Goal: Communication & Community: Answer question/provide support

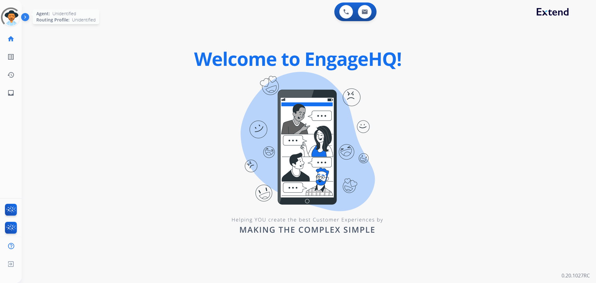
click at [12, 21] on div at bounding box center [11, 17] width 20 height 20
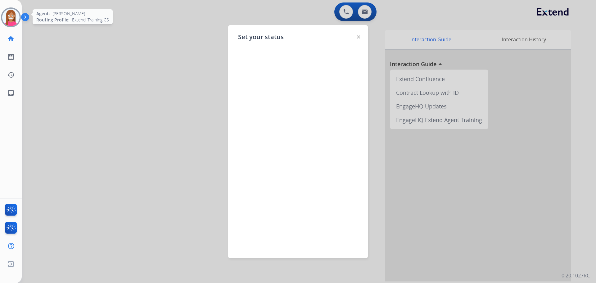
drag, startPoint x: 83, startPoint y: 47, endPoint x: 76, endPoint y: 46, distance: 6.8
click at [83, 47] on div at bounding box center [298, 141] width 596 height 283
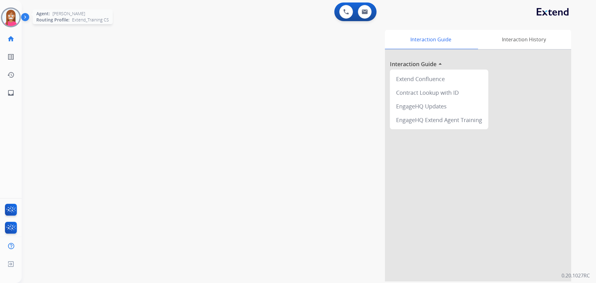
click at [16, 24] on img at bounding box center [10, 17] width 17 height 17
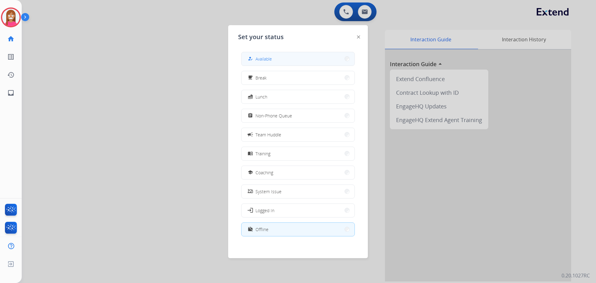
click at [256, 61] on div "how_to_reg Available" at bounding box center [259, 58] width 25 height 7
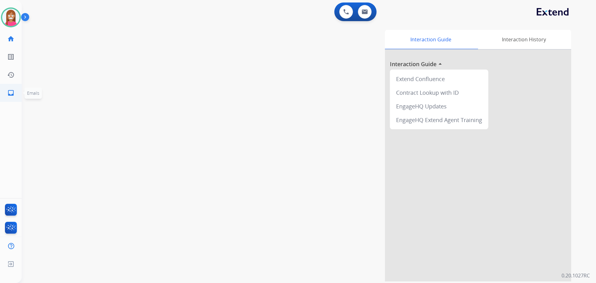
click at [11, 92] on mat-icon "inbox" at bounding box center [10, 92] width 7 height 7
select select "**********"
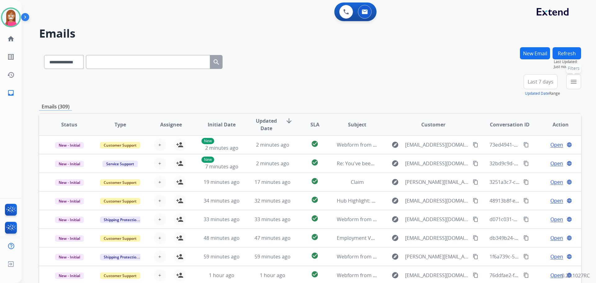
drag, startPoint x: 569, startPoint y: 81, endPoint x: 567, endPoint y: 84, distance: 3.7
click at [568, 84] on button "menu Filters" at bounding box center [573, 81] width 15 height 15
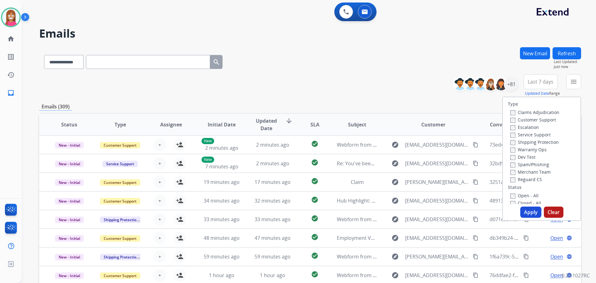
click at [515, 119] on label "Customer Support" at bounding box center [533, 120] width 46 height 6
click at [521, 139] on div "Shipping Protection" at bounding box center [534, 141] width 49 height 7
click at [521, 144] on label "Shipping Protection" at bounding box center [534, 142] width 48 height 6
click at [513, 179] on label "Reguard CS" at bounding box center [526, 179] width 32 height 6
click at [517, 195] on label "Open - All" at bounding box center [524, 195] width 28 height 6
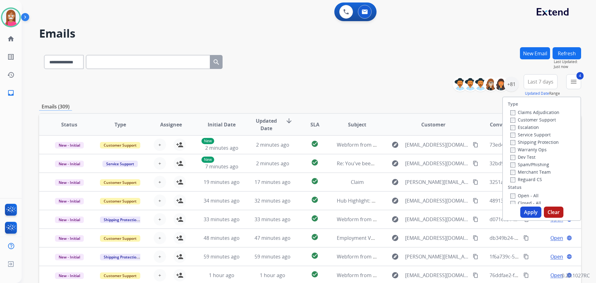
click at [525, 210] on button "Apply" at bounding box center [530, 211] width 21 height 11
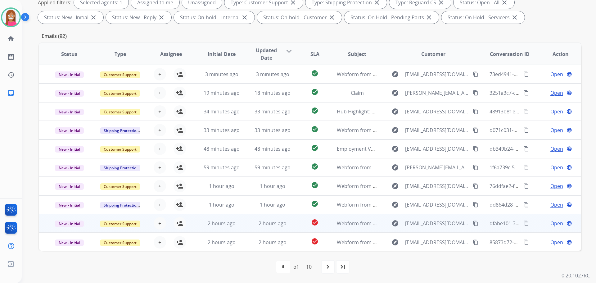
scroll to position [1, 0]
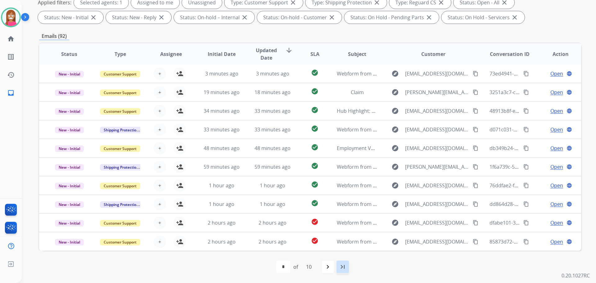
click at [342, 269] on mat-icon "last_page" at bounding box center [342, 266] width 7 height 7
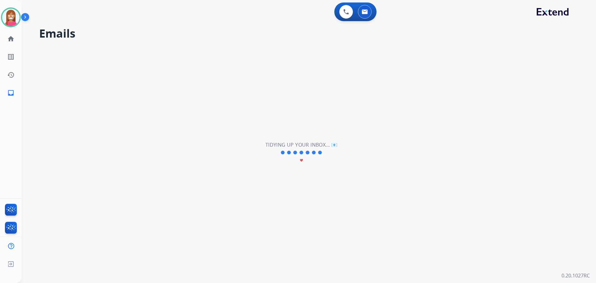
scroll to position [0, 0]
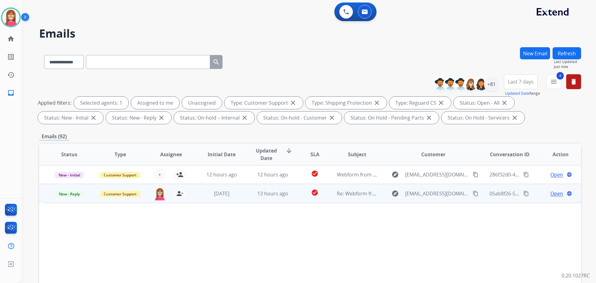
click at [240, 197] on td "[DATE]" at bounding box center [217, 193] width 51 height 19
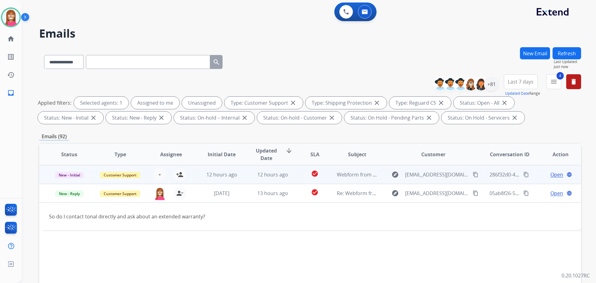
click at [248, 180] on td "12 hours ago" at bounding box center [267, 174] width 51 height 19
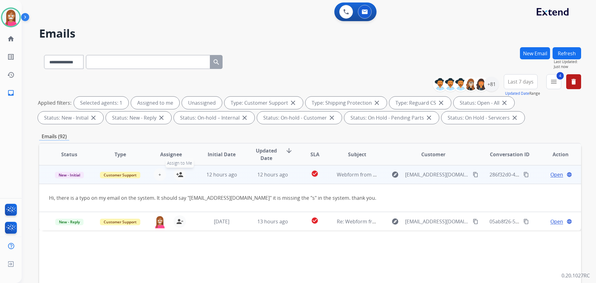
click at [179, 177] on mat-icon "person_add" at bounding box center [179, 174] width 7 height 7
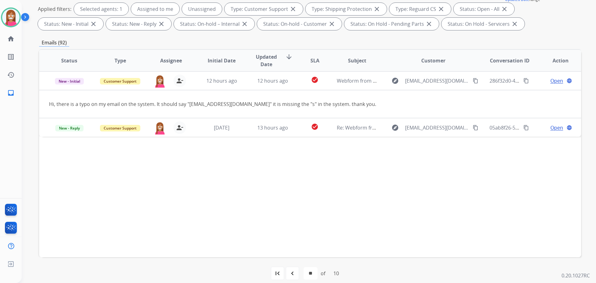
scroll to position [100, 0]
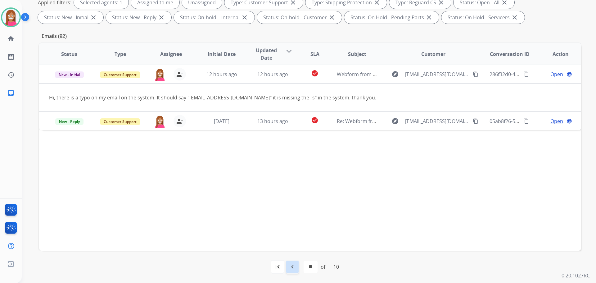
click at [292, 267] on mat-icon "navigate_before" at bounding box center [292, 266] width 7 height 7
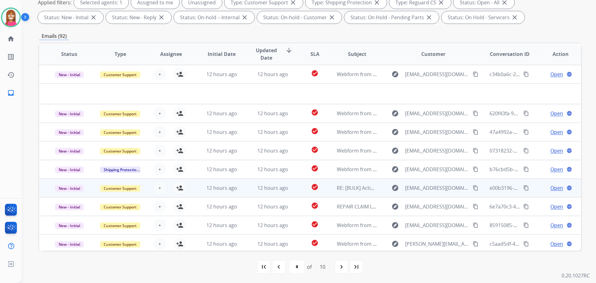
click at [247, 193] on td "12 hours ago" at bounding box center [267, 188] width 51 height 19
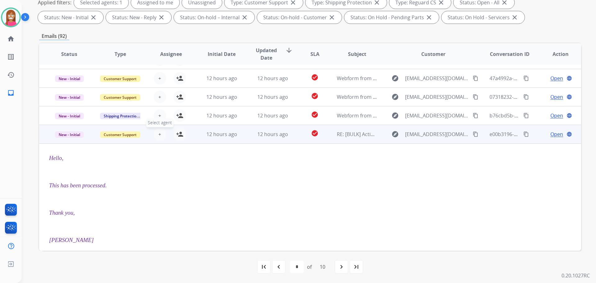
scroll to position [31, 0]
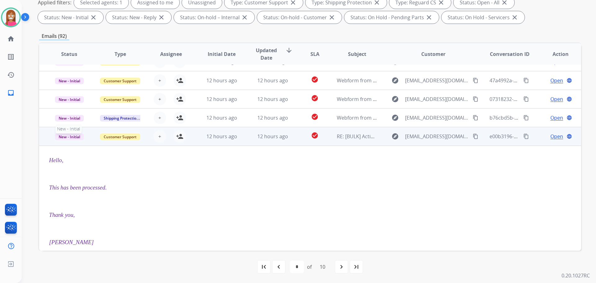
click at [66, 137] on span "New - Initial" at bounding box center [69, 136] width 29 height 7
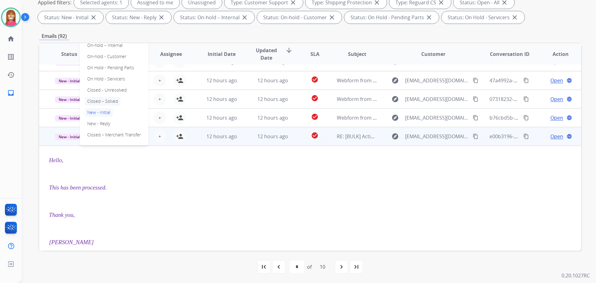
click at [103, 102] on p "Closed – Solved" at bounding box center [103, 101] width 36 height 9
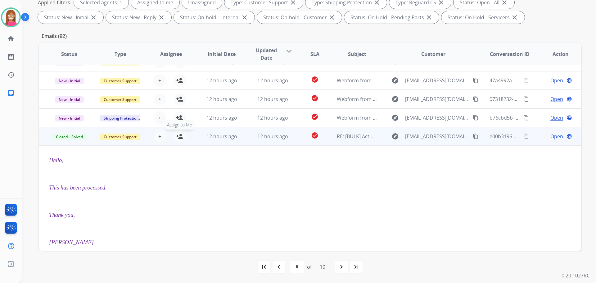
click at [177, 134] on mat-icon "person_add" at bounding box center [179, 136] width 7 height 7
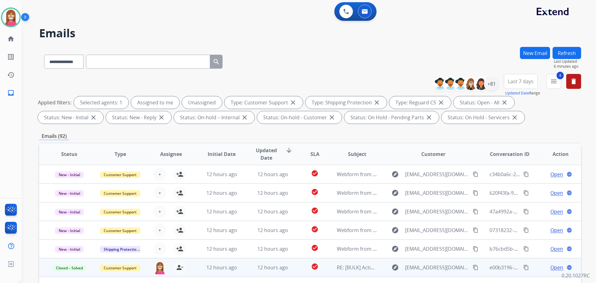
scroll to position [0, 0]
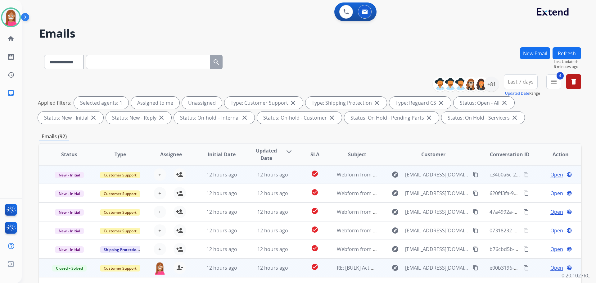
click at [242, 177] on td "12 hours ago" at bounding box center [267, 174] width 51 height 19
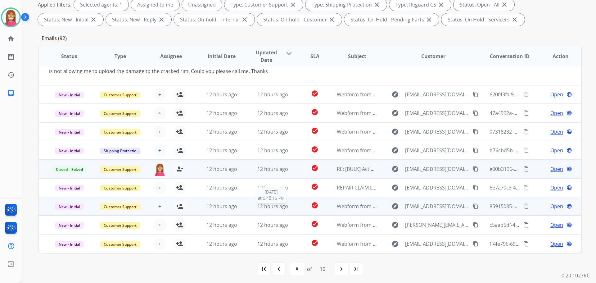
scroll to position [100, 0]
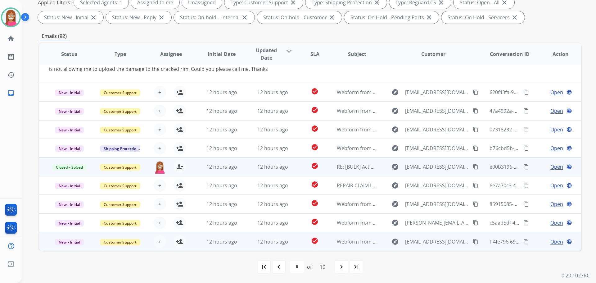
click at [244, 243] on td "12 hours ago" at bounding box center [267, 241] width 51 height 19
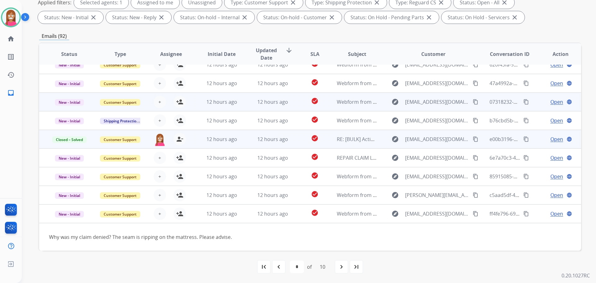
scroll to position [28, 0]
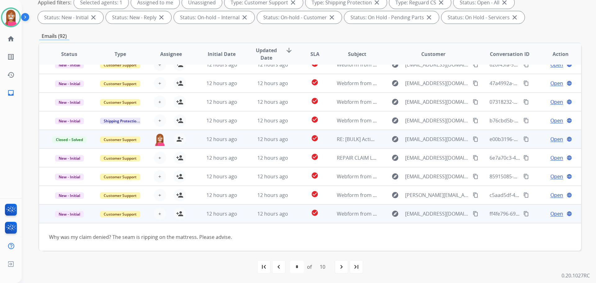
click at [473, 213] on mat-icon "content_copy" at bounding box center [476, 214] width 6 height 6
click at [178, 215] on mat-icon "person_add" at bounding box center [179, 213] width 7 height 7
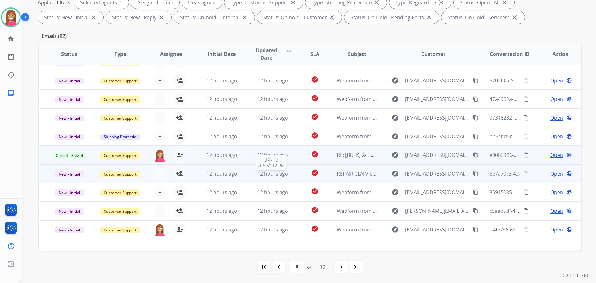
scroll to position [0, 0]
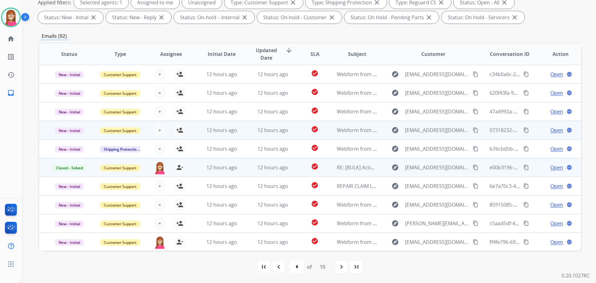
click at [248, 131] on td "12 hours ago" at bounding box center [267, 130] width 51 height 19
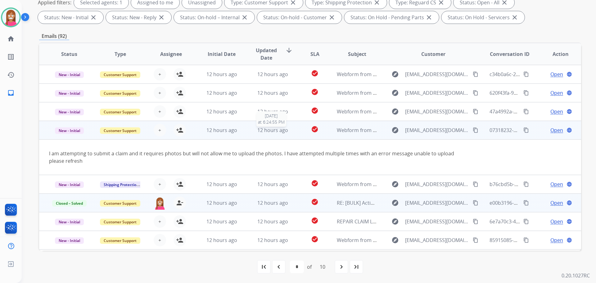
scroll to position [36, 0]
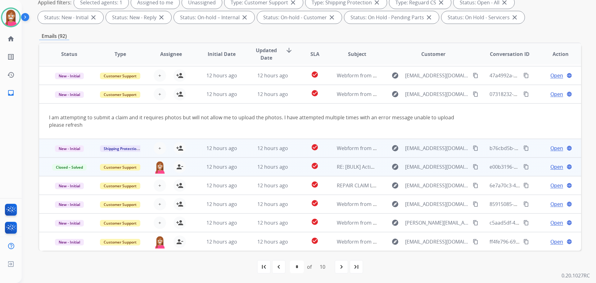
click at [246, 148] on td "12 hours ago" at bounding box center [267, 148] width 51 height 19
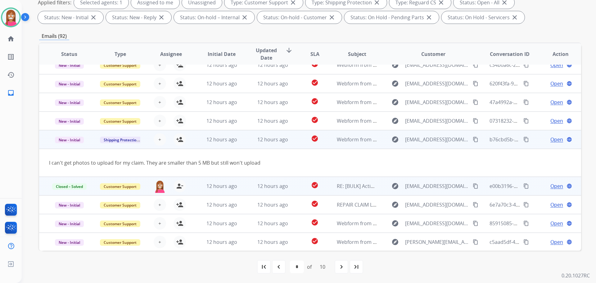
scroll to position [0, 0]
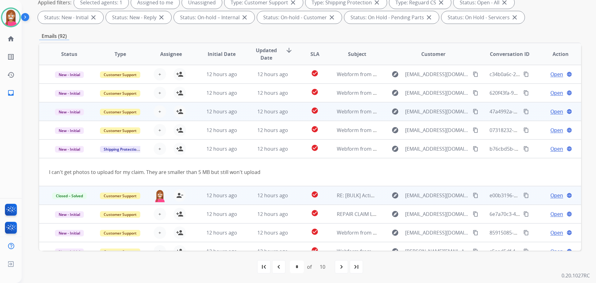
click at [242, 109] on td "12 hours ago" at bounding box center [267, 111] width 51 height 19
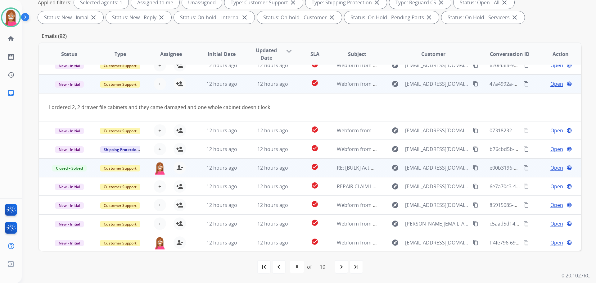
scroll to position [29, 0]
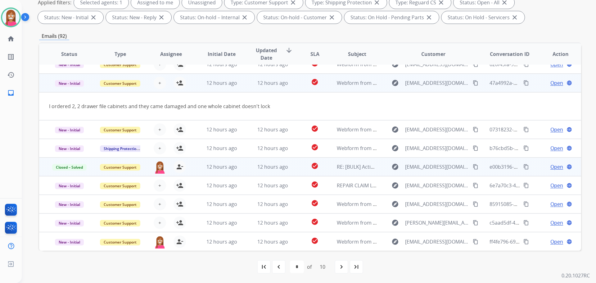
click at [473, 84] on mat-icon "content_copy" at bounding box center [476, 83] width 6 height 6
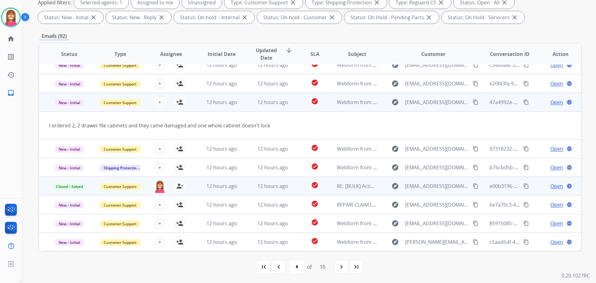
scroll to position [0, 0]
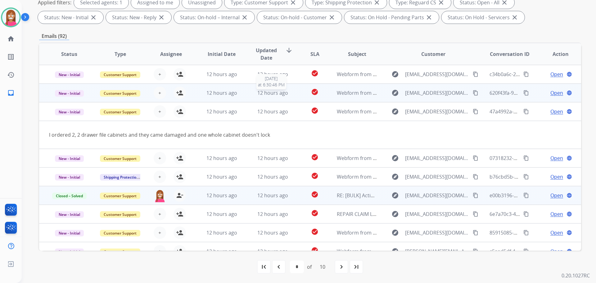
click at [252, 96] on div "12 hours ago" at bounding box center [272, 92] width 41 height 7
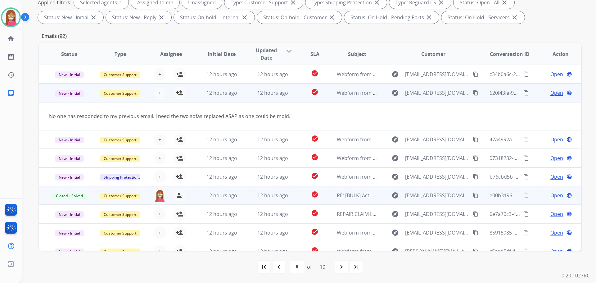
drag, startPoint x: 473, startPoint y: 93, endPoint x: 458, endPoint y: 115, distance: 27.0
click at [473, 93] on mat-icon "content_copy" at bounding box center [476, 93] width 6 height 6
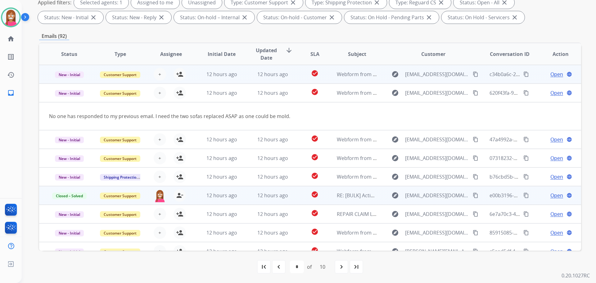
click at [238, 80] on td "12 hours ago" at bounding box center [217, 74] width 51 height 19
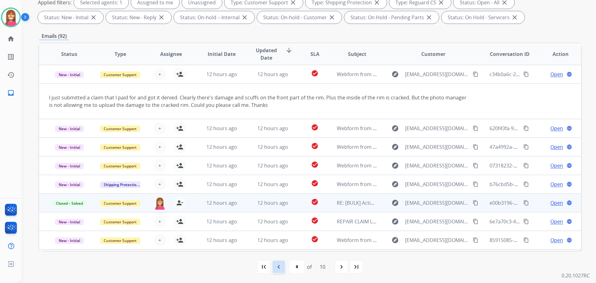
click at [276, 267] on mat-icon "navigate_before" at bounding box center [278, 266] width 7 height 7
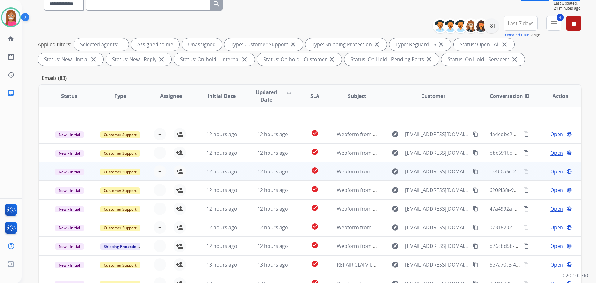
scroll to position [100, 0]
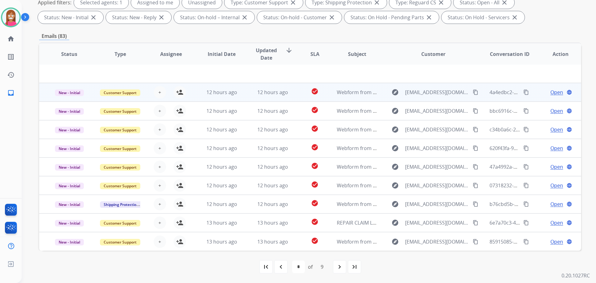
click at [242, 98] on td "12 hours ago" at bounding box center [267, 92] width 51 height 19
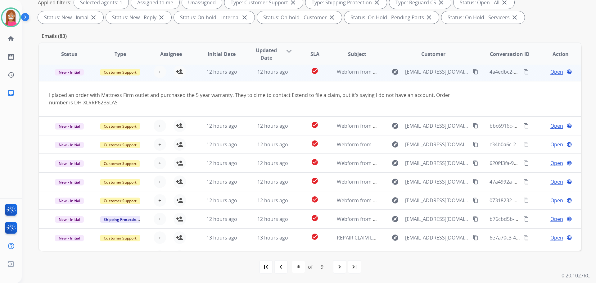
scroll to position [19, 0]
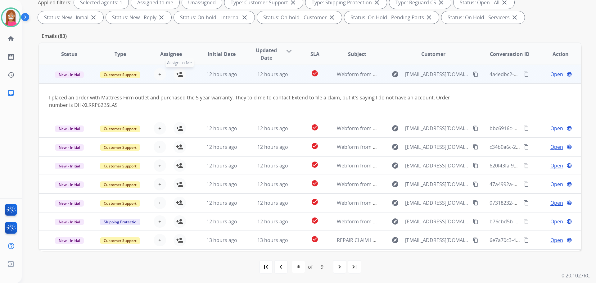
click at [180, 75] on mat-icon "person_add" at bounding box center [179, 73] width 7 height 7
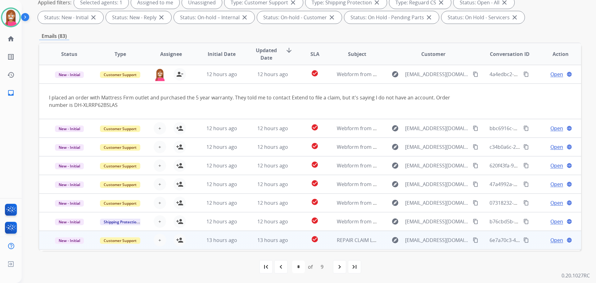
click at [242, 227] on td "12 hours ago" at bounding box center [267, 221] width 51 height 19
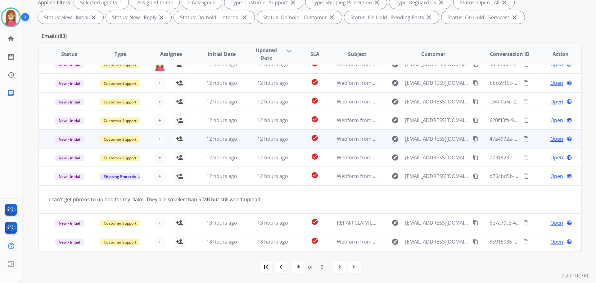
scroll to position [0, 0]
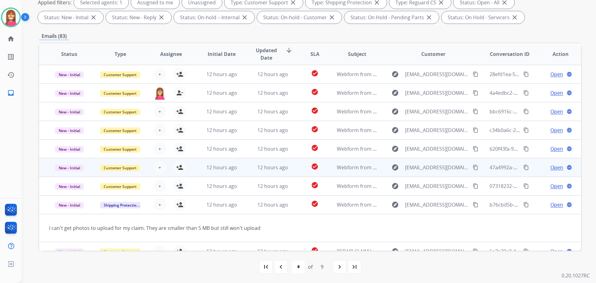
click at [248, 171] on td "12 hours ago" at bounding box center [267, 167] width 51 height 19
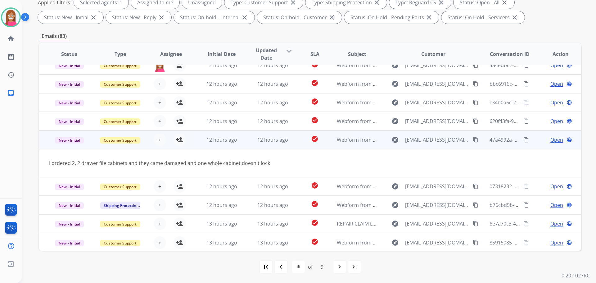
scroll to position [29, 0]
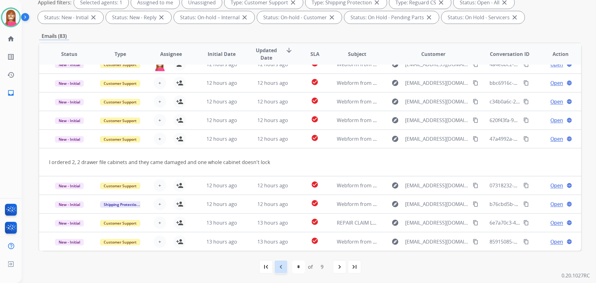
click at [280, 268] on mat-icon "navigate_before" at bounding box center [280, 266] width 7 height 7
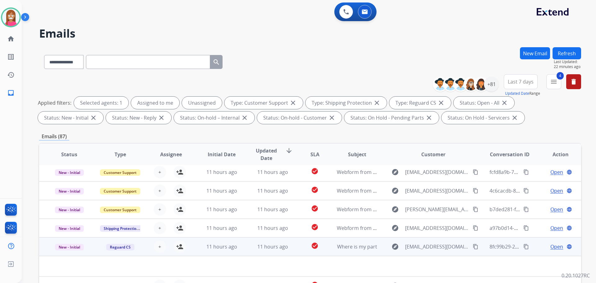
scroll to position [21, 0]
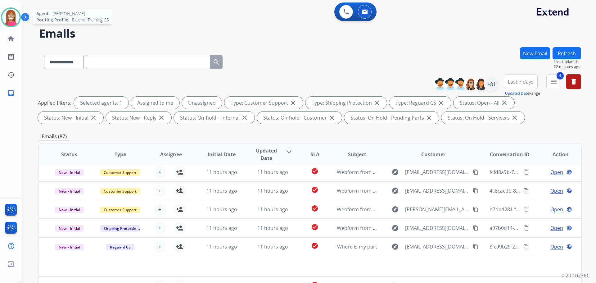
click at [8, 19] on img at bounding box center [10, 17] width 17 height 17
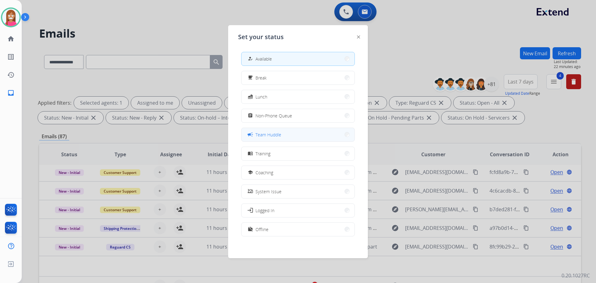
click at [260, 139] on button "campaign Team Huddle" at bounding box center [298, 134] width 113 height 13
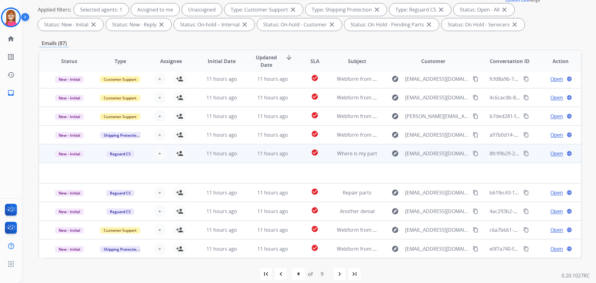
scroll to position [100, 0]
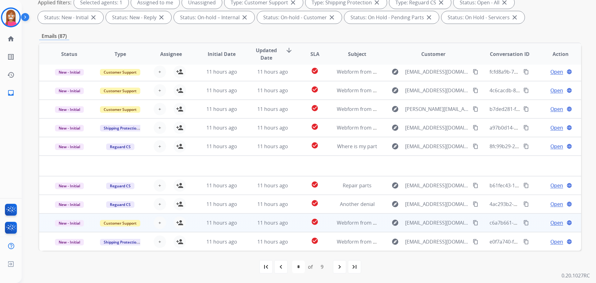
click at [250, 224] on td "11 hours ago" at bounding box center [267, 222] width 51 height 19
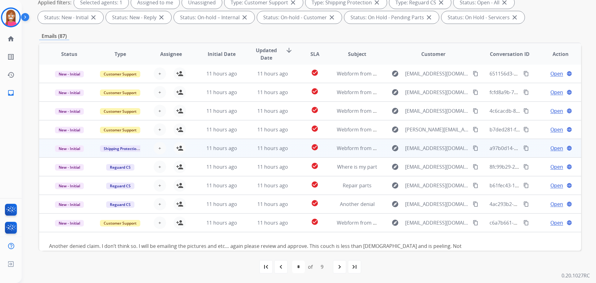
scroll to position [0, 0]
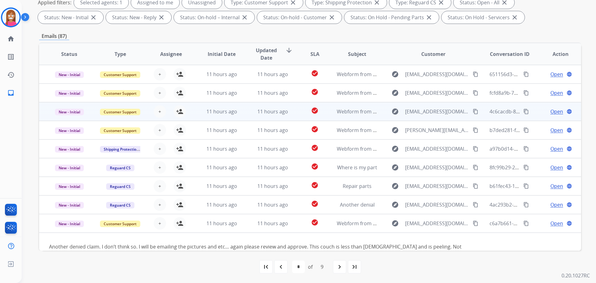
click at [243, 119] on td "11 hours ago" at bounding box center [267, 111] width 51 height 19
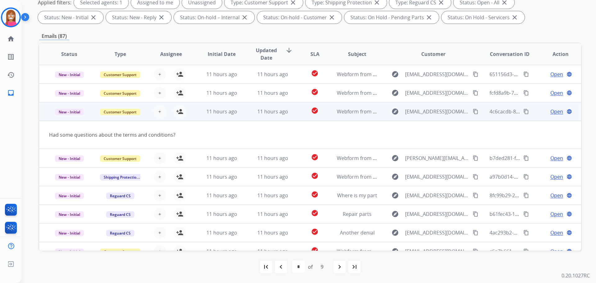
click at [473, 112] on mat-icon "content_copy" at bounding box center [476, 112] width 6 height 6
click at [181, 113] on mat-icon "person_add" at bounding box center [179, 111] width 7 height 7
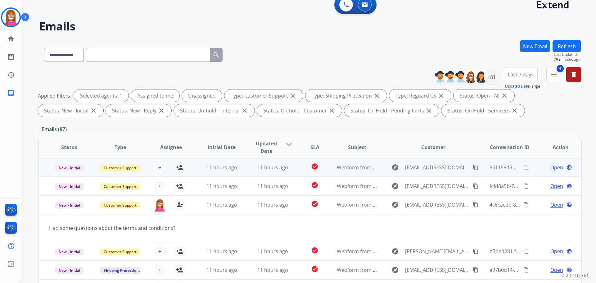
click at [252, 174] on td "11 hours ago" at bounding box center [267, 167] width 51 height 19
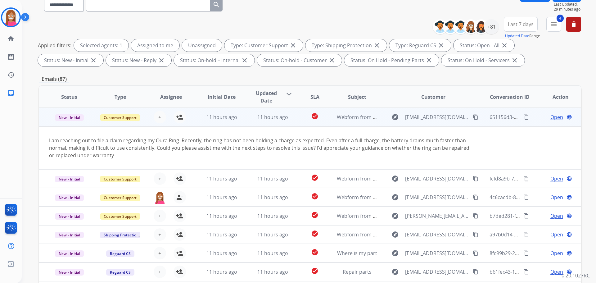
scroll to position [100, 0]
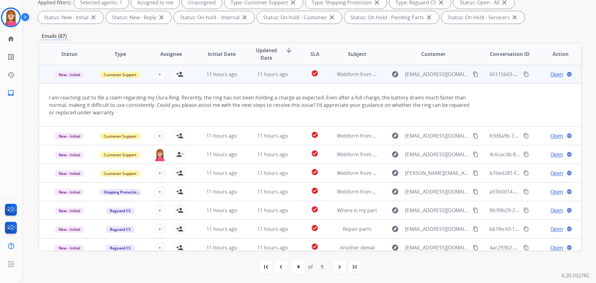
click at [473, 75] on mat-icon "content_copy" at bounding box center [476, 74] width 6 height 6
click at [181, 76] on mat-icon "person_add" at bounding box center [179, 73] width 7 height 7
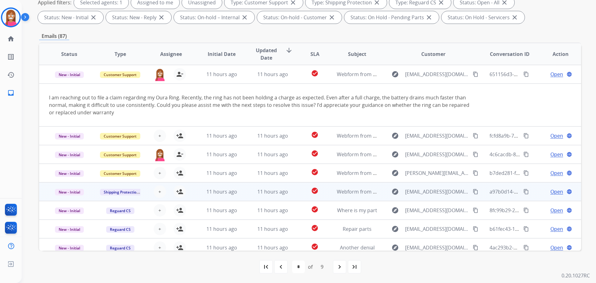
click at [242, 187] on td "11 hours ago" at bounding box center [267, 191] width 51 height 19
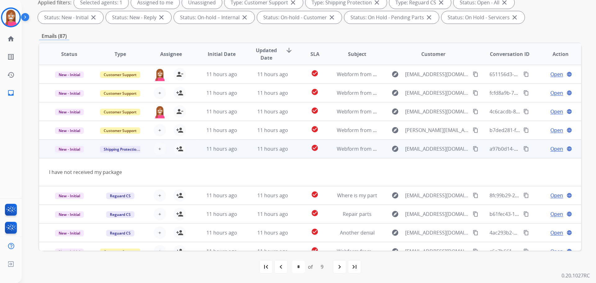
scroll to position [29, 0]
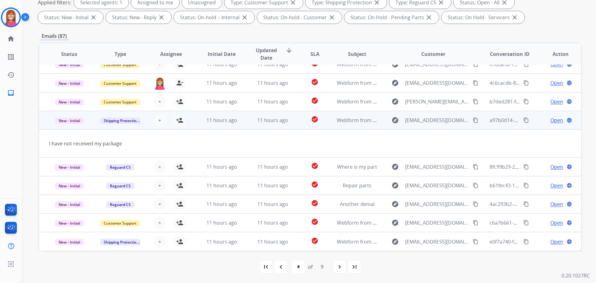
click at [473, 119] on mat-icon "content_copy" at bounding box center [476, 120] width 6 height 6
click at [181, 122] on mat-icon "person_add" at bounding box center [179, 119] width 7 height 7
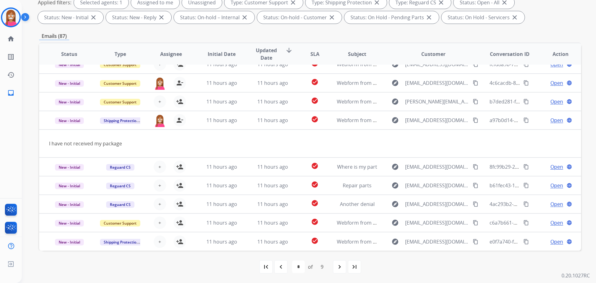
click at [284, 269] on mat-icon "navigate_before" at bounding box center [280, 266] width 7 height 7
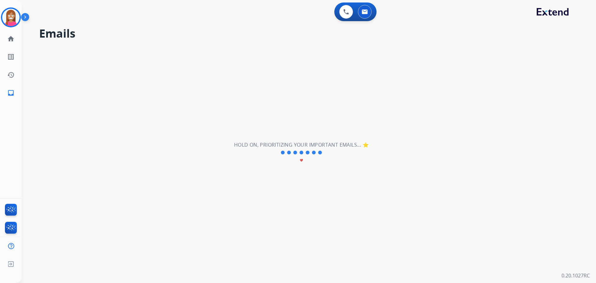
scroll to position [21, 0]
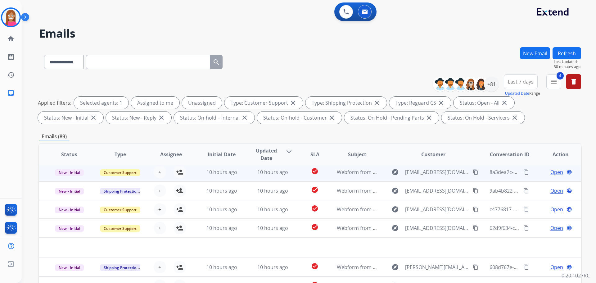
click at [245, 176] on td "10 hours ago" at bounding box center [267, 172] width 51 height 19
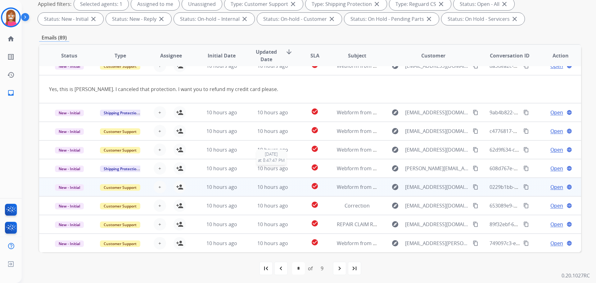
scroll to position [100, 0]
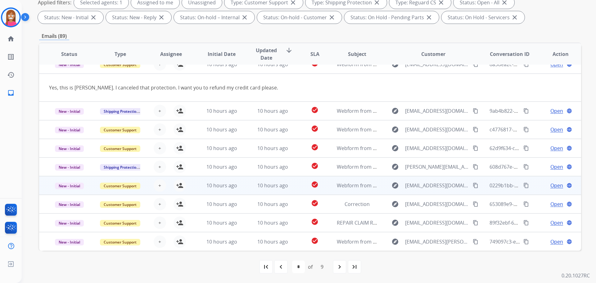
click at [248, 191] on td "10 hours ago" at bounding box center [267, 185] width 51 height 19
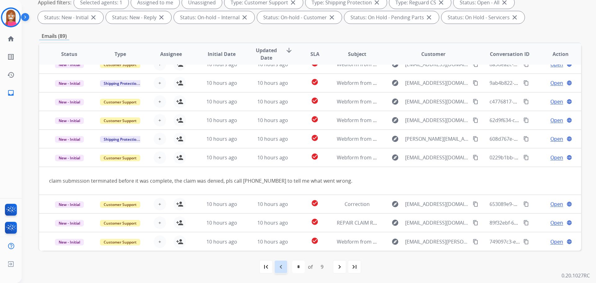
click at [286, 268] on div "navigate_before" at bounding box center [281, 267] width 14 height 14
select select "*"
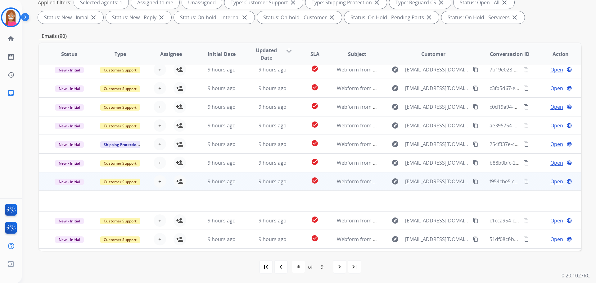
scroll to position [0, 0]
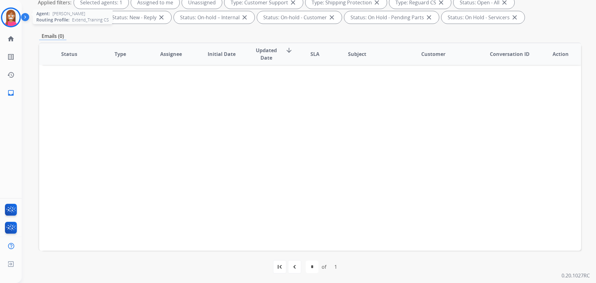
click at [10, 19] on img at bounding box center [10, 17] width 17 height 17
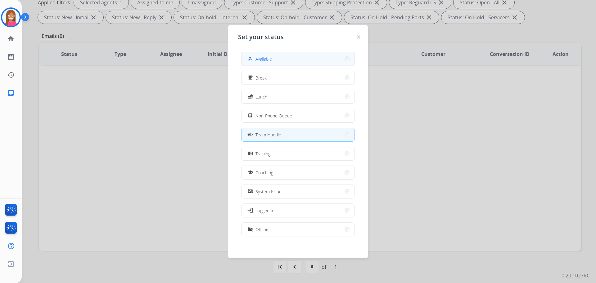
click at [258, 61] on span "Available" at bounding box center [264, 59] width 16 height 7
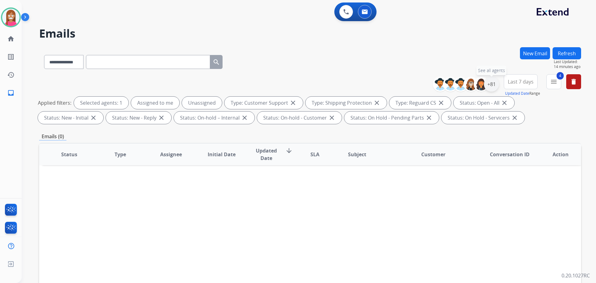
click at [492, 84] on div "+81" at bounding box center [491, 84] width 15 height 15
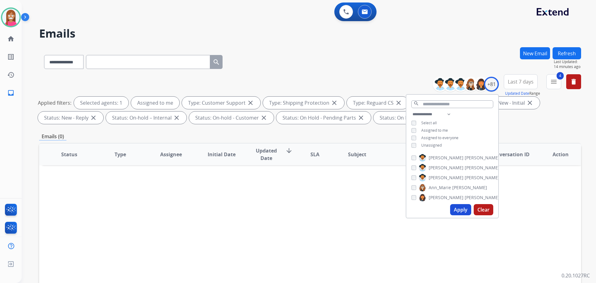
click at [456, 210] on button "Apply" at bounding box center [460, 209] width 21 height 11
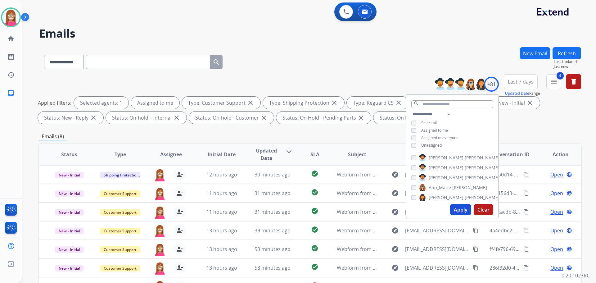
drag, startPoint x: 269, startPoint y: 29, endPoint x: 271, endPoint y: 45, distance: 16.2
click at [269, 29] on h2 "Emails" at bounding box center [310, 33] width 542 height 12
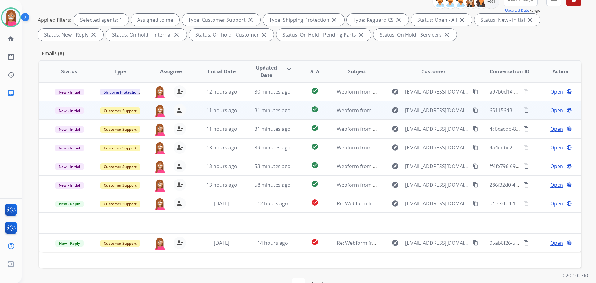
scroll to position [100, 0]
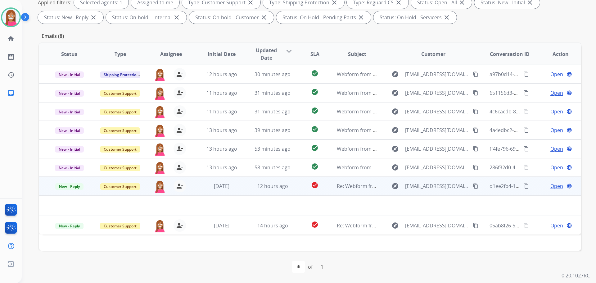
click at [249, 190] on td "12 hours ago" at bounding box center [267, 186] width 51 height 19
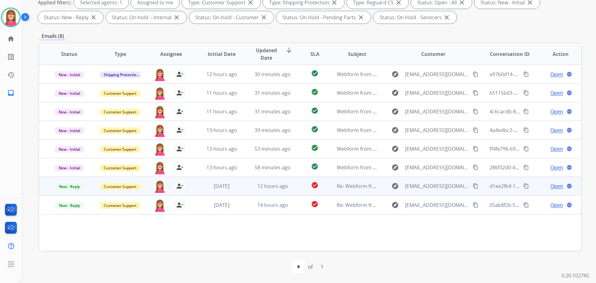
click at [249, 190] on td "12 hours ago" at bounding box center [267, 186] width 51 height 19
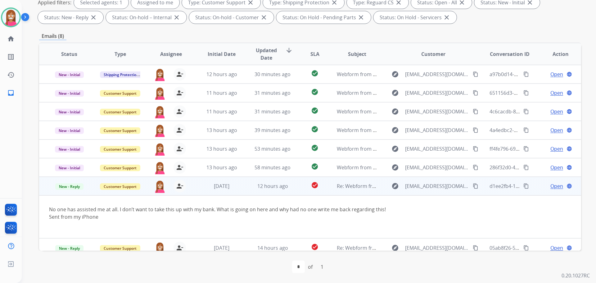
scroll to position [6, 0]
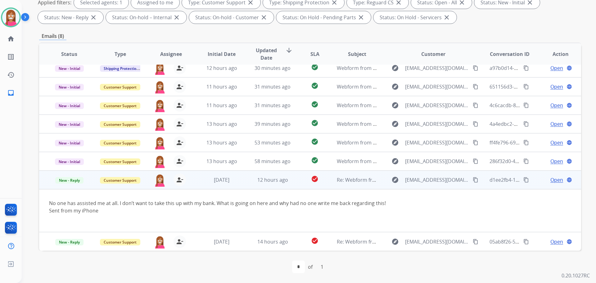
click at [554, 183] on span "Open" at bounding box center [556, 179] width 13 height 7
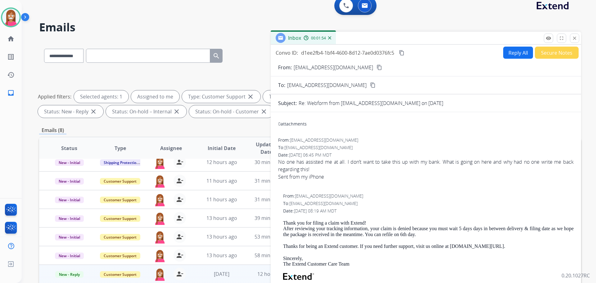
scroll to position [0, 0]
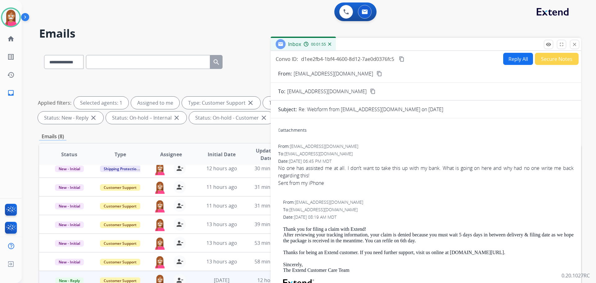
click at [514, 57] on button "Reply All" at bounding box center [518, 59] width 30 height 12
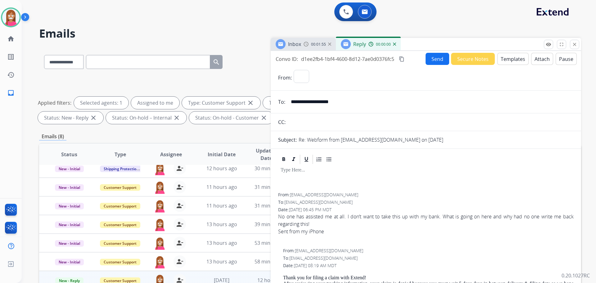
select select "**********"
click at [513, 63] on button "Templates" at bounding box center [512, 59] width 31 height 12
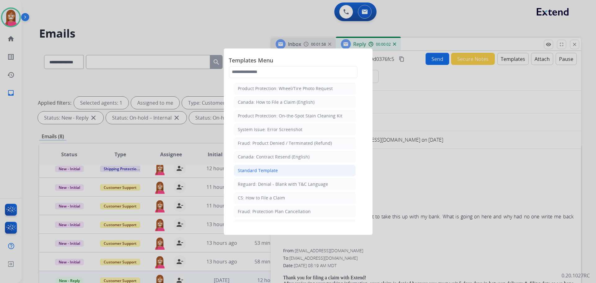
click at [266, 170] on div "Standard Template" at bounding box center [258, 170] width 40 height 6
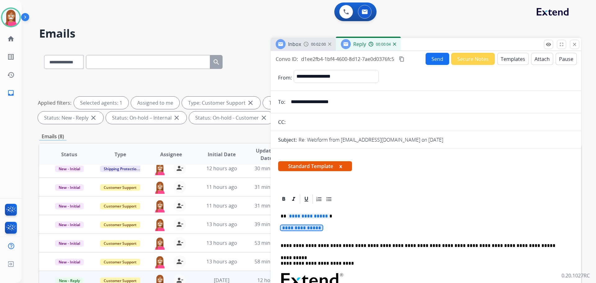
click at [304, 228] on span "**********" at bounding box center [302, 227] width 42 height 5
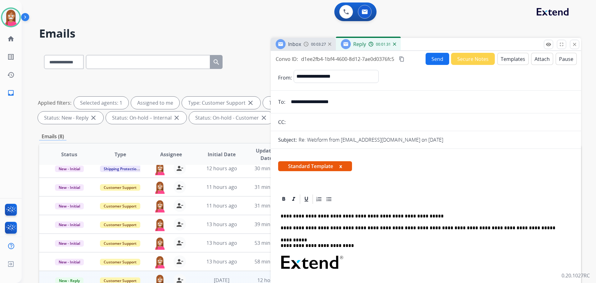
click at [432, 58] on button "Send" at bounding box center [438, 59] width 24 height 12
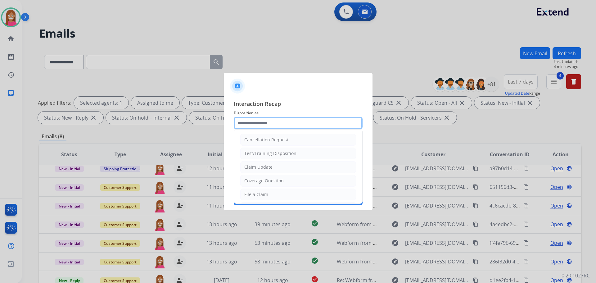
click at [269, 120] on input "text" at bounding box center [298, 123] width 129 height 12
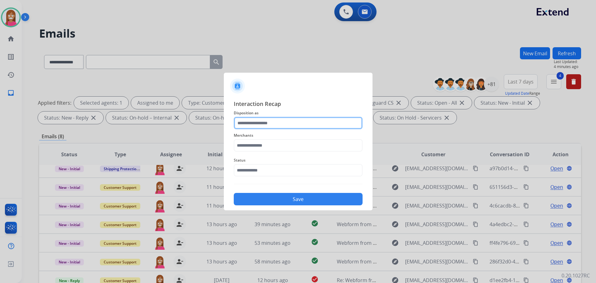
click at [246, 122] on input "text" at bounding box center [298, 123] width 129 height 12
click at [260, 122] on input "text" at bounding box center [298, 123] width 129 height 12
click at [244, 121] on input "text" at bounding box center [298, 123] width 129 height 12
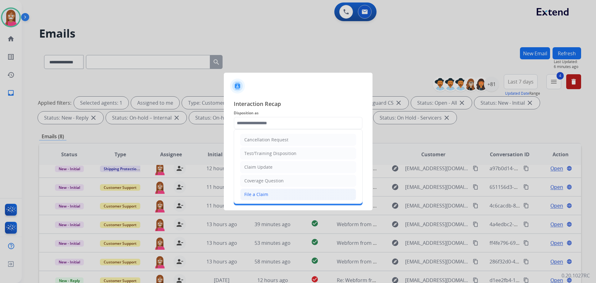
click at [249, 192] on div "File a Claim" at bounding box center [256, 194] width 24 height 6
type input "**********"
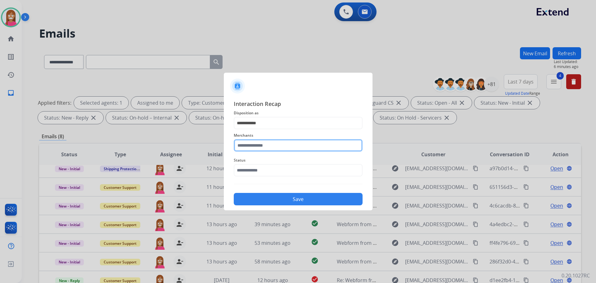
click at [245, 147] on input "text" at bounding box center [298, 145] width 129 height 12
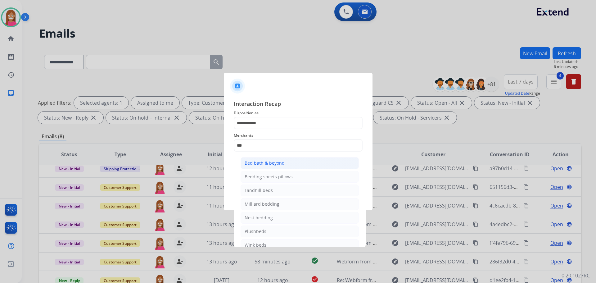
click at [266, 163] on div "Bed bath & beyond" at bounding box center [265, 163] width 40 height 6
type input "**********"
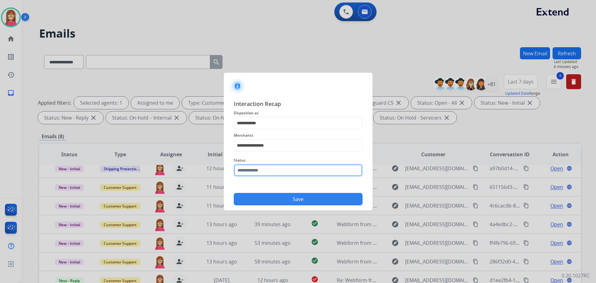
click at [255, 170] on input "text" at bounding box center [298, 170] width 129 height 12
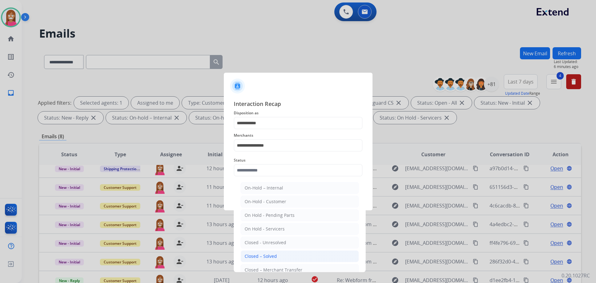
click at [253, 256] on div "Closed – Solved" at bounding box center [261, 256] width 32 height 6
type input "**********"
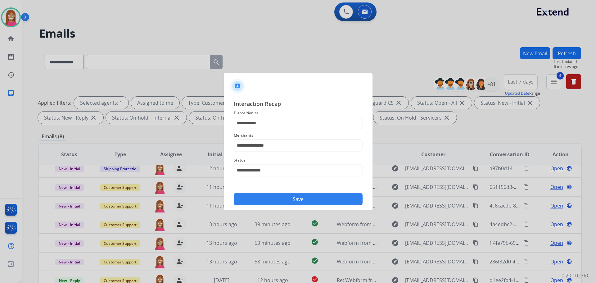
drag, startPoint x: 267, startPoint y: 194, endPoint x: 262, endPoint y: 194, distance: 4.7
click at [266, 194] on button "Save" at bounding box center [298, 199] width 129 height 12
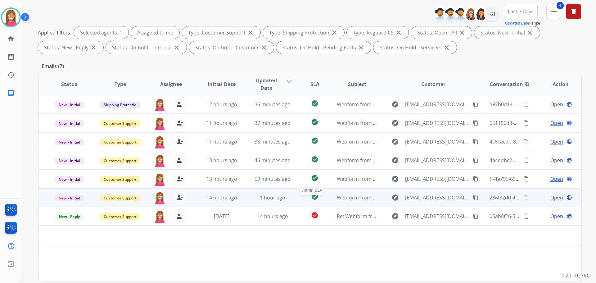
scroll to position [100, 0]
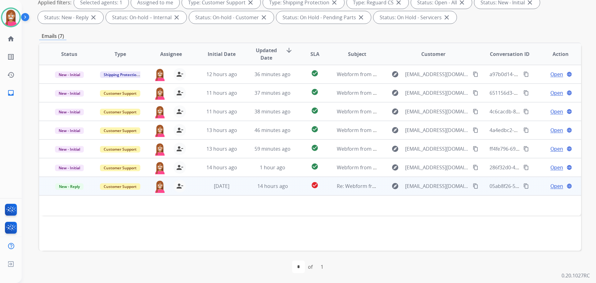
click at [550, 185] on span "Open" at bounding box center [556, 185] width 13 height 7
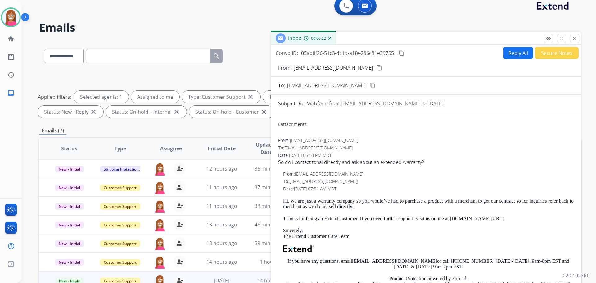
scroll to position [0, 0]
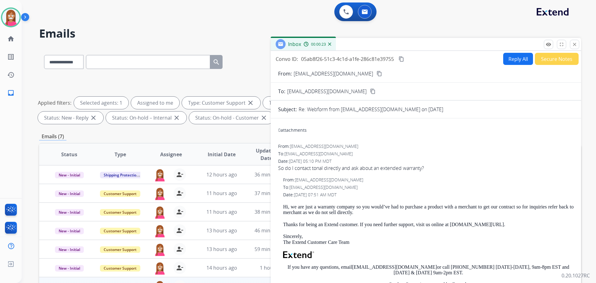
click at [517, 60] on button "Reply All" at bounding box center [518, 59] width 30 height 12
select select "**********"
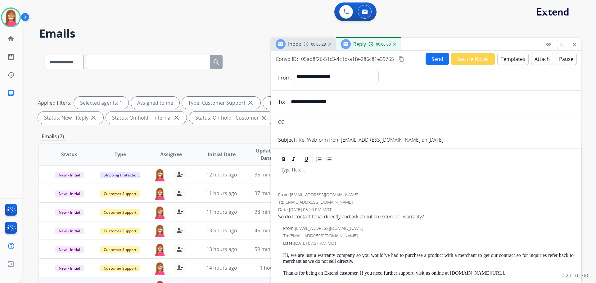
click at [509, 61] on button "Templates" at bounding box center [512, 59] width 31 height 12
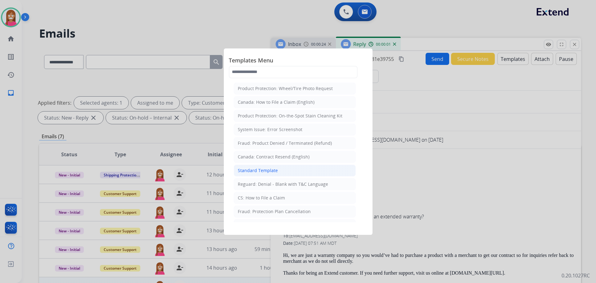
click at [245, 171] on div "Standard Template" at bounding box center [258, 170] width 40 height 6
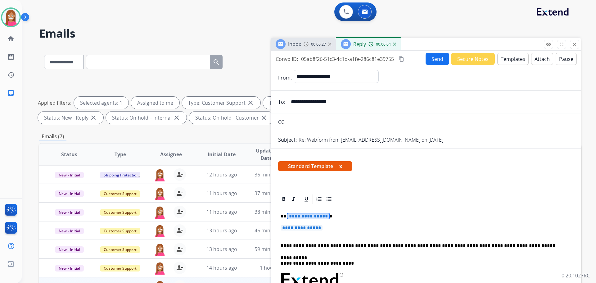
click at [305, 218] on span "**********" at bounding box center [308, 215] width 42 height 5
click at [301, 225] on span "**********" at bounding box center [302, 227] width 42 height 5
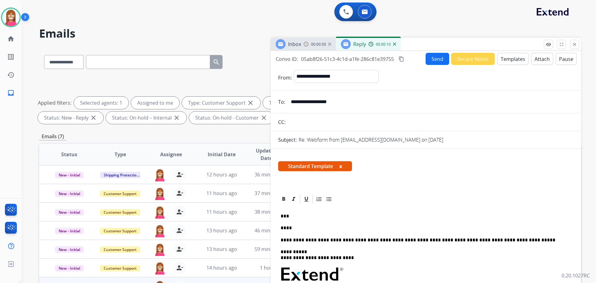
click at [426, 56] on button "Send" at bounding box center [438, 59] width 24 height 12
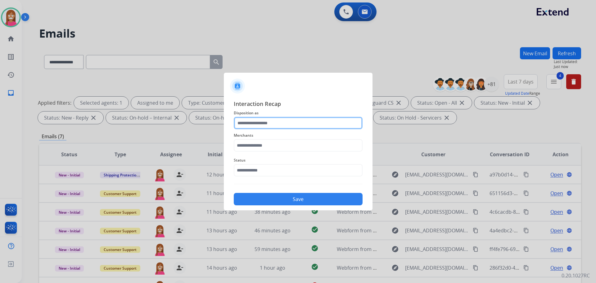
click at [245, 124] on input "text" at bounding box center [298, 123] width 129 height 12
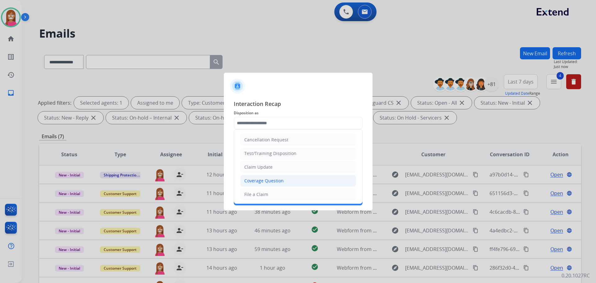
click at [252, 181] on div "Coverage Question" at bounding box center [263, 181] width 39 height 6
type input "**********"
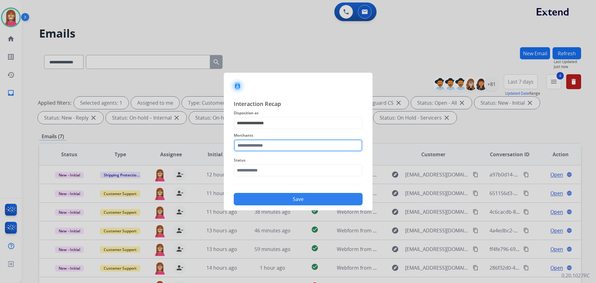
click at [253, 149] on input "text" at bounding box center [298, 145] width 129 height 12
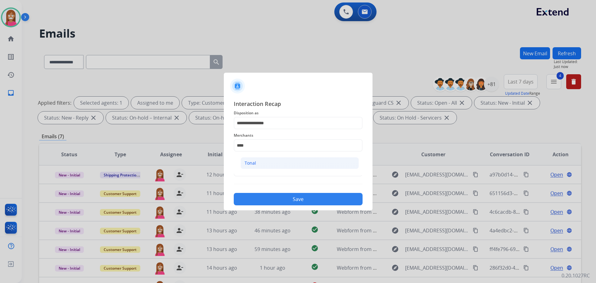
click at [248, 168] on li "Tonal" at bounding box center [300, 163] width 118 height 12
type input "*****"
drag, startPoint x: 250, startPoint y: 174, endPoint x: 249, endPoint y: 178, distance: 4.0
click at [250, 174] on input "text" at bounding box center [298, 170] width 129 height 12
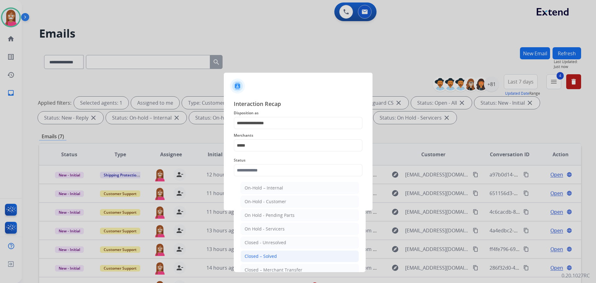
click at [253, 253] on li "Closed – Solved" at bounding box center [300, 256] width 118 height 12
type input "**********"
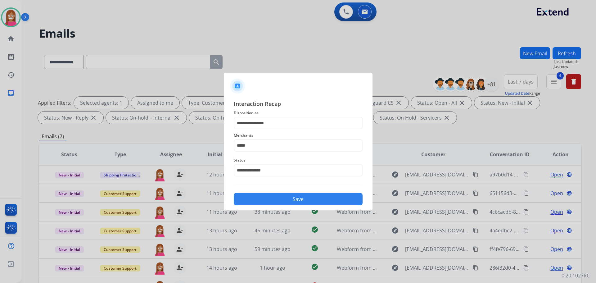
click at [274, 197] on button "Save" at bounding box center [298, 199] width 129 height 12
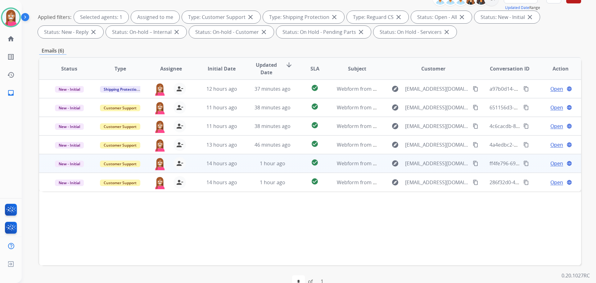
scroll to position [93, 0]
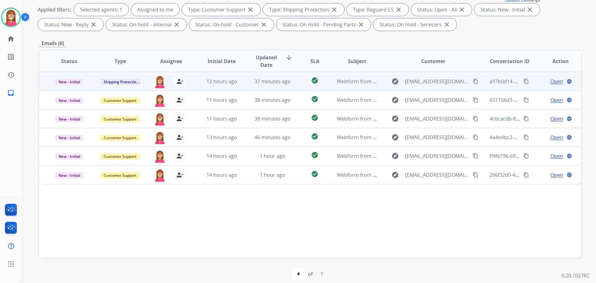
click at [247, 81] on td "37 minutes ago" at bounding box center [267, 81] width 51 height 19
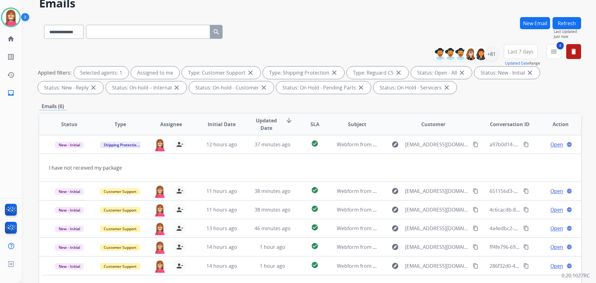
scroll to position [0, 0]
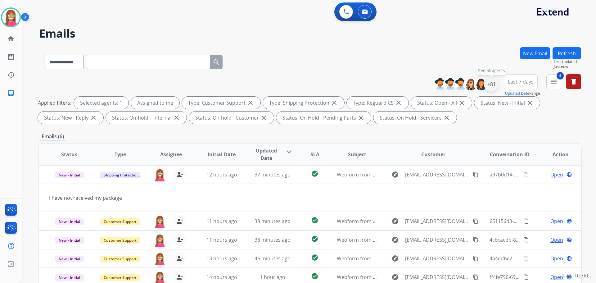
click at [487, 89] on div "+81" at bounding box center [491, 84] width 15 height 15
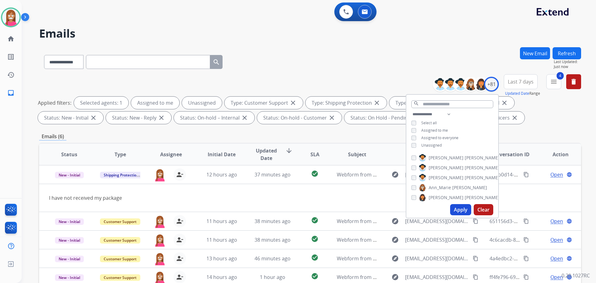
click at [453, 211] on button "Apply" at bounding box center [460, 209] width 21 height 11
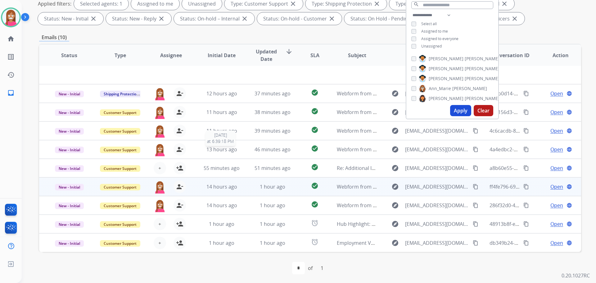
scroll to position [100, 0]
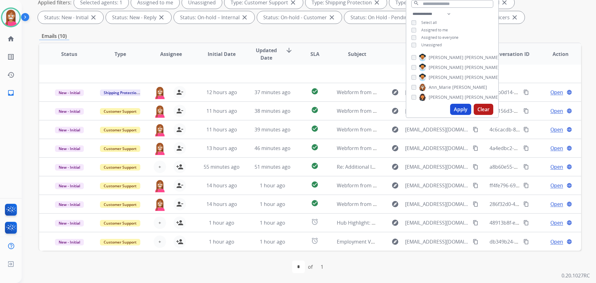
click at [238, 264] on div "first_page navigate_before * of 1 navigate_next last_page" at bounding box center [310, 266] width 542 height 12
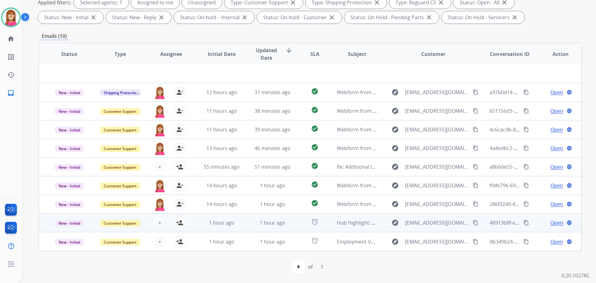
click at [347, 227] on td "Hub Highlight: Stronger Together: Integrate Your Point of Sale System with Serv…" at bounding box center [352, 222] width 51 height 19
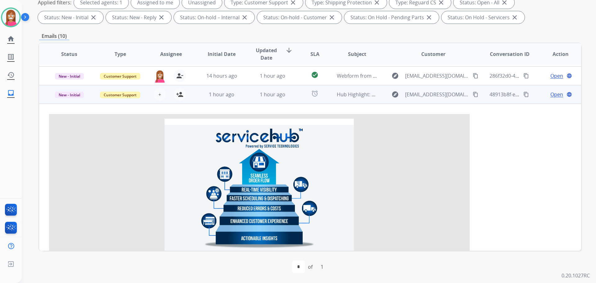
scroll to position [118, 0]
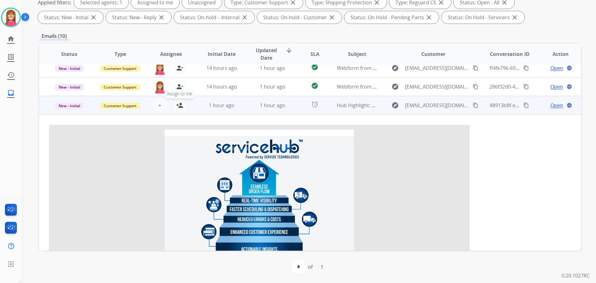
click at [180, 106] on mat-icon "person_add" at bounding box center [179, 105] width 7 height 7
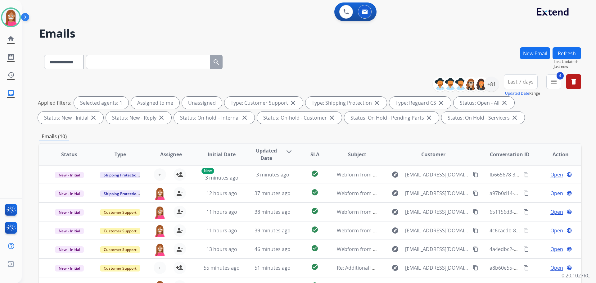
scroll to position [62, 0]
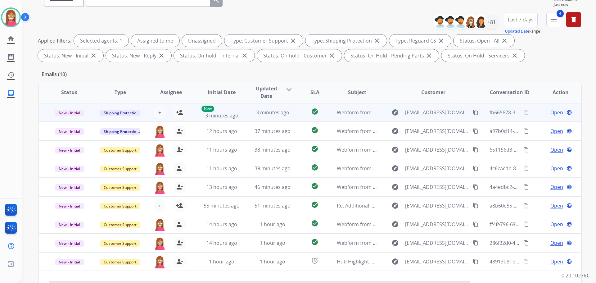
click at [247, 118] on td "3 minutes ago" at bounding box center [267, 112] width 51 height 19
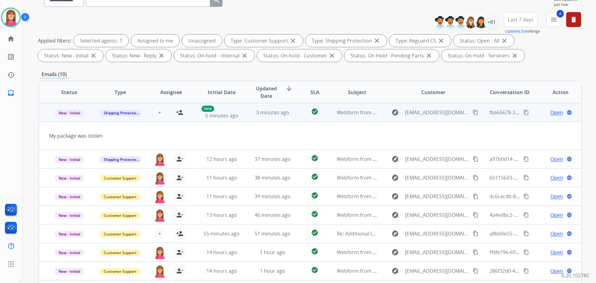
click at [473, 111] on mat-icon "content_copy" at bounding box center [476, 113] width 6 height 6
click at [179, 116] on button "person_add Assign to Me" at bounding box center [180, 112] width 12 height 12
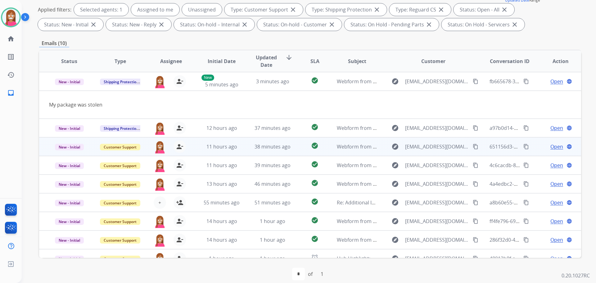
scroll to position [29, 0]
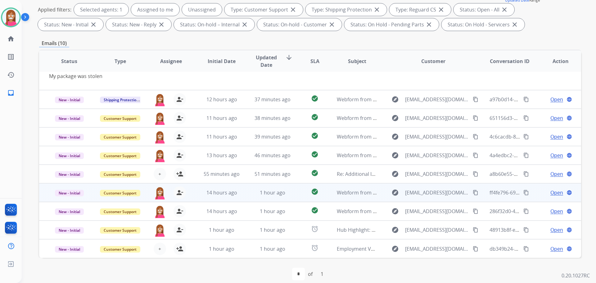
click at [245, 199] on td "1 hour ago" at bounding box center [267, 192] width 51 height 19
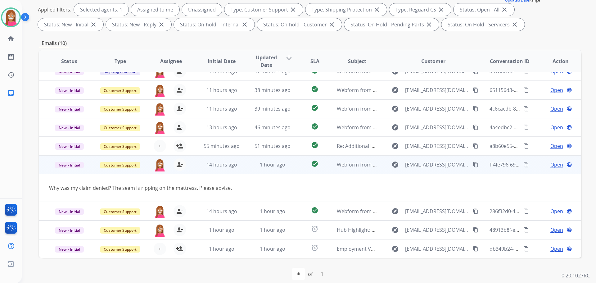
click at [550, 165] on span "Open" at bounding box center [556, 164] width 13 height 7
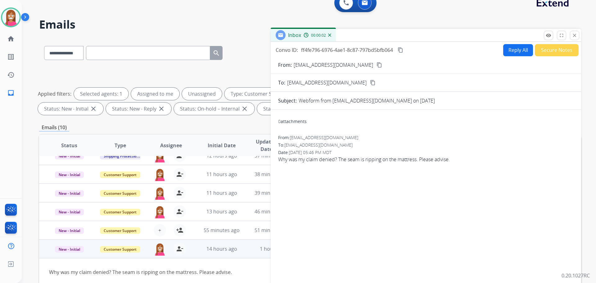
scroll to position [0, 0]
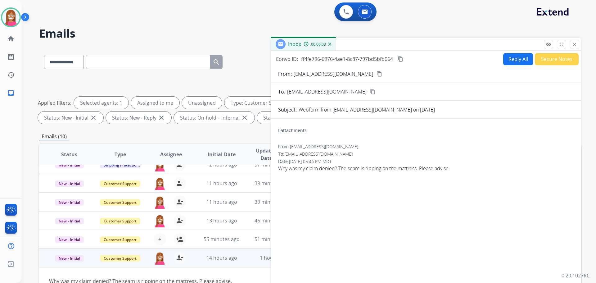
click at [517, 62] on button "Reply All" at bounding box center [518, 59] width 30 height 12
select select "**********"
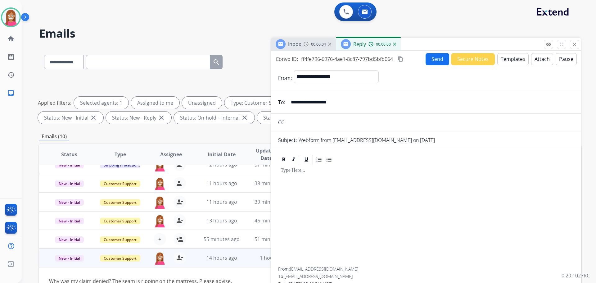
click at [512, 60] on button "Templates" at bounding box center [512, 59] width 31 height 12
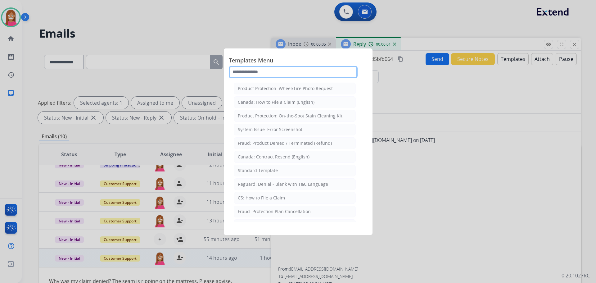
click at [238, 75] on input "text" at bounding box center [293, 72] width 129 height 12
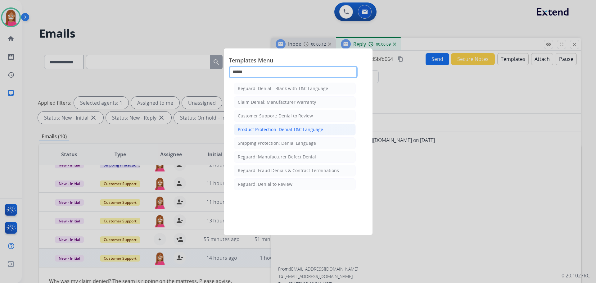
type input "******"
click at [260, 129] on div "Product Protection: Denial T&C Language" at bounding box center [280, 129] width 85 height 6
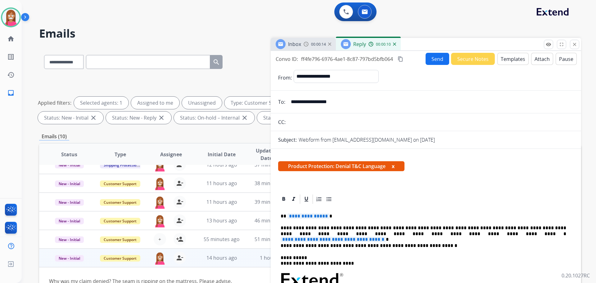
click at [304, 214] on span "**********" at bounding box center [308, 215] width 42 height 5
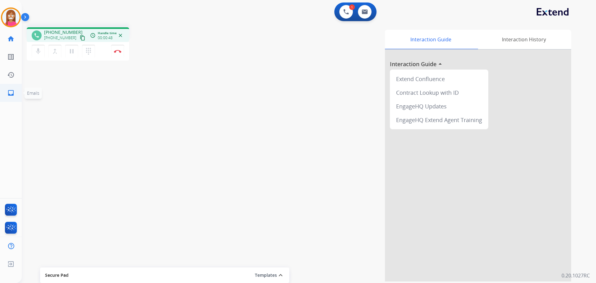
click at [10, 91] on mat-icon "inbox" at bounding box center [10, 92] width 7 height 7
select select "**********"
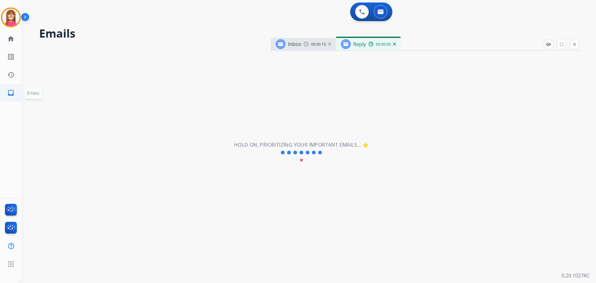
select select "**********"
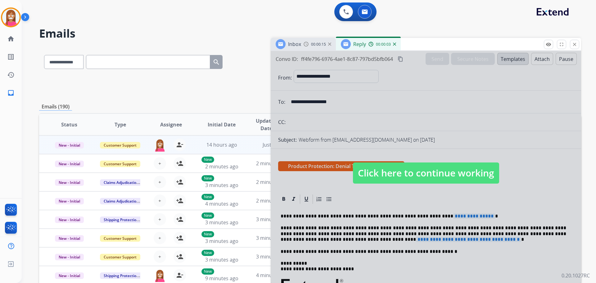
drag, startPoint x: 444, startPoint y: 172, endPoint x: 450, endPoint y: 171, distance: 6.6
click at [444, 172] on span "Click here to continue working" at bounding box center [426, 172] width 146 height 21
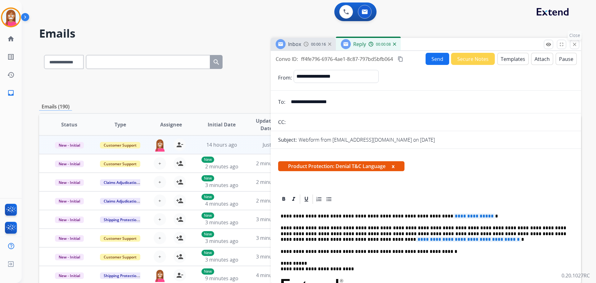
click at [575, 45] on mat-icon "close" at bounding box center [575, 45] width 6 height 6
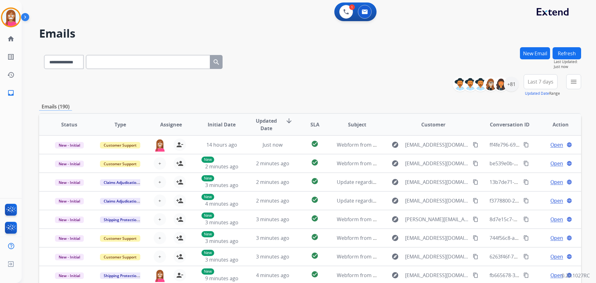
click at [537, 49] on button "New Email" at bounding box center [535, 53] width 30 height 12
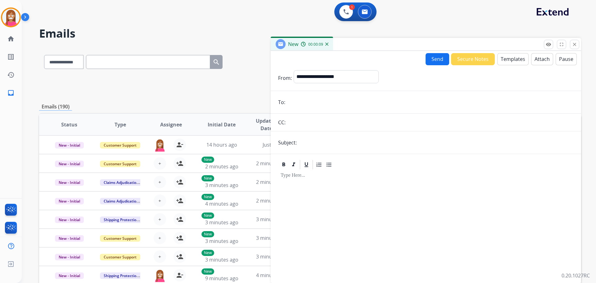
paste input "**********"
type input "**********"
click at [302, 141] on input "text" at bounding box center [436, 142] width 275 height 12
type input "**********"
click at [323, 78] on select "**********" at bounding box center [336, 76] width 84 height 12
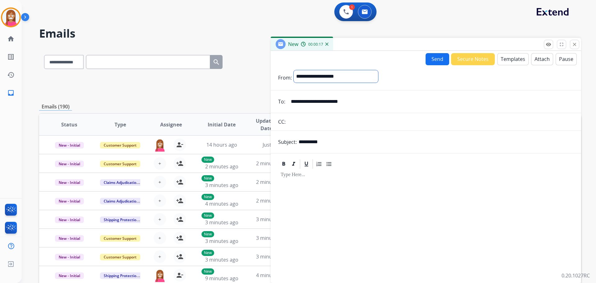
select select "**********"
click at [294, 70] on select "**********" at bounding box center [336, 76] width 84 height 12
click at [509, 58] on button "Templates" at bounding box center [512, 59] width 31 height 12
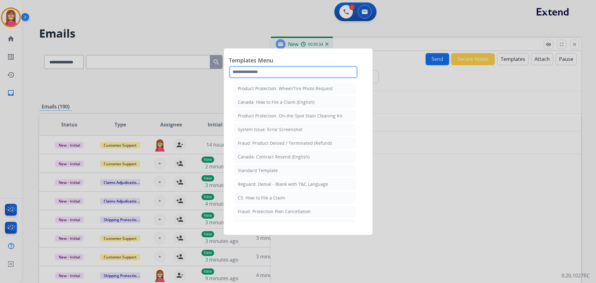
click at [251, 70] on input "text" at bounding box center [293, 72] width 129 height 12
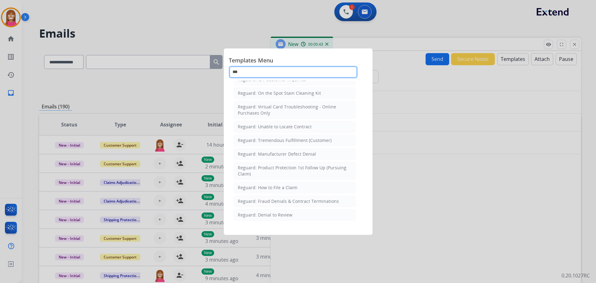
scroll to position [98, 0]
type input "***"
click at [266, 186] on div "Reguard: How to File a Claim" at bounding box center [268, 187] width 60 height 6
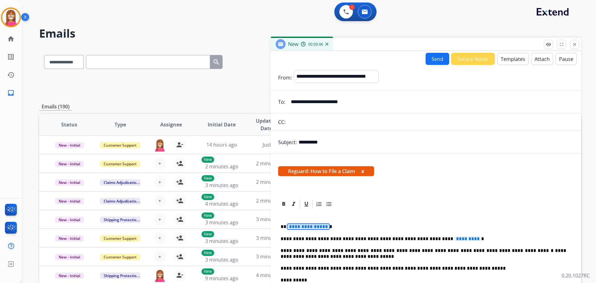
click at [305, 227] on span "**********" at bounding box center [308, 226] width 42 height 5
click at [455, 239] on span "*********" at bounding box center [468, 238] width 27 height 5
click at [438, 55] on button "Send" at bounding box center [438, 59] width 24 height 12
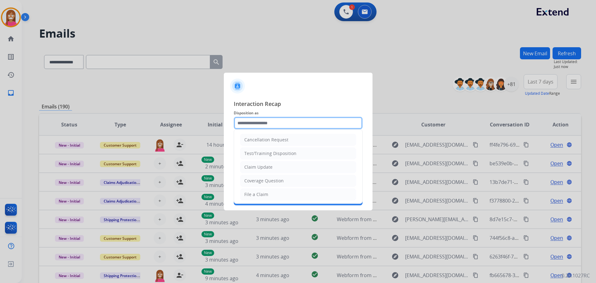
click at [246, 124] on input "text" at bounding box center [298, 123] width 129 height 12
click at [259, 198] on li "File a Claim" at bounding box center [298, 194] width 116 height 12
type input "**********"
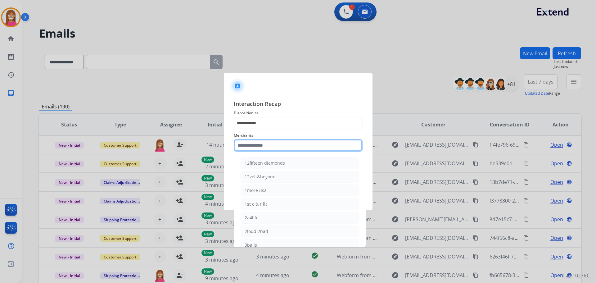
click at [252, 142] on input "text" at bounding box center [298, 145] width 129 height 12
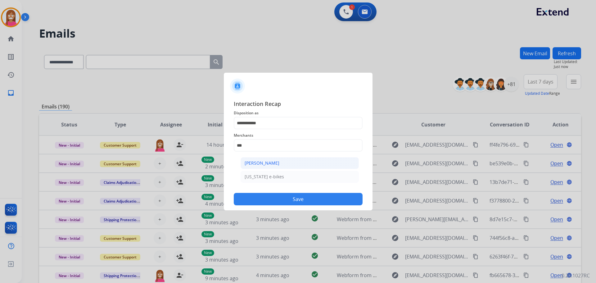
click at [247, 165] on div "[PERSON_NAME]" at bounding box center [262, 163] width 35 height 6
type input "**********"
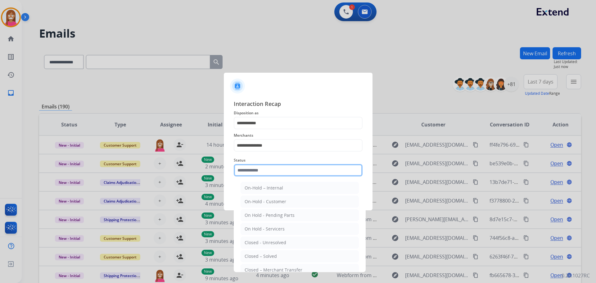
drag, startPoint x: 252, startPoint y: 171, endPoint x: 262, endPoint y: 202, distance: 33.3
click at [252, 171] on input "text" at bounding box center [298, 170] width 129 height 12
drag, startPoint x: 251, startPoint y: 257, endPoint x: 260, endPoint y: 246, distance: 14.0
click at [251, 256] on div "Closed – Solved" at bounding box center [261, 256] width 32 height 6
type input "**********"
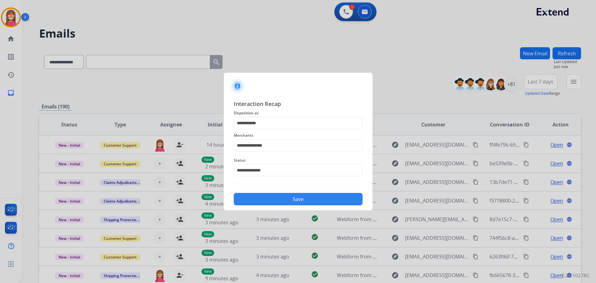
click at [294, 197] on button "Save" at bounding box center [298, 199] width 129 height 12
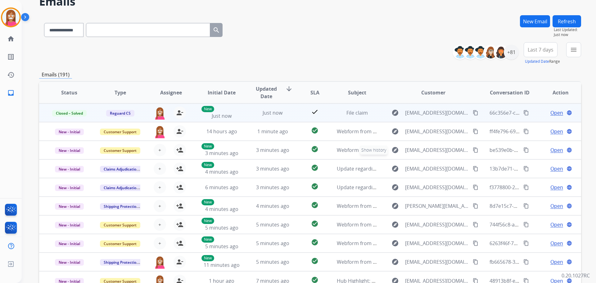
scroll to position [0, 0]
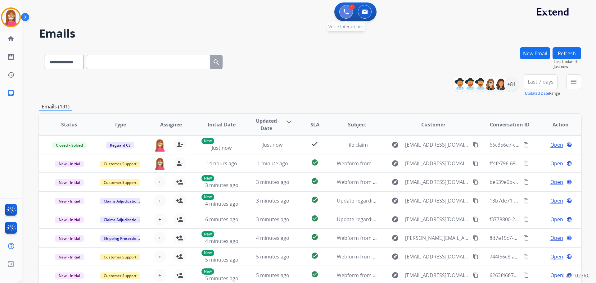
click at [341, 11] on button at bounding box center [346, 12] width 14 height 14
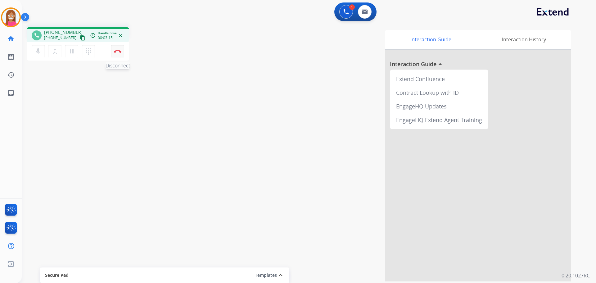
click at [117, 50] on img at bounding box center [117, 51] width 7 height 3
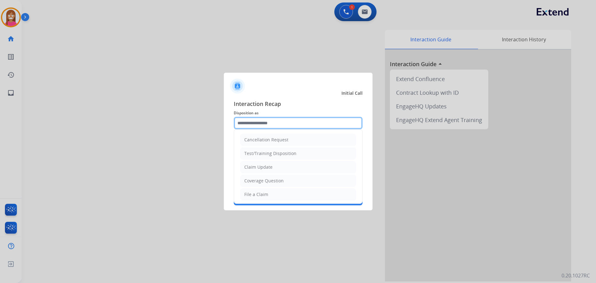
click at [257, 129] on input "text" at bounding box center [298, 123] width 129 height 12
click at [255, 194] on div "File a Claim" at bounding box center [256, 194] width 24 height 6
type input "**********"
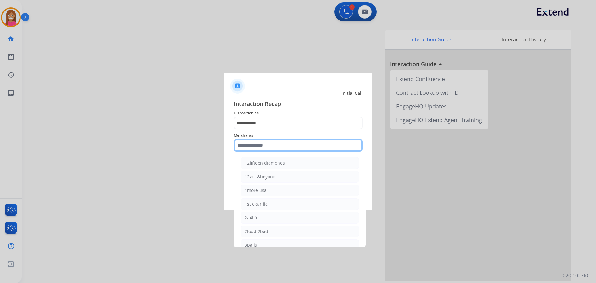
click at [250, 147] on input "text" at bounding box center [298, 145] width 129 height 12
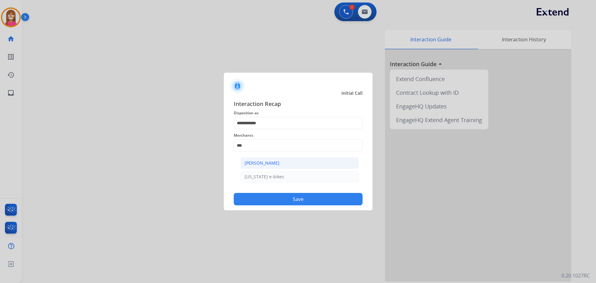
click at [253, 164] on div "[PERSON_NAME]" at bounding box center [262, 163] width 35 height 6
type input "**********"
click at [285, 200] on button "Save" at bounding box center [298, 199] width 129 height 12
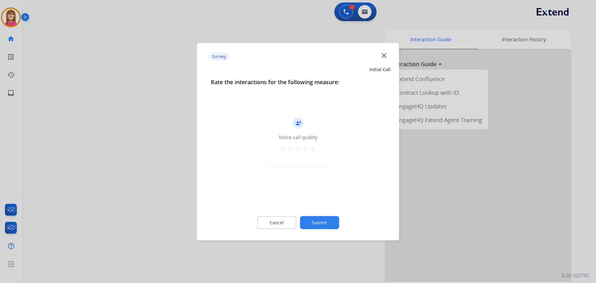
click at [384, 53] on mat-icon "close" at bounding box center [384, 55] width 8 height 8
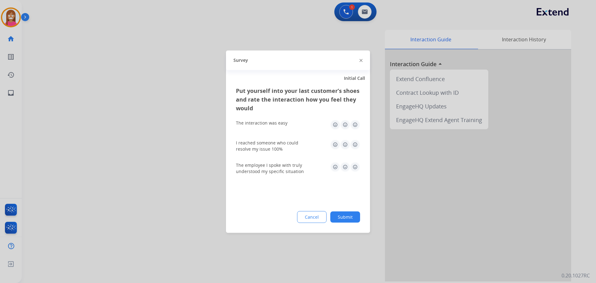
click at [361, 60] on img at bounding box center [361, 60] width 3 height 3
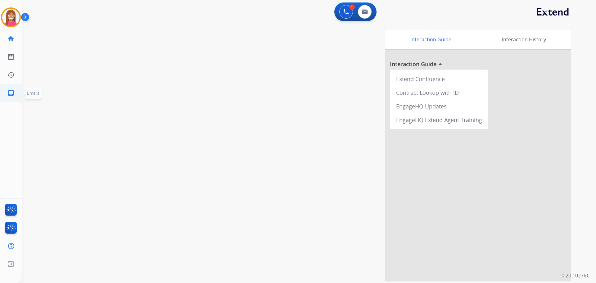
click at [7, 92] on mat-icon "inbox" at bounding box center [10, 92] width 7 height 7
select select "**********"
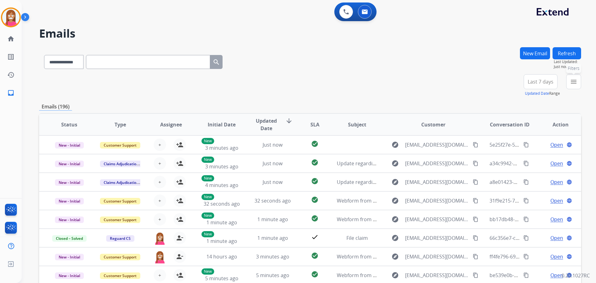
click at [568, 86] on button "menu Filters" at bounding box center [573, 81] width 15 height 15
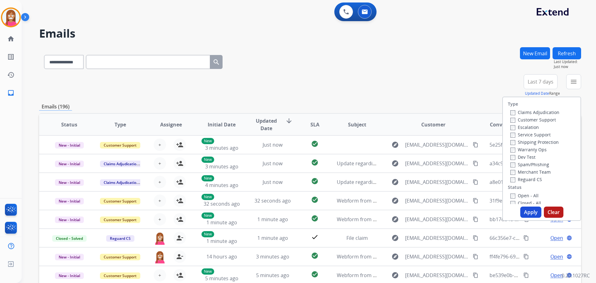
click at [524, 120] on label "Customer Support" at bounding box center [533, 120] width 46 height 6
click at [527, 141] on label "Shipping Protection" at bounding box center [534, 142] width 48 height 6
click at [521, 179] on label "Reguard CS" at bounding box center [526, 179] width 32 height 6
click at [520, 197] on label "Open - All" at bounding box center [524, 195] width 28 height 6
click at [523, 211] on button "Apply" at bounding box center [530, 211] width 21 height 11
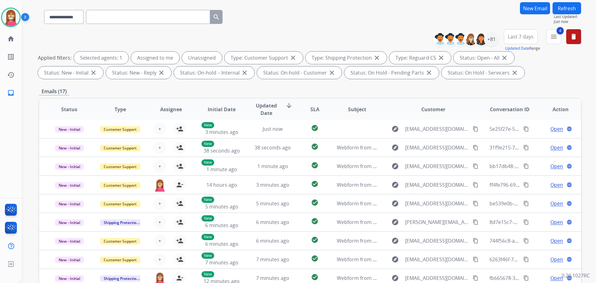
scroll to position [38, 0]
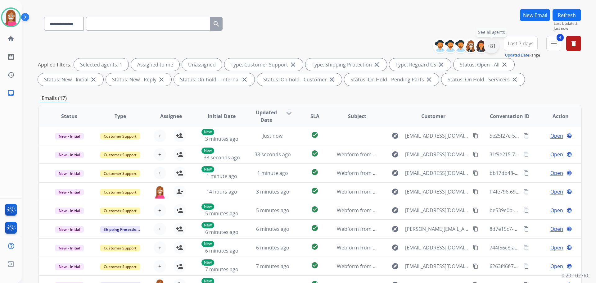
click at [489, 49] on div "+81" at bounding box center [491, 45] width 15 height 15
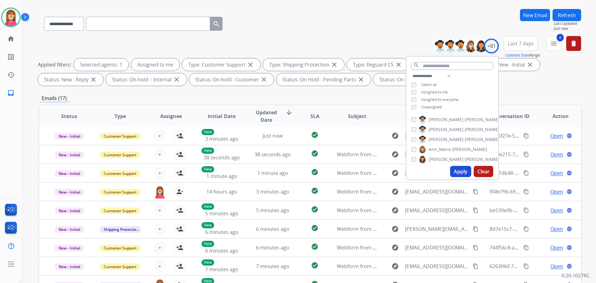
click at [455, 174] on button "Apply" at bounding box center [460, 171] width 21 height 11
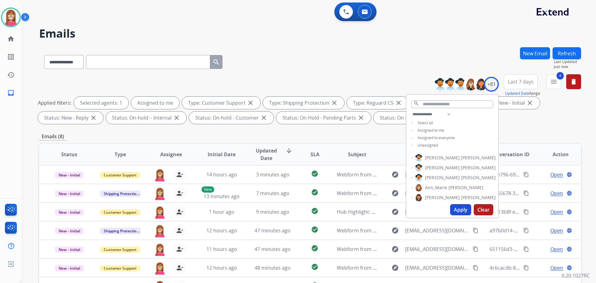
scroll to position [0, 0]
click at [262, 55] on div "**********" at bounding box center [310, 60] width 542 height 27
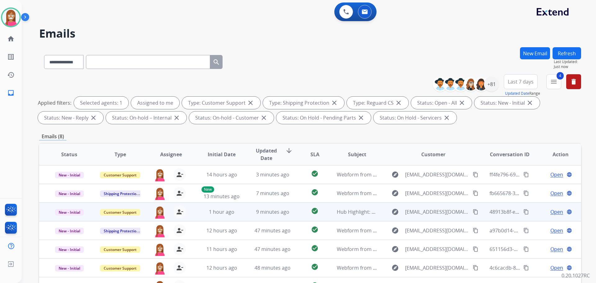
scroll to position [100, 0]
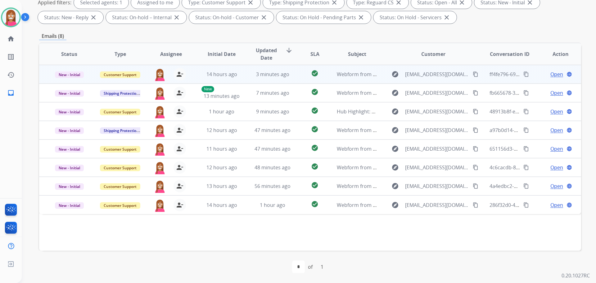
click at [554, 76] on span "Open" at bounding box center [556, 73] width 13 height 7
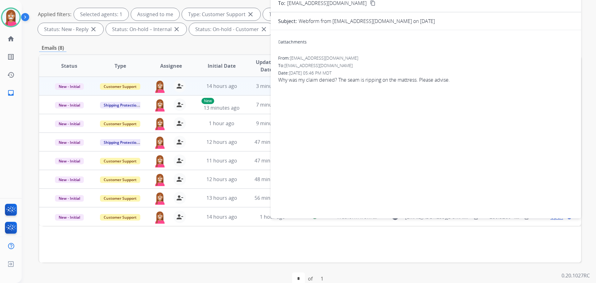
scroll to position [38, 0]
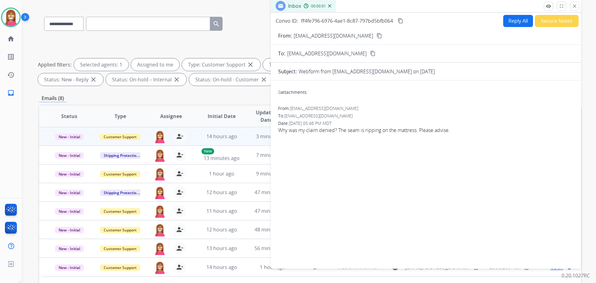
click at [509, 22] on button "Reply All" at bounding box center [518, 21] width 30 height 12
select select "**********"
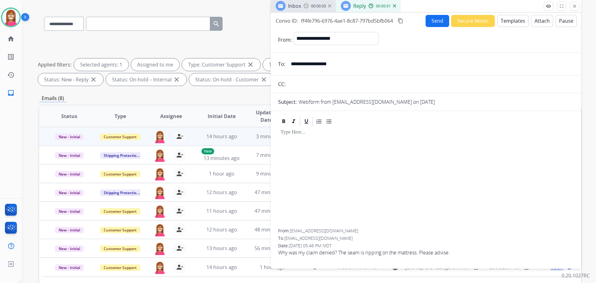
click at [509, 23] on button "Templates" at bounding box center [512, 21] width 31 height 12
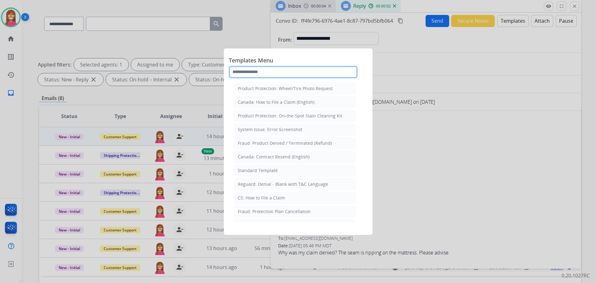
click at [257, 71] on input "text" at bounding box center [293, 72] width 129 height 12
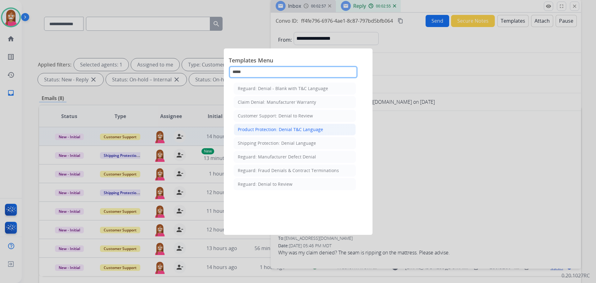
type input "*****"
click at [265, 130] on div "Product Protection: Denial T&C Language" at bounding box center [280, 129] width 85 height 6
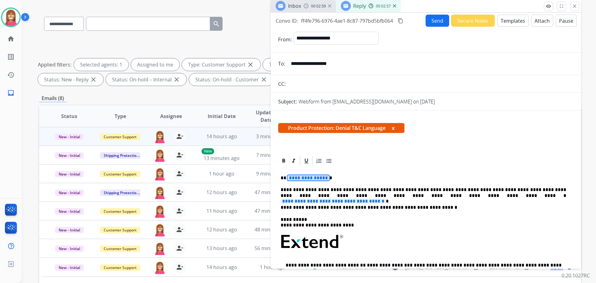
click at [303, 179] on span "**********" at bounding box center [308, 177] width 42 height 5
click at [303, 180] on span "**********" at bounding box center [308, 177] width 42 height 5
click at [336, 178] on p "**********" at bounding box center [424, 178] width 286 height 6
click at [311, 175] on span "**********" at bounding box center [308, 177] width 42 height 5
click at [386, 198] on span "**********" at bounding box center [333, 200] width 105 height 5
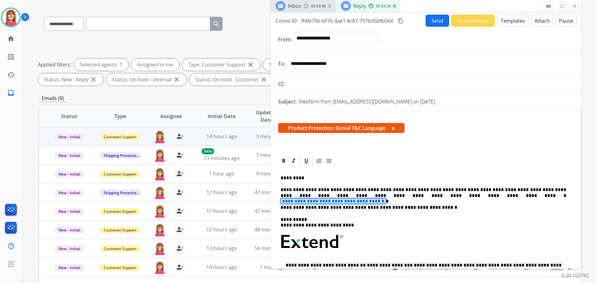
drag, startPoint x: 419, startPoint y: 197, endPoint x: 405, endPoint y: 197, distance: 14.6
click at [386, 198] on span "**********" at bounding box center [333, 200] width 105 height 5
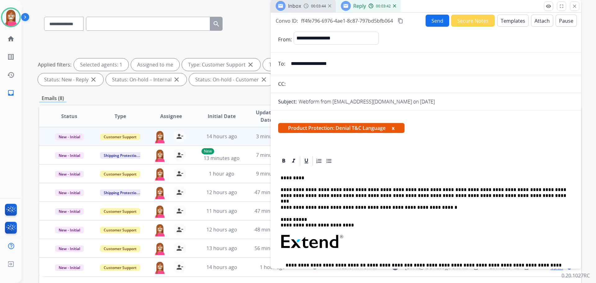
click at [433, 21] on button "Send" at bounding box center [438, 21] width 24 height 12
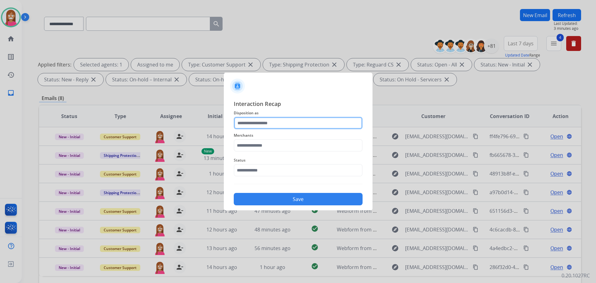
click at [254, 126] on input "text" at bounding box center [298, 123] width 129 height 12
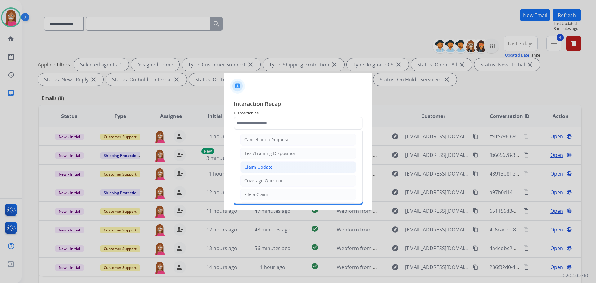
click at [254, 166] on div "Claim Update" at bounding box center [258, 167] width 28 height 6
type input "**********"
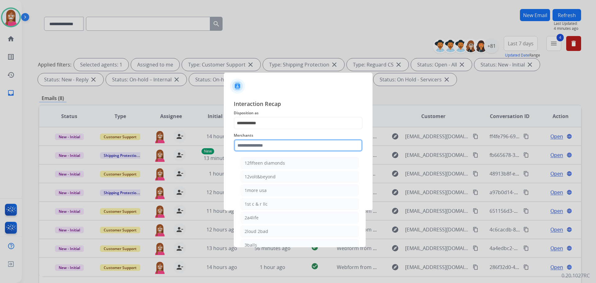
click at [250, 148] on input "text" at bounding box center [298, 145] width 129 height 12
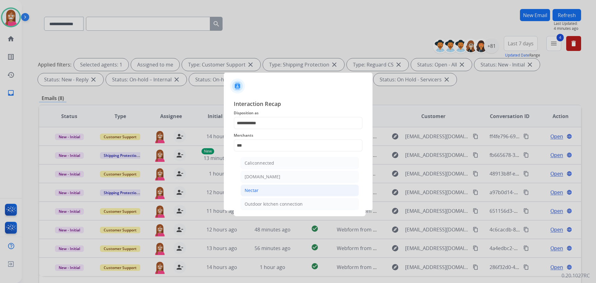
click at [261, 192] on li "Nectar" at bounding box center [300, 190] width 118 height 12
type input "******"
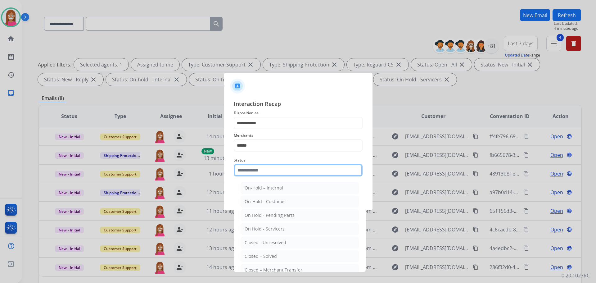
click at [259, 172] on input "text" at bounding box center [298, 170] width 129 height 12
click at [253, 258] on div "Closed – Solved" at bounding box center [261, 256] width 32 height 6
type input "**********"
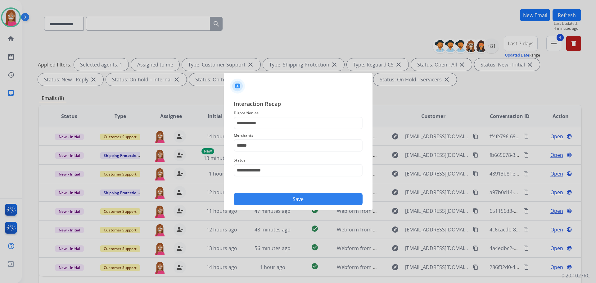
click at [262, 201] on button "Save" at bounding box center [298, 199] width 129 height 12
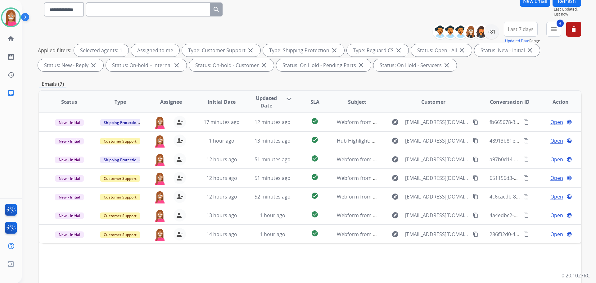
scroll to position [0, 0]
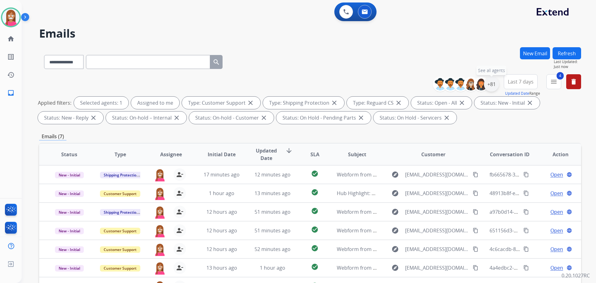
drag, startPoint x: 491, startPoint y: 86, endPoint x: 486, endPoint y: 94, distance: 9.5
click at [492, 86] on div "+81" at bounding box center [491, 84] width 15 height 15
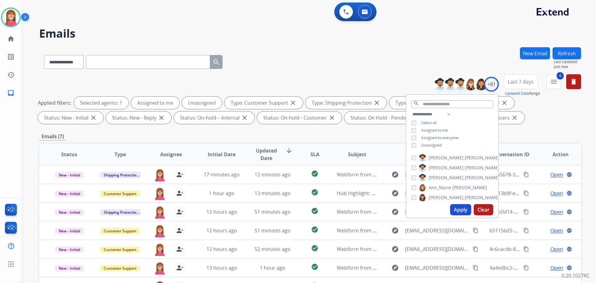
click at [457, 206] on button "Apply" at bounding box center [460, 209] width 21 height 11
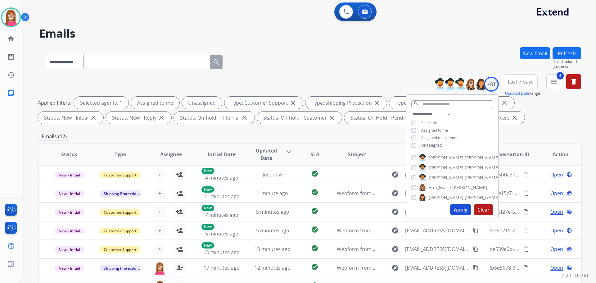
click at [295, 52] on div "**********" at bounding box center [310, 60] width 542 height 27
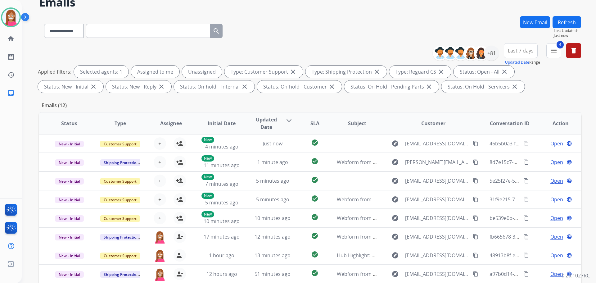
scroll to position [1, 0]
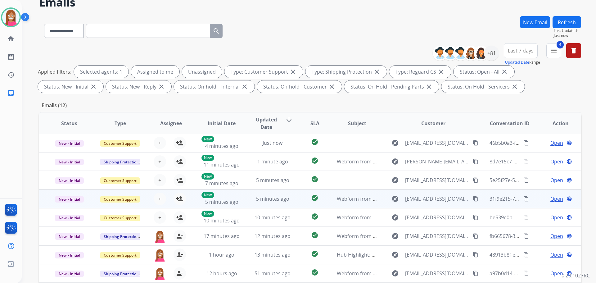
click at [245, 205] on td "5 minutes ago" at bounding box center [267, 198] width 51 height 19
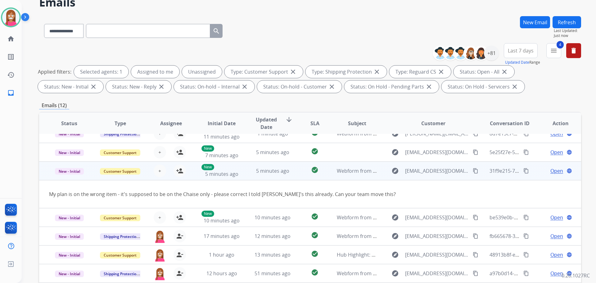
scroll to position [62, 0]
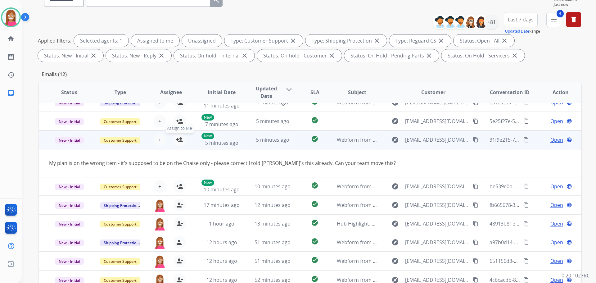
click at [178, 141] on mat-icon "person_add" at bounding box center [179, 139] width 7 height 7
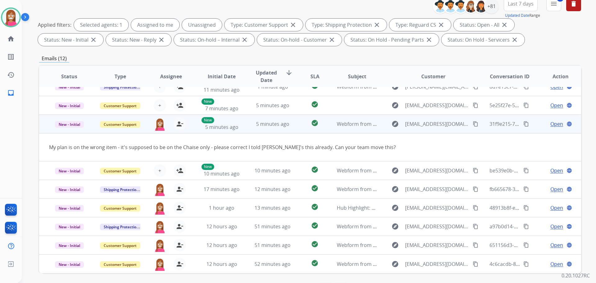
scroll to position [100, 0]
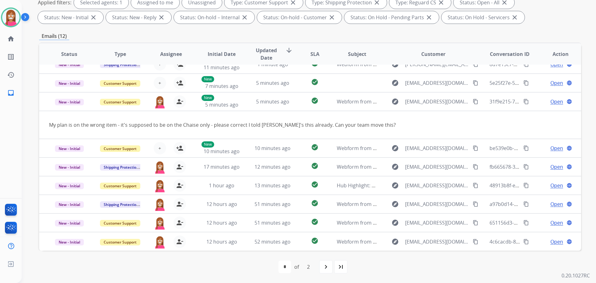
click at [328, 270] on mat-icon "navigate_next" at bounding box center [325, 266] width 7 height 7
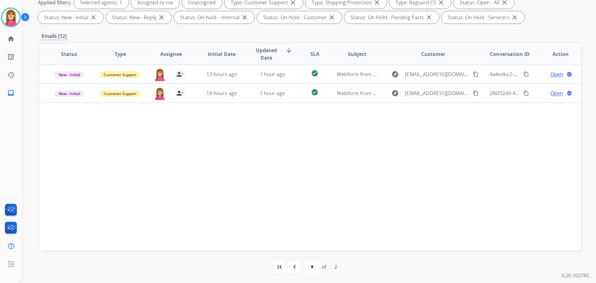
click at [291, 267] on mat-icon "navigate_before" at bounding box center [294, 266] width 7 height 7
select select "*"
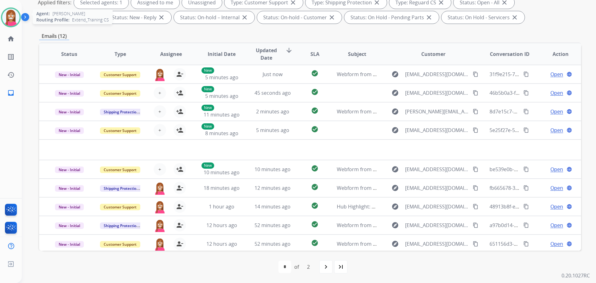
click at [10, 19] on img at bounding box center [10, 17] width 17 height 17
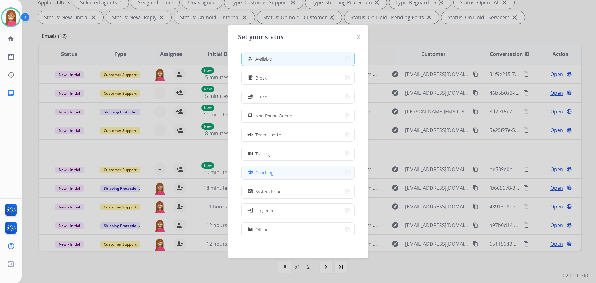
click at [261, 174] on span "Coaching" at bounding box center [265, 172] width 18 height 7
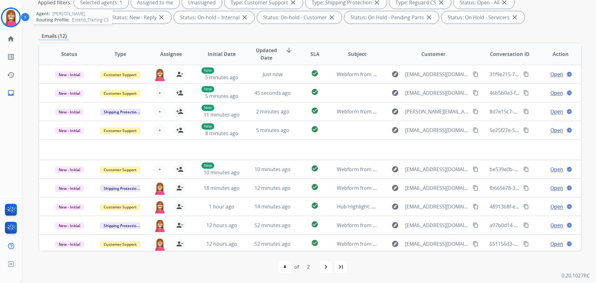
click at [10, 15] on img at bounding box center [10, 17] width 17 height 17
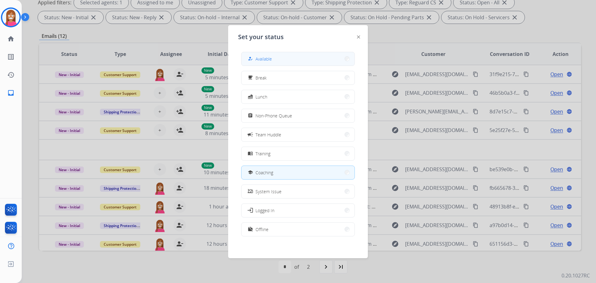
click at [263, 58] on span "Available" at bounding box center [264, 59] width 16 height 7
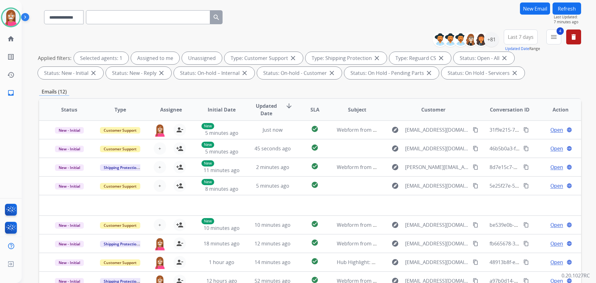
scroll to position [0, 0]
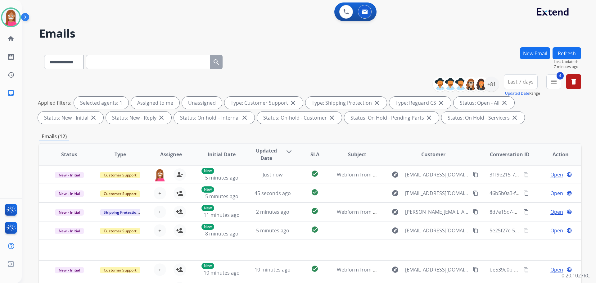
click at [540, 54] on button "New Email" at bounding box center [535, 53] width 30 height 12
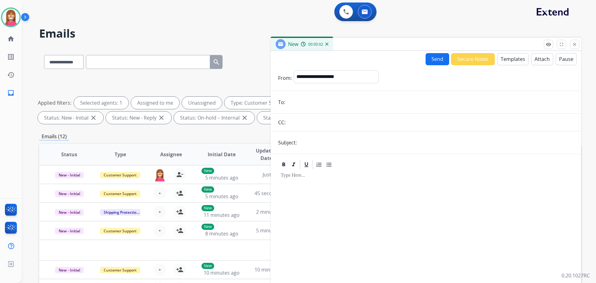
paste input "**********"
type input "**********"
click at [317, 143] on input "text" at bounding box center [436, 142] width 275 height 12
type input "**********"
click at [512, 59] on button "Templates" at bounding box center [512, 59] width 31 height 12
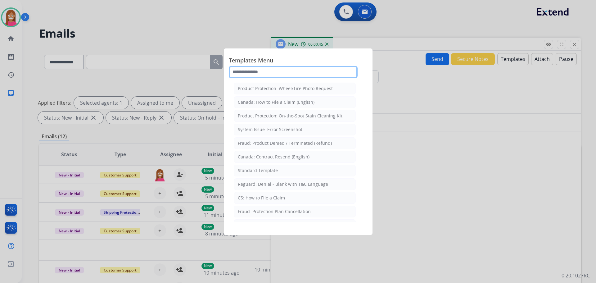
click at [249, 72] on input "text" at bounding box center [293, 72] width 129 height 12
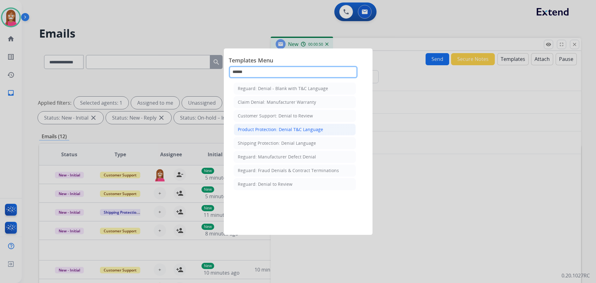
type input "******"
click at [278, 131] on div "Product Protection: Denial T&C Language" at bounding box center [280, 129] width 85 height 6
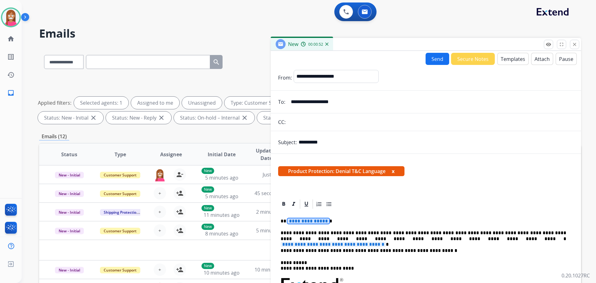
click at [300, 219] on span "**********" at bounding box center [308, 220] width 42 height 5
drag, startPoint x: 456, startPoint y: 238, endPoint x: 423, endPoint y: 240, distance: 33.6
click at [386, 242] on span "**********" at bounding box center [333, 244] width 105 height 5
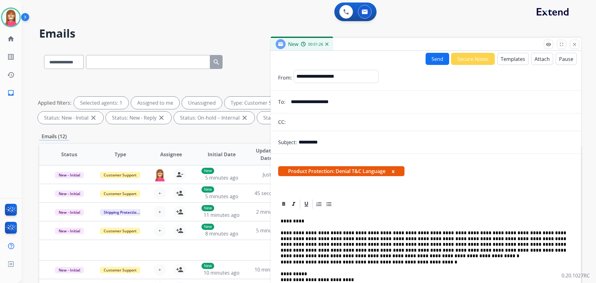
click at [424, 262] on p "**********" at bounding box center [424, 262] width 286 height 6
click at [535, 252] on p "**********" at bounding box center [424, 241] width 286 height 23
click at [533, 251] on p "**********" at bounding box center [424, 241] width 286 height 23
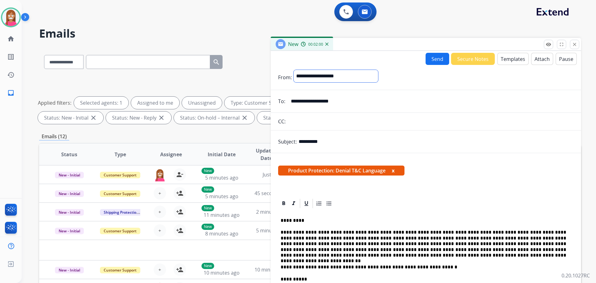
drag, startPoint x: 367, startPoint y: 73, endPoint x: 365, endPoint y: 76, distance: 3.6
click at [367, 73] on select "**********" at bounding box center [336, 76] width 84 height 12
select select "**********"
click at [294, 70] on select "**********" at bounding box center [336, 76] width 84 height 12
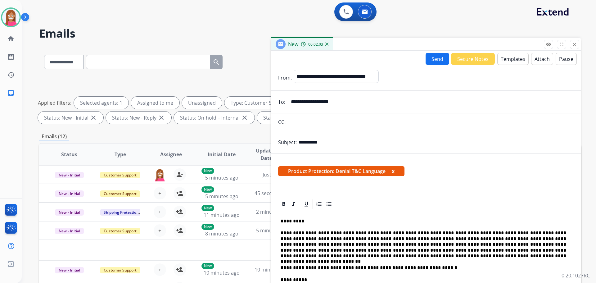
click at [440, 55] on button "Send" at bounding box center [438, 59] width 24 height 12
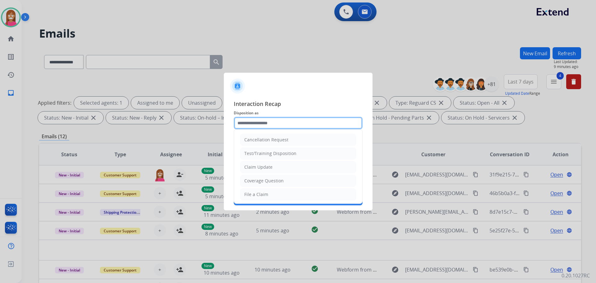
click at [250, 122] on input "text" at bounding box center [298, 123] width 129 height 12
click at [258, 165] on div "Claim Update" at bounding box center [258, 167] width 28 height 6
type input "**********"
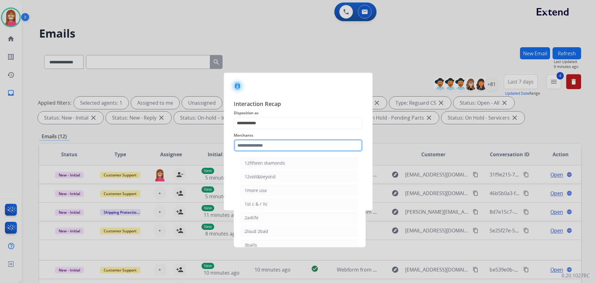
click at [254, 146] on input "text" at bounding box center [298, 145] width 129 height 12
drag, startPoint x: 281, startPoint y: 176, endPoint x: 276, endPoint y: 179, distance: 6.1
click at [281, 177] on li "Ashley furniture" at bounding box center [300, 177] width 118 height 12
type input "**********"
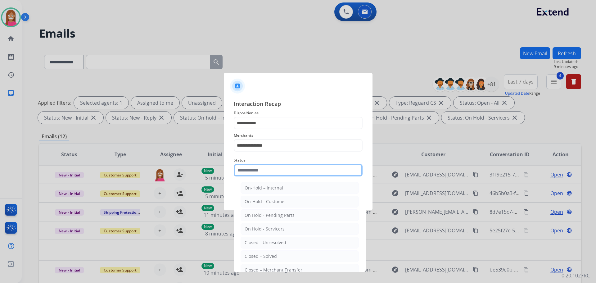
click at [268, 173] on input "text" at bounding box center [298, 170] width 129 height 12
drag, startPoint x: 256, startPoint y: 255, endPoint x: 257, endPoint y: 250, distance: 5.0
click at [257, 255] on div "Closed – Solved" at bounding box center [261, 256] width 32 height 6
type input "**********"
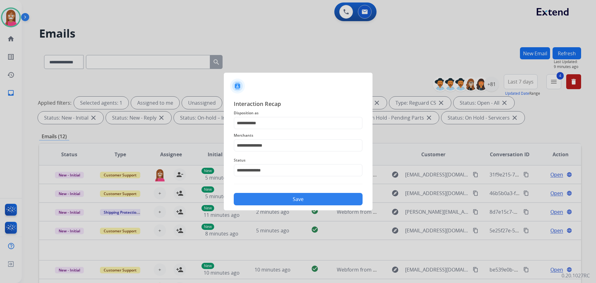
click at [258, 202] on button "Save" at bounding box center [298, 199] width 129 height 12
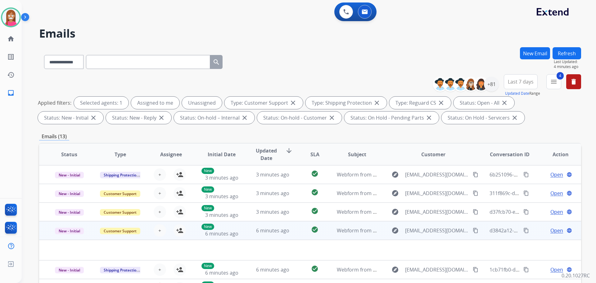
click at [293, 236] on td "check_circle" at bounding box center [310, 230] width 34 height 19
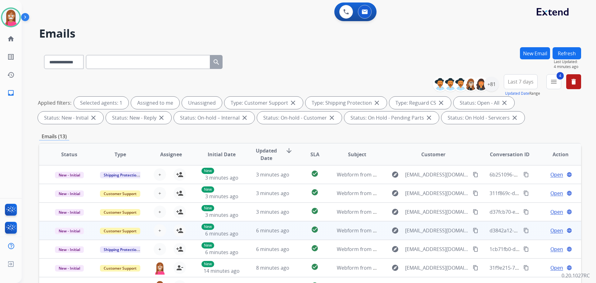
click at [293, 236] on td "check_circle" at bounding box center [310, 230] width 34 height 19
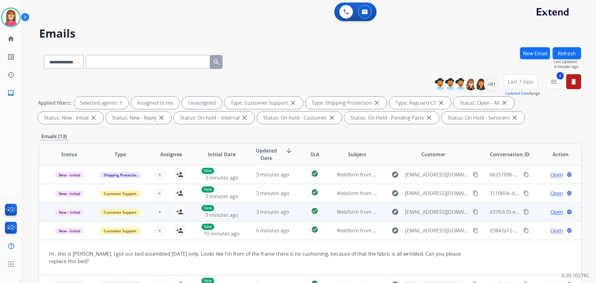
click at [246, 212] on td "3 minutes ago" at bounding box center [267, 211] width 51 height 19
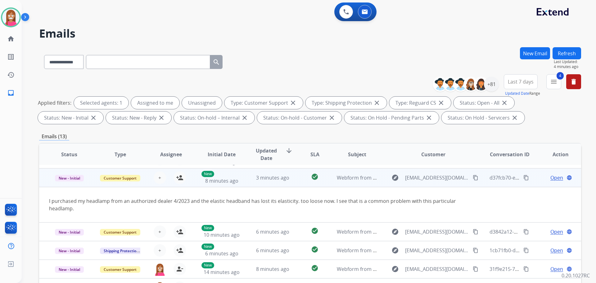
scroll to position [36, 0]
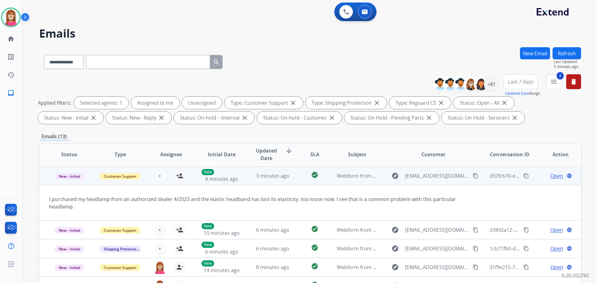
click at [473, 177] on mat-icon "content_copy" at bounding box center [476, 176] width 6 height 6
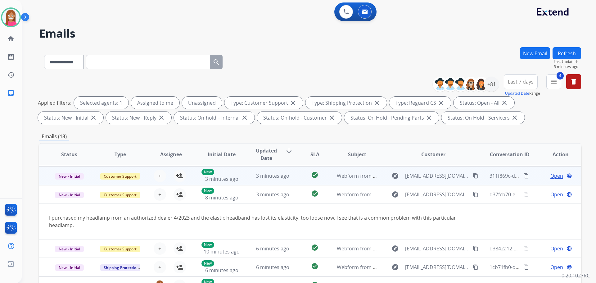
scroll to position [0, 0]
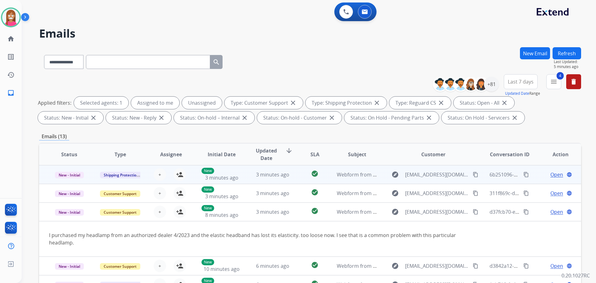
click at [285, 180] on td "3 minutes ago" at bounding box center [267, 174] width 51 height 19
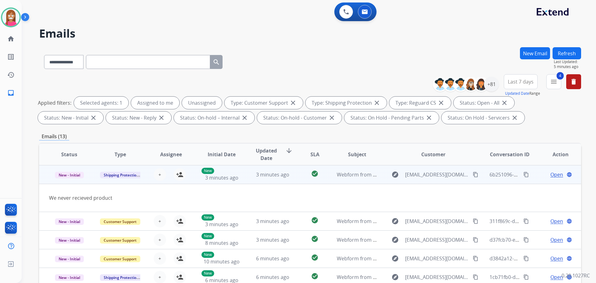
click at [473, 174] on mat-icon "content_copy" at bounding box center [476, 175] width 6 height 6
drag, startPoint x: 177, startPoint y: 174, endPoint x: 208, endPoint y: 166, distance: 32.5
click at [177, 174] on mat-icon "person_add" at bounding box center [179, 174] width 7 height 7
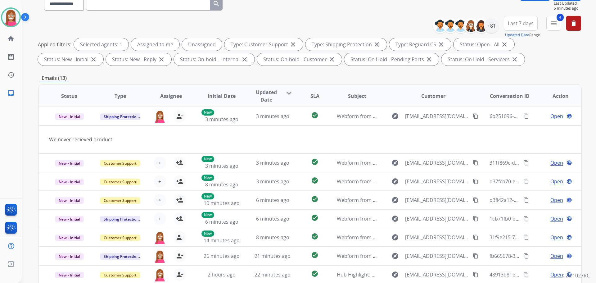
scroll to position [7, 0]
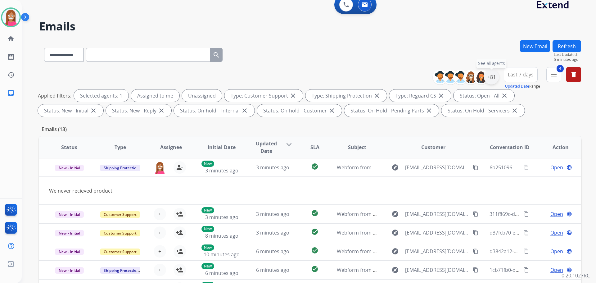
click at [488, 79] on div "+81" at bounding box center [491, 77] width 15 height 15
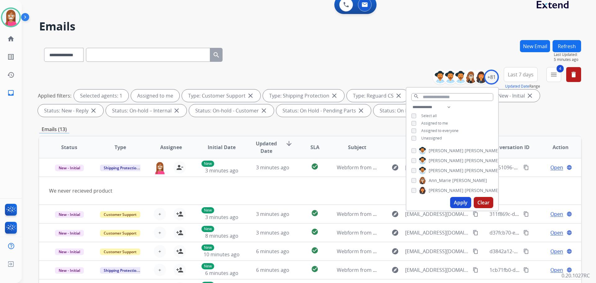
click at [459, 203] on button "Apply" at bounding box center [460, 202] width 21 height 11
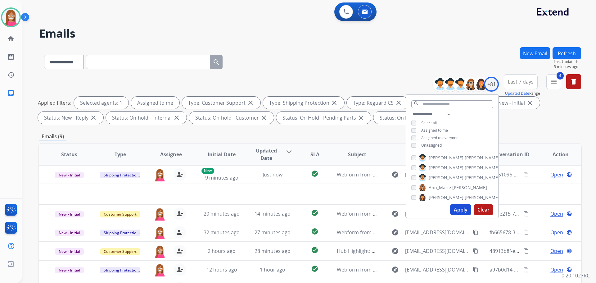
click at [309, 56] on div "**********" at bounding box center [310, 60] width 542 height 27
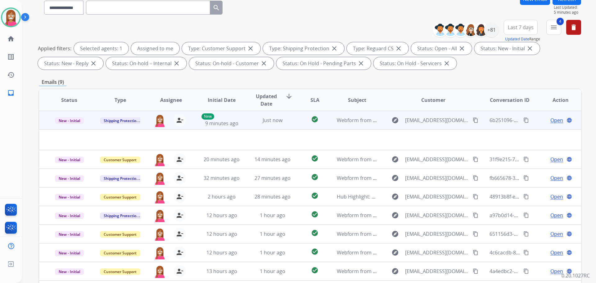
scroll to position [100, 0]
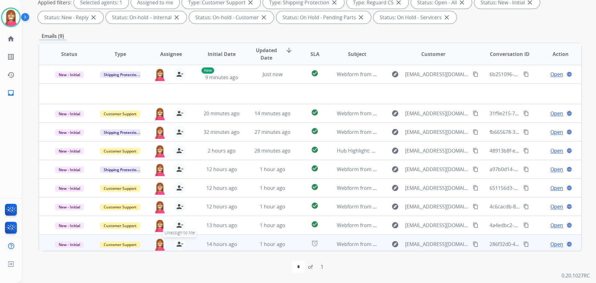
click at [179, 248] on button "person_remove Unassign to Me" at bounding box center [180, 244] width 12 height 12
click at [179, 245] on mat-icon "person_add" at bounding box center [179, 243] width 7 height 7
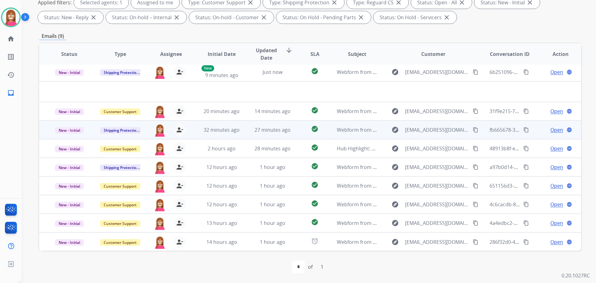
scroll to position [2, 0]
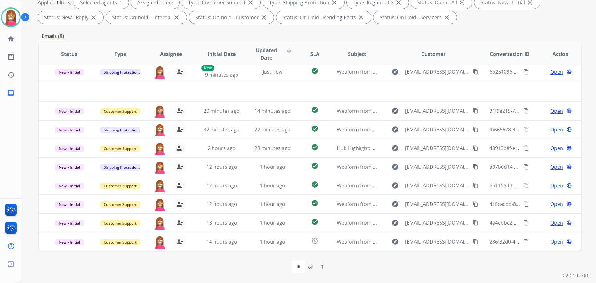
click at [521, 31] on div "**********" at bounding box center [310, 115] width 542 height 336
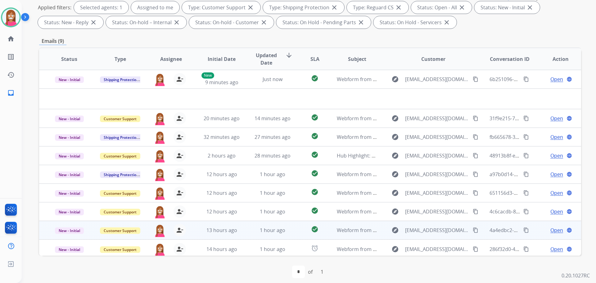
scroll to position [100, 0]
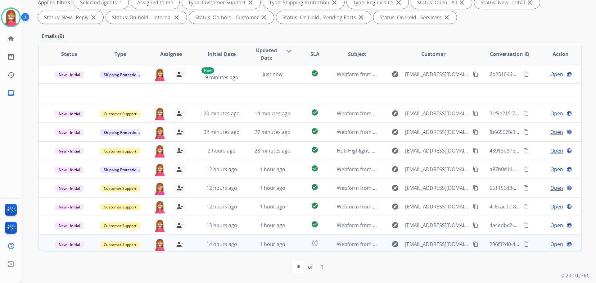
click at [293, 248] on td "alarm" at bounding box center [310, 243] width 34 height 19
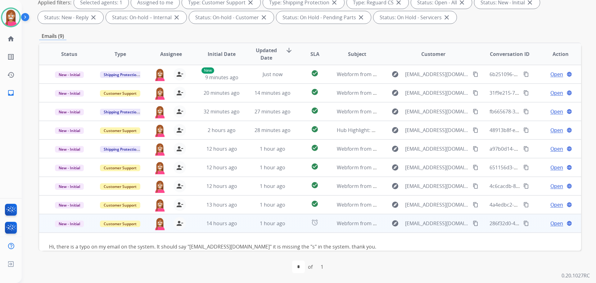
scroll to position [10, 0]
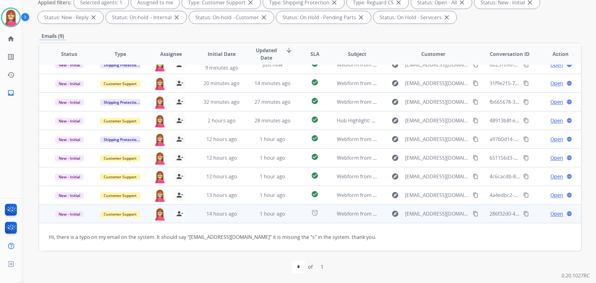
click at [550, 215] on span "Open" at bounding box center [556, 213] width 13 height 7
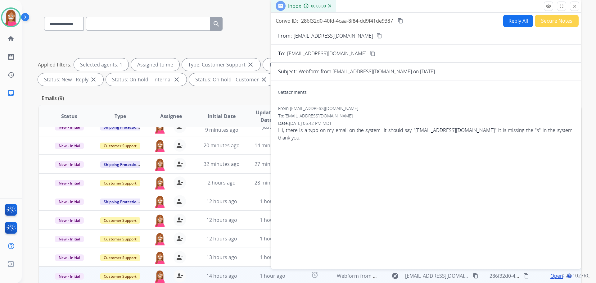
scroll to position [7, 0]
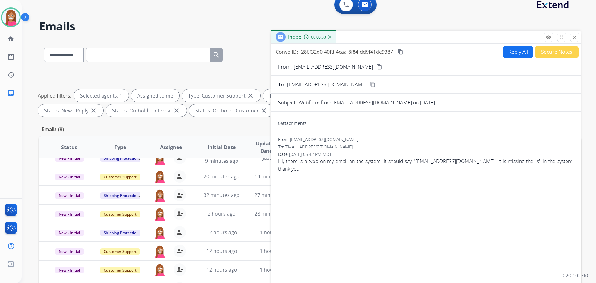
click at [515, 53] on button "Reply All" at bounding box center [518, 52] width 30 height 12
select select "**********"
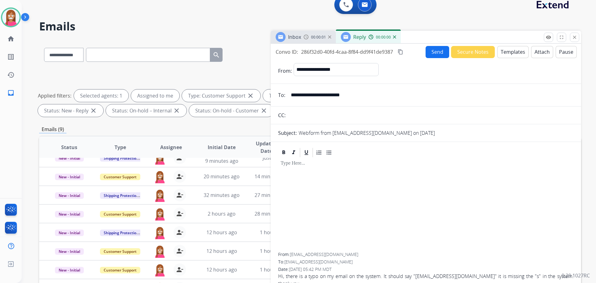
click at [514, 54] on button "Templates" at bounding box center [512, 52] width 31 height 12
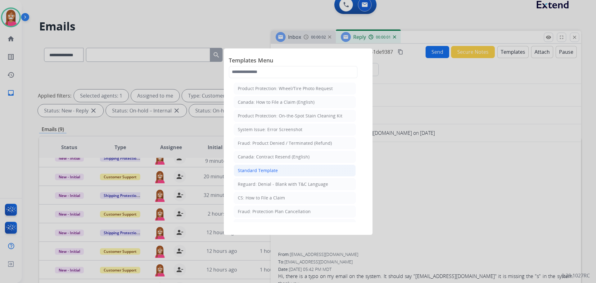
click at [249, 172] on div "Standard Template" at bounding box center [258, 170] width 40 height 6
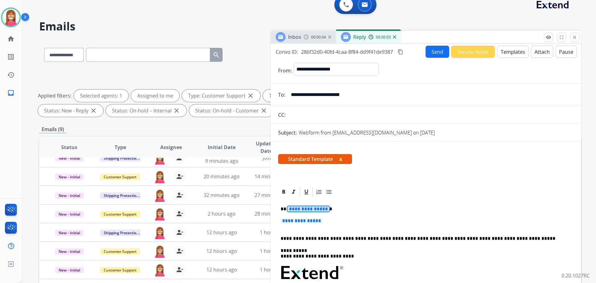
click at [296, 208] on span "**********" at bounding box center [308, 208] width 42 height 5
click at [298, 223] on span "**********" at bounding box center [302, 220] width 42 height 5
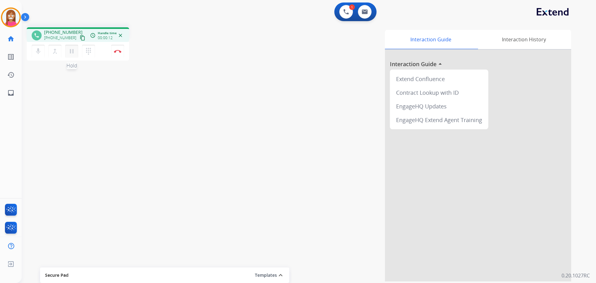
click at [74, 52] on mat-icon "pause" at bounding box center [71, 51] width 7 height 7
click at [87, 52] on mat-icon "dialpad" at bounding box center [88, 51] width 7 height 7
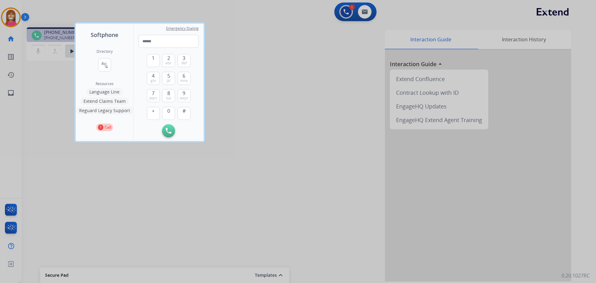
click at [106, 89] on button "Language Line" at bounding box center [104, 91] width 36 height 7
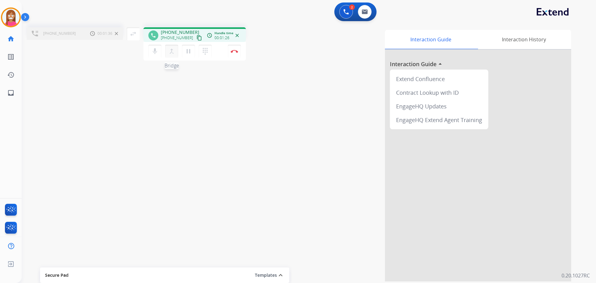
click at [170, 56] on button "merge_type Bridge" at bounding box center [171, 51] width 13 height 13
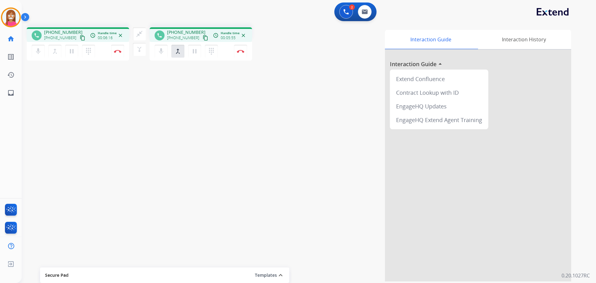
drag, startPoint x: 77, startPoint y: 38, endPoint x: 97, endPoint y: 39, distance: 20.2
click at [80, 38] on mat-icon "content_copy" at bounding box center [83, 38] width 6 height 6
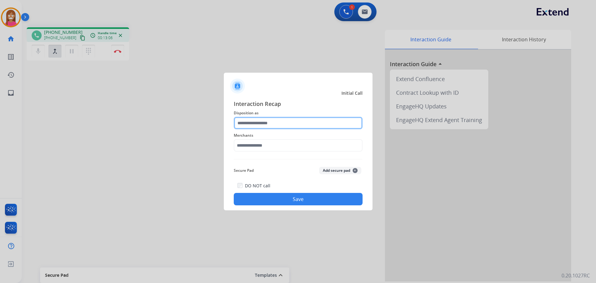
click at [238, 118] on input "text" at bounding box center [298, 123] width 129 height 12
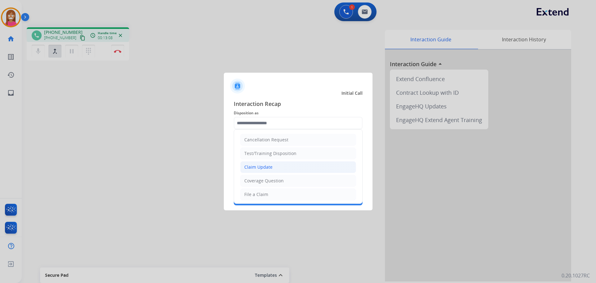
click at [256, 164] on div "Claim Update" at bounding box center [258, 167] width 28 height 6
type input "**********"
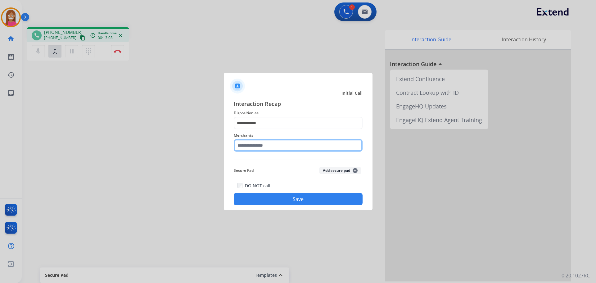
click at [250, 147] on input "text" at bounding box center [298, 145] width 129 height 12
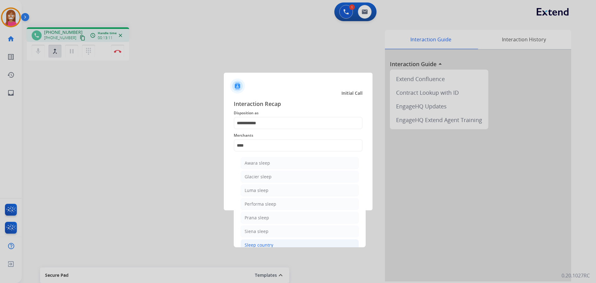
click at [250, 242] on div "Sleep country" at bounding box center [259, 245] width 29 height 6
type input "**********"
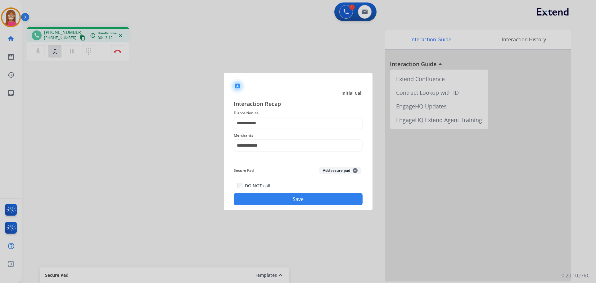
click at [269, 196] on button "Save" at bounding box center [298, 199] width 129 height 12
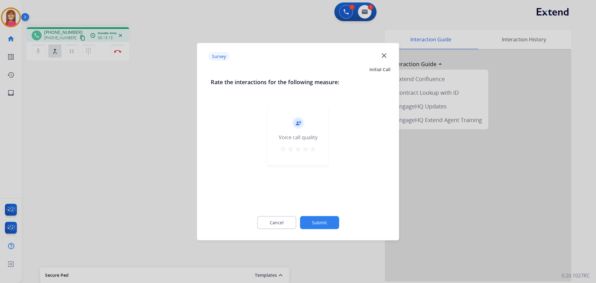
click at [386, 53] on mat-icon "close" at bounding box center [384, 55] width 8 height 8
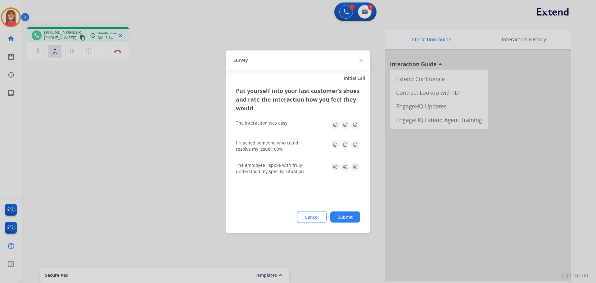
drag, startPoint x: 360, startPoint y: 60, endPoint x: 122, endPoint y: 48, distance: 239.0
click at [360, 61] on img at bounding box center [361, 60] width 3 height 3
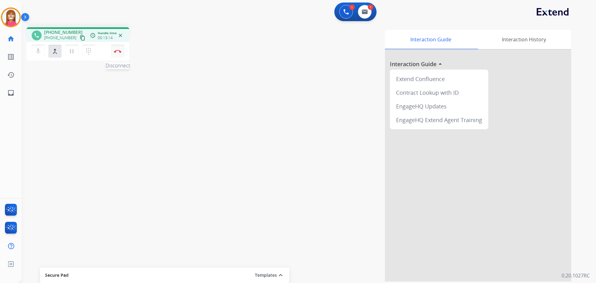
click at [114, 49] on button "Disconnect" at bounding box center [117, 51] width 13 height 13
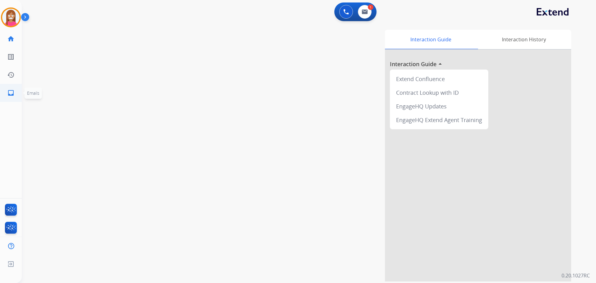
click at [6, 93] on link "inbox Emails" at bounding box center [10, 92] width 17 height 17
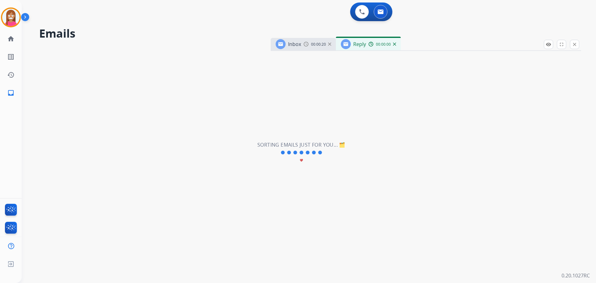
select select "**********"
click at [8, 43] on link "home Home" at bounding box center [10, 38] width 17 height 17
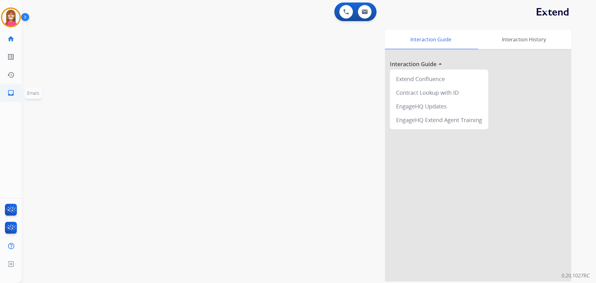
click at [11, 93] on mat-icon "inbox" at bounding box center [10, 92] width 7 height 7
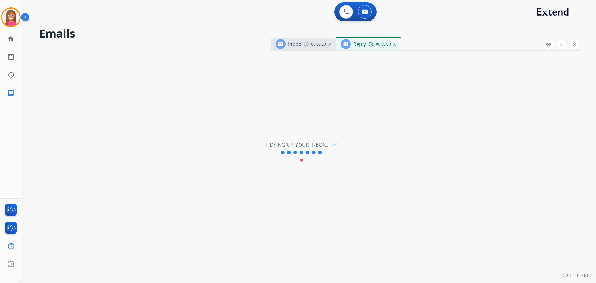
select select "**********"
click at [8, 34] on link "home Home" at bounding box center [10, 38] width 17 height 17
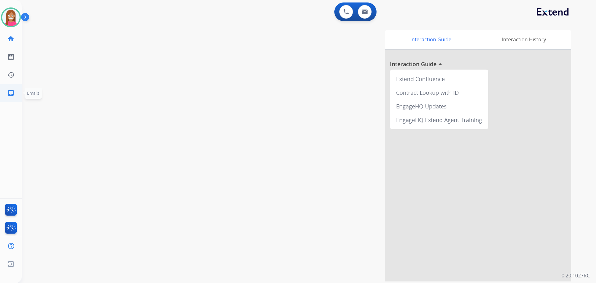
click at [10, 91] on mat-icon "inbox" at bounding box center [10, 92] width 7 height 7
select select "**********"
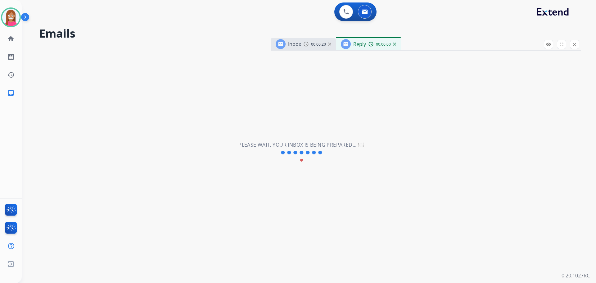
select select "**********"
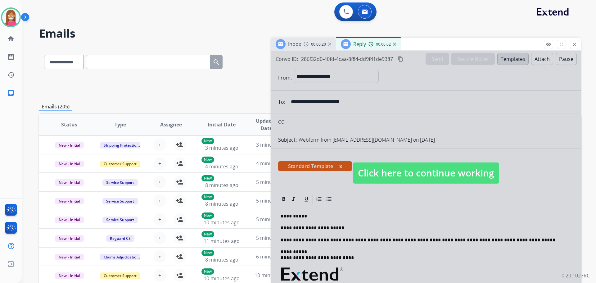
click at [384, 171] on span "Click here to continue working" at bounding box center [426, 172] width 146 height 21
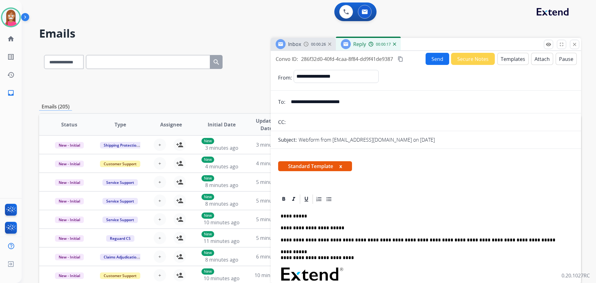
click at [337, 229] on p "**********" at bounding box center [424, 228] width 286 height 6
click at [430, 61] on button "Send" at bounding box center [438, 59] width 24 height 12
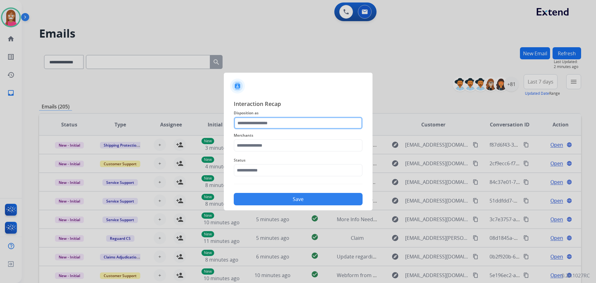
click at [248, 124] on input "text" at bounding box center [298, 123] width 129 height 12
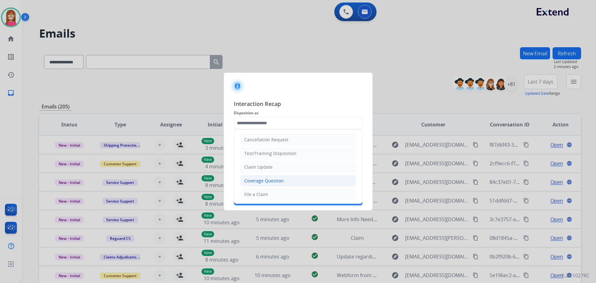
click at [255, 184] on li "Coverage Question" at bounding box center [298, 181] width 116 height 12
type input "**********"
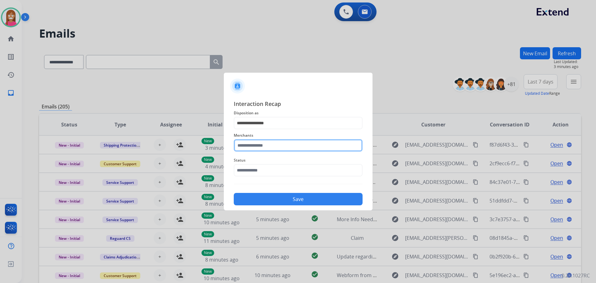
click at [255, 146] on input "text" at bounding box center [298, 145] width 129 height 12
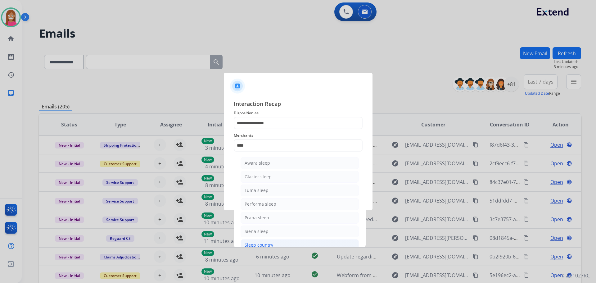
click at [256, 244] on div "Sleep country" at bounding box center [259, 245] width 29 height 6
type input "**********"
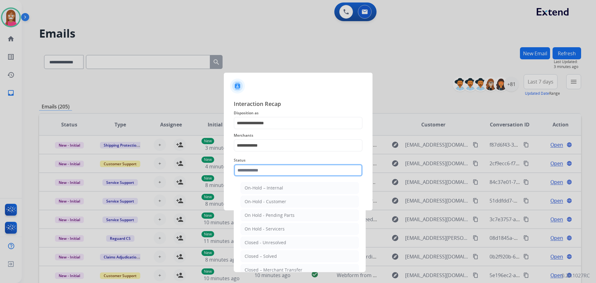
click at [258, 171] on input "text" at bounding box center [298, 170] width 129 height 12
click at [257, 256] on div "Closed – Solved" at bounding box center [261, 256] width 32 height 6
type input "**********"
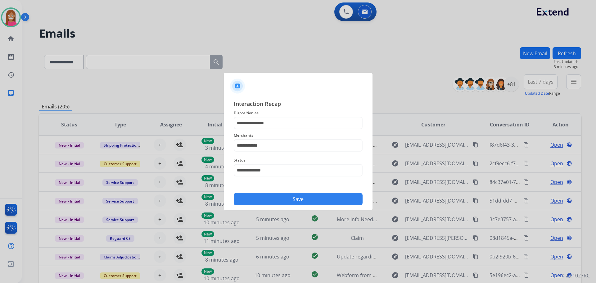
click at [252, 196] on button "Save" at bounding box center [298, 199] width 129 height 12
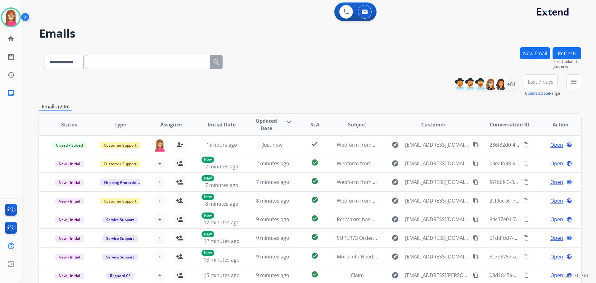
scroll to position [31, 0]
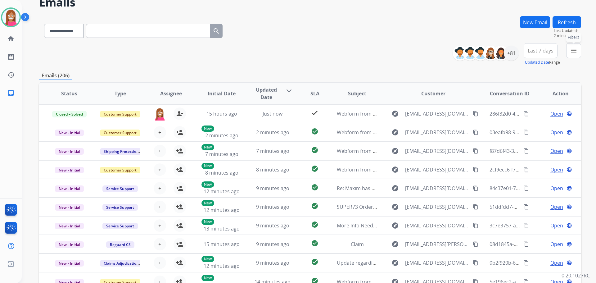
click at [570, 49] on mat-icon "menu" at bounding box center [573, 50] width 7 height 7
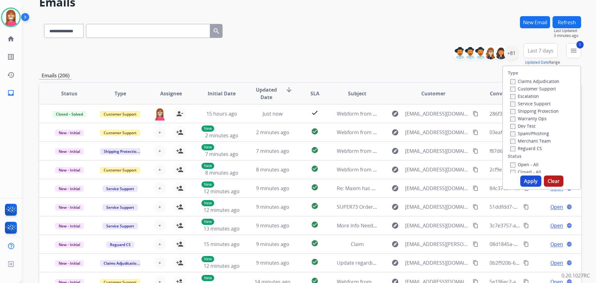
click at [520, 110] on label "Shipping Protection" at bounding box center [534, 111] width 48 height 6
click at [522, 152] on div "Type Claims Adjudication Customer Support Escalation Service Support Shipping P…" at bounding box center [542, 119] width 78 height 107
click at [522, 150] on label "Reguard CS" at bounding box center [526, 148] width 32 height 6
click at [522, 166] on label "Open - All" at bounding box center [524, 164] width 28 height 6
click at [525, 184] on button "Apply" at bounding box center [530, 180] width 21 height 11
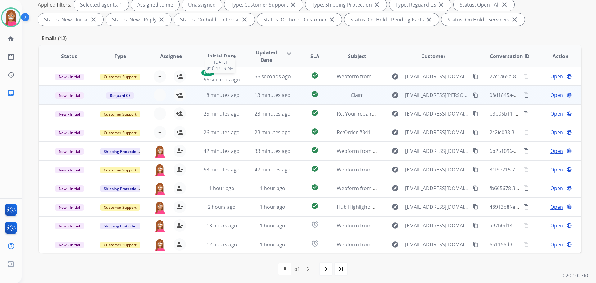
scroll to position [100, 0]
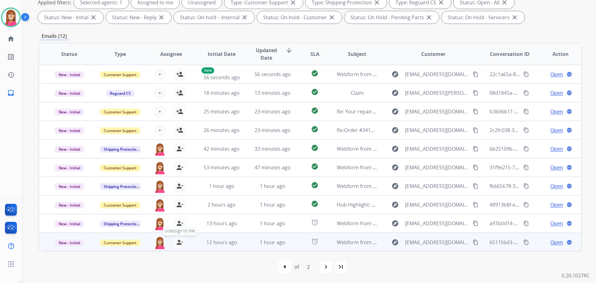
click at [179, 243] on mat-icon "person_remove" at bounding box center [179, 241] width 7 height 7
click at [179, 243] on mat-icon "person_add" at bounding box center [179, 241] width 7 height 7
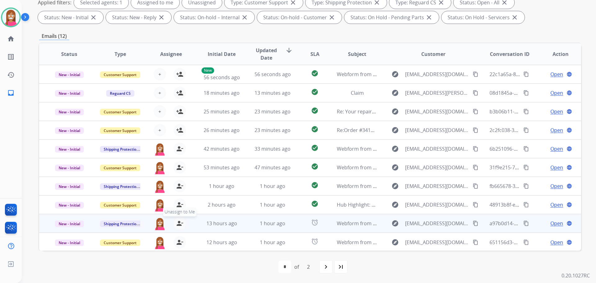
click at [179, 223] on mat-icon "person_remove" at bounding box center [179, 222] width 7 height 7
click at [179, 223] on mat-icon "person_add" at bounding box center [179, 222] width 7 height 7
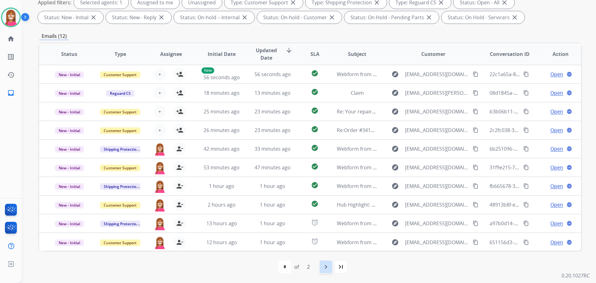
click at [322, 268] on div "navigate_next" at bounding box center [326, 267] width 14 height 14
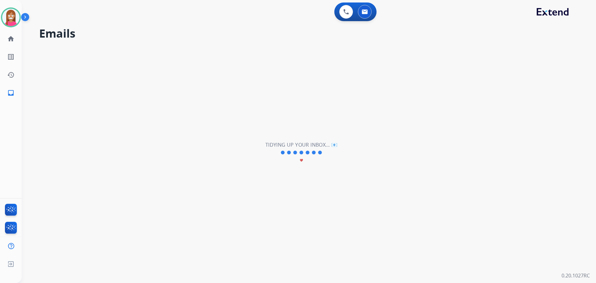
scroll to position [0, 0]
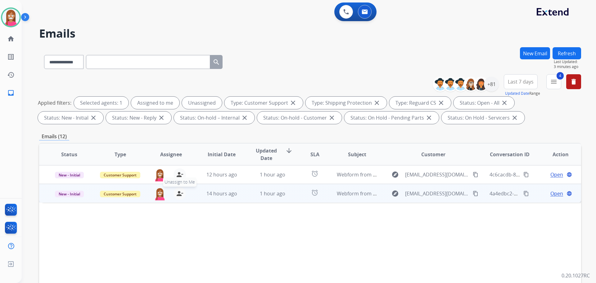
click at [179, 195] on mat-icon "person_remove" at bounding box center [179, 193] width 7 height 7
click at [179, 195] on mat-icon "person_add" at bounding box center [179, 193] width 7 height 7
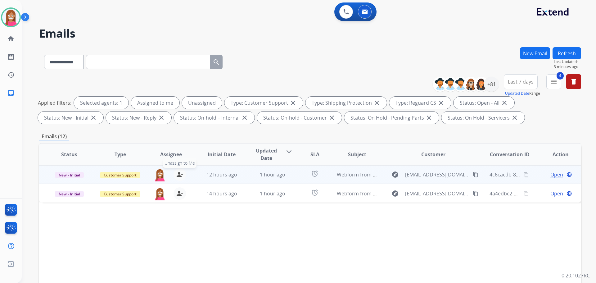
click at [178, 175] on mat-icon "person_remove" at bounding box center [179, 174] width 7 height 7
click at [178, 175] on mat-icon "person_add" at bounding box center [179, 174] width 7 height 7
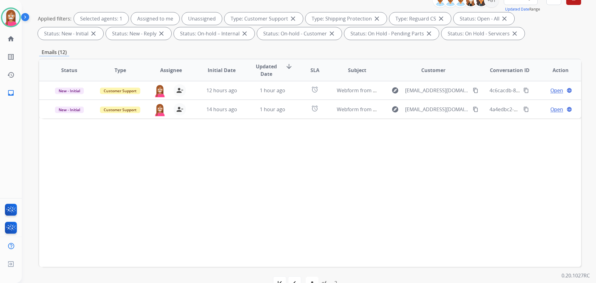
scroll to position [100, 0]
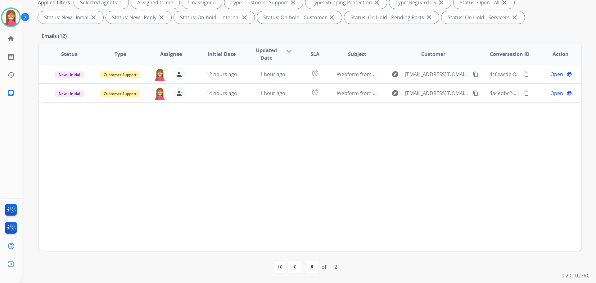
click at [296, 267] on mat-icon "navigate_before" at bounding box center [294, 266] width 7 height 7
select select "*"
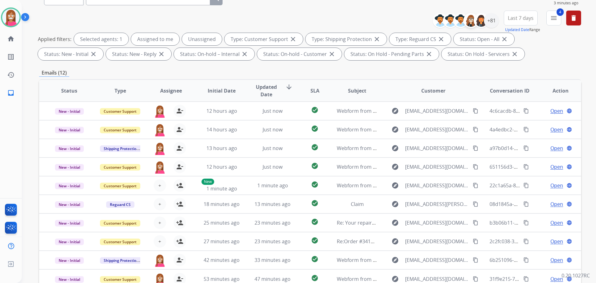
scroll to position [7, 0]
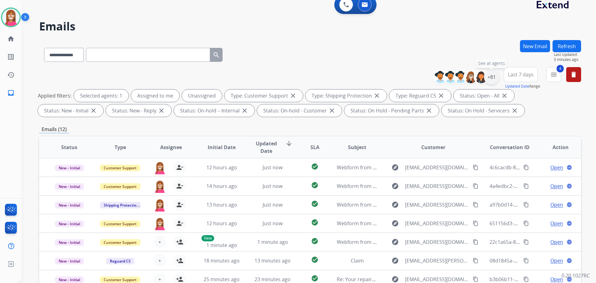
click at [493, 82] on div "+81" at bounding box center [491, 77] width 15 height 15
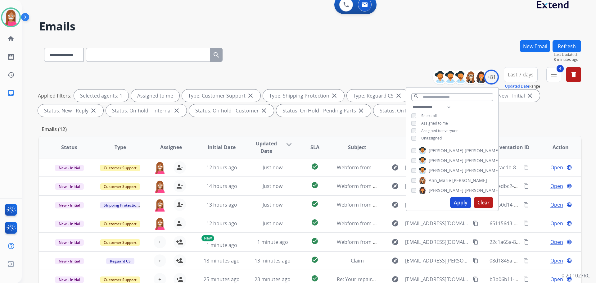
click at [458, 205] on button "Apply" at bounding box center [460, 202] width 21 height 11
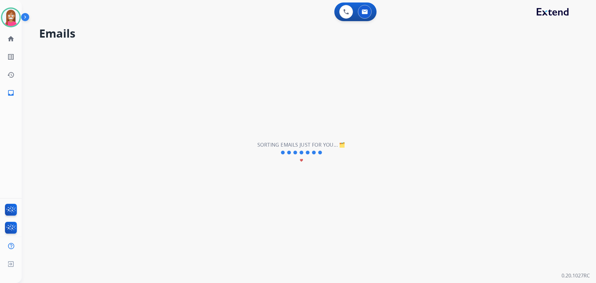
scroll to position [0, 0]
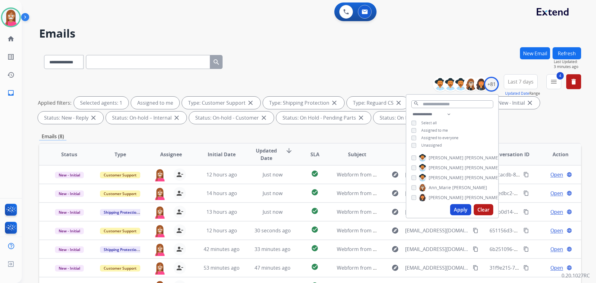
click at [299, 70] on div "**********" at bounding box center [310, 60] width 542 height 27
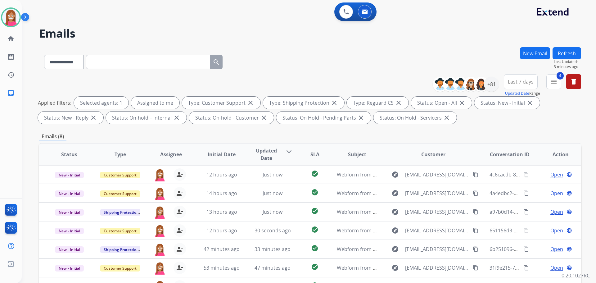
scroll to position [100, 0]
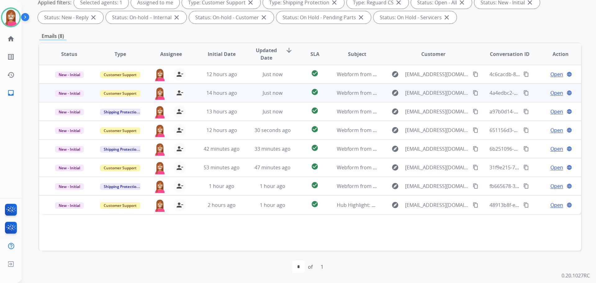
click at [243, 98] on td "Just now" at bounding box center [267, 93] width 51 height 19
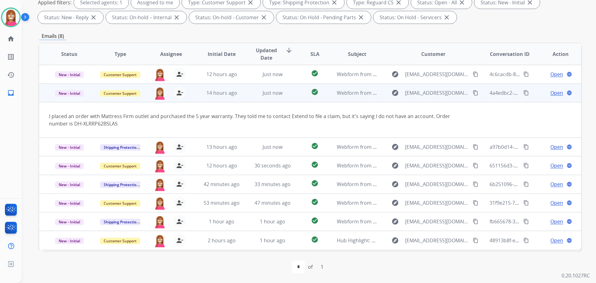
click at [550, 92] on span "Open" at bounding box center [556, 92] width 13 height 7
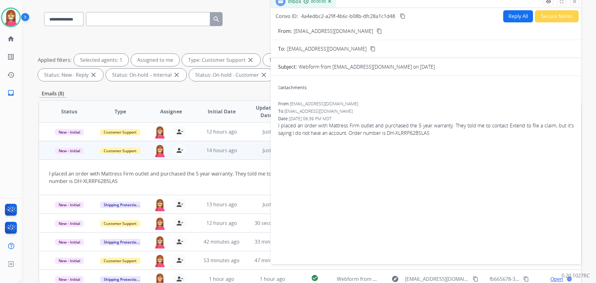
scroll to position [7, 0]
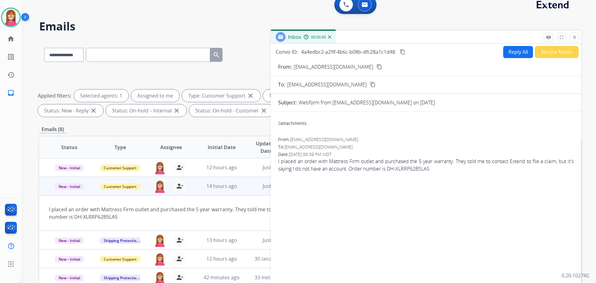
click at [516, 55] on button "Reply All" at bounding box center [518, 52] width 30 height 12
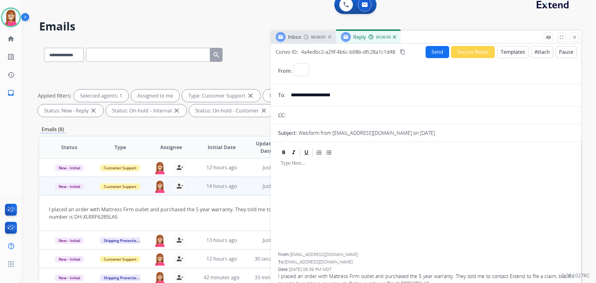
select select "**********"
click at [514, 53] on button "Templates" at bounding box center [512, 52] width 31 height 12
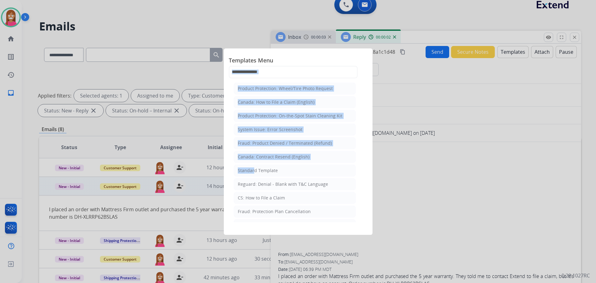
drag, startPoint x: 251, startPoint y: 170, endPoint x: 259, endPoint y: 68, distance: 102.8
click at [259, 68] on div "Templates Menu Product Protection: Wheel/Tire Photo Request Canada: How to File…" at bounding box center [298, 66] width 139 height 27
click at [286, 74] on input "text" at bounding box center [293, 72] width 129 height 12
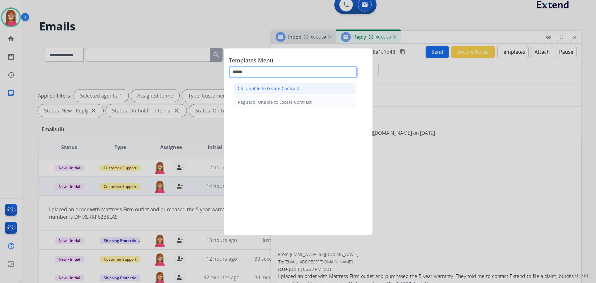
type input "******"
click at [252, 91] on div "CS: Unable to Locate Contract" at bounding box center [268, 88] width 61 height 6
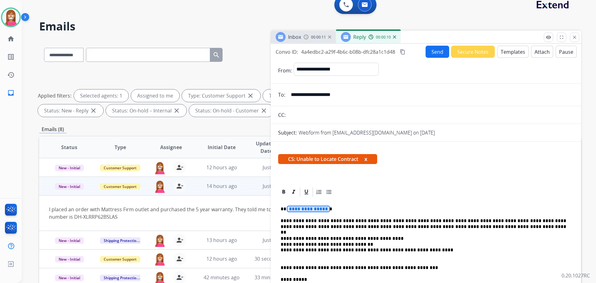
click at [307, 206] on span "**********" at bounding box center [308, 208] width 42 height 5
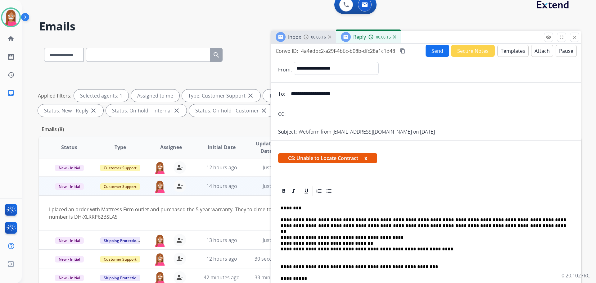
scroll to position [0, 0]
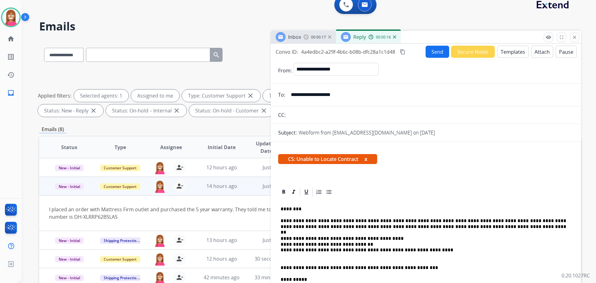
click at [432, 47] on button "Send" at bounding box center [438, 52] width 24 height 12
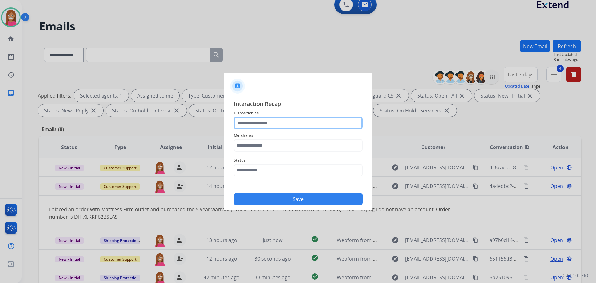
click at [255, 124] on input "text" at bounding box center [298, 123] width 129 height 12
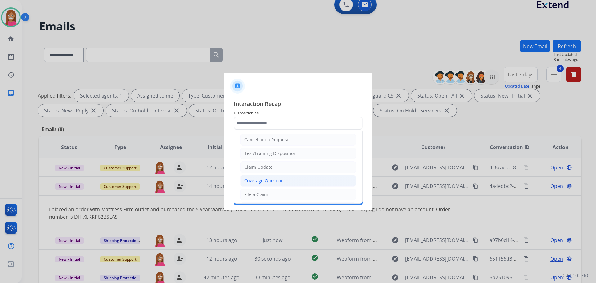
click at [256, 183] on div "Coverage Question" at bounding box center [263, 181] width 39 height 6
type input "**********"
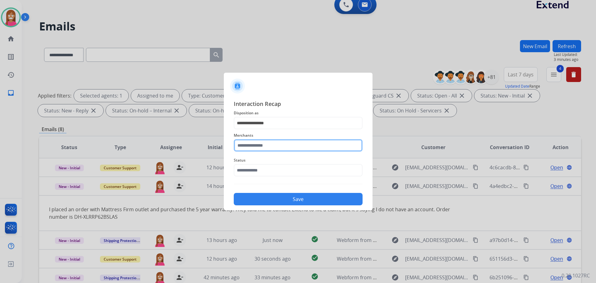
click at [244, 147] on input "text" at bounding box center [298, 145] width 129 height 12
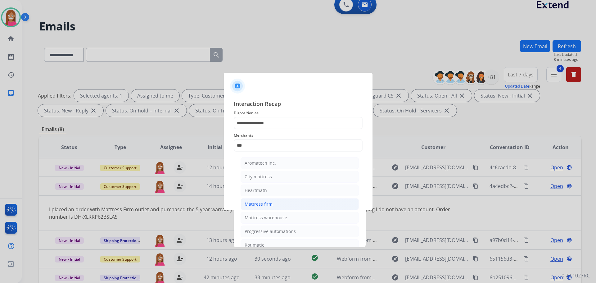
click at [251, 201] on li "Mattress firm" at bounding box center [300, 204] width 118 height 12
type input "**********"
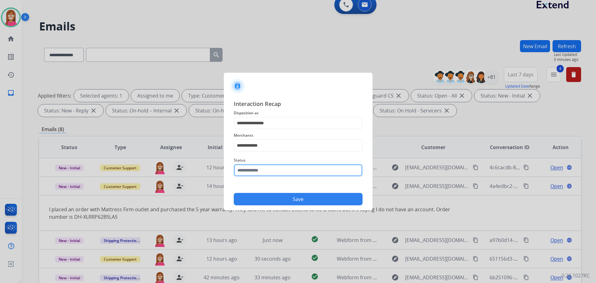
click at [247, 169] on input "text" at bounding box center [298, 170] width 129 height 12
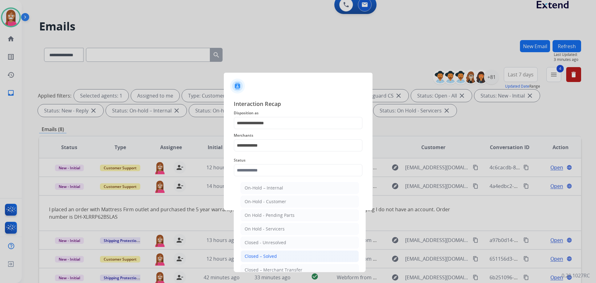
click at [246, 251] on li "Closed – Solved" at bounding box center [300, 256] width 118 height 12
type input "**********"
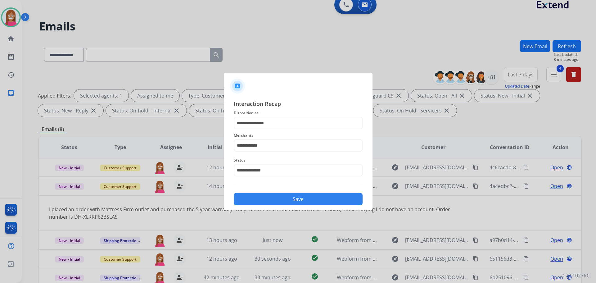
click at [268, 194] on button "Save" at bounding box center [298, 199] width 129 height 12
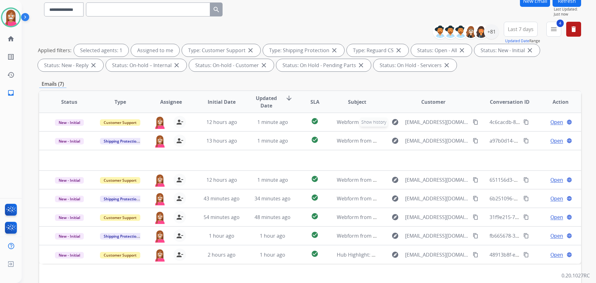
scroll to position [38, 0]
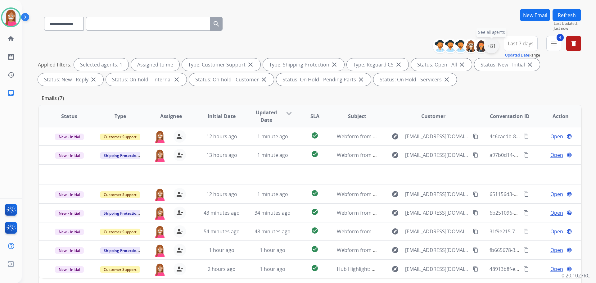
click at [494, 43] on div "+81" at bounding box center [491, 45] width 15 height 15
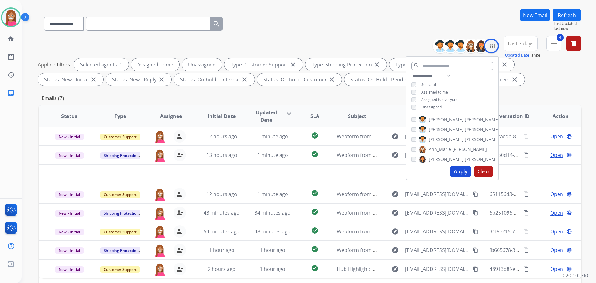
click at [459, 172] on button "Apply" at bounding box center [460, 171] width 21 height 11
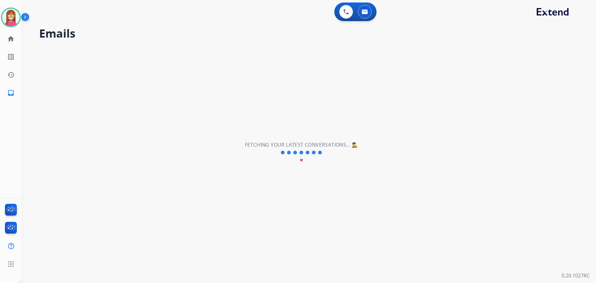
scroll to position [0, 0]
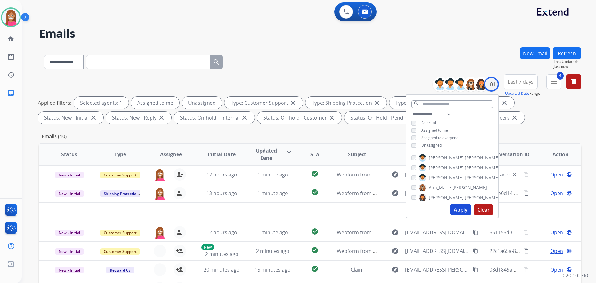
click at [311, 45] on div "**********" at bounding box center [301, 163] width 559 height 283
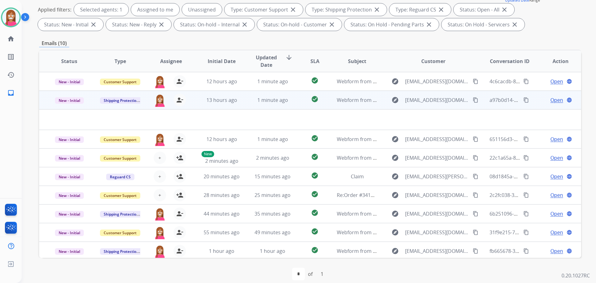
scroll to position [21, 0]
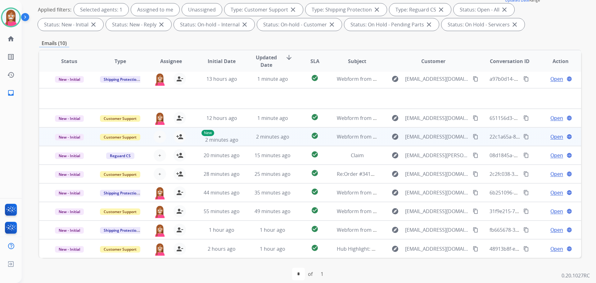
click at [246, 141] on td "2 minutes ago" at bounding box center [267, 136] width 51 height 19
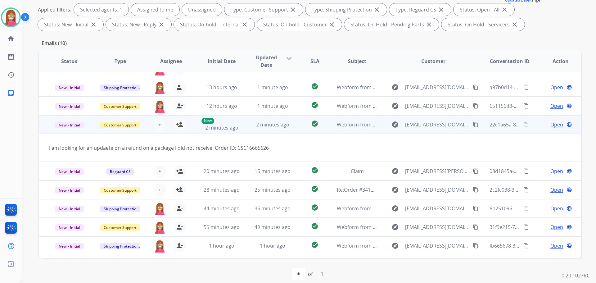
scroll to position [0, 0]
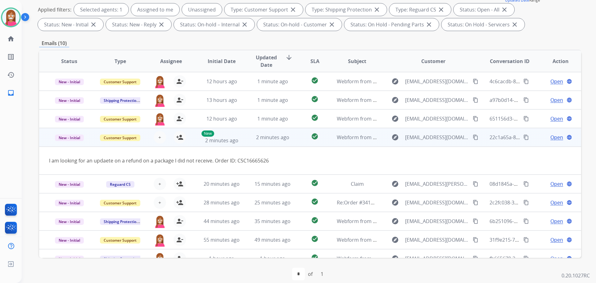
click at [473, 137] on mat-icon "content_copy" at bounding box center [476, 137] width 6 height 6
click at [181, 139] on mat-icon "person_add" at bounding box center [179, 136] width 7 height 7
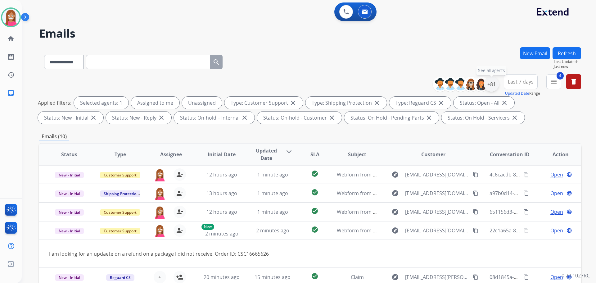
click at [496, 87] on div "+81" at bounding box center [491, 84] width 15 height 15
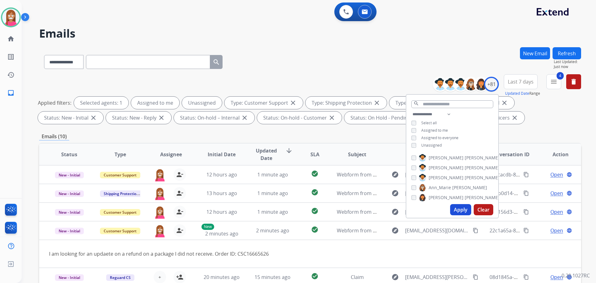
click at [451, 55] on div "**********" at bounding box center [310, 60] width 542 height 27
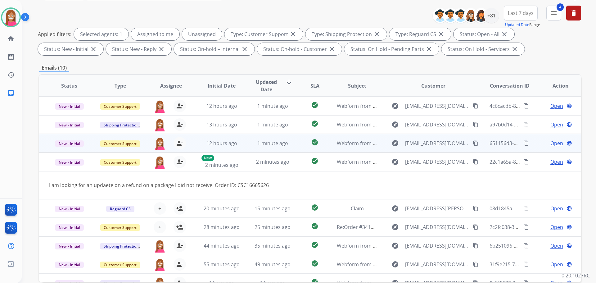
scroll to position [100, 0]
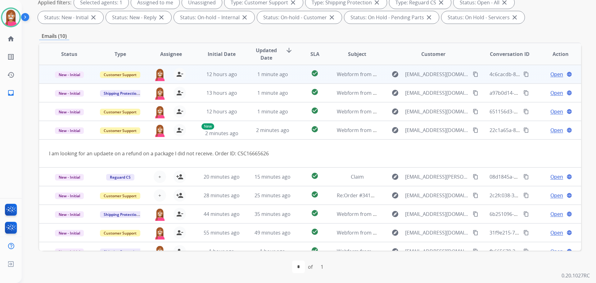
click at [255, 79] on td "1 minute ago" at bounding box center [267, 74] width 51 height 19
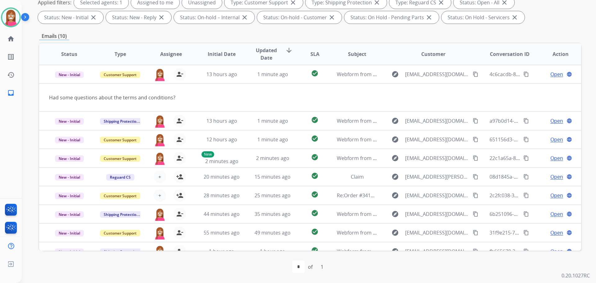
drag, startPoint x: 469, startPoint y: 74, endPoint x: 508, endPoint y: 87, distance: 40.4
click at [473, 75] on mat-icon "content_copy" at bounding box center [476, 74] width 6 height 6
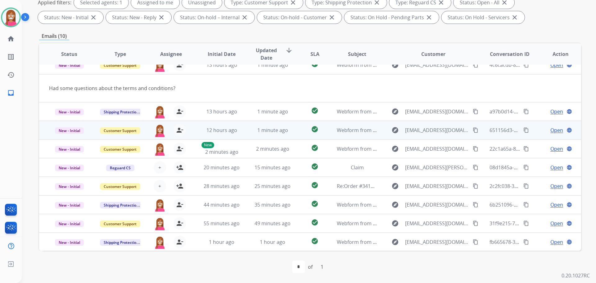
scroll to position [0, 0]
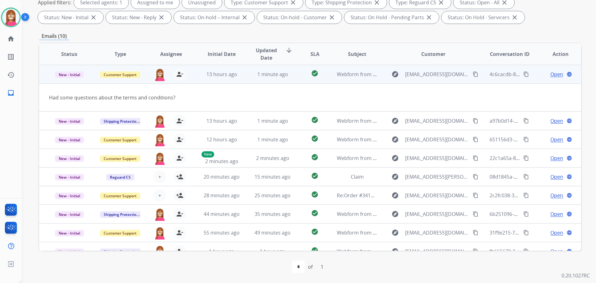
click at [550, 74] on span "Open" at bounding box center [556, 73] width 13 height 7
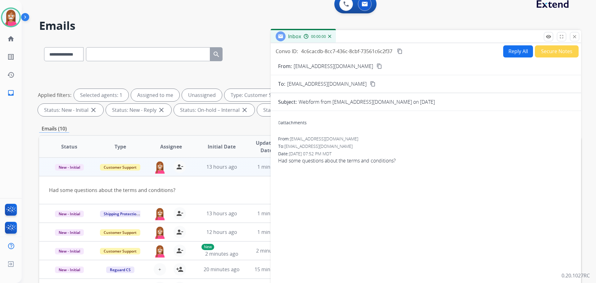
scroll to position [7, 0]
click at [512, 53] on button "Reply All" at bounding box center [518, 52] width 30 height 12
select select "**********"
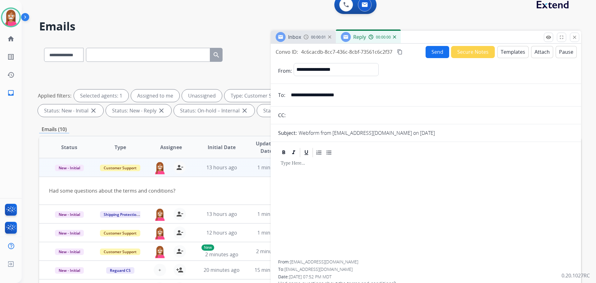
click at [501, 52] on button "Templates" at bounding box center [512, 52] width 31 height 12
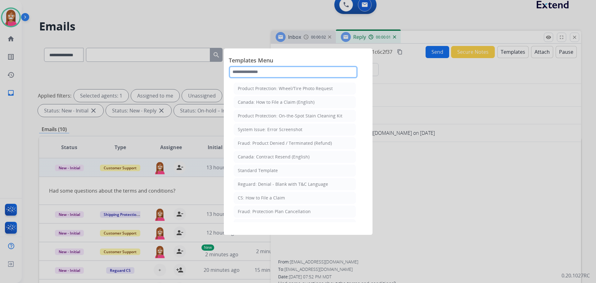
click at [241, 75] on input "text" at bounding box center [293, 72] width 129 height 12
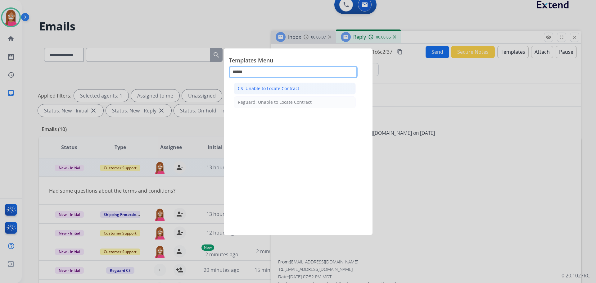
type input "******"
click at [264, 84] on li "CS: Unable to Locate Contract" at bounding box center [295, 89] width 122 height 12
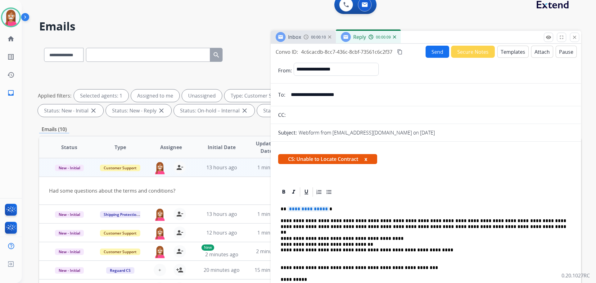
drag, startPoint x: 304, startPoint y: 95, endPoint x: 289, endPoint y: 95, distance: 15.5
click at [289, 95] on input "**********" at bounding box center [430, 94] width 287 height 12
click at [303, 208] on span "**********" at bounding box center [308, 208] width 42 height 5
click at [430, 51] on button "Send" at bounding box center [438, 52] width 24 height 12
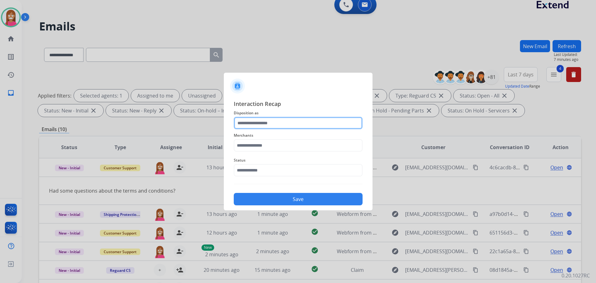
click at [254, 127] on input "text" at bounding box center [298, 123] width 129 height 12
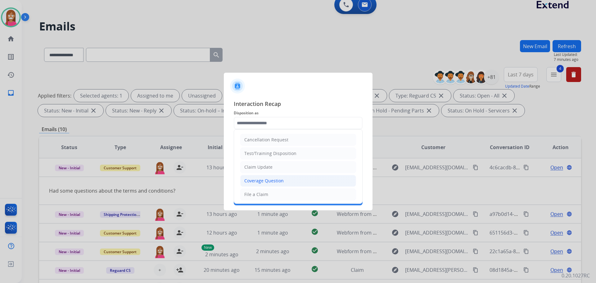
click at [256, 185] on li "Coverage Question" at bounding box center [298, 181] width 116 height 12
type input "**********"
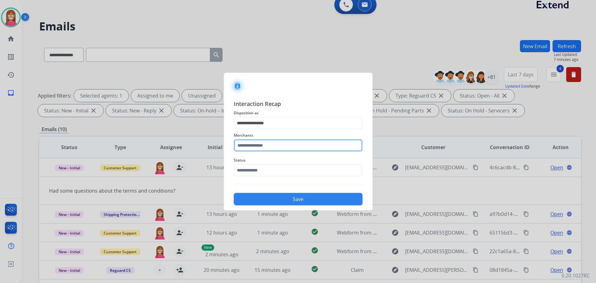
click at [245, 143] on input "text" at bounding box center [298, 145] width 129 height 12
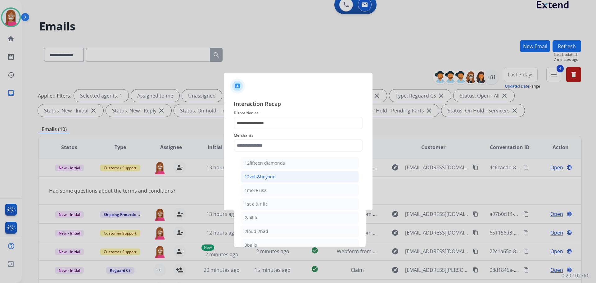
click at [265, 176] on div "12volt&beyond" at bounding box center [260, 177] width 31 height 6
type input "**********"
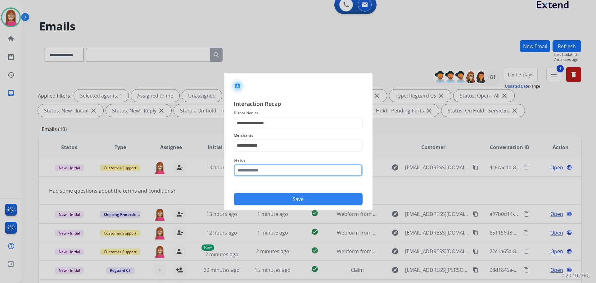
click at [254, 170] on input "text" at bounding box center [298, 170] width 129 height 12
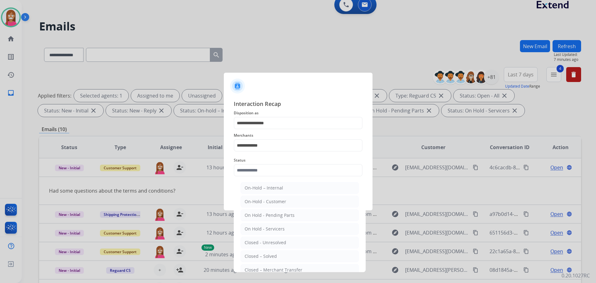
drag, startPoint x: 255, startPoint y: 253, endPoint x: 258, endPoint y: 244, distance: 10.3
click at [255, 254] on div "Closed – Solved" at bounding box center [261, 256] width 32 height 6
type input "**********"
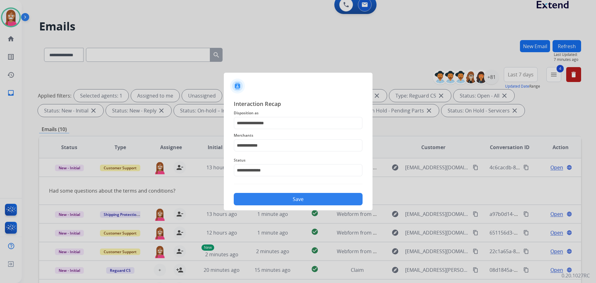
click at [257, 196] on button "Save" at bounding box center [298, 199] width 129 height 12
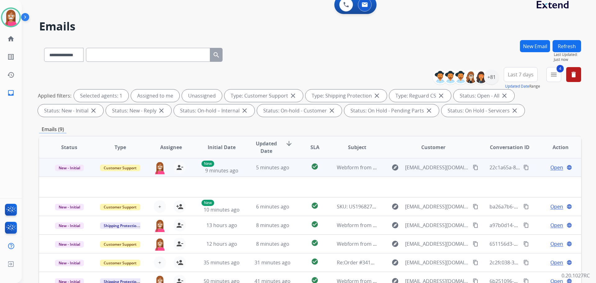
scroll to position [2, 0]
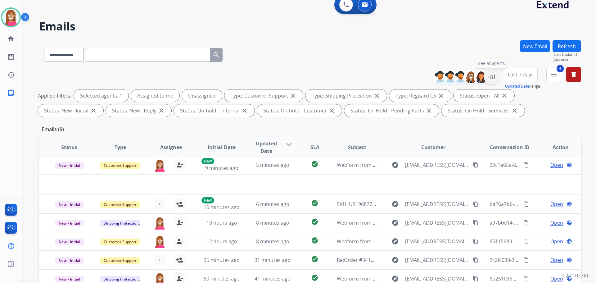
click at [493, 79] on div "+81" at bounding box center [491, 77] width 15 height 15
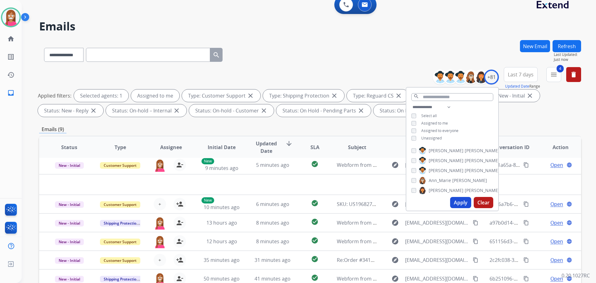
click at [456, 203] on button "Apply" at bounding box center [460, 202] width 21 height 11
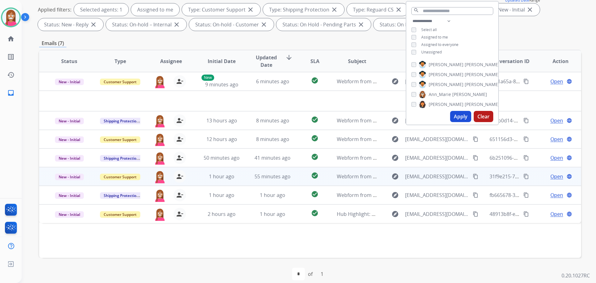
scroll to position [100, 0]
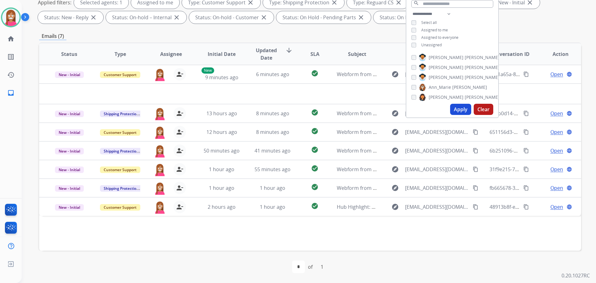
click at [239, 236] on div "Status Type Assignee Initial Date Updated Date arrow_downward SLA Subject Custo…" at bounding box center [310, 147] width 542 height 208
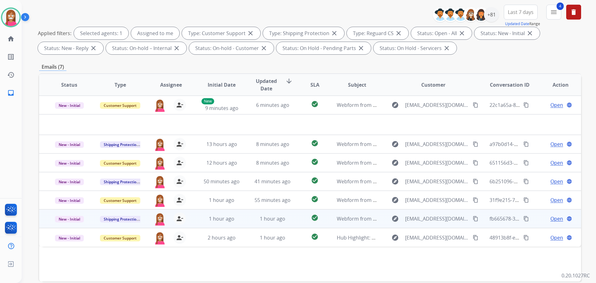
scroll to position [69, 0]
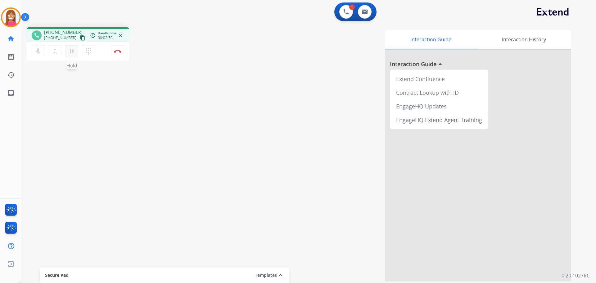
click at [70, 52] on mat-icon "pause" at bounding box center [71, 51] width 7 height 7
click at [72, 56] on button "play_arrow Hold" at bounding box center [71, 51] width 13 height 13
drag, startPoint x: 70, startPoint y: 52, endPoint x: 57, endPoint y: 52, distance: 12.1
click at [70, 52] on mat-icon "pause" at bounding box center [71, 51] width 7 height 7
click at [85, 45] on button "dialpad Dialpad" at bounding box center [88, 51] width 13 height 13
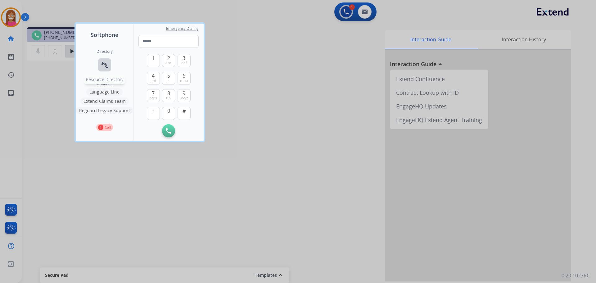
click at [109, 66] on button "connect_without_contact Resource Directory" at bounding box center [104, 64] width 13 height 13
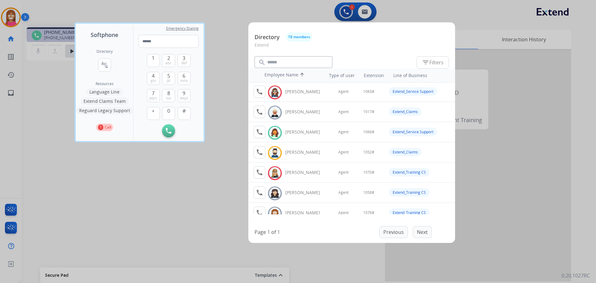
scroll to position [62, 0]
click at [260, 134] on mat-icon "call" at bounding box center [259, 131] width 7 height 7
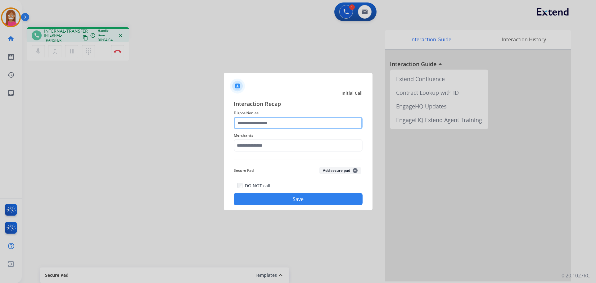
click at [251, 121] on input "text" at bounding box center [298, 123] width 129 height 12
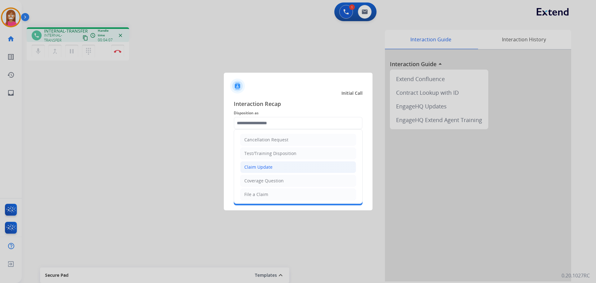
click at [256, 167] on div "Claim Update" at bounding box center [258, 167] width 28 height 6
type input "**********"
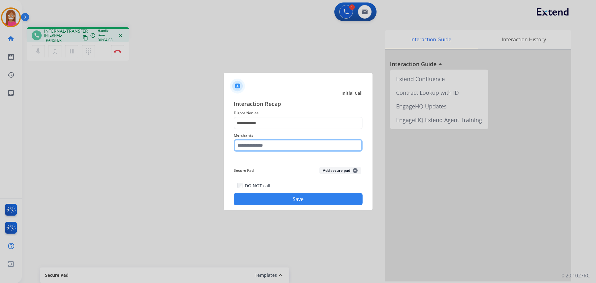
click at [251, 148] on input "text" at bounding box center [298, 145] width 129 height 12
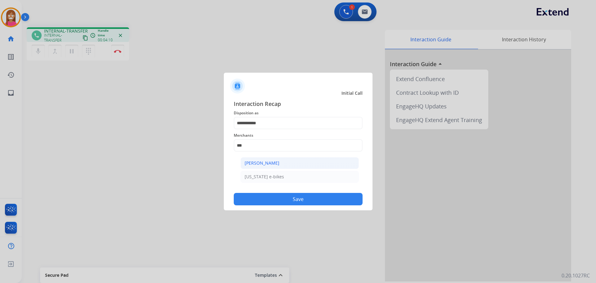
click at [256, 164] on div "Ashley - Reguard" at bounding box center [262, 163] width 35 height 6
type input "**********"
click at [259, 197] on button "Save" at bounding box center [298, 199] width 129 height 12
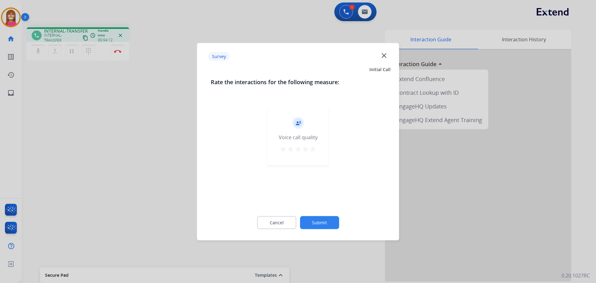
click at [381, 57] on mat-icon "close" at bounding box center [384, 55] width 8 height 8
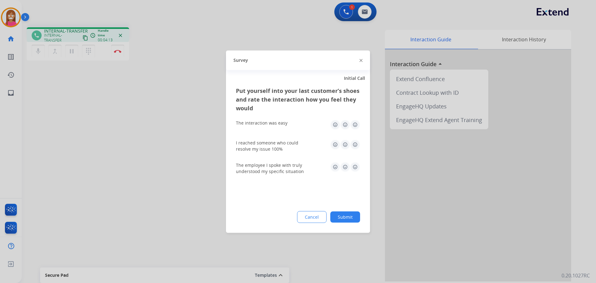
click at [360, 61] on img at bounding box center [361, 60] width 3 height 3
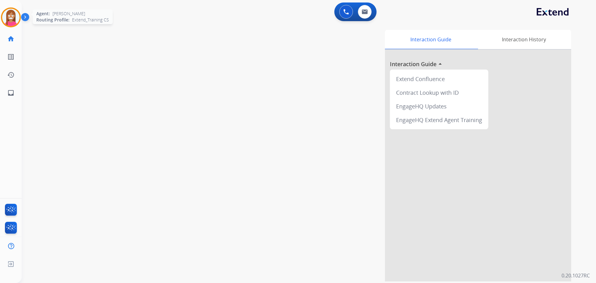
click at [11, 20] on img at bounding box center [10, 17] width 17 height 17
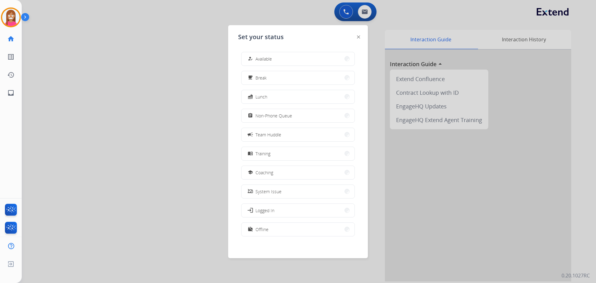
click at [111, 43] on div at bounding box center [298, 141] width 596 height 283
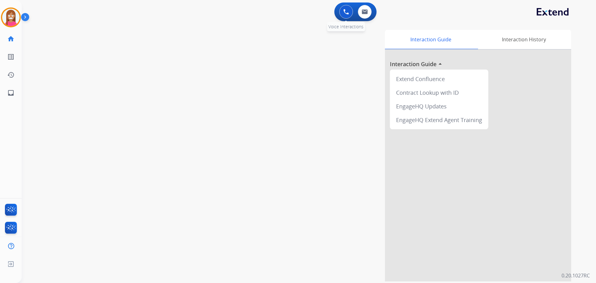
click at [345, 13] on img at bounding box center [346, 12] width 6 height 6
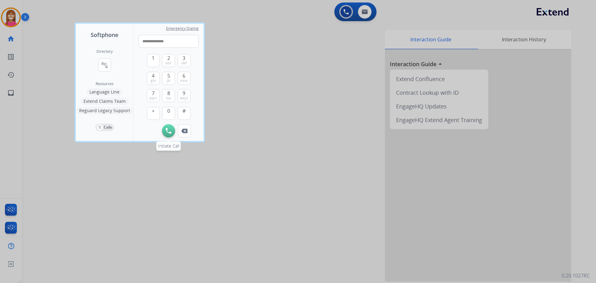
type input "**********"
click at [167, 130] on img at bounding box center [169, 131] width 6 height 6
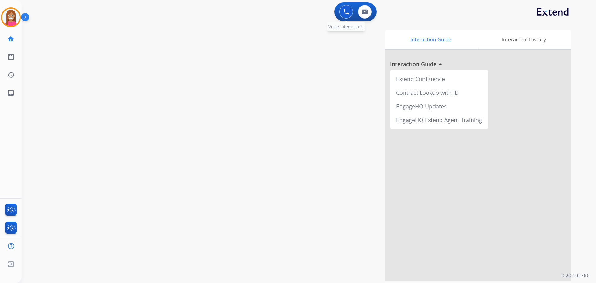
drag, startPoint x: 345, startPoint y: 11, endPoint x: 310, endPoint y: 41, distance: 46.4
click at [345, 11] on img at bounding box center [346, 12] width 6 height 6
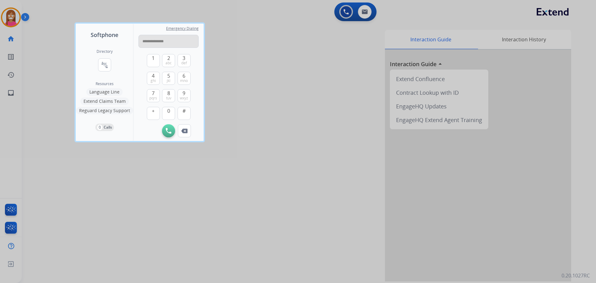
click at [152, 42] on input "**********" at bounding box center [168, 41] width 60 height 13
click at [143, 41] on input "**********" at bounding box center [168, 41] width 60 height 13
click at [144, 41] on input "**********" at bounding box center [168, 41] width 60 height 13
type input "**********"
click at [165, 130] on button "Initiate Call" at bounding box center [168, 130] width 13 height 13
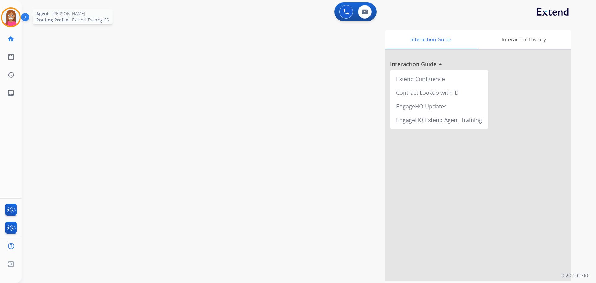
click at [4, 20] on img at bounding box center [10, 17] width 17 height 17
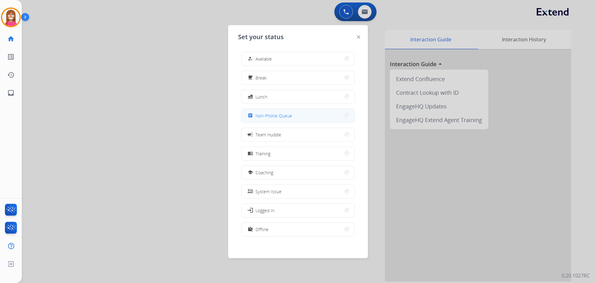
click at [262, 119] on span "Non-Phone Queue" at bounding box center [274, 115] width 37 height 7
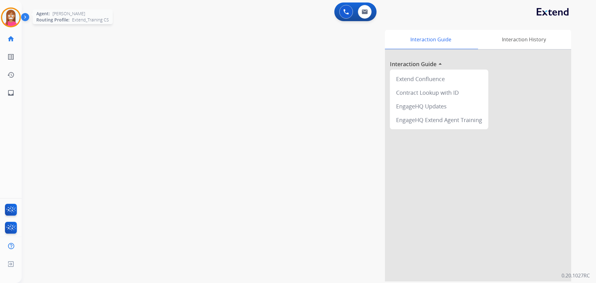
click at [11, 21] on img at bounding box center [10, 17] width 17 height 17
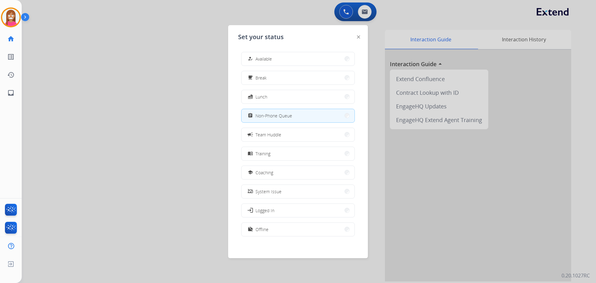
click at [129, 123] on div at bounding box center [298, 141] width 596 height 283
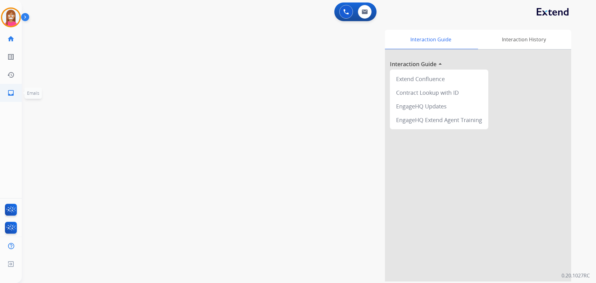
click at [4, 94] on link "inbox Emails" at bounding box center [10, 92] width 17 height 17
select select "**********"
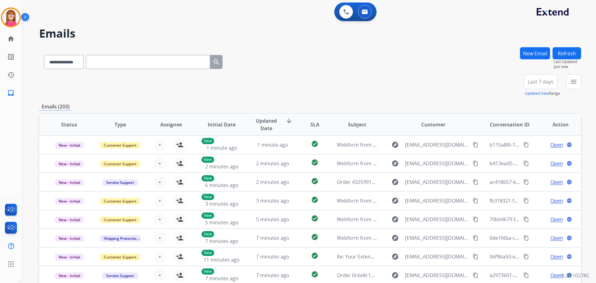
click at [536, 53] on button "New Email" at bounding box center [535, 53] width 30 height 12
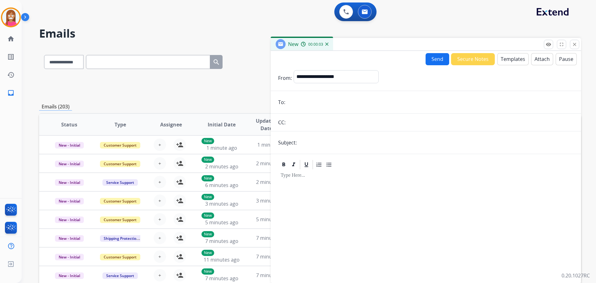
paste input "**********"
type input "**********"
click at [317, 79] on select "**********" at bounding box center [336, 76] width 84 height 12
select select "**********"
click at [294, 70] on select "**********" at bounding box center [336, 76] width 84 height 12
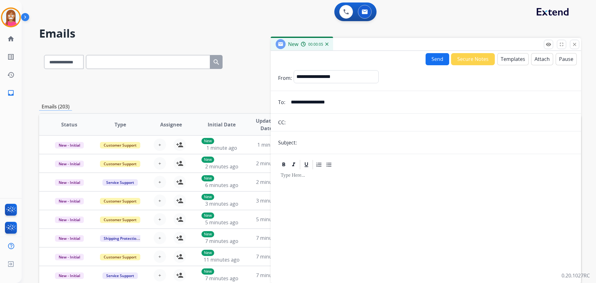
click at [313, 144] on input "text" at bounding box center [436, 142] width 275 height 12
type input "**********"
click at [513, 57] on button "Templates" at bounding box center [512, 59] width 31 height 12
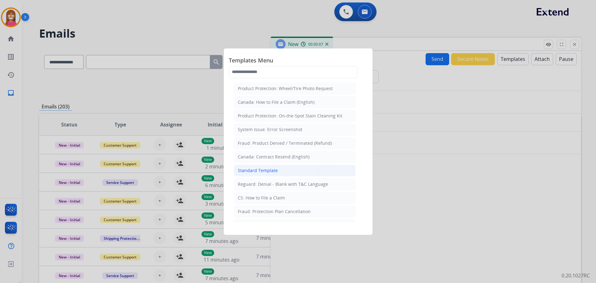
click at [256, 169] on div "Standard Template" at bounding box center [258, 170] width 40 height 6
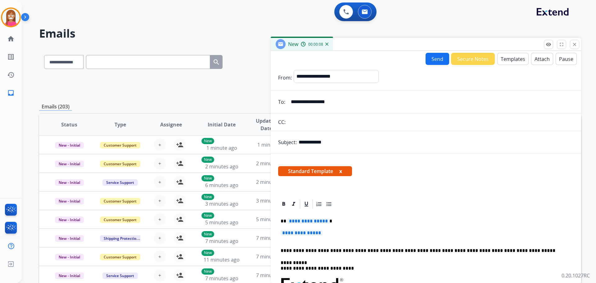
click at [312, 222] on span "**********" at bounding box center [308, 220] width 42 height 5
click at [305, 234] on span "**********" at bounding box center [302, 232] width 42 height 5
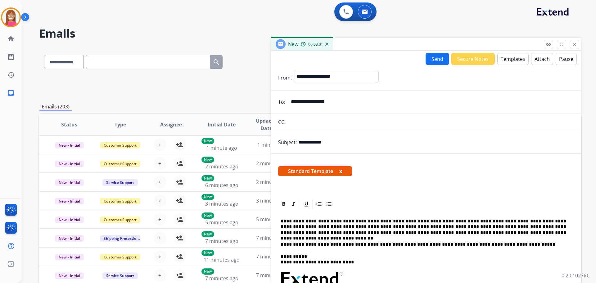
click at [431, 61] on button "Send" at bounding box center [438, 59] width 24 height 12
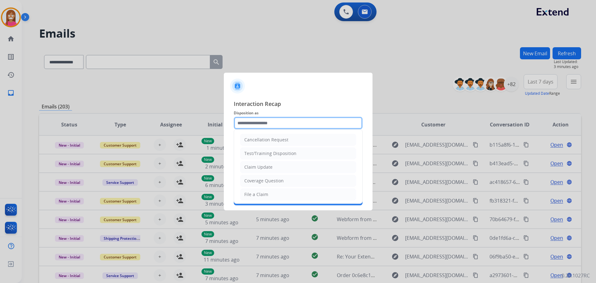
click at [253, 125] on input "text" at bounding box center [298, 123] width 129 height 12
click at [253, 168] on div "Claim Update" at bounding box center [258, 167] width 28 height 6
type input "**********"
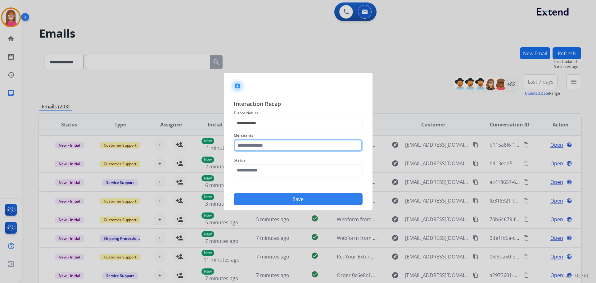
click at [252, 145] on input "text" at bounding box center [298, 145] width 129 height 12
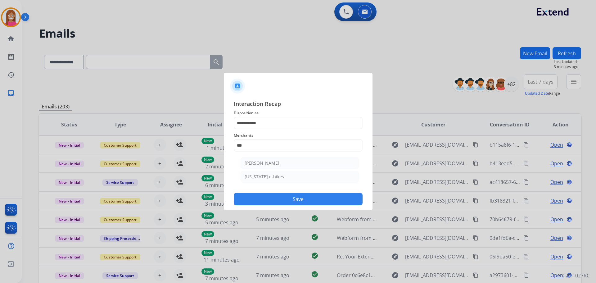
click at [260, 163] on div "Ashley - Reguard" at bounding box center [262, 163] width 35 height 6
type input "**********"
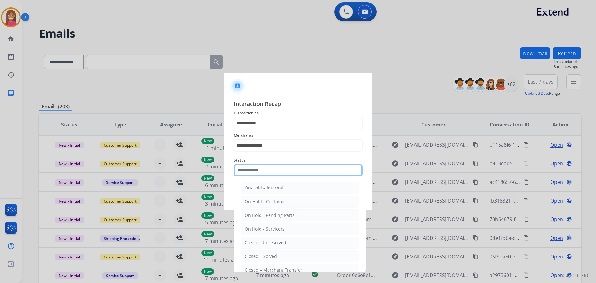
click at [257, 172] on input "text" at bounding box center [298, 170] width 129 height 12
click at [264, 257] on div "Closed – Solved" at bounding box center [261, 256] width 32 height 6
type input "**********"
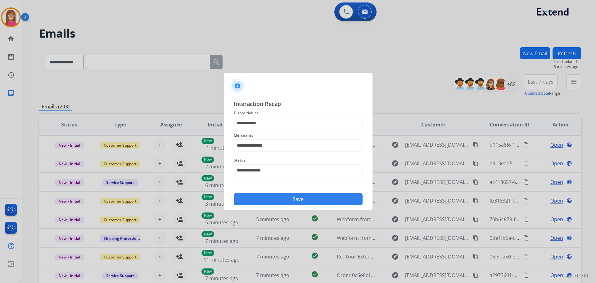
click at [278, 200] on button "Save" at bounding box center [298, 199] width 129 height 12
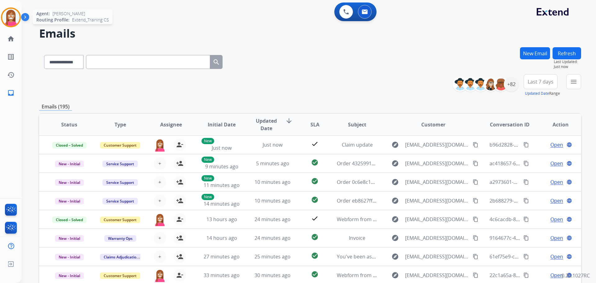
click at [11, 20] on img at bounding box center [10, 17] width 17 height 17
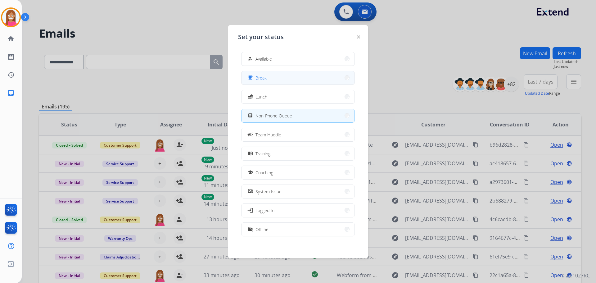
click at [258, 75] on span "Break" at bounding box center [261, 78] width 11 height 7
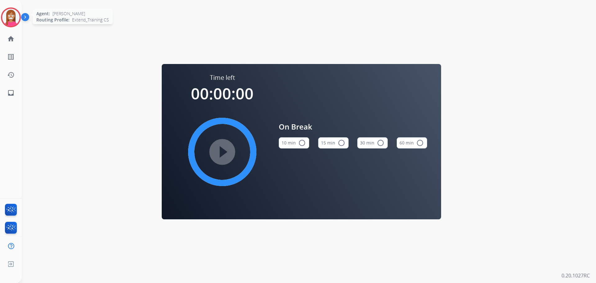
click at [5, 21] on img at bounding box center [10, 17] width 17 height 17
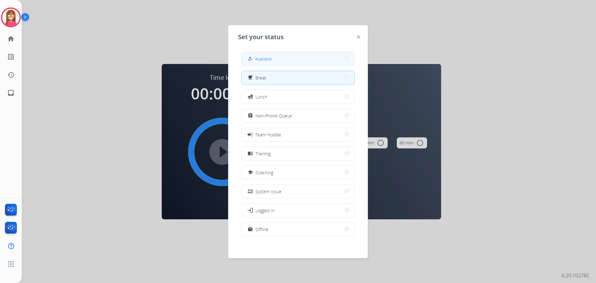
click at [259, 61] on span "Available" at bounding box center [264, 59] width 16 height 7
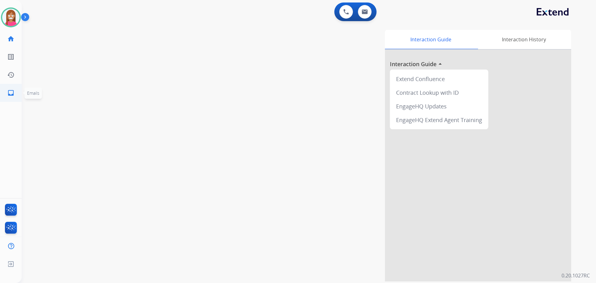
click at [13, 95] on mat-icon "inbox" at bounding box center [10, 92] width 7 height 7
select select "**********"
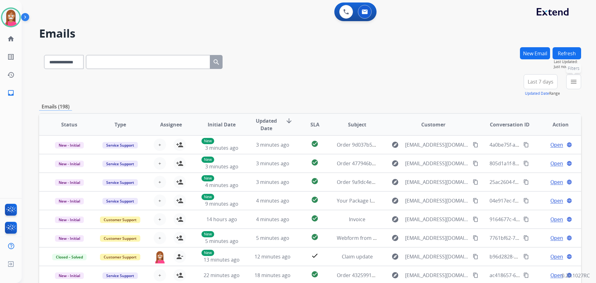
click at [575, 86] on button "menu Filters" at bounding box center [573, 81] width 15 height 15
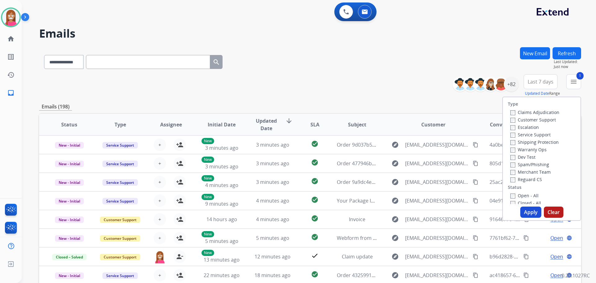
click at [527, 142] on label "Shipping Protection" at bounding box center [534, 142] width 48 height 6
click at [518, 180] on label "Reguard CS" at bounding box center [526, 179] width 32 height 6
click at [517, 194] on label "Open - All" at bounding box center [524, 195] width 28 height 6
click at [531, 211] on button "Apply" at bounding box center [530, 211] width 21 height 11
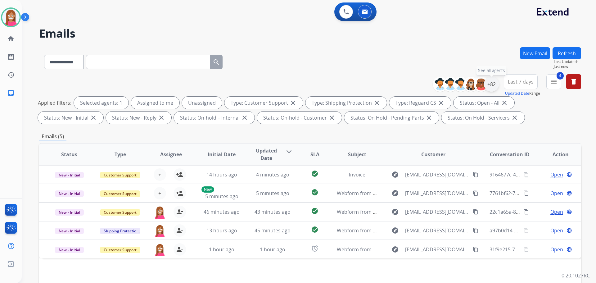
click at [492, 86] on div "+82" at bounding box center [491, 84] width 15 height 15
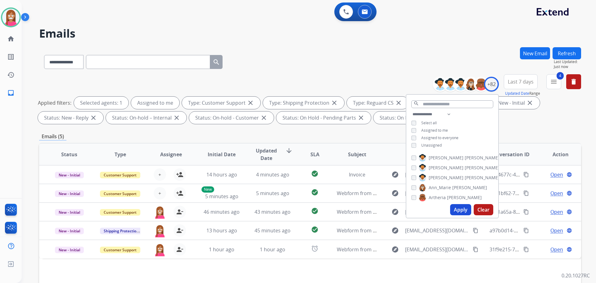
drag, startPoint x: 457, startPoint y: 210, endPoint x: 452, endPoint y: 208, distance: 5.7
click at [457, 210] on button "Apply" at bounding box center [460, 209] width 21 height 11
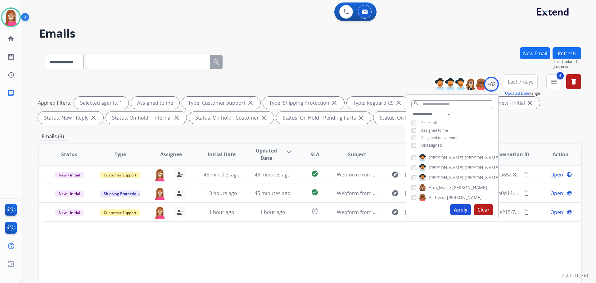
click at [238, 229] on div "Status Type Assignee Initial Date Updated Date arrow_downward SLA Subject Custo…" at bounding box center [310, 247] width 542 height 208
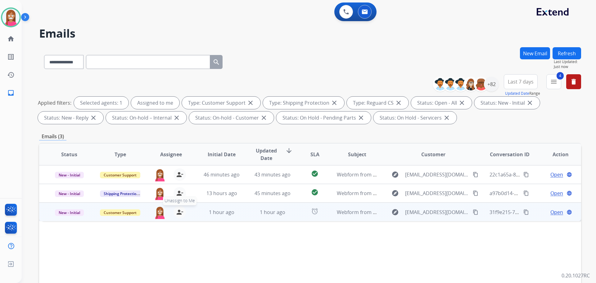
click at [180, 214] on mat-icon "person_remove" at bounding box center [179, 211] width 7 height 7
click at [179, 214] on mat-icon "person_add" at bounding box center [179, 211] width 7 height 7
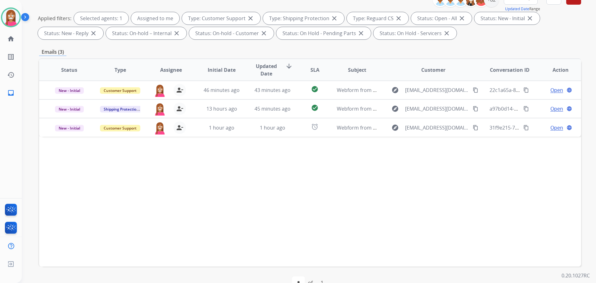
scroll to position [100, 0]
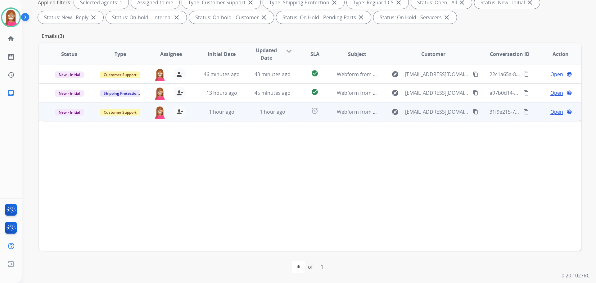
click at [293, 119] on td "alarm" at bounding box center [310, 111] width 34 height 19
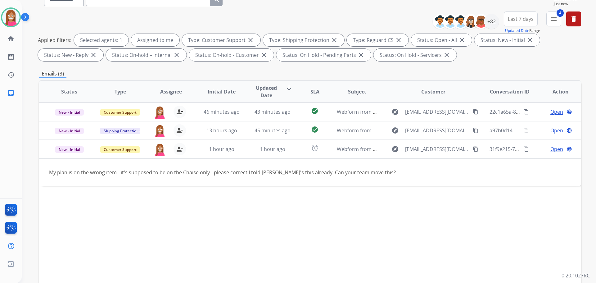
scroll to position [0, 0]
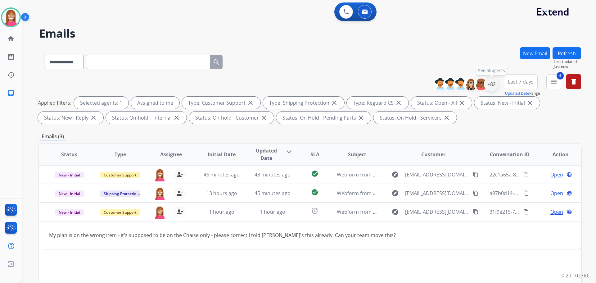
click at [487, 88] on div "+82" at bounding box center [491, 84] width 15 height 15
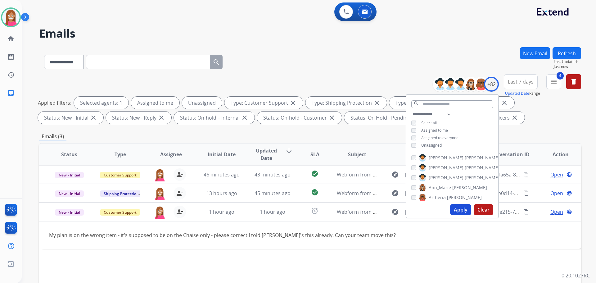
click at [459, 208] on button "Apply" at bounding box center [460, 209] width 21 height 11
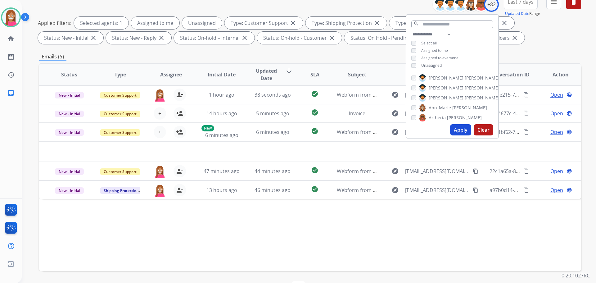
scroll to position [100, 0]
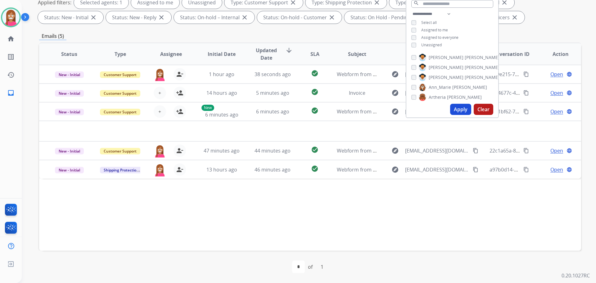
click at [272, 220] on div "Status Type Assignee Initial Date Updated Date arrow_downward SLA Subject Custo…" at bounding box center [310, 147] width 542 height 208
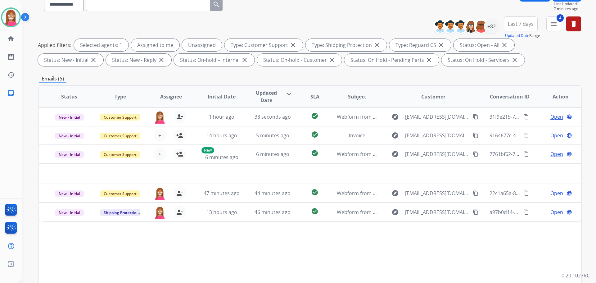
scroll to position [0, 0]
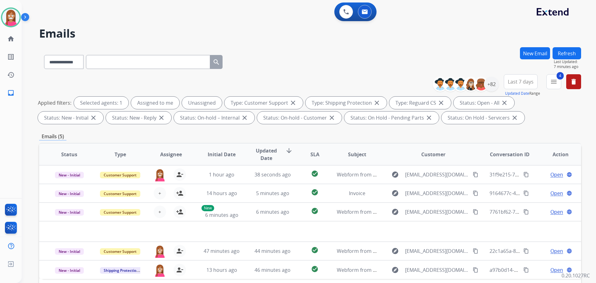
click at [558, 59] on button "Refresh" at bounding box center [567, 53] width 29 height 12
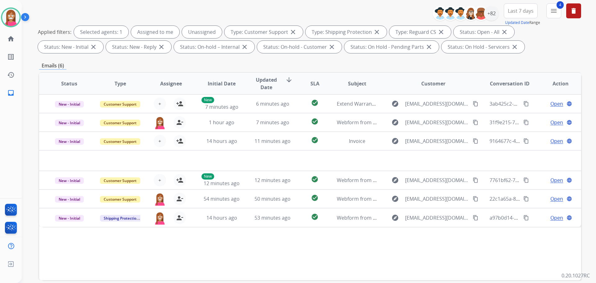
scroll to position [93, 0]
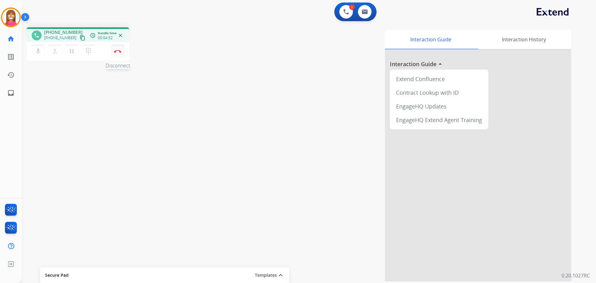
click at [115, 53] on button "Disconnect" at bounding box center [117, 51] width 13 height 13
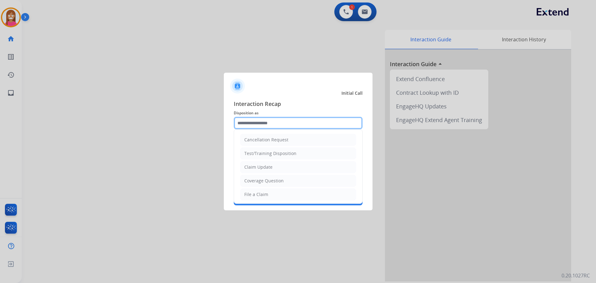
click at [249, 125] on input "text" at bounding box center [298, 123] width 129 height 12
click at [253, 177] on li "Coverage Question" at bounding box center [298, 181] width 116 height 12
type input "**********"
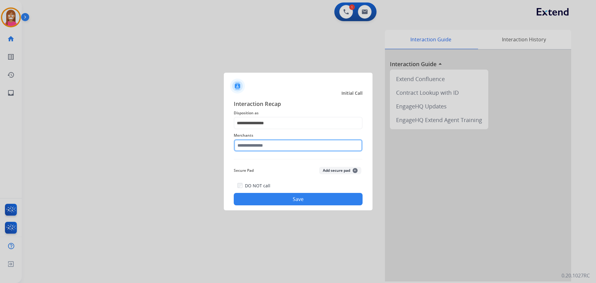
click at [244, 149] on input "text" at bounding box center [298, 145] width 129 height 12
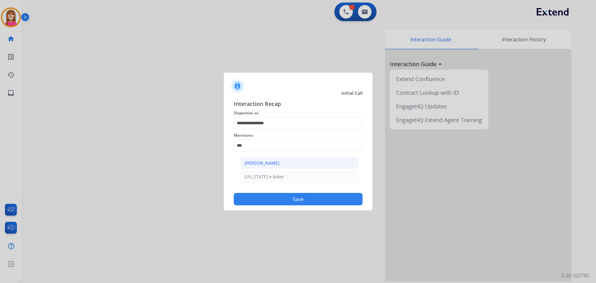
click at [260, 163] on div "Ashley - Reguard" at bounding box center [262, 163] width 35 height 6
type input "**********"
click at [268, 197] on button "Save" at bounding box center [298, 199] width 129 height 12
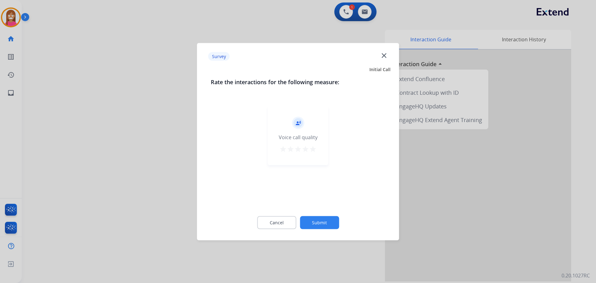
click at [388, 55] on mat-icon "close" at bounding box center [384, 55] width 8 height 8
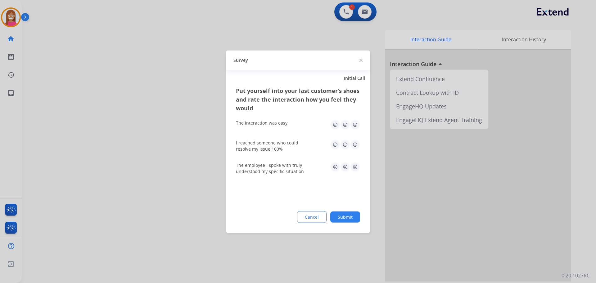
click at [360, 61] on div "Survey" at bounding box center [298, 60] width 144 height 20
click at [360, 61] on img at bounding box center [361, 60] width 3 height 3
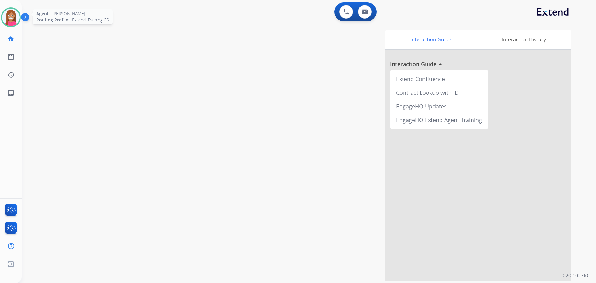
click at [6, 23] on img at bounding box center [10, 17] width 17 height 17
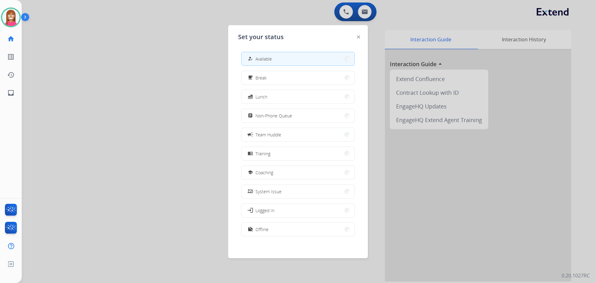
drag, startPoint x: 249, startPoint y: 175, endPoint x: 221, endPoint y: 170, distance: 28.3
click at [243, 170] on div "school Coaching" at bounding box center [298, 172] width 114 height 14
click at [127, 124] on div at bounding box center [298, 141] width 596 height 283
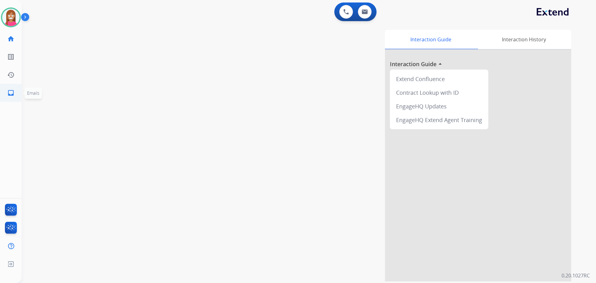
click at [3, 94] on link "inbox Emails" at bounding box center [10, 92] width 17 height 17
select select "**********"
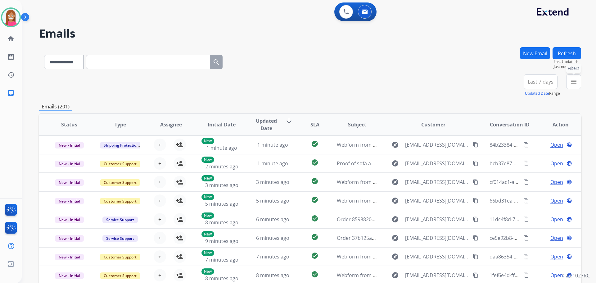
click at [569, 85] on button "menu Filters" at bounding box center [573, 81] width 15 height 15
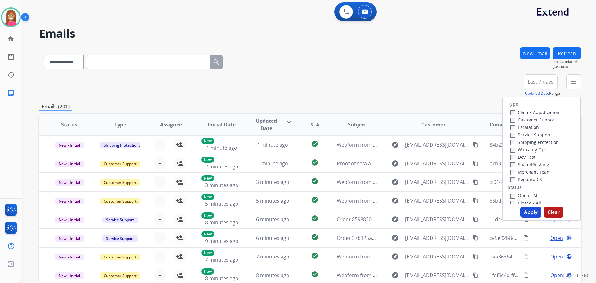
click at [531, 120] on label "Customer Support" at bounding box center [533, 120] width 46 height 6
click at [529, 142] on label "Shipping Protection" at bounding box center [534, 142] width 48 height 6
click at [514, 178] on label "Reguard CS" at bounding box center [526, 179] width 32 height 6
drag, startPoint x: 518, startPoint y: 194, endPoint x: 529, endPoint y: 210, distance: 18.9
click at [518, 196] on label "Open - All" at bounding box center [524, 195] width 28 height 6
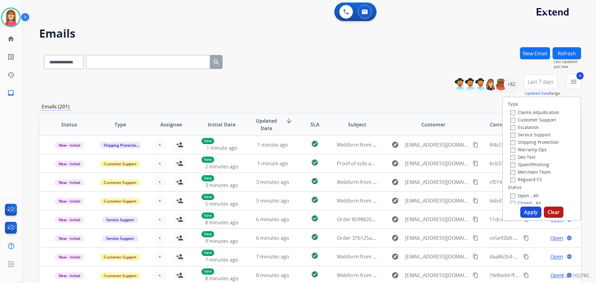
click at [530, 214] on button "Apply" at bounding box center [530, 211] width 21 height 11
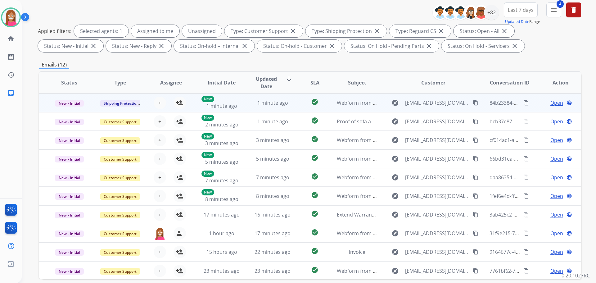
scroll to position [100, 0]
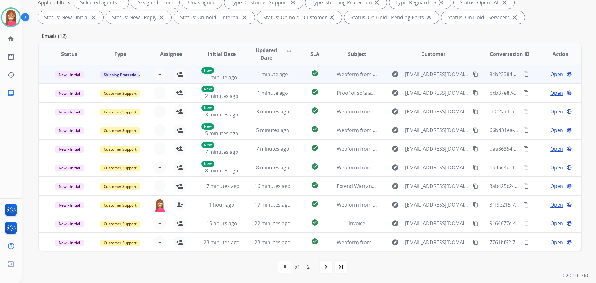
click at [246, 79] on td "1 minute ago" at bounding box center [267, 74] width 51 height 19
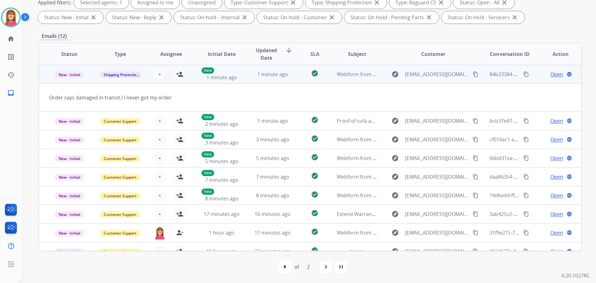
click at [473, 76] on mat-icon "content_copy" at bounding box center [476, 74] width 6 height 6
click at [177, 72] on mat-icon "person_add" at bounding box center [179, 73] width 7 height 7
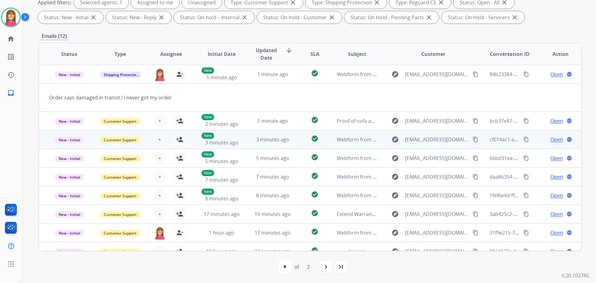
click at [296, 144] on td "check_circle" at bounding box center [310, 139] width 34 height 19
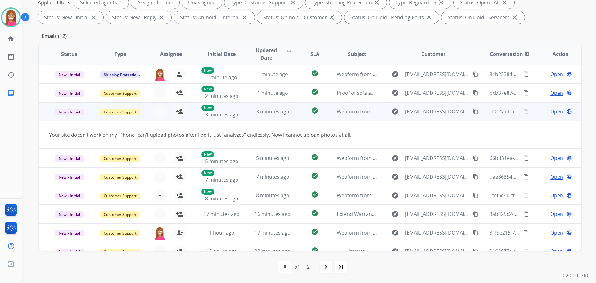
scroll to position [29, 0]
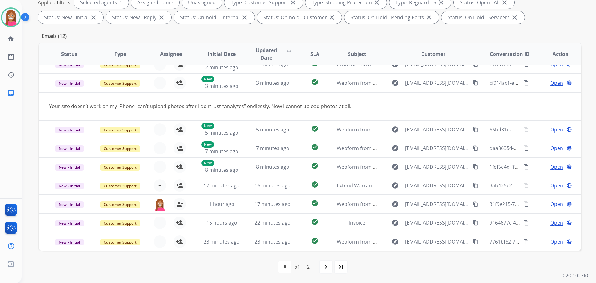
click at [333, 268] on div "navigate_next" at bounding box center [326, 267] width 14 height 14
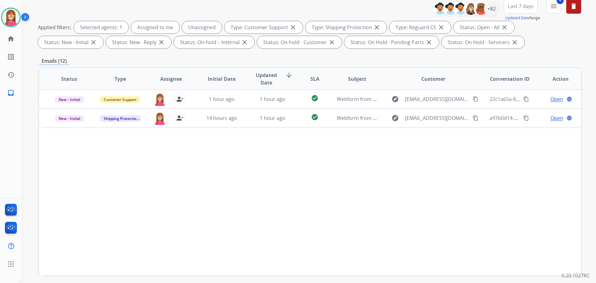
scroll to position [100, 0]
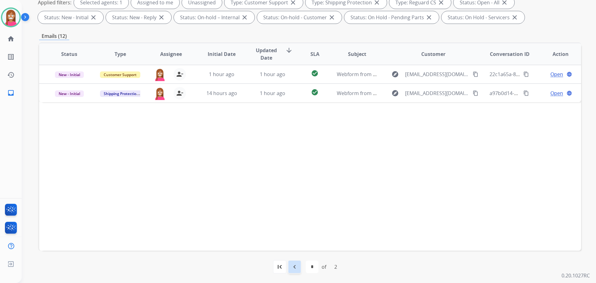
click at [299, 269] on div "navigate_before" at bounding box center [295, 267] width 14 height 14
select select "*"
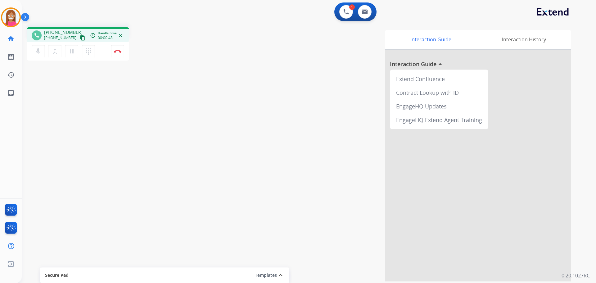
click at [80, 38] on mat-icon "content_copy" at bounding box center [83, 38] width 6 height 6
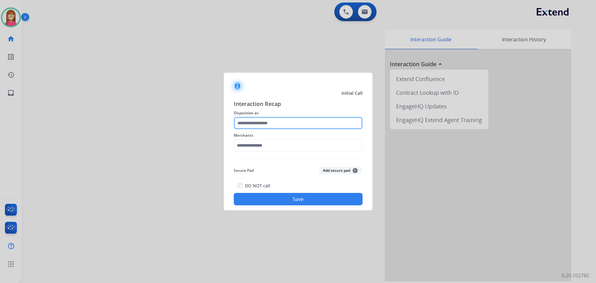
click at [246, 126] on input "text" at bounding box center [298, 123] width 129 height 12
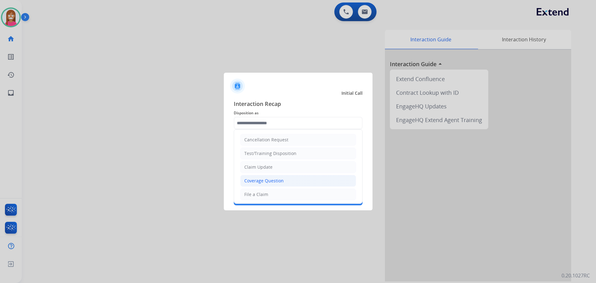
click at [253, 182] on div "Coverage Question" at bounding box center [263, 181] width 39 height 6
type input "**********"
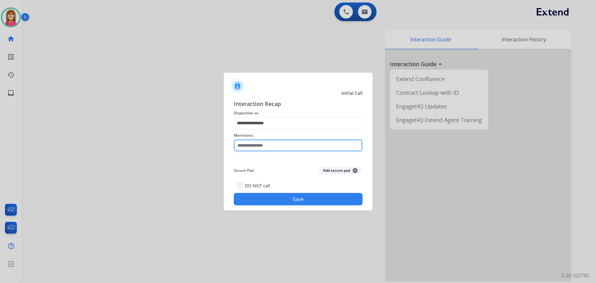
click at [247, 147] on input "text" at bounding box center [298, 145] width 129 height 12
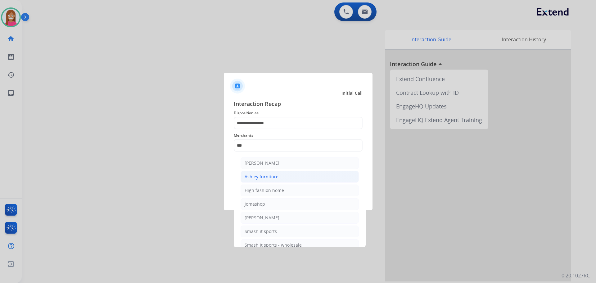
click at [255, 175] on div "Ashley furniture" at bounding box center [262, 177] width 34 height 6
type input "**********"
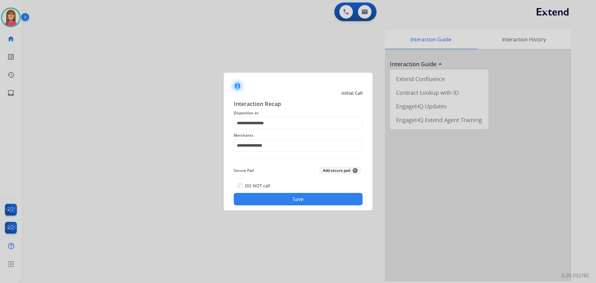
click at [265, 193] on button "Save" at bounding box center [298, 199] width 129 height 12
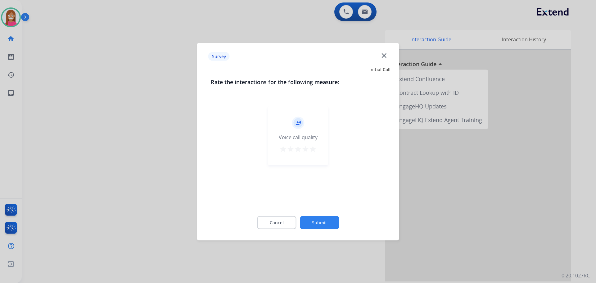
click at [384, 56] on mat-icon "close" at bounding box center [384, 55] width 8 height 8
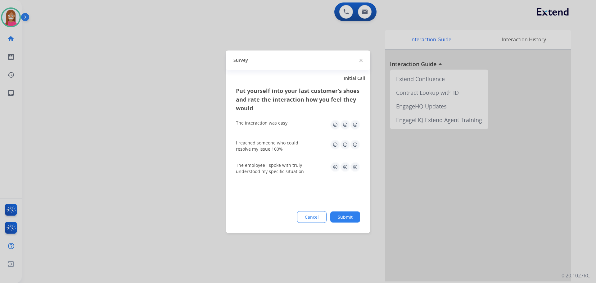
click at [361, 61] on img at bounding box center [361, 60] width 3 height 3
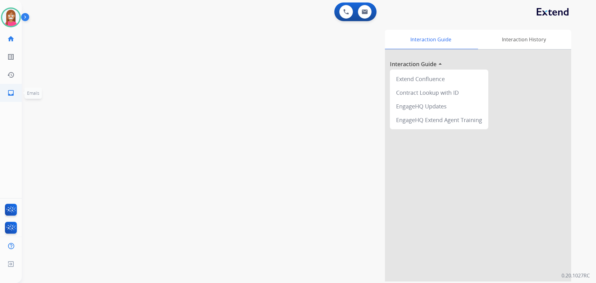
click at [9, 96] on mat-icon "inbox" at bounding box center [10, 92] width 7 height 7
select select "**********"
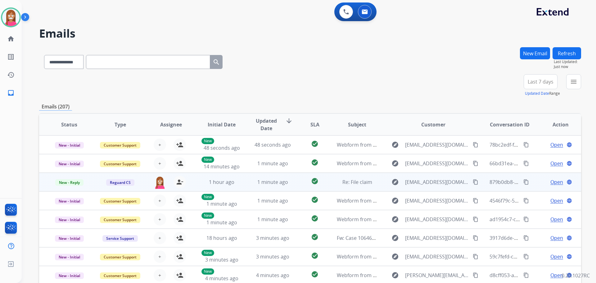
click at [245, 186] on td "1 minute ago" at bounding box center [267, 182] width 51 height 19
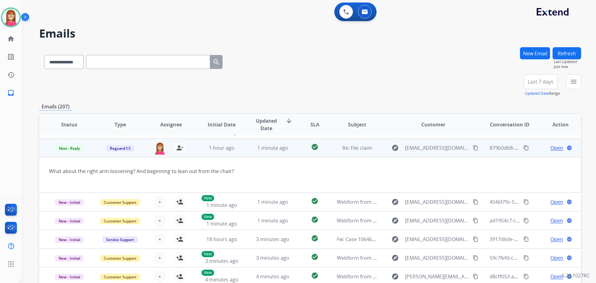
scroll to position [36, 0]
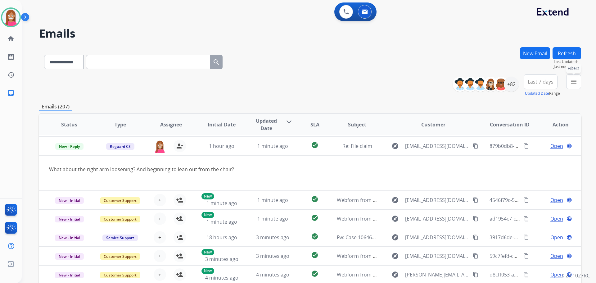
click at [571, 84] on mat-icon "menu" at bounding box center [573, 81] width 7 height 7
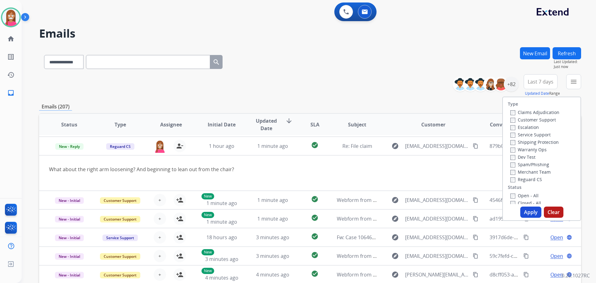
click at [538, 119] on label "Customer Support" at bounding box center [533, 120] width 46 height 6
click at [531, 143] on label "Shipping Protection" at bounding box center [534, 142] width 48 height 6
click at [517, 180] on label "Reguard CS" at bounding box center [526, 179] width 32 height 6
click at [517, 195] on label "Open - All" at bounding box center [524, 195] width 28 height 6
click at [528, 210] on button "Apply" at bounding box center [530, 211] width 21 height 11
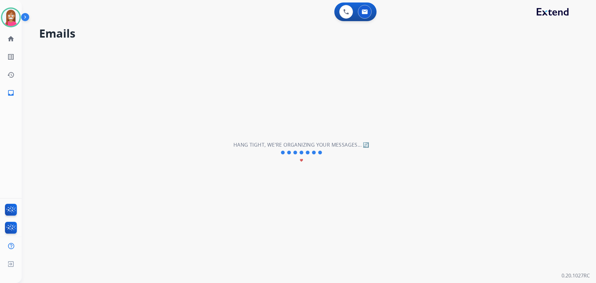
scroll to position [21, 0]
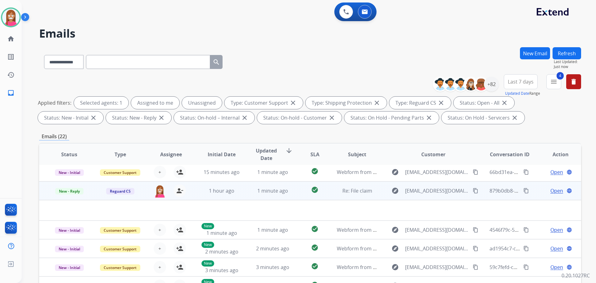
click at [550, 191] on span "Open" at bounding box center [556, 190] width 13 height 7
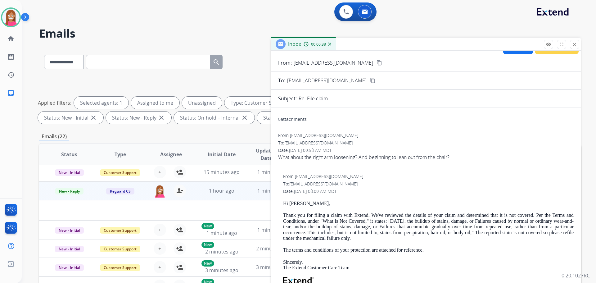
scroll to position [0, 0]
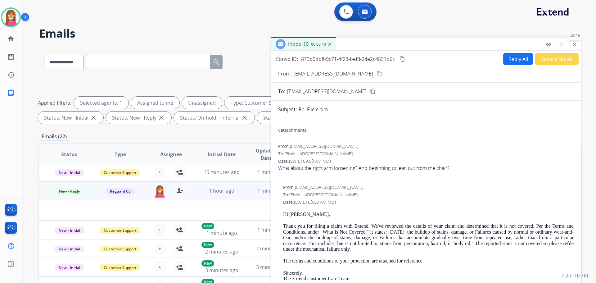
click at [572, 44] on mat-icon "close" at bounding box center [575, 45] width 6 height 6
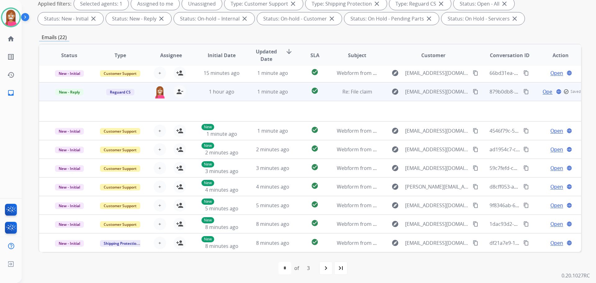
scroll to position [100, 0]
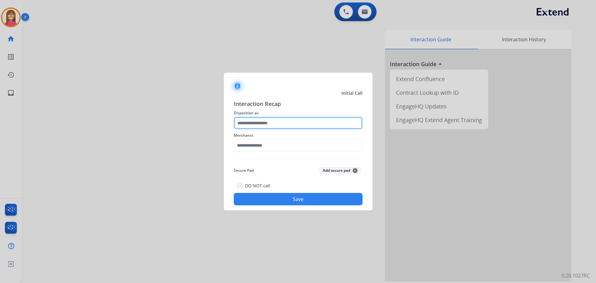
click at [246, 122] on input "text" at bounding box center [298, 123] width 129 height 12
click at [246, 124] on input "text" at bounding box center [298, 123] width 129 height 12
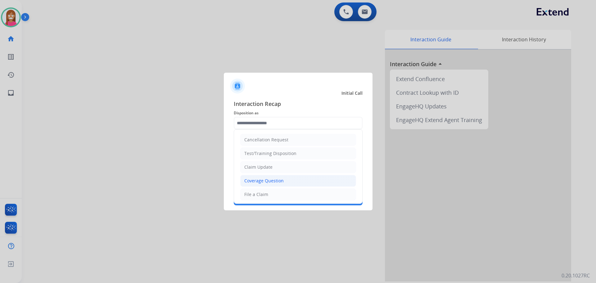
click at [253, 180] on div "Coverage Question" at bounding box center [263, 181] width 39 height 6
type input "**********"
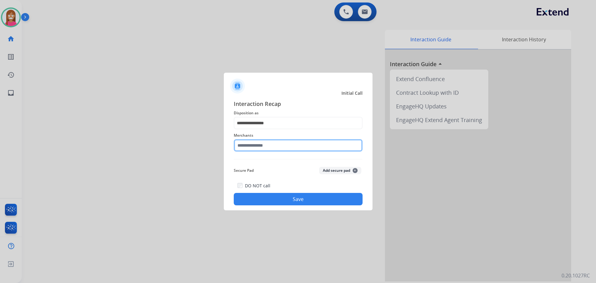
click at [244, 143] on input "text" at bounding box center [298, 145] width 129 height 12
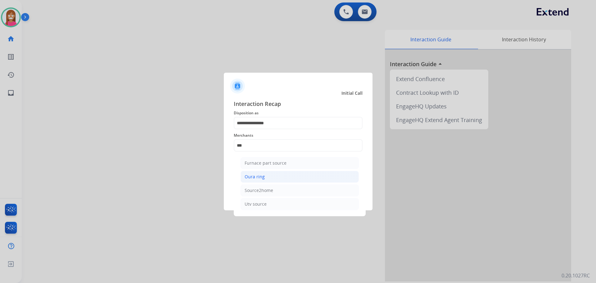
click at [248, 176] on div "Oura ring" at bounding box center [255, 177] width 20 height 6
type input "*********"
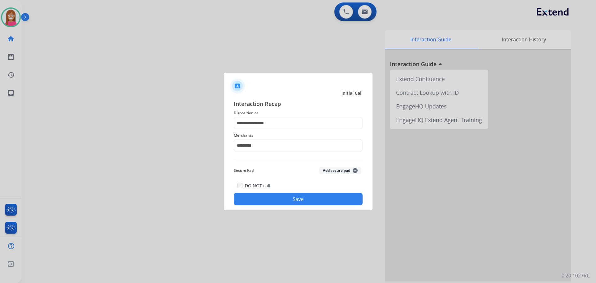
click at [261, 194] on button "Save" at bounding box center [298, 199] width 129 height 12
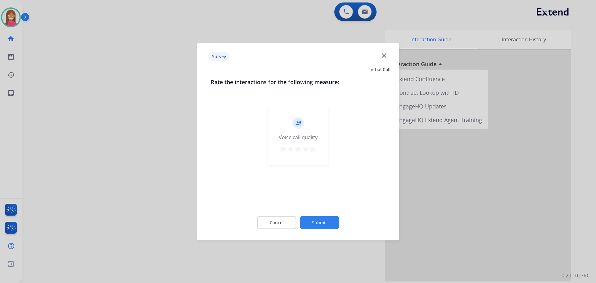
click at [380, 57] on div "Survey close" at bounding box center [298, 57] width 195 height 20
click at [381, 57] on mat-icon "close" at bounding box center [384, 55] width 8 height 8
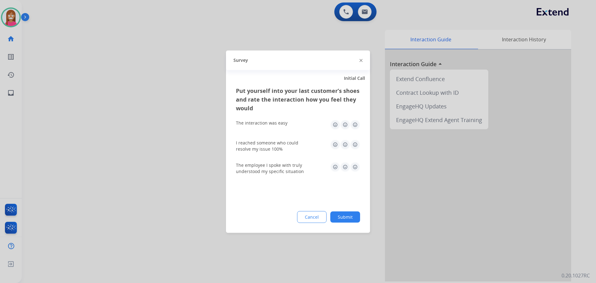
click at [362, 61] on img at bounding box center [361, 60] width 3 height 3
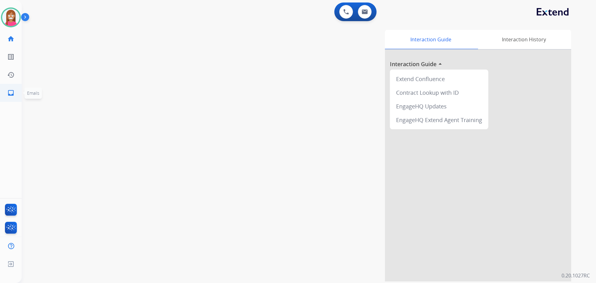
click at [7, 94] on link "inbox Emails" at bounding box center [10, 92] width 17 height 17
select select "**********"
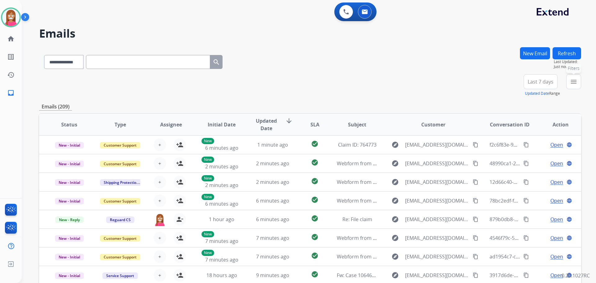
click at [574, 80] on mat-icon "menu" at bounding box center [573, 81] width 7 height 7
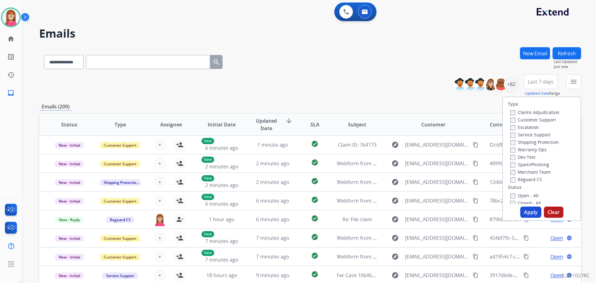
click at [513, 118] on label "Customer Support" at bounding box center [533, 120] width 46 height 6
click at [518, 140] on label "Shipping Protection" at bounding box center [534, 142] width 48 height 6
click at [524, 177] on label "Reguard CS" at bounding box center [526, 179] width 32 height 6
click at [516, 196] on label "Open - All" at bounding box center [524, 195] width 28 height 6
click at [524, 210] on button "Apply" at bounding box center [530, 211] width 21 height 11
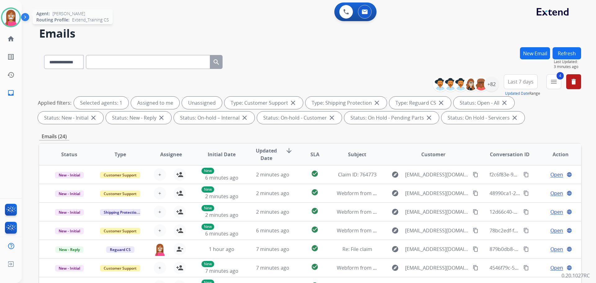
click at [8, 24] on img at bounding box center [10, 17] width 17 height 17
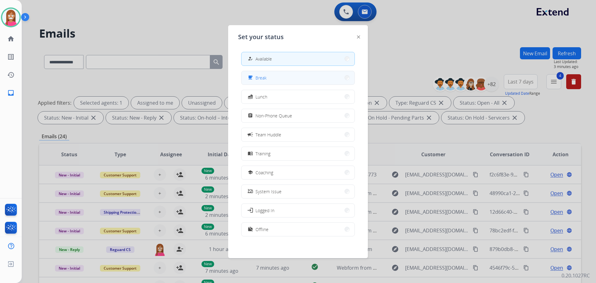
click at [258, 80] on span "Break" at bounding box center [261, 78] width 11 height 7
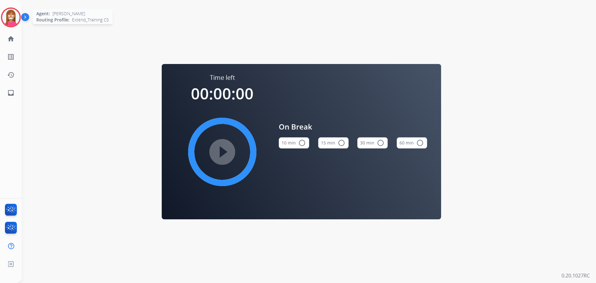
click at [12, 15] on img at bounding box center [10, 17] width 17 height 17
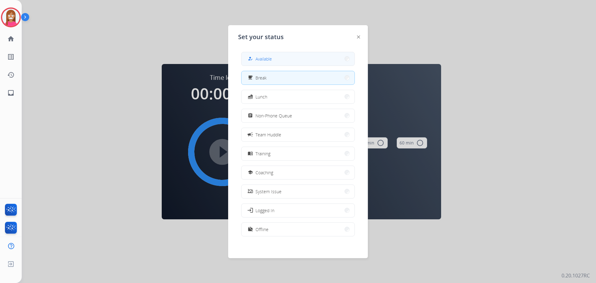
click at [257, 57] on div "how_to_reg Available" at bounding box center [259, 58] width 25 height 7
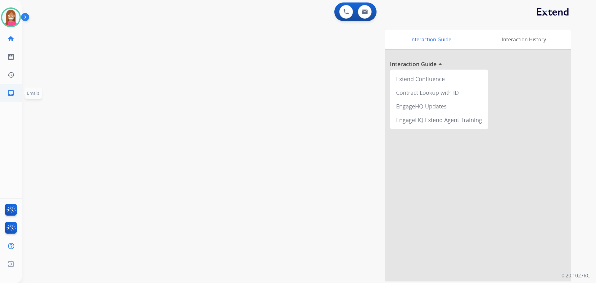
click at [4, 89] on link "inbox Emails" at bounding box center [10, 92] width 17 height 17
select select "**********"
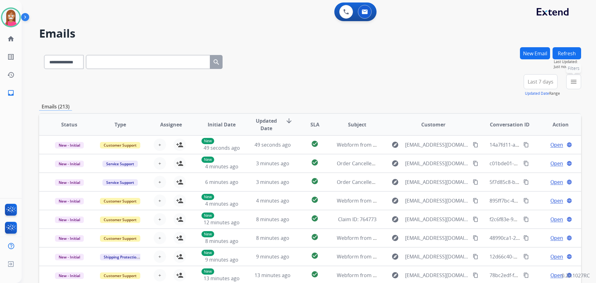
click at [570, 83] on mat-icon "menu" at bounding box center [573, 81] width 7 height 7
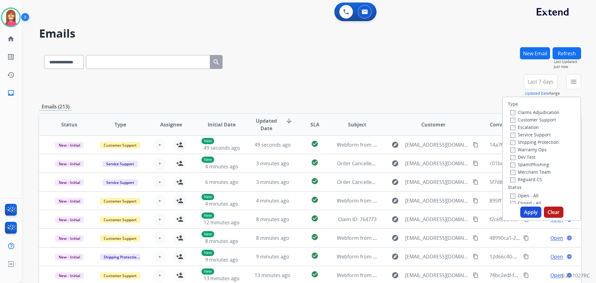
click at [516, 119] on label "Customer Support" at bounding box center [533, 120] width 46 height 6
click at [521, 141] on label "Shipping Protection" at bounding box center [534, 142] width 48 height 6
drag, startPoint x: 516, startPoint y: 180, endPoint x: 517, endPoint y: 185, distance: 4.7
click at [516, 180] on label "Reguard CS" at bounding box center [526, 179] width 32 height 6
drag, startPoint x: 517, startPoint y: 195, endPoint x: 520, endPoint y: 199, distance: 5.6
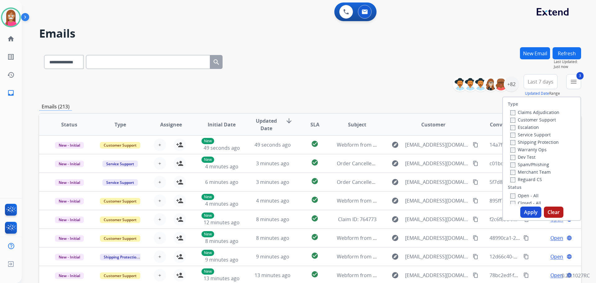
click at [517, 196] on label "Open - All" at bounding box center [524, 195] width 28 height 6
click at [529, 212] on button "Apply" at bounding box center [530, 211] width 21 height 11
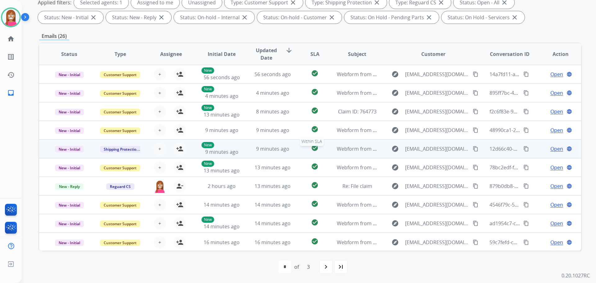
scroll to position [69, 0]
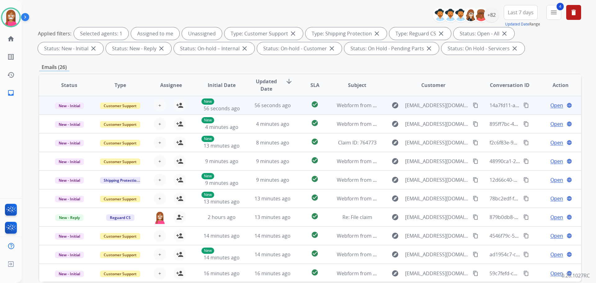
click at [293, 108] on td "check_circle" at bounding box center [310, 105] width 34 height 19
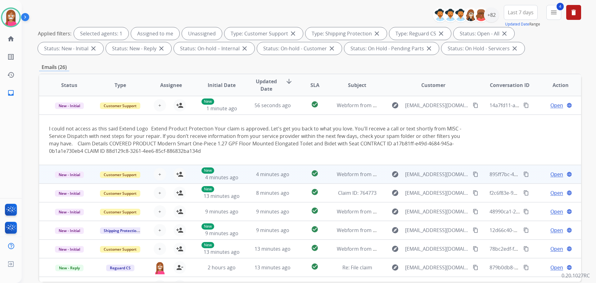
click at [247, 175] on td "4 minutes ago" at bounding box center [267, 174] width 51 height 19
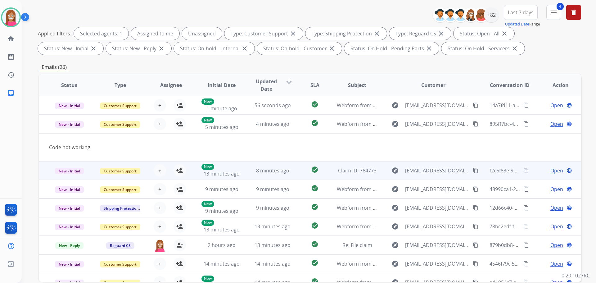
scroll to position [19, 0]
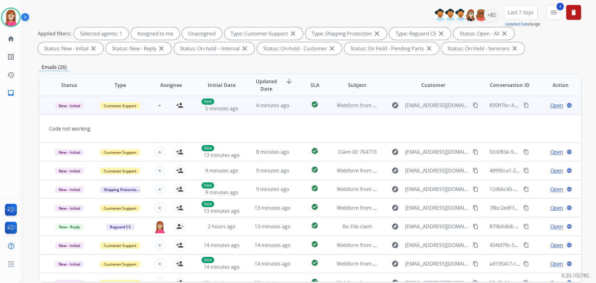
click at [473, 106] on mat-icon "content_copy" at bounding box center [476, 105] width 6 height 6
click at [179, 106] on mat-icon "person_add" at bounding box center [179, 105] width 7 height 7
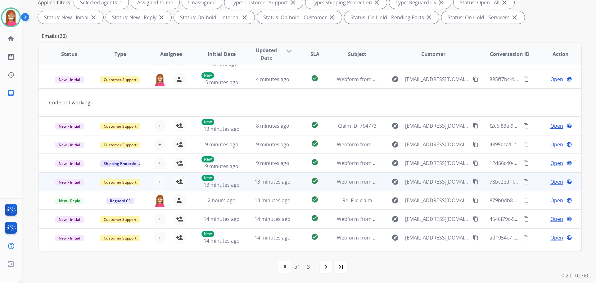
scroll to position [0, 0]
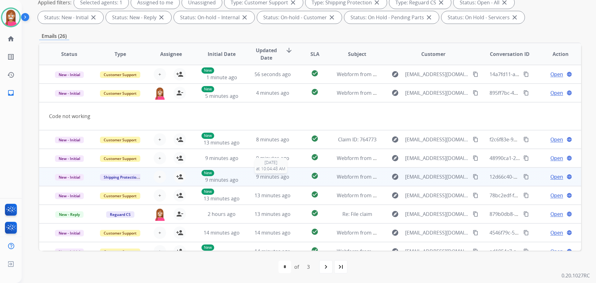
click at [267, 179] on span "9 minutes ago" at bounding box center [272, 176] width 33 height 7
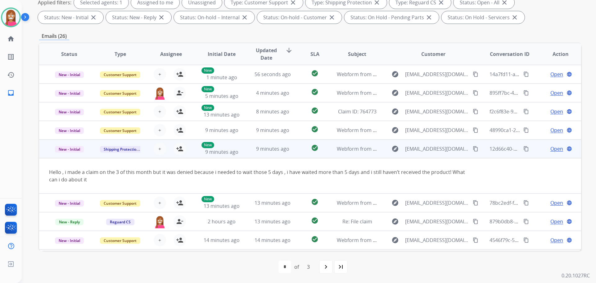
scroll to position [36, 0]
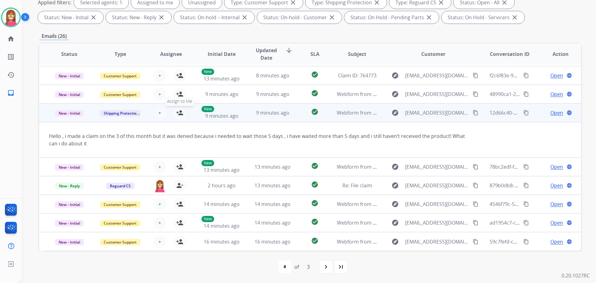
click at [181, 113] on mat-icon "person_add" at bounding box center [179, 112] width 7 height 7
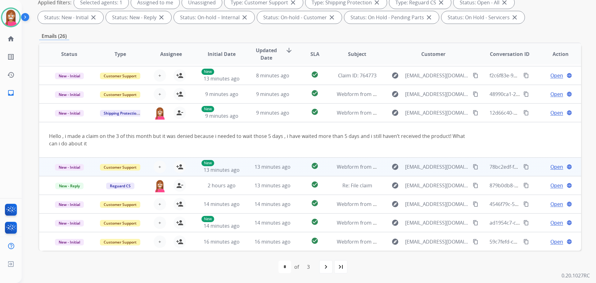
click at [245, 169] on td "13 minutes ago" at bounding box center [267, 166] width 51 height 19
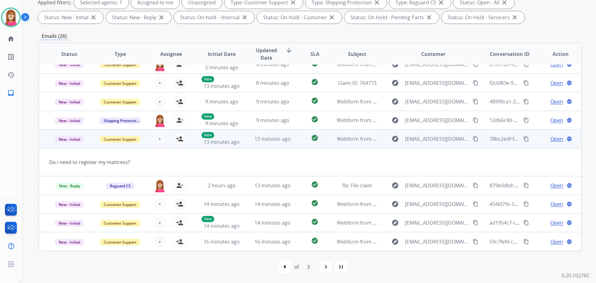
scroll to position [29, 0]
click at [473, 139] on mat-icon "content_copy" at bounding box center [476, 139] width 6 height 6
click at [181, 140] on mat-icon "person_add" at bounding box center [179, 138] width 7 height 7
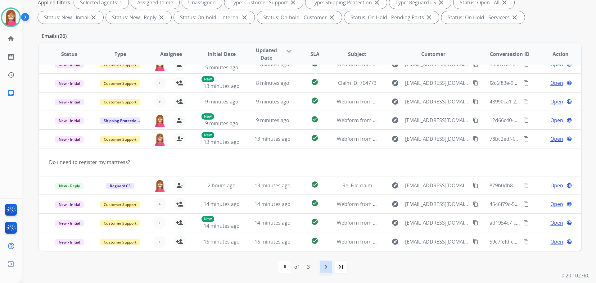
click at [323, 269] on mat-icon "navigate_next" at bounding box center [325, 266] width 7 height 7
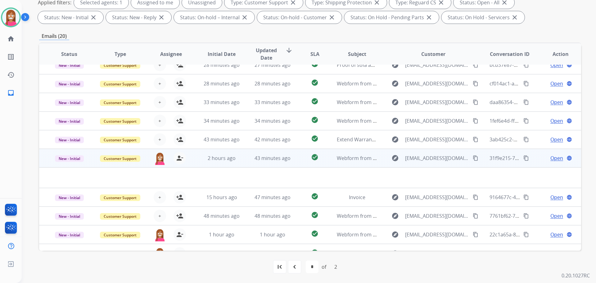
scroll to position [0, 0]
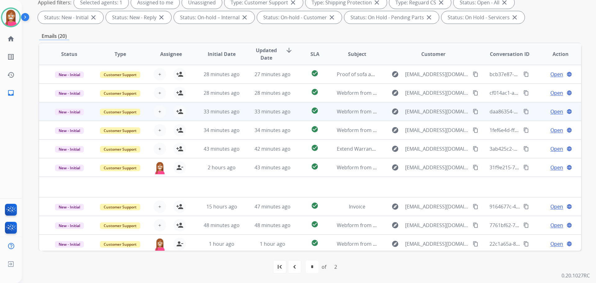
click at [273, 115] on td "33 minutes ago" at bounding box center [267, 111] width 51 height 19
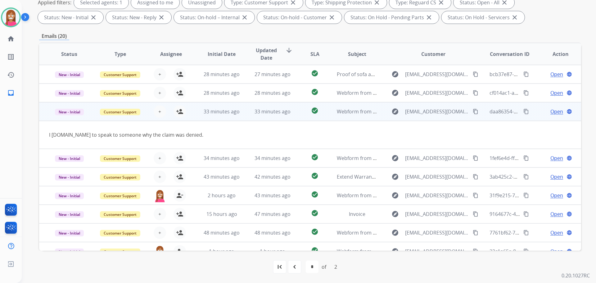
scroll to position [29, 0]
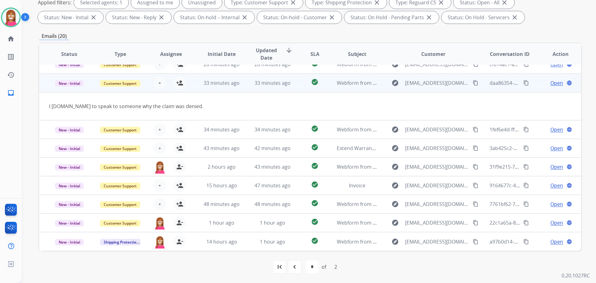
drag, startPoint x: 472, startPoint y: 82, endPoint x: 464, endPoint y: 94, distance: 14.4
click at [473, 82] on mat-icon "content_copy" at bounding box center [476, 83] width 6 height 6
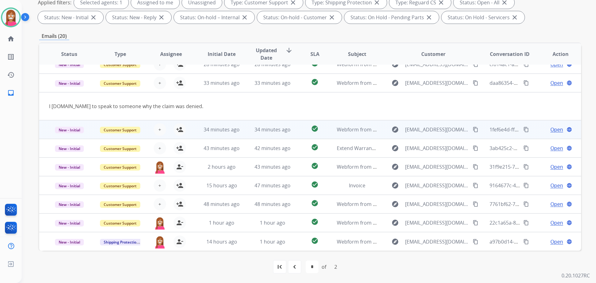
click at [246, 129] on td "34 minutes ago" at bounding box center [267, 129] width 51 height 19
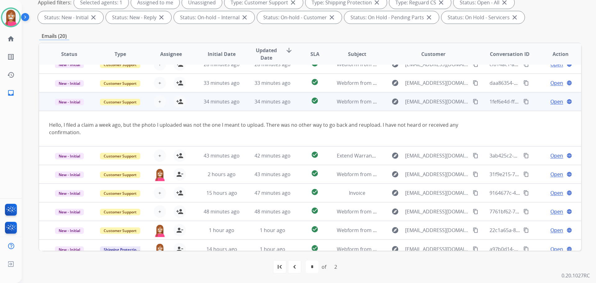
scroll to position [36, 0]
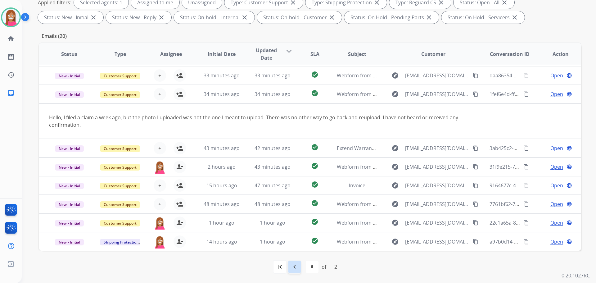
click at [299, 268] on div "navigate_before" at bounding box center [295, 267] width 14 height 14
select select "*"
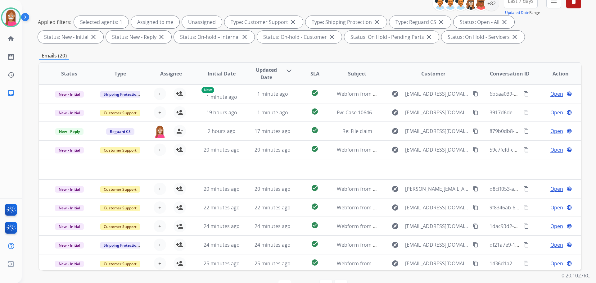
scroll to position [38, 0]
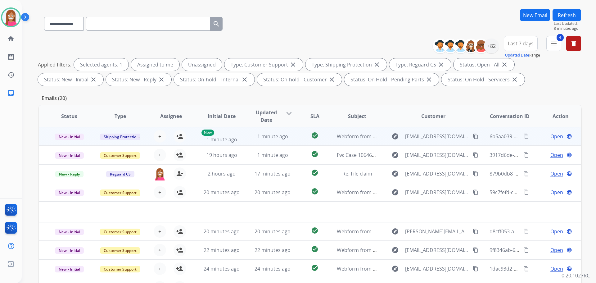
click at [245, 142] on td "1 minute ago" at bounding box center [267, 136] width 51 height 19
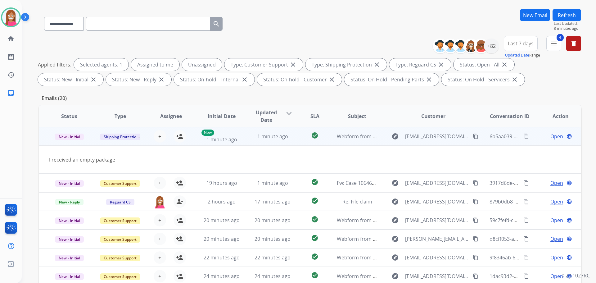
click at [473, 138] on mat-icon "content_copy" at bounding box center [476, 136] width 6 height 6
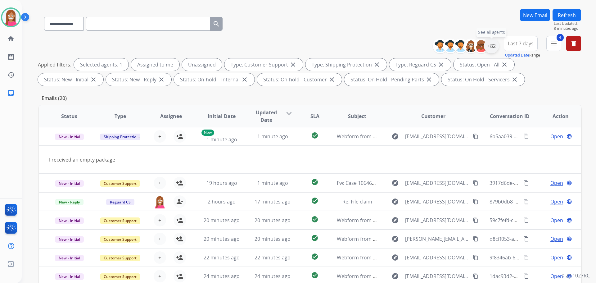
click at [495, 48] on div "+82" at bounding box center [491, 45] width 15 height 15
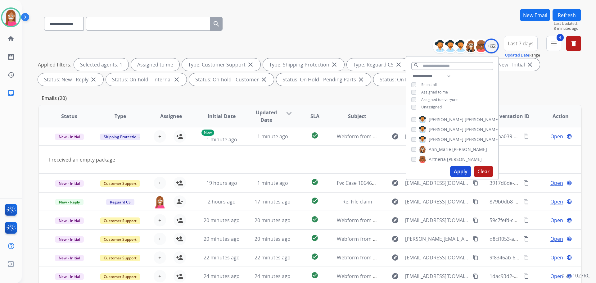
click at [459, 167] on button "Apply" at bounding box center [460, 171] width 21 height 11
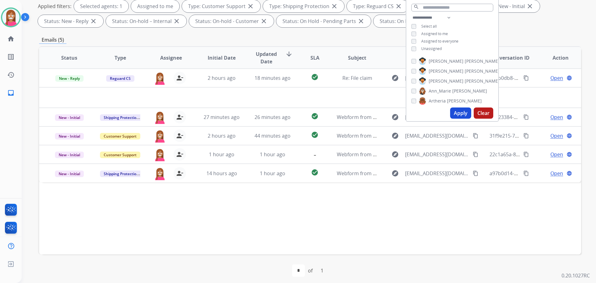
scroll to position [100, 0]
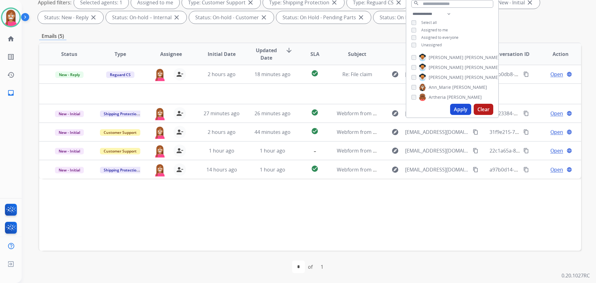
click at [232, 225] on div "Status Type Assignee Initial Date Updated Date arrow_downward SLA Subject Custo…" at bounding box center [310, 147] width 542 height 208
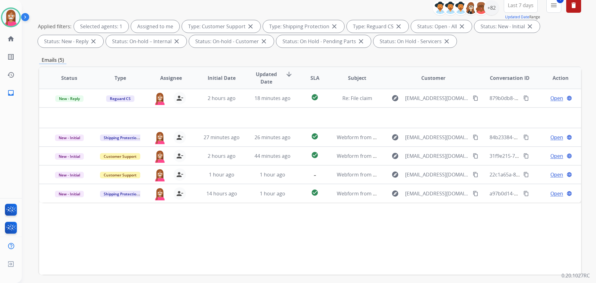
scroll to position [7, 0]
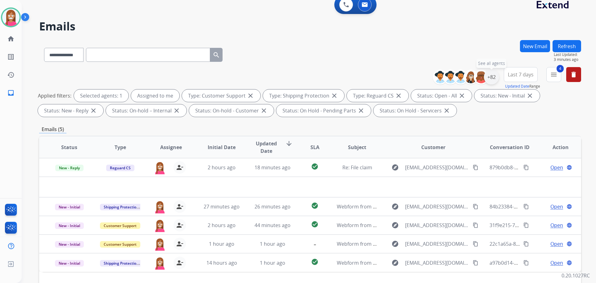
click at [492, 79] on div "+82" at bounding box center [491, 77] width 15 height 15
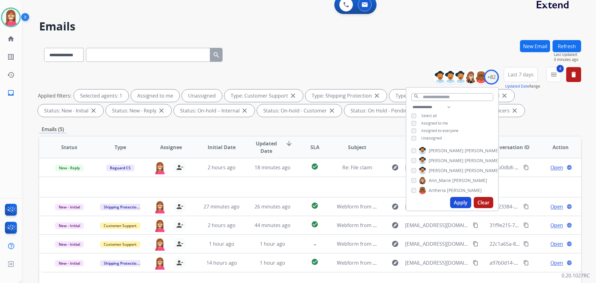
click at [455, 201] on button "Apply" at bounding box center [460, 202] width 21 height 11
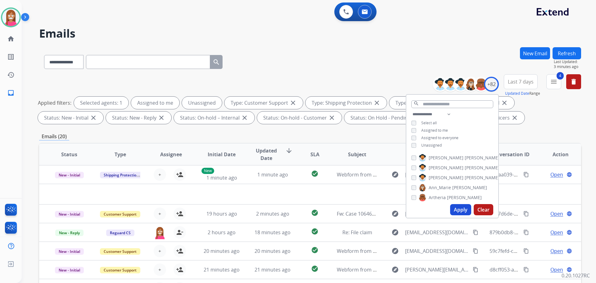
click at [327, 46] on div "**********" at bounding box center [301, 163] width 559 height 283
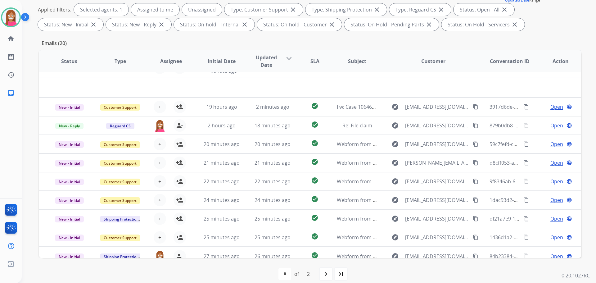
scroll to position [21, 0]
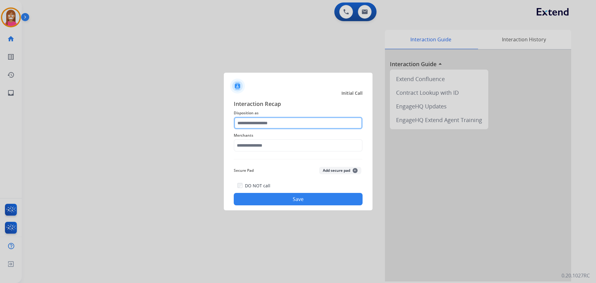
drag, startPoint x: 257, startPoint y: 125, endPoint x: 253, endPoint y: 129, distance: 4.8
click at [253, 129] on input "text" at bounding box center [298, 123] width 129 height 12
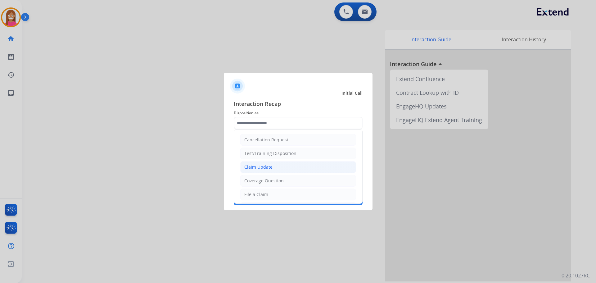
click at [258, 169] on div "Claim Update" at bounding box center [258, 167] width 28 height 6
type input "**********"
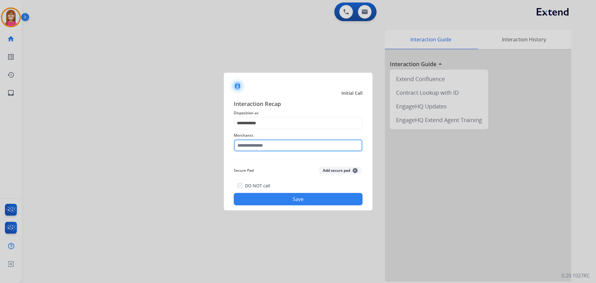
click at [248, 147] on input "text" at bounding box center [298, 145] width 129 height 12
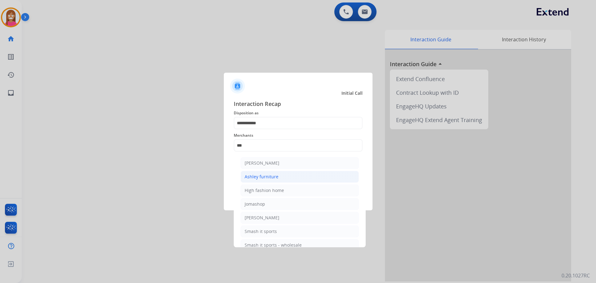
drag, startPoint x: 282, startPoint y: 172, endPoint x: 283, endPoint y: 175, distance: 3.2
click at [282, 173] on li "Ashley furniture" at bounding box center [300, 177] width 118 height 12
type input "**********"
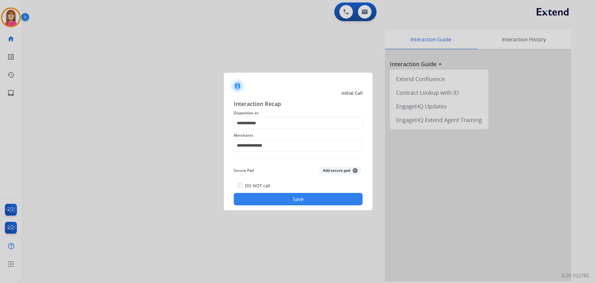
click at [293, 201] on button "Save" at bounding box center [298, 199] width 129 height 12
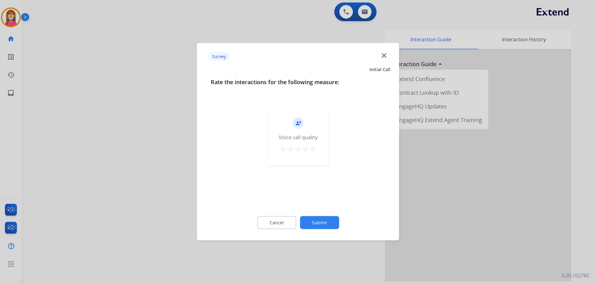
click at [383, 58] on div "Survey close" at bounding box center [298, 57] width 195 height 20
drag, startPoint x: 380, startPoint y: 65, endPoint x: 381, endPoint y: 61, distance: 3.8
click at [381, 62] on div "Survey close" at bounding box center [298, 57] width 195 height 20
click at [384, 55] on mat-icon "close" at bounding box center [384, 55] width 8 height 8
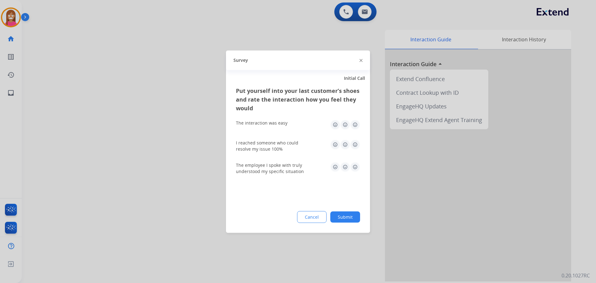
click at [360, 61] on img at bounding box center [361, 60] width 3 height 3
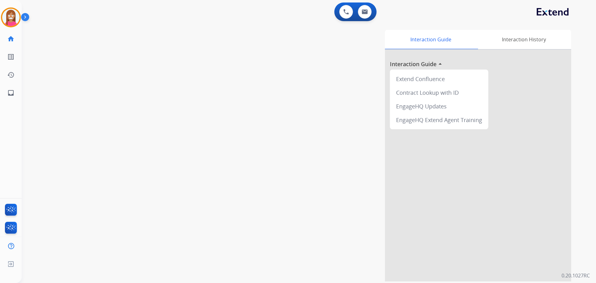
drag, startPoint x: 8, startPoint y: 16, endPoint x: 21, endPoint y: 19, distance: 14.2
click at [9, 15] on img at bounding box center [10, 17] width 17 height 17
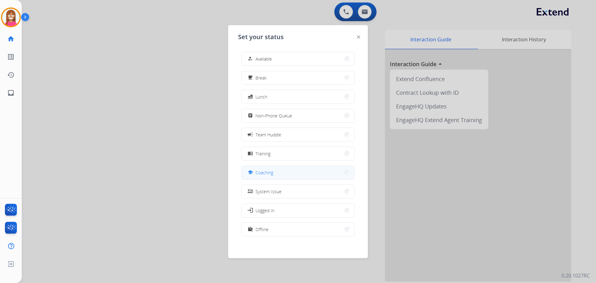
click at [255, 174] on div "school" at bounding box center [251, 172] width 9 height 7
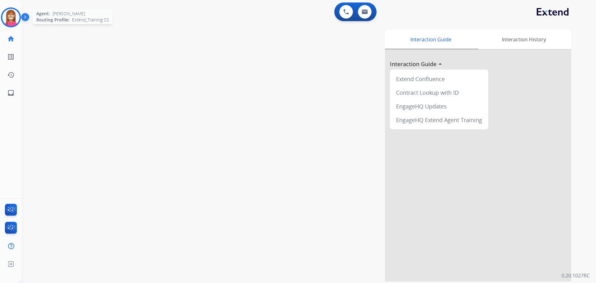
click at [8, 11] on img at bounding box center [10, 17] width 17 height 17
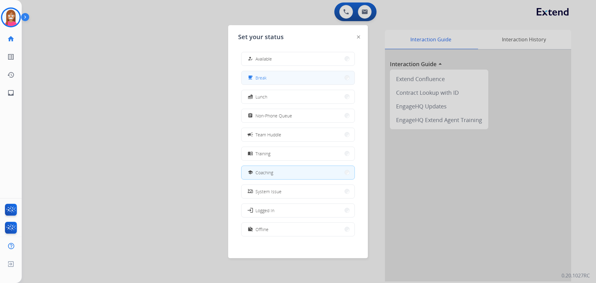
click at [256, 76] on div "free_breakfast Break" at bounding box center [257, 77] width 20 height 7
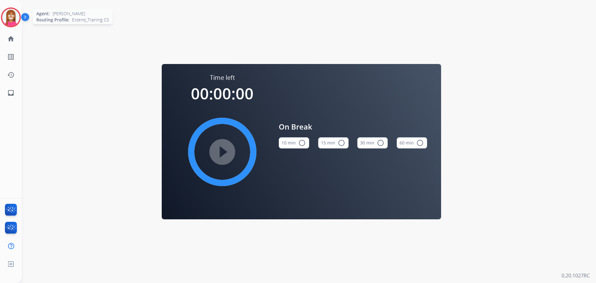
click at [12, 26] on div at bounding box center [11, 17] width 20 height 20
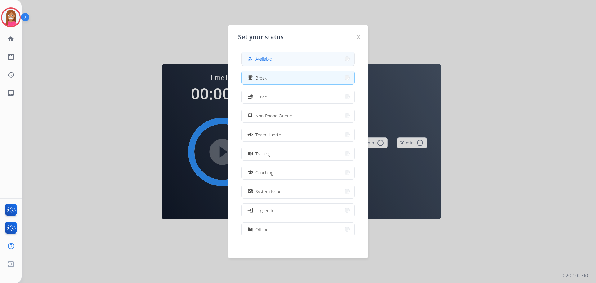
click at [303, 63] on button "how_to_reg Available" at bounding box center [298, 58] width 113 height 13
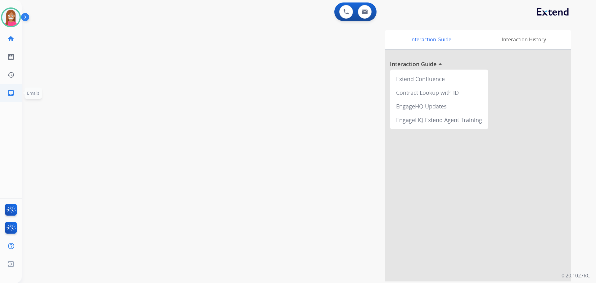
click at [7, 91] on mat-icon "inbox" at bounding box center [10, 92] width 7 height 7
select select "**********"
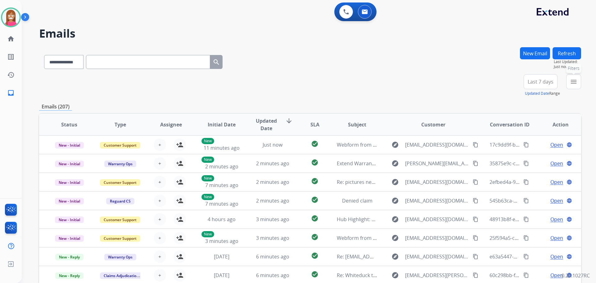
drag, startPoint x: 576, startPoint y: 81, endPoint x: 558, endPoint y: 101, distance: 26.4
click at [575, 83] on mat-icon "menu" at bounding box center [573, 81] width 7 height 7
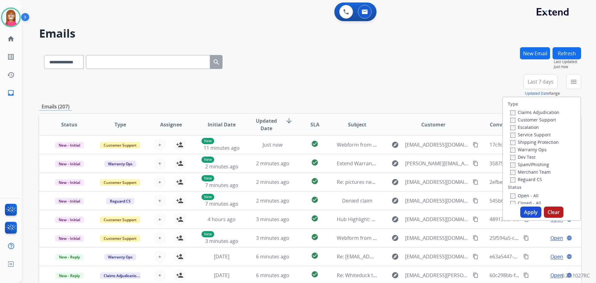
click at [524, 117] on label "Customer Support" at bounding box center [533, 120] width 46 height 6
click at [527, 141] on label "Shipping Protection" at bounding box center [534, 142] width 48 height 6
drag, startPoint x: 517, startPoint y: 177, endPoint x: 514, endPoint y: 196, distance: 18.9
click at [517, 178] on label "Reguard CS" at bounding box center [526, 179] width 32 height 6
click at [513, 196] on label "Open - All" at bounding box center [524, 195] width 28 height 6
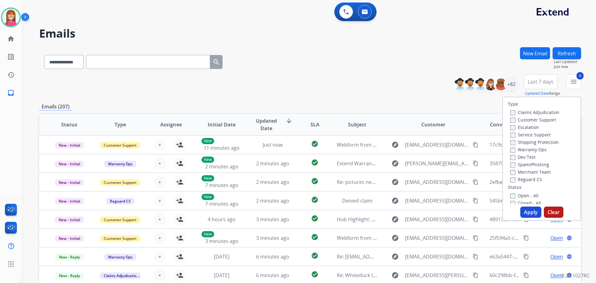
click at [524, 215] on button "Apply" at bounding box center [530, 211] width 21 height 11
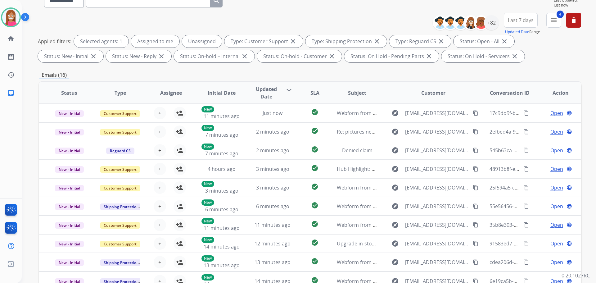
scroll to position [7, 0]
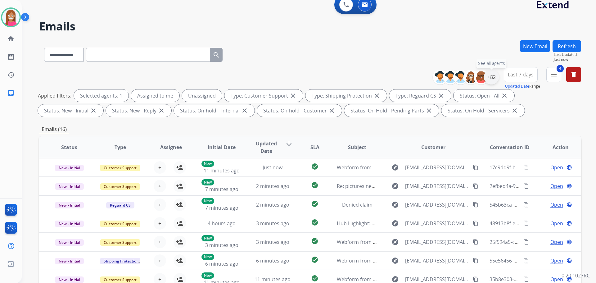
click at [493, 78] on div "+82" at bounding box center [491, 77] width 15 height 15
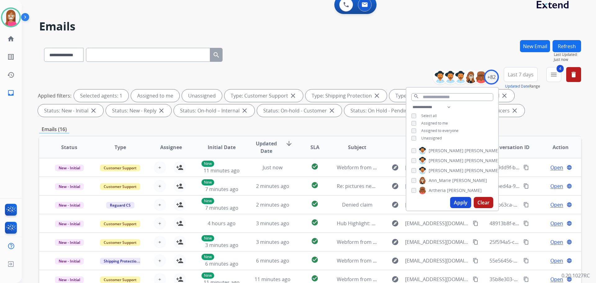
click at [410, 137] on div "**********" at bounding box center [452, 123] width 92 height 40
click at [457, 200] on button "Apply" at bounding box center [460, 202] width 21 height 11
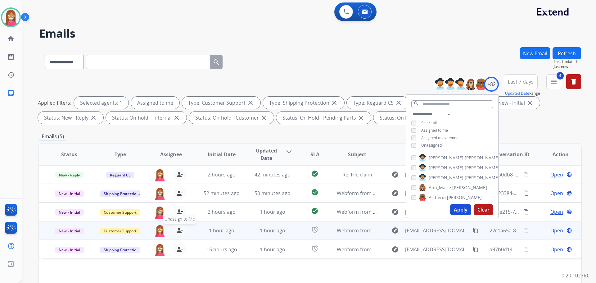
click at [178, 232] on mat-icon "person_remove" at bounding box center [179, 230] width 7 height 7
click at [178, 232] on mat-icon "person_add" at bounding box center [179, 230] width 7 height 7
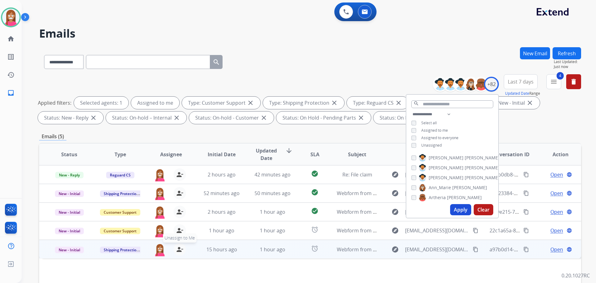
click at [177, 250] on mat-icon "person_remove" at bounding box center [179, 249] width 7 height 7
click at [177, 250] on mat-icon "person_add" at bounding box center [179, 249] width 7 height 7
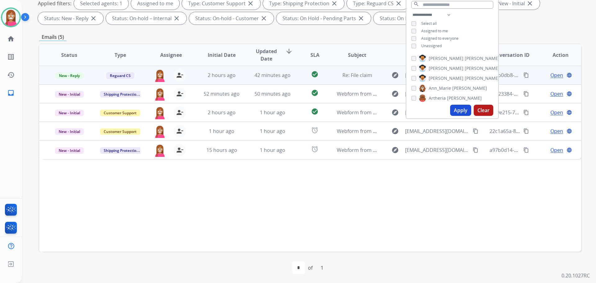
scroll to position [100, 0]
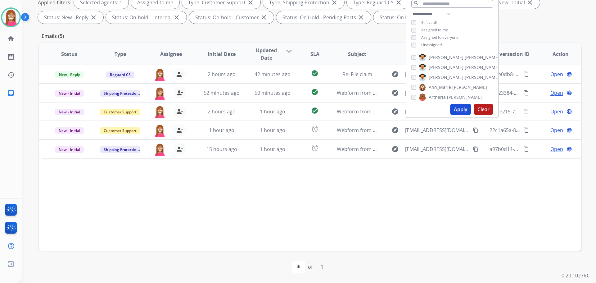
click at [423, 217] on div "Status Type Assignee Initial Date Updated Date arrow_downward SLA Subject Custo…" at bounding box center [310, 147] width 542 height 208
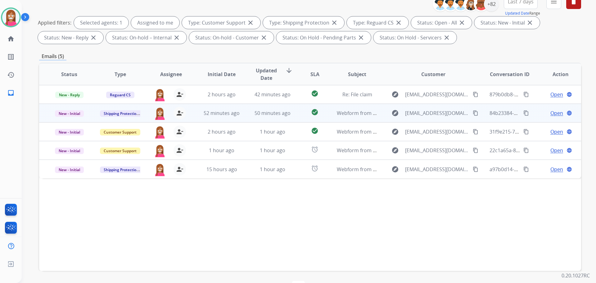
scroll to position [69, 0]
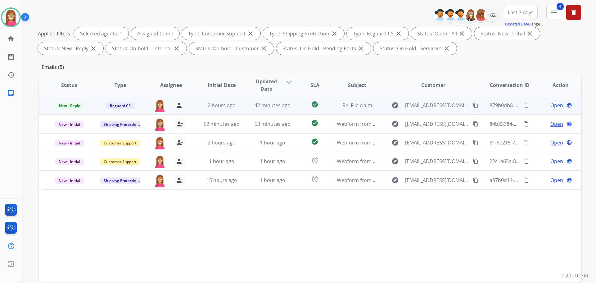
click at [550, 106] on span "Open" at bounding box center [556, 105] width 13 height 7
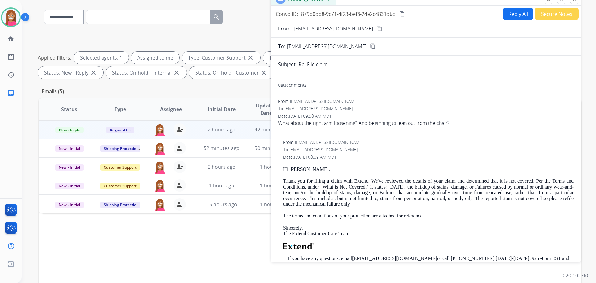
scroll to position [7, 0]
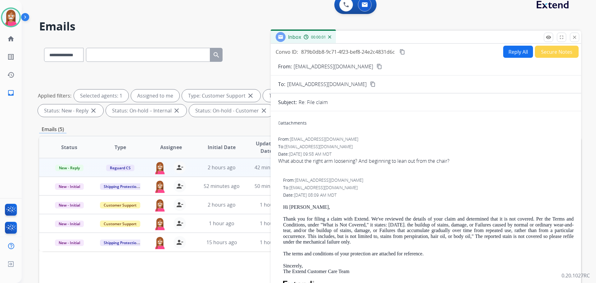
click at [523, 53] on button "Reply All" at bounding box center [518, 52] width 30 height 12
select select "**********"
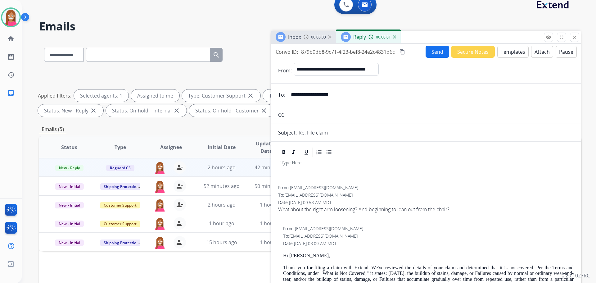
click at [515, 57] on button "Templates" at bounding box center [512, 52] width 31 height 12
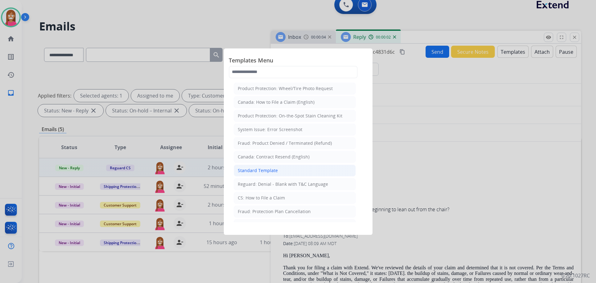
click at [282, 173] on li "Standard Template" at bounding box center [295, 171] width 122 height 12
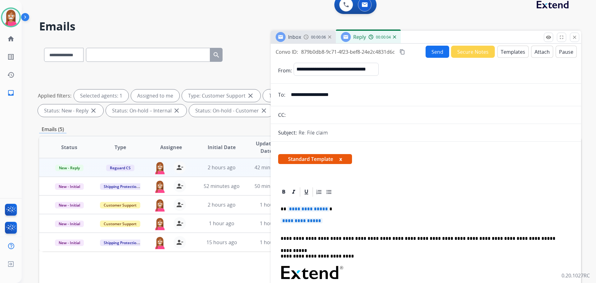
click at [296, 210] on span "**********" at bounding box center [308, 208] width 42 height 5
click at [299, 219] on span "**********" at bounding box center [302, 220] width 42 height 5
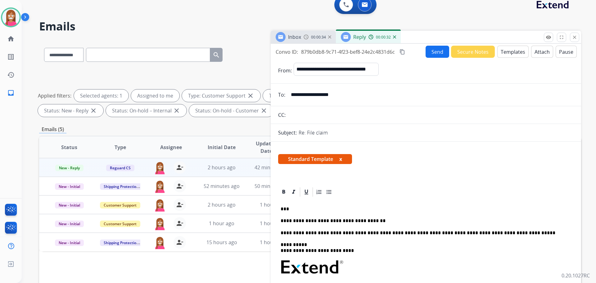
click at [431, 55] on button "Send" at bounding box center [438, 52] width 24 height 12
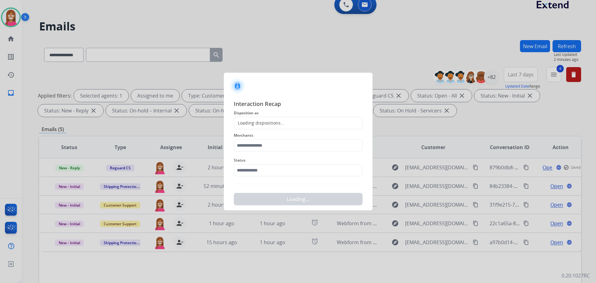
click at [242, 126] on div "Loading dispositions..." at bounding box center [259, 123] width 50 height 6
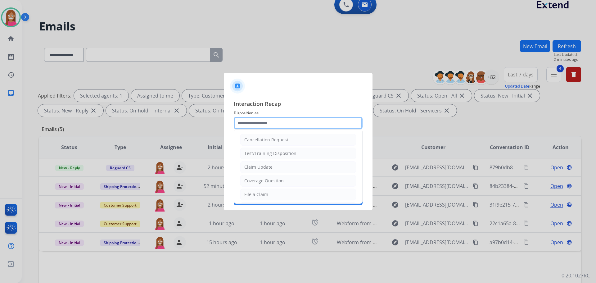
click at [243, 124] on input "text" at bounding box center [298, 123] width 129 height 12
click at [247, 171] on li "Claim Update" at bounding box center [298, 167] width 116 height 12
type input "**********"
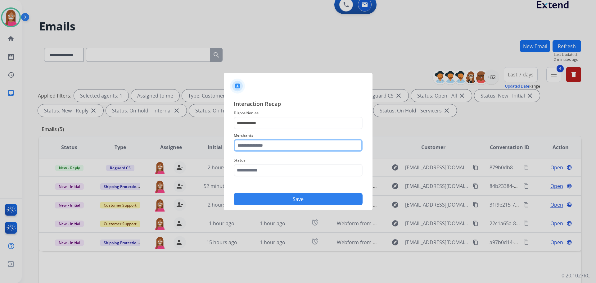
click at [246, 144] on input "text" at bounding box center [298, 145] width 129 height 12
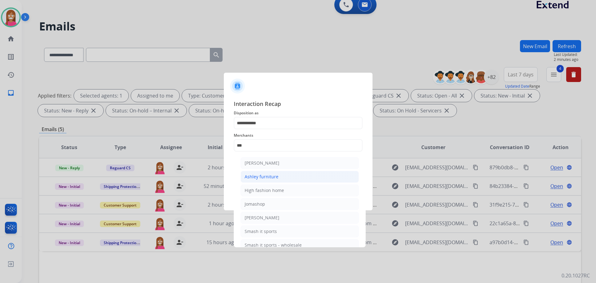
click at [246, 175] on div "Ashley furniture" at bounding box center [262, 177] width 34 height 6
type input "**********"
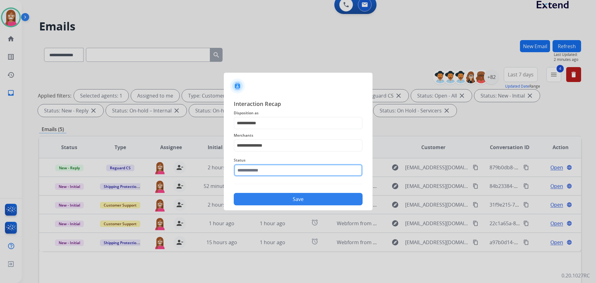
click at [248, 173] on input "text" at bounding box center [298, 170] width 129 height 12
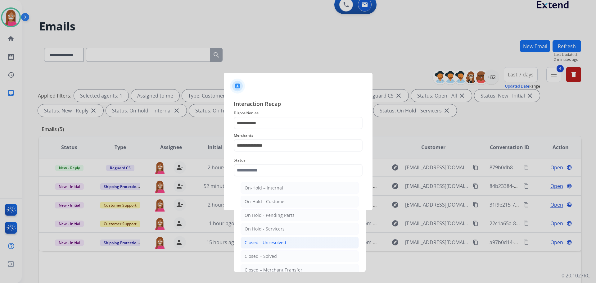
click at [265, 247] on li "Closed - Unresolved" at bounding box center [300, 243] width 118 height 12
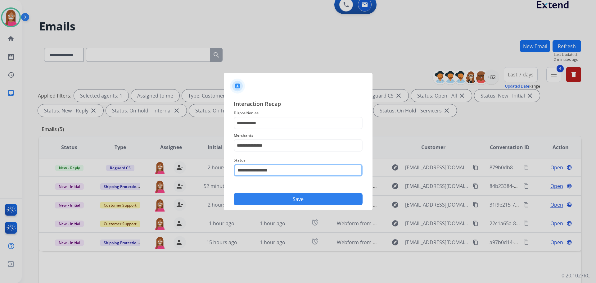
click at [291, 166] on input "**********" at bounding box center [298, 170] width 129 height 12
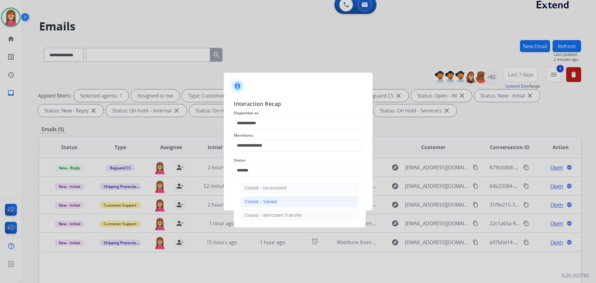
click at [270, 201] on div "Closed – Solved" at bounding box center [261, 201] width 32 height 6
type input "**********"
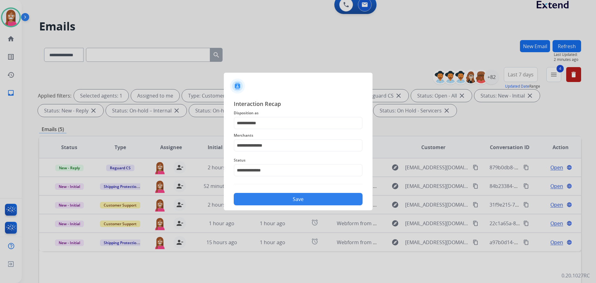
drag, startPoint x: 269, startPoint y: 195, endPoint x: 276, endPoint y: 202, distance: 10.1
click at [268, 196] on button "Save" at bounding box center [298, 199] width 129 height 12
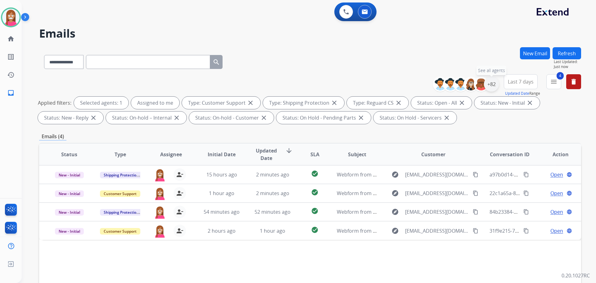
click at [494, 84] on div "+82" at bounding box center [491, 84] width 15 height 15
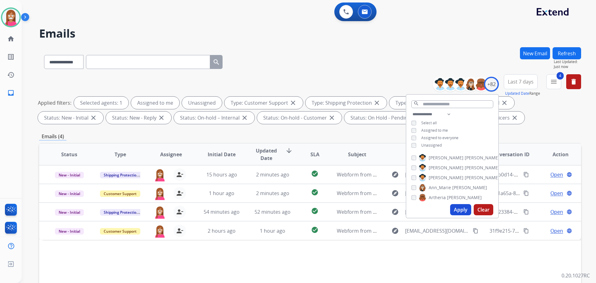
click at [452, 207] on button "Apply" at bounding box center [460, 209] width 21 height 11
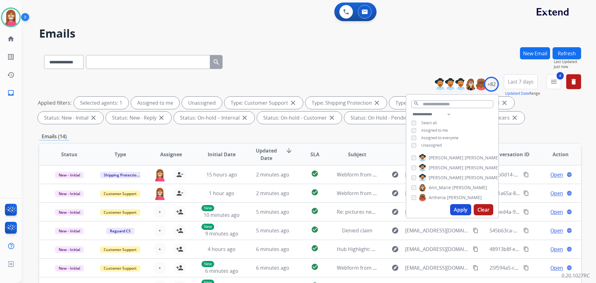
click at [321, 60] on div "**********" at bounding box center [310, 60] width 542 height 27
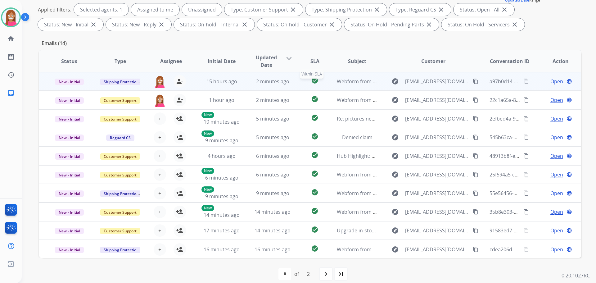
scroll to position [1, 0]
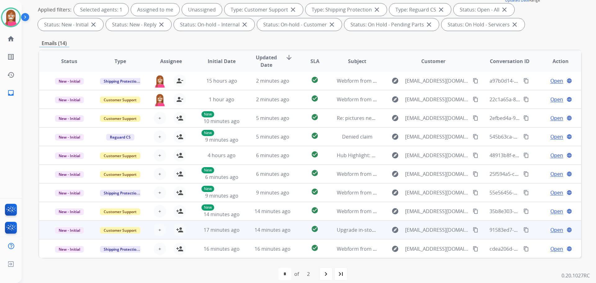
click at [299, 233] on td "check_circle" at bounding box center [310, 229] width 34 height 19
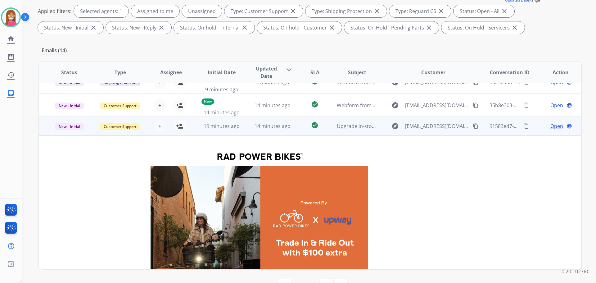
scroll to position [149, 0]
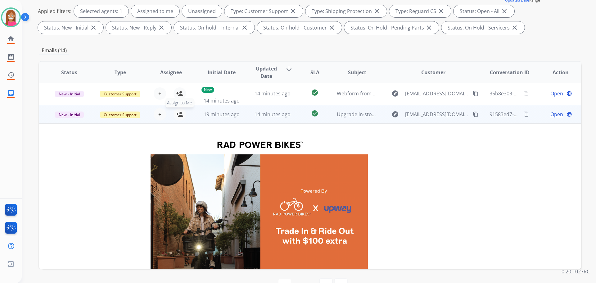
click at [178, 115] on mat-icon "person_add" at bounding box center [179, 114] width 7 height 7
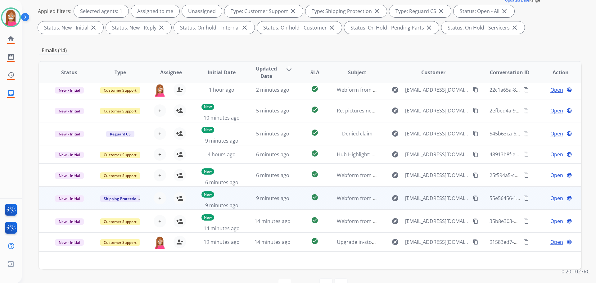
scroll to position [0, 0]
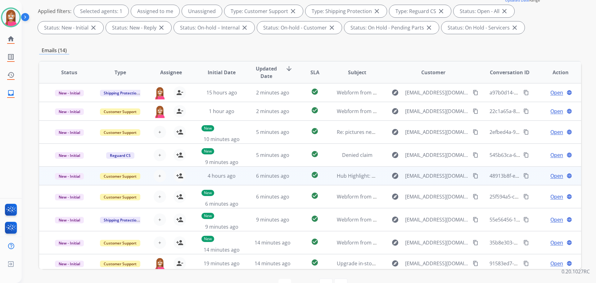
click at [333, 182] on td "Hub Highlight: Stronger Together: Integrate Your Point of Sale System with Serv…" at bounding box center [352, 175] width 51 height 19
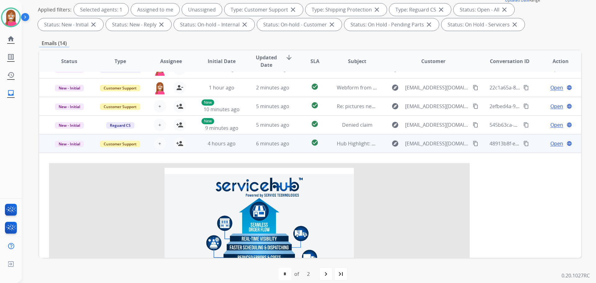
click at [553, 147] on td "Open language" at bounding box center [555, 143] width 51 height 19
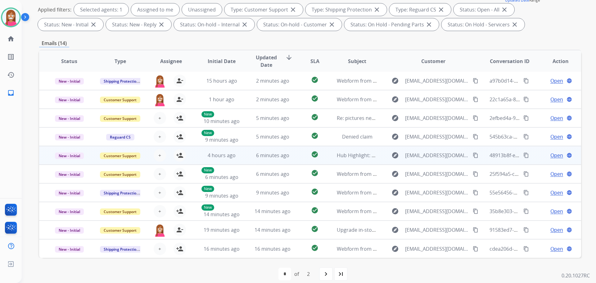
scroll to position [1, 0]
click at [550, 155] on span "Open" at bounding box center [556, 155] width 13 height 7
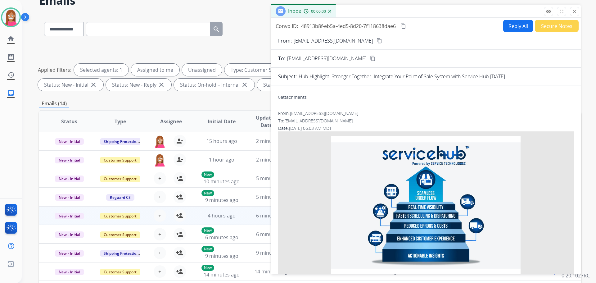
scroll to position [0, 0]
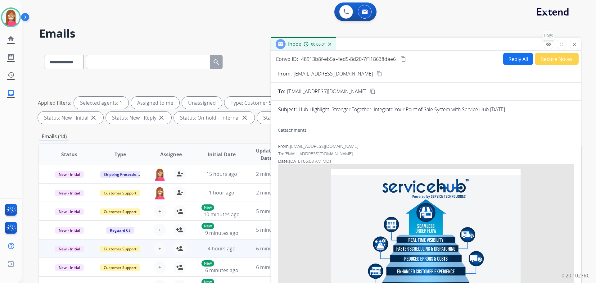
click at [548, 46] on mat-icon "remove_red_eye" at bounding box center [549, 45] width 6 height 6
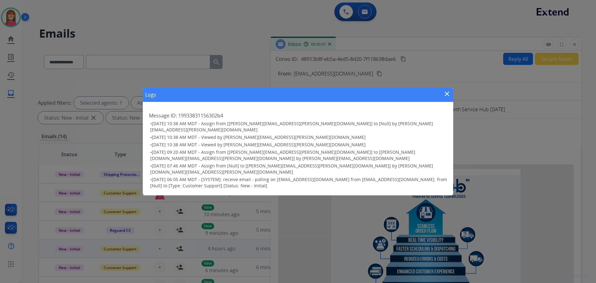
click at [443, 100] on div "Logs close" at bounding box center [298, 95] width 310 height 14
click at [448, 97] on mat-icon "close" at bounding box center [446, 93] width 7 height 7
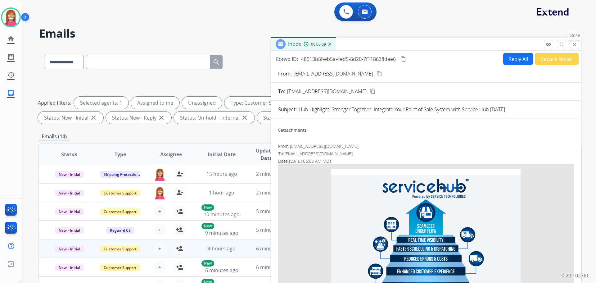
click at [577, 42] on mat-icon "close" at bounding box center [575, 45] width 6 height 6
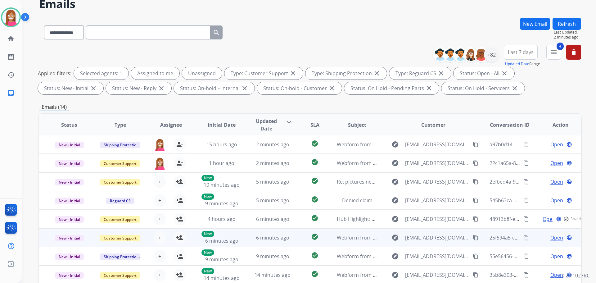
scroll to position [31, 0]
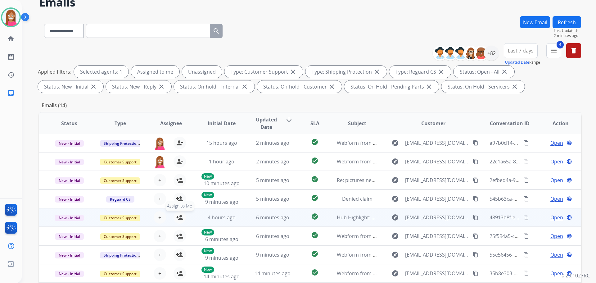
click at [180, 216] on mat-icon "person_add" at bounding box center [179, 217] width 7 height 7
drag, startPoint x: 58, startPoint y: 216, endPoint x: 68, endPoint y: 217, distance: 10.6
click at [58, 216] on span "New - Initial" at bounding box center [69, 218] width 29 height 7
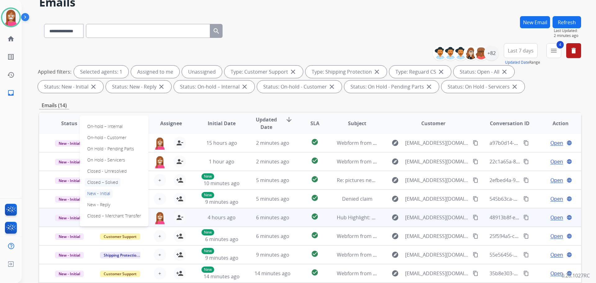
drag, startPoint x: 103, startPoint y: 180, endPoint x: 358, endPoint y: 243, distance: 262.8
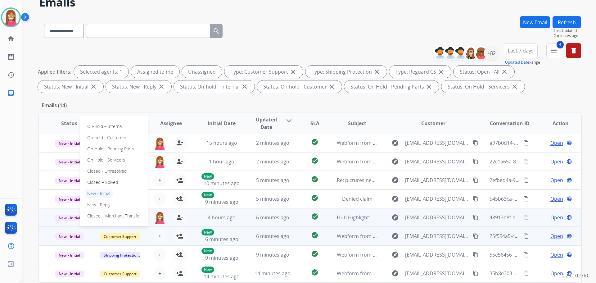
click at [103, 180] on p "Closed – Solved" at bounding box center [103, 182] width 36 height 9
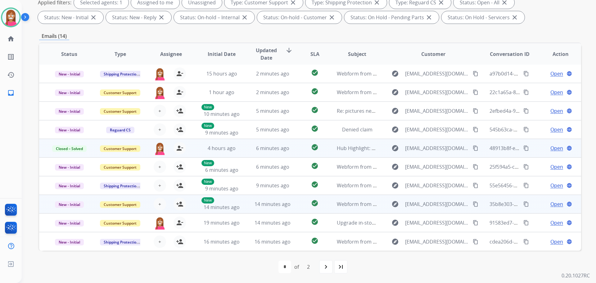
scroll to position [0, 0]
click at [294, 211] on td "check_circle" at bounding box center [310, 204] width 34 height 19
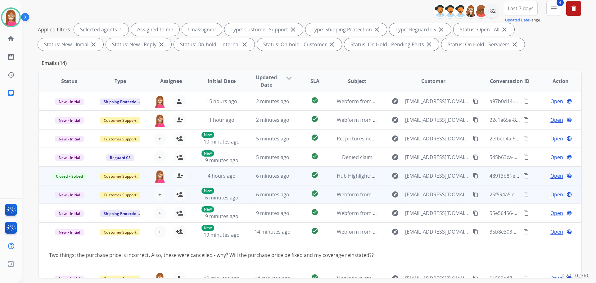
scroll to position [38, 0]
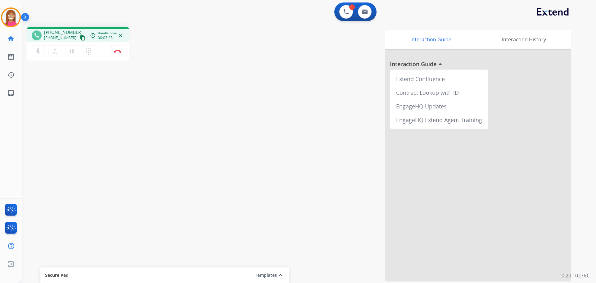
click at [108, 49] on div "mic Mute merge_type Bridge pause Hold dialpad Dialpad Disconnect" at bounding box center [78, 51] width 102 height 19
click at [113, 51] on button "Disconnect" at bounding box center [117, 51] width 13 height 13
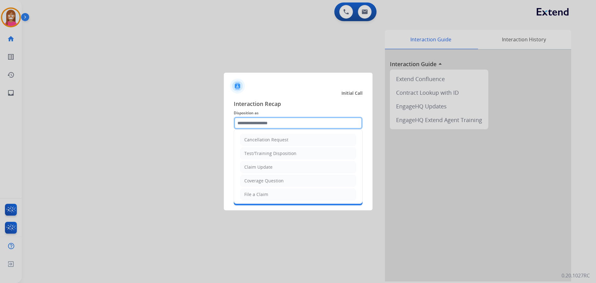
click at [249, 126] on input "text" at bounding box center [298, 123] width 129 height 12
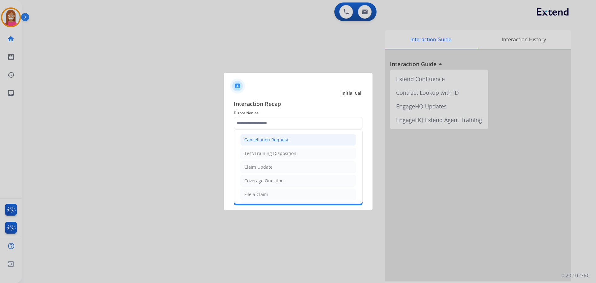
click at [256, 141] on div "Cancellation Request" at bounding box center [266, 140] width 44 height 6
type input "**********"
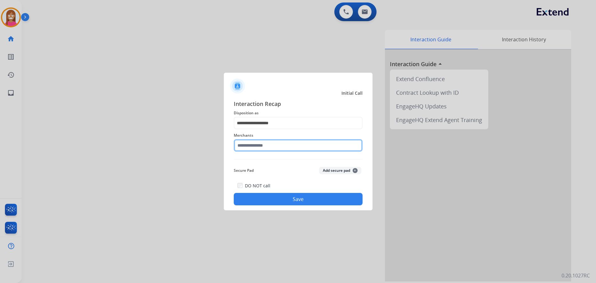
click at [255, 150] on input "text" at bounding box center [298, 145] width 129 height 12
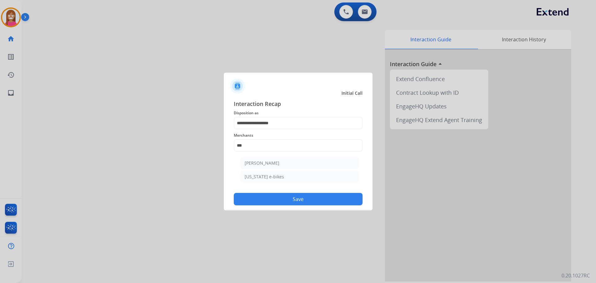
click at [268, 164] on div "Ashley - Reguard" at bounding box center [262, 163] width 35 height 6
type input "**********"
click at [277, 200] on button "Save" at bounding box center [298, 199] width 129 height 12
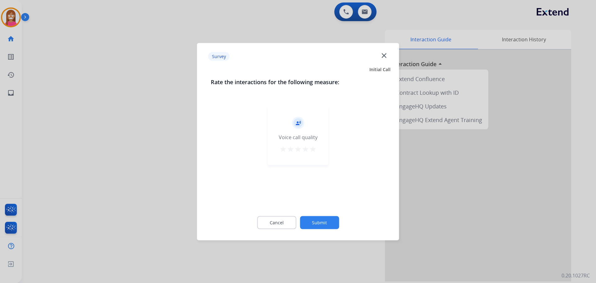
click at [381, 57] on mat-icon "close" at bounding box center [384, 55] width 8 height 8
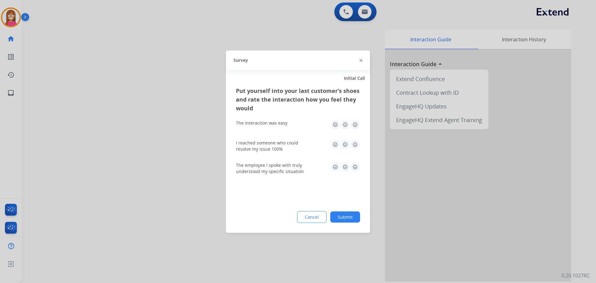
click at [362, 61] on img at bounding box center [361, 60] width 3 height 3
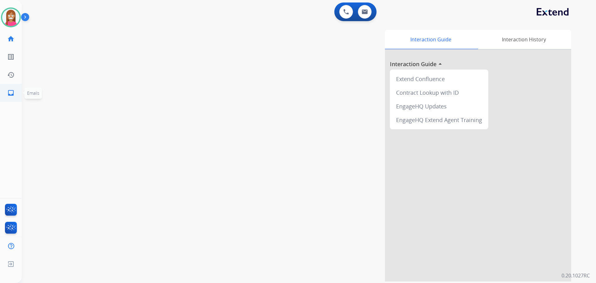
click at [6, 94] on link "inbox Emails" at bounding box center [10, 92] width 17 height 17
select select "**********"
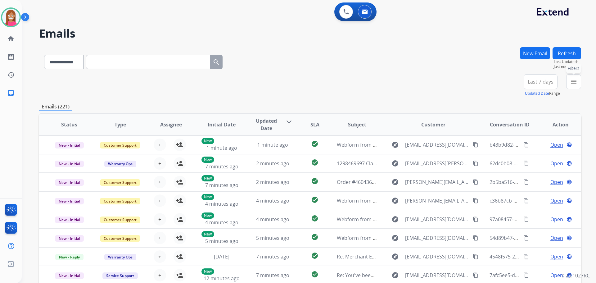
click at [572, 84] on mat-icon "menu" at bounding box center [573, 81] width 7 height 7
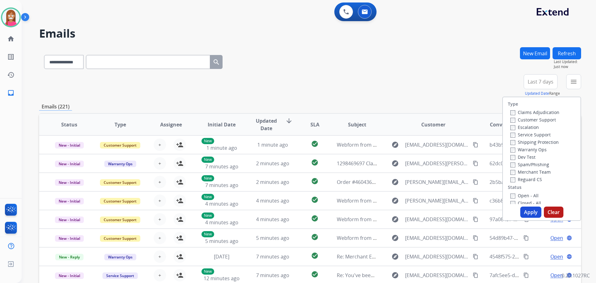
click at [531, 120] on label "Customer Support" at bounding box center [533, 120] width 46 height 6
click at [526, 140] on label "Shipping Protection" at bounding box center [534, 142] width 48 height 6
click at [516, 177] on label "Reguard CS" at bounding box center [526, 179] width 32 height 6
click at [519, 194] on label "Open - All" at bounding box center [524, 195] width 28 height 6
click at [527, 211] on button "Apply" at bounding box center [530, 211] width 21 height 11
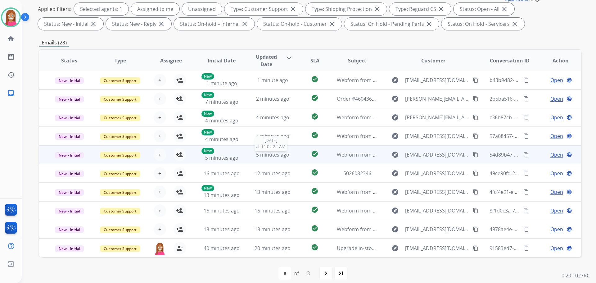
scroll to position [100, 0]
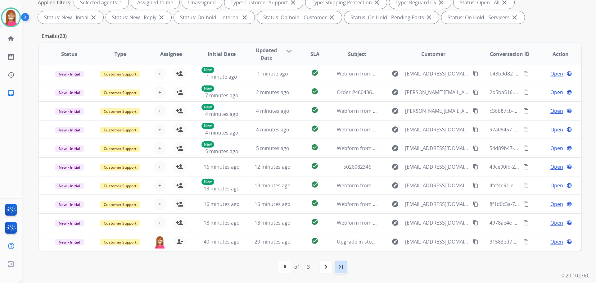
click at [341, 269] on mat-icon "last_page" at bounding box center [340, 266] width 7 height 7
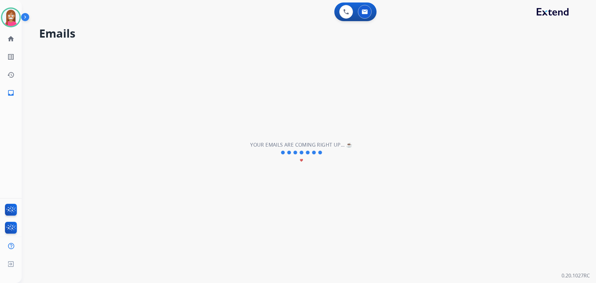
scroll to position [0, 0]
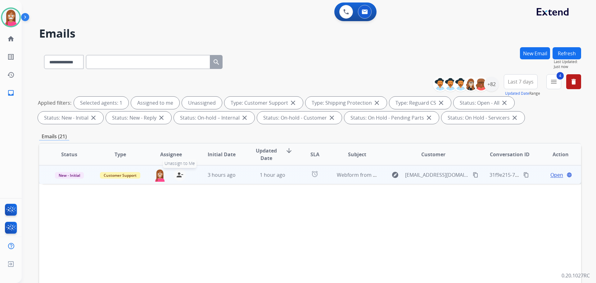
click at [178, 175] on mat-icon "person_remove" at bounding box center [179, 174] width 7 height 7
click at [178, 175] on mat-icon "person_add" at bounding box center [179, 174] width 7 height 7
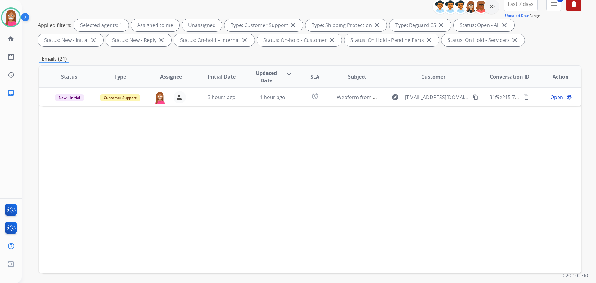
scroll to position [100, 0]
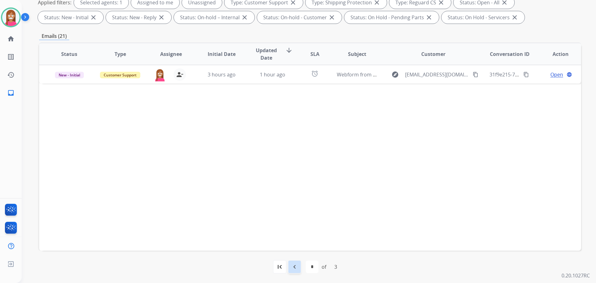
click at [297, 260] on div "navigate_before" at bounding box center [295, 267] width 14 height 14
select select "*"
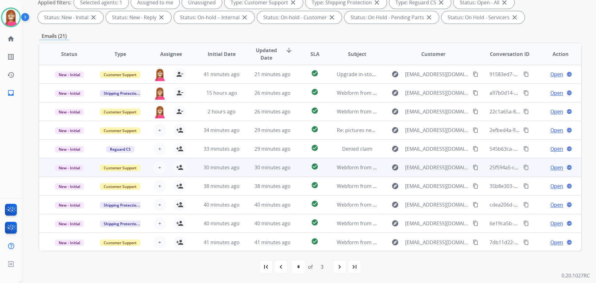
click at [234, 174] on td "30 minutes ago" at bounding box center [217, 167] width 51 height 19
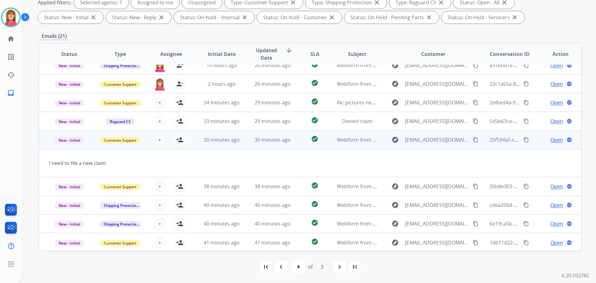
scroll to position [29, 0]
click at [473, 138] on mat-icon "content_copy" at bounding box center [476, 139] width 6 height 6
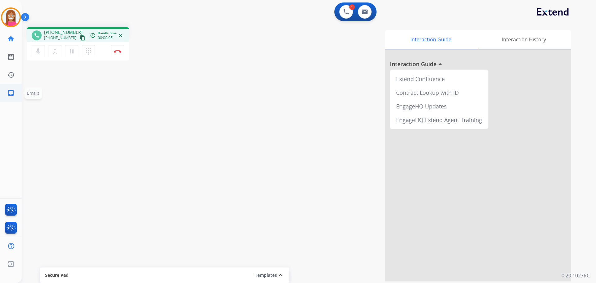
click at [5, 97] on link "inbox Emails" at bounding box center [10, 92] width 17 height 17
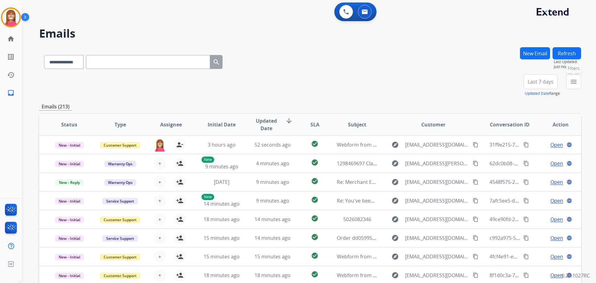
click at [571, 86] on button "menu Filters" at bounding box center [573, 81] width 15 height 15
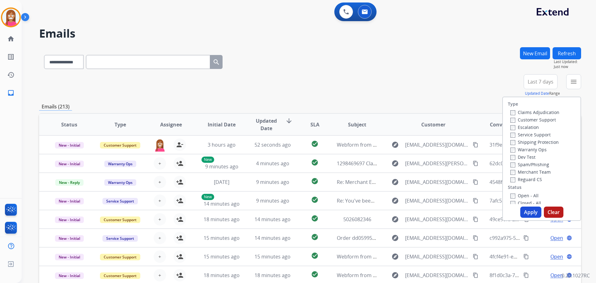
click at [512, 120] on label "Customer Support" at bounding box center [533, 120] width 46 height 6
click at [520, 141] on label "Shipping Protection" at bounding box center [534, 142] width 48 height 6
click at [514, 180] on label "Reguard CS" at bounding box center [526, 179] width 32 height 6
click at [519, 195] on label "Open - All" at bounding box center [524, 195] width 28 height 6
click at [529, 214] on button "Apply" at bounding box center [530, 211] width 21 height 11
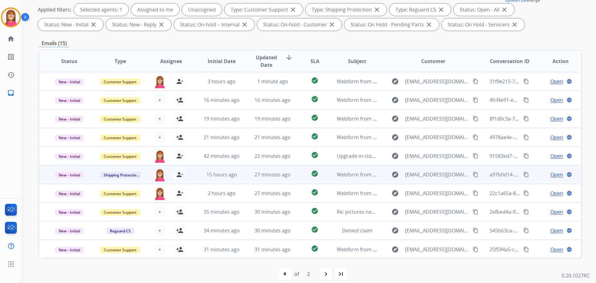
scroll to position [1, 0]
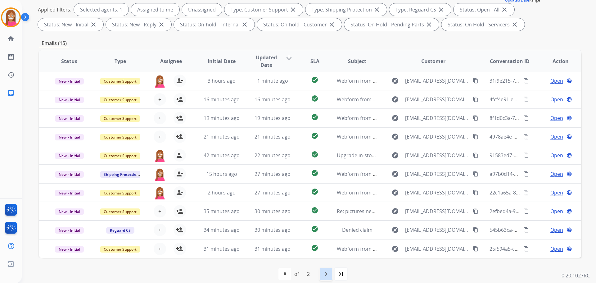
click at [327, 274] on mat-icon "navigate_next" at bounding box center [325, 273] width 7 height 7
select select "*"
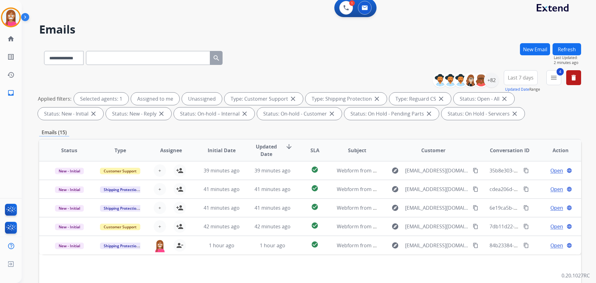
scroll to position [0, 0]
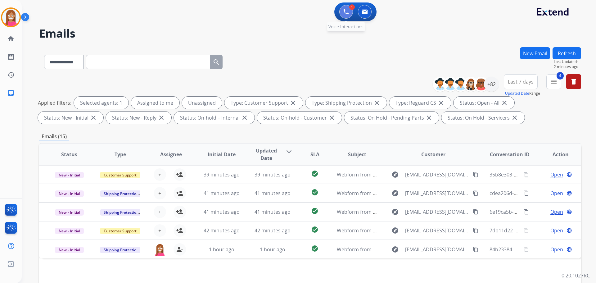
click at [344, 14] on img at bounding box center [346, 12] width 6 height 6
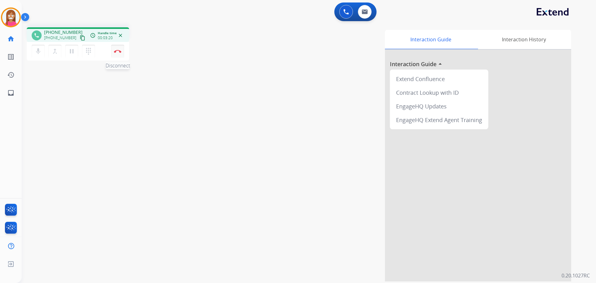
click at [117, 54] on button "Disconnect" at bounding box center [117, 51] width 13 height 13
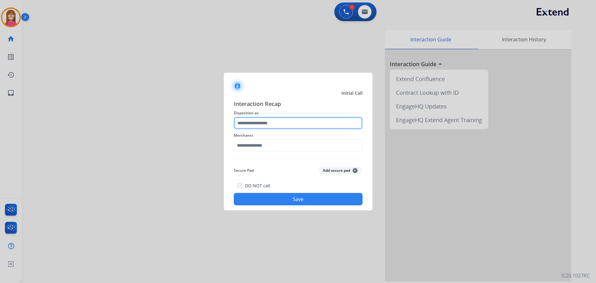
click at [260, 124] on input "text" at bounding box center [298, 123] width 129 height 12
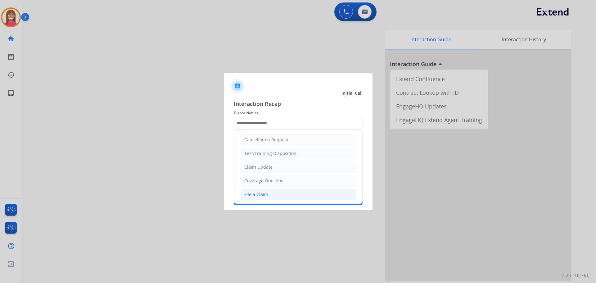
click at [253, 194] on div "File a Claim" at bounding box center [256, 194] width 24 height 6
type input "**********"
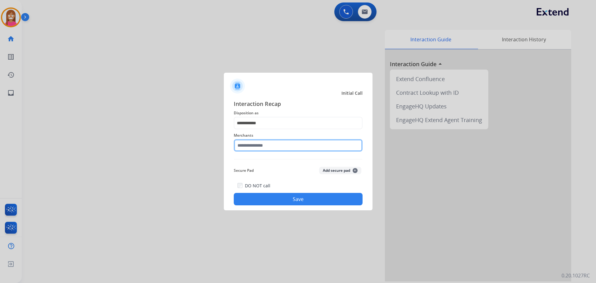
click at [253, 146] on input "text" at bounding box center [298, 145] width 129 height 12
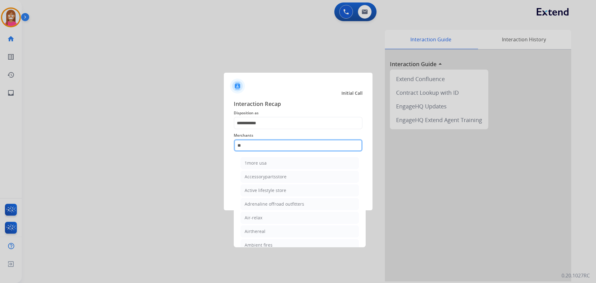
type input "*"
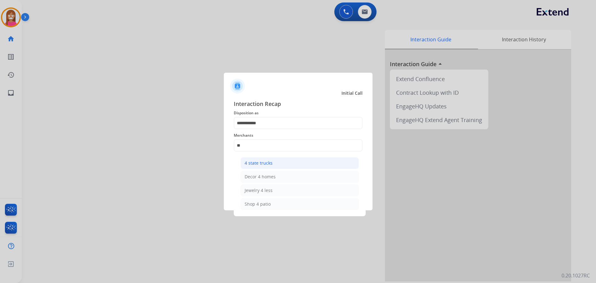
click at [255, 168] on li "4 state trucks" at bounding box center [300, 163] width 118 height 12
type input "**********"
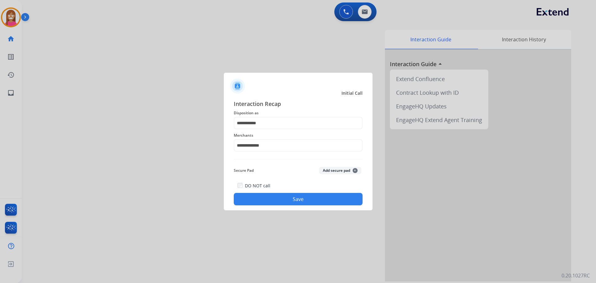
click at [261, 202] on button "Save" at bounding box center [298, 199] width 129 height 12
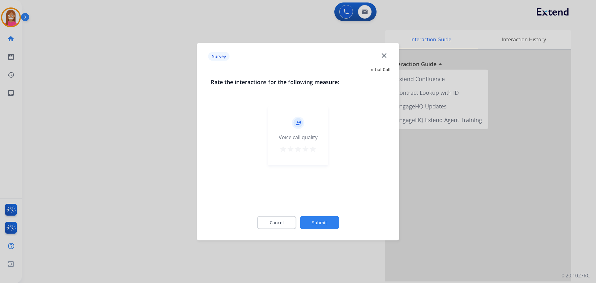
click at [384, 58] on mat-icon "close" at bounding box center [384, 55] width 8 height 8
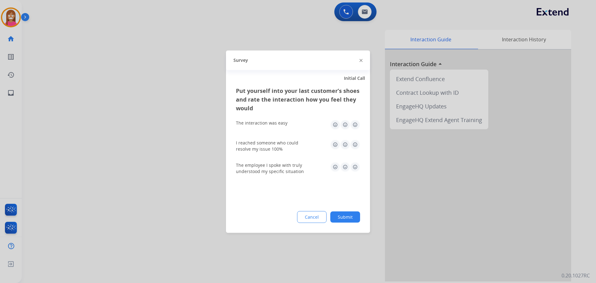
click at [360, 60] on img at bounding box center [361, 60] width 3 height 3
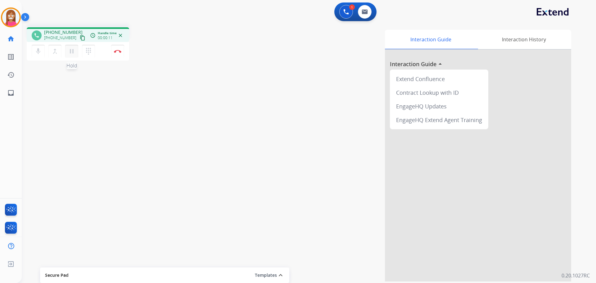
click at [68, 54] on mat-icon "pause" at bounding box center [71, 51] width 7 height 7
click at [86, 53] on mat-icon "dialpad" at bounding box center [88, 51] width 7 height 7
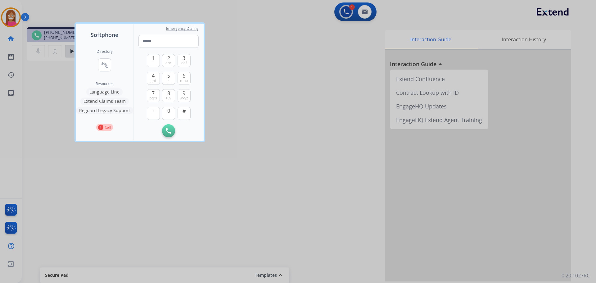
click at [108, 93] on button "Language Line" at bounding box center [104, 91] width 36 height 7
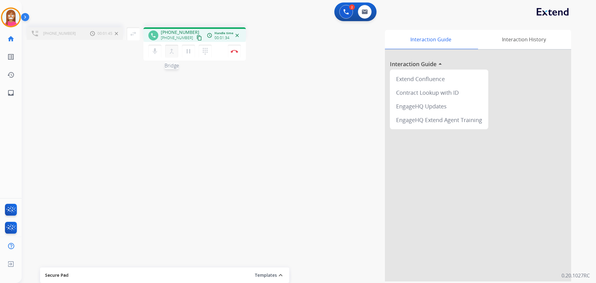
click at [171, 53] on mat-icon "merge_type" at bounding box center [171, 51] width 7 height 7
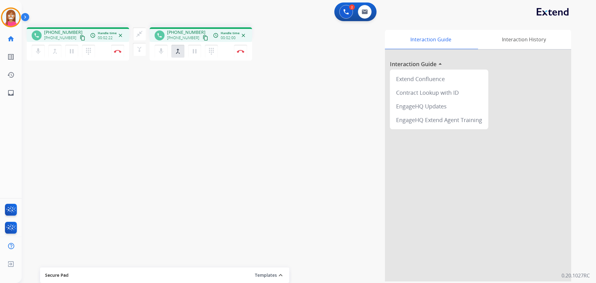
click at [80, 37] on mat-icon "content_copy" at bounding box center [83, 38] width 6 height 6
click at [6, 94] on link "inbox Emails" at bounding box center [10, 92] width 17 height 17
select select "**********"
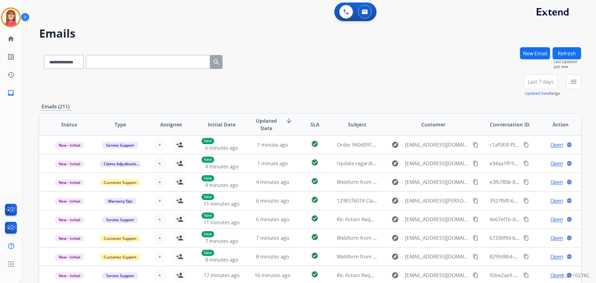
click at [535, 54] on button "New Email" at bounding box center [535, 53] width 30 height 12
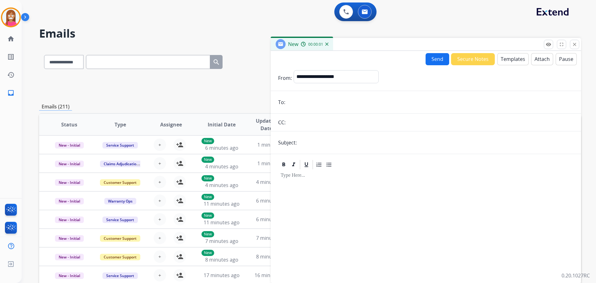
paste input "**********"
type input "**********"
click at [300, 75] on select "**********" at bounding box center [336, 76] width 84 height 12
select select "**********"
click at [294, 70] on select "**********" at bounding box center [336, 76] width 84 height 12
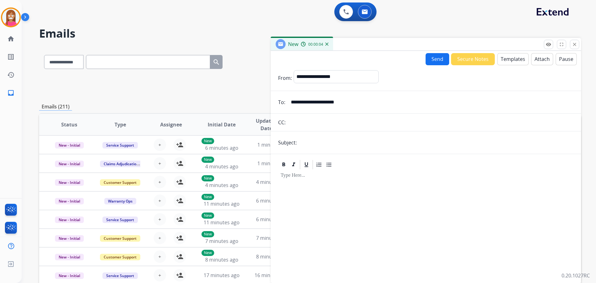
click at [327, 138] on input "text" at bounding box center [436, 142] width 275 height 12
type input "**********"
click at [511, 62] on button "Templates" at bounding box center [512, 59] width 31 height 12
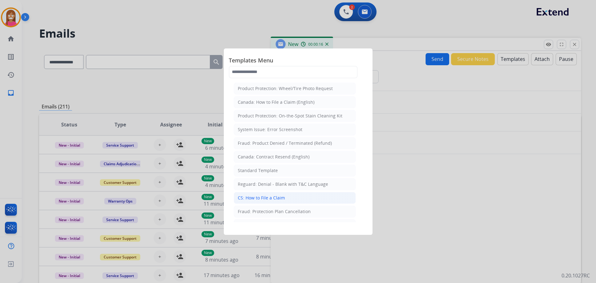
click at [251, 194] on li "CS: How to File a Claim" at bounding box center [295, 198] width 122 height 12
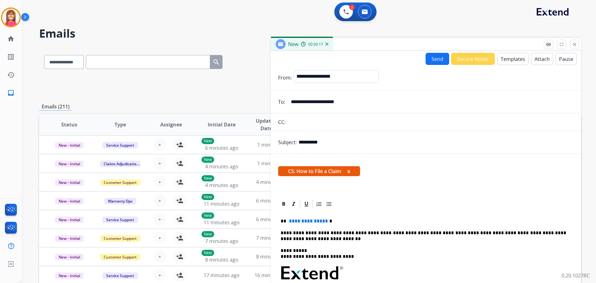
click at [300, 222] on span "**********" at bounding box center [308, 220] width 42 height 5
click at [310, 223] on span "**********" at bounding box center [308, 220] width 42 height 5
click at [433, 58] on button "Send" at bounding box center [438, 59] width 24 height 12
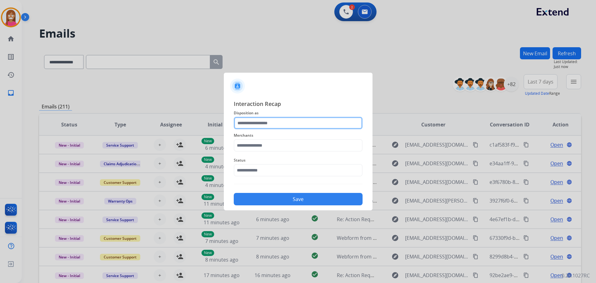
click at [253, 125] on input "text" at bounding box center [298, 123] width 129 height 12
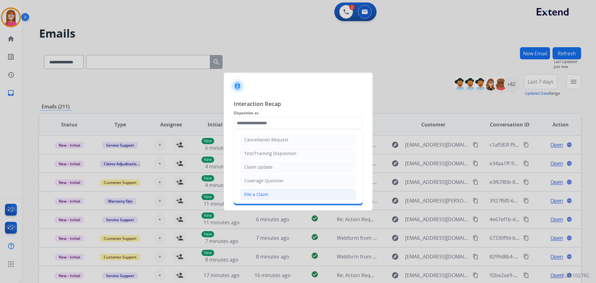
click at [253, 193] on div "File a Claim" at bounding box center [256, 194] width 24 height 6
type input "**********"
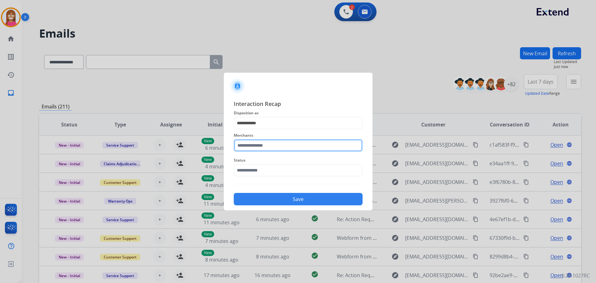
click at [242, 146] on input "text" at bounding box center [298, 145] width 129 height 12
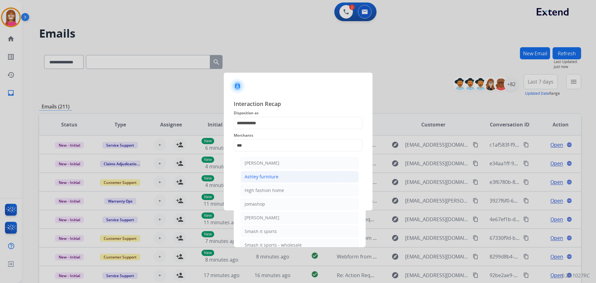
click at [257, 176] on div "Ashley furniture" at bounding box center [262, 177] width 34 height 6
type input "**********"
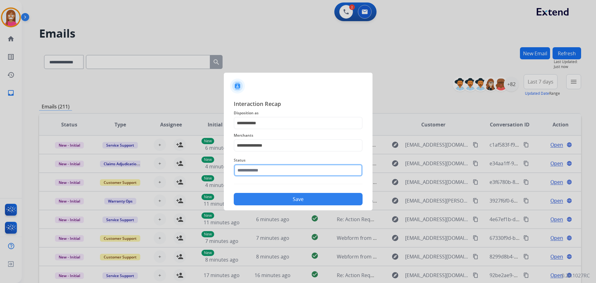
click at [254, 173] on input "text" at bounding box center [298, 170] width 129 height 12
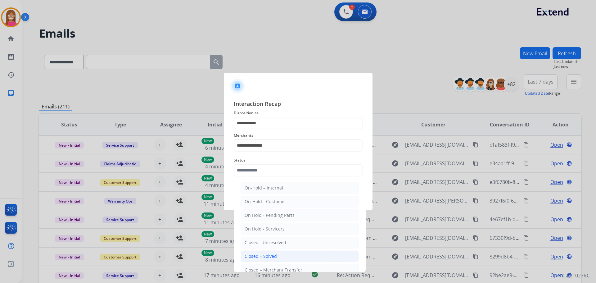
click at [266, 254] on div "Closed – Solved" at bounding box center [261, 256] width 32 height 6
type input "**********"
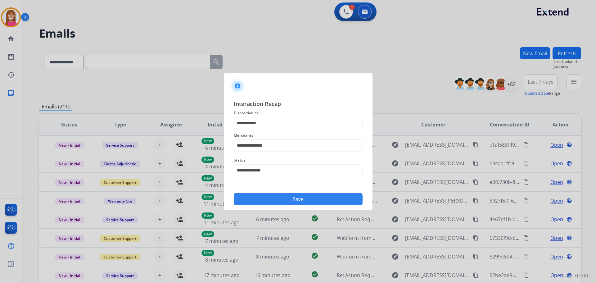
click at [255, 200] on button "Save" at bounding box center [298, 199] width 129 height 12
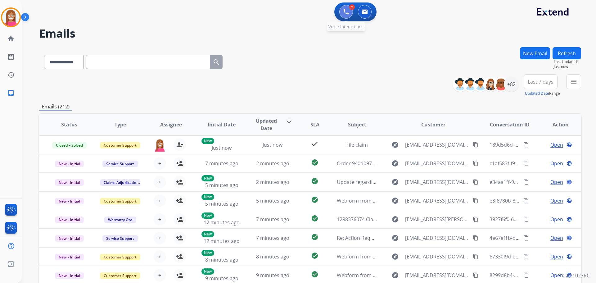
click at [344, 13] on img at bounding box center [346, 12] width 6 height 6
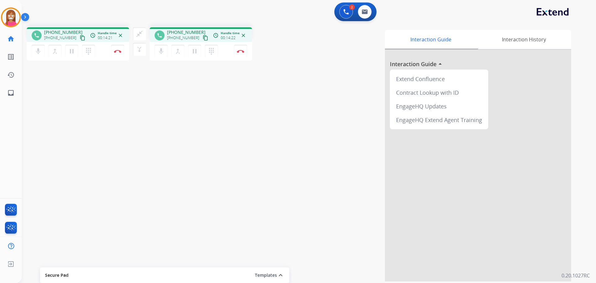
drag, startPoint x: 118, startPoint y: 54, endPoint x: 119, endPoint y: 89, distance: 35.4
click at [119, 89] on div "phone +17134923072 +17134923072 content_copy access_time Call metrics Queue 16:…" at bounding box center [301, 151] width 559 height 259
click at [119, 54] on button "Disconnect" at bounding box center [117, 51] width 13 height 13
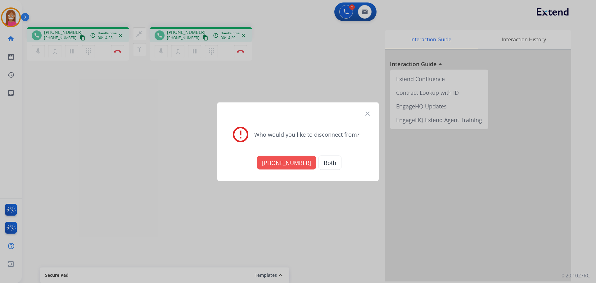
click at [320, 160] on button "Both" at bounding box center [330, 162] width 23 height 14
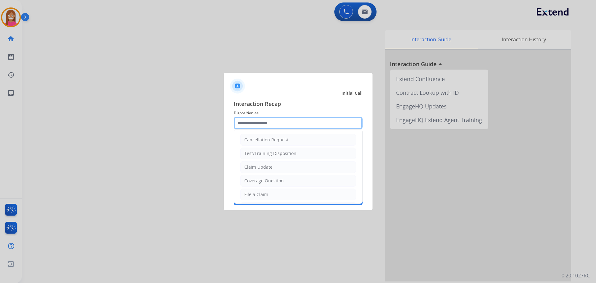
click at [277, 124] on input "text" at bounding box center [298, 123] width 129 height 12
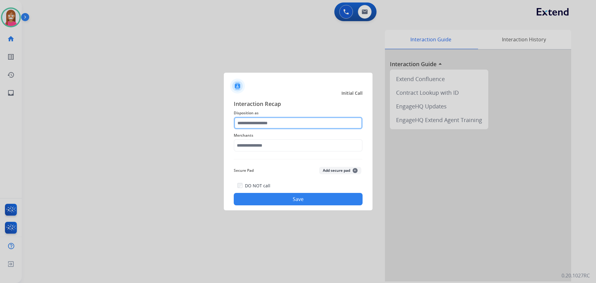
click at [275, 123] on input "text" at bounding box center [298, 123] width 129 height 12
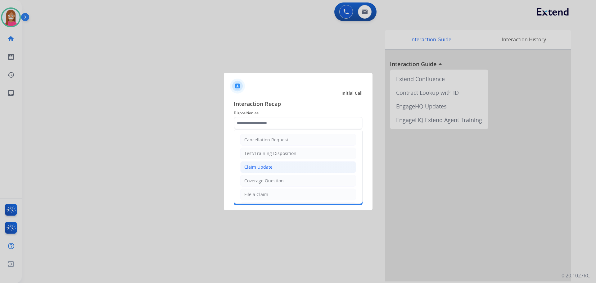
click at [248, 169] on div "Claim Update" at bounding box center [258, 167] width 28 height 6
type input "**********"
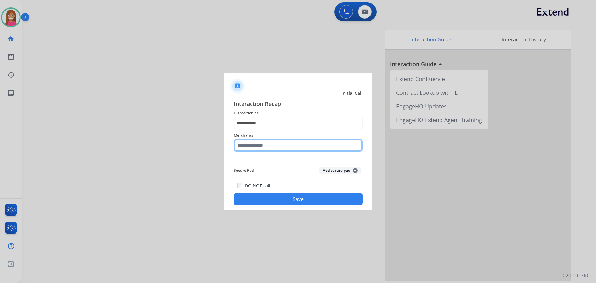
click at [252, 147] on input "text" at bounding box center [298, 145] width 129 height 12
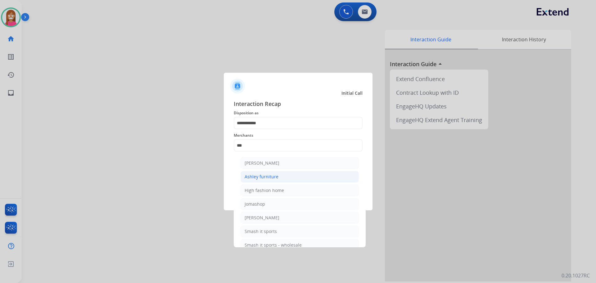
click at [275, 173] on li "Ashley furniture" at bounding box center [300, 177] width 118 height 12
type input "**********"
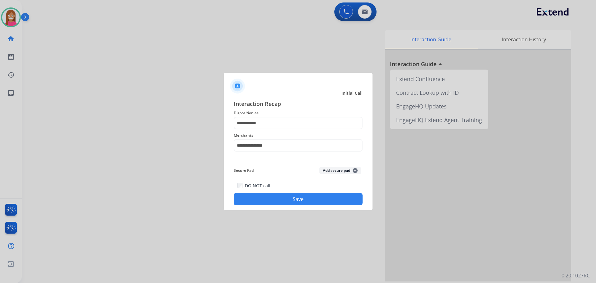
click at [268, 193] on button "Save" at bounding box center [298, 199] width 129 height 12
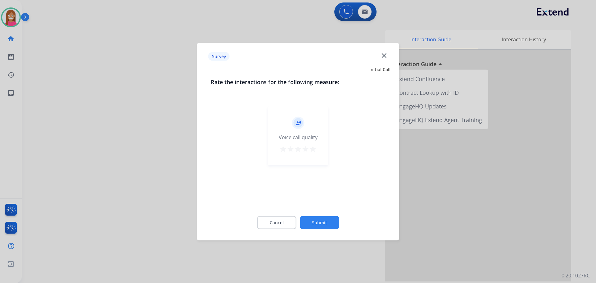
click at [382, 54] on mat-icon "close" at bounding box center [384, 55] width 8 height 8
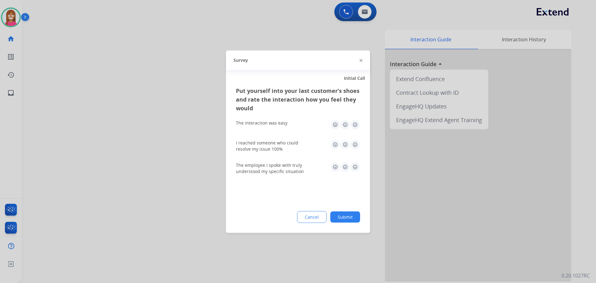
click at [363, 61] on div "Survey" at bounding box center [298, 60] width 144 height 20
click at [359, 59] on div "Survey" at bounding box center [298, 60] width 144 height 20
click at [361, 60] on div "Survey" at bounding box center [298, 60] width 144 height 20
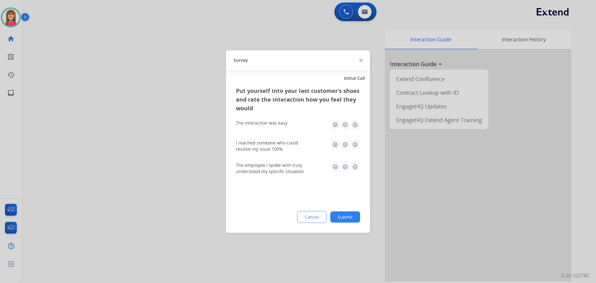
click at [361, 60] on img at bounding box center [361, 60] width 3 height 3
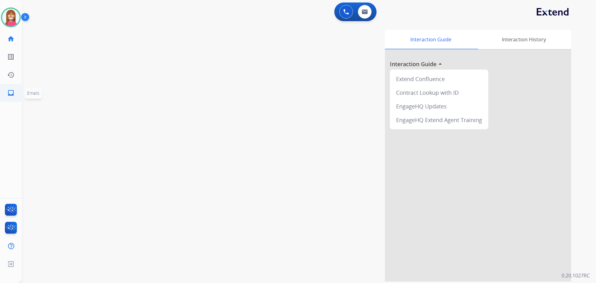
click at [13, 94] on mat-icon "inbox" at bounding box center [10, 92] width 7 height 7
select select "**********"
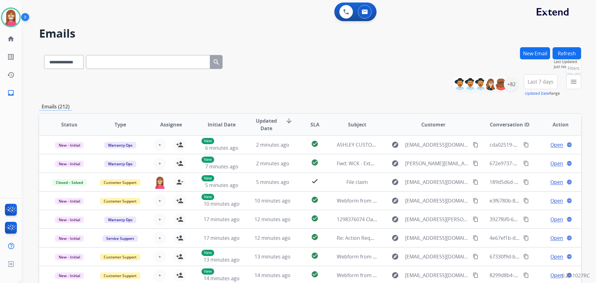
click at [571, 81] on mat-icon "menu" at bounding box center [573, 81] width 7 height 7
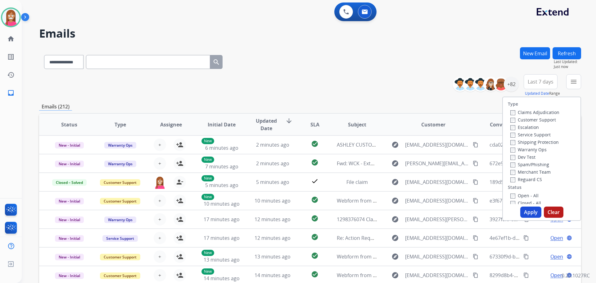
click at [513, 118] on label "Customer Support" at bounding box center [533, 120] width 46 height 6
click at [517, 140] on label "Shipping Protection" at bounding box center [534, 142] width 48 height 6
drag, startPoint x: 525, startPoint y: 212, endPoint x: 482, endPoint y: 192, distance: 47.6
click at [525, 212] on button "Apply" at bounding box center [530, 211] width 21 height 11
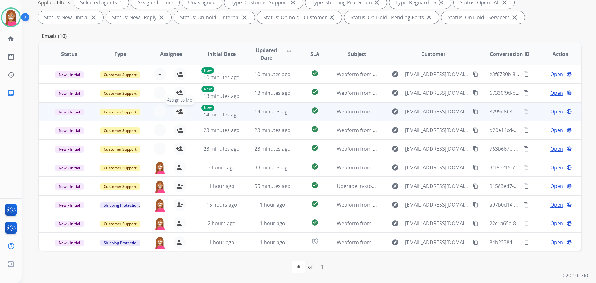
scroll to position [1, 0]
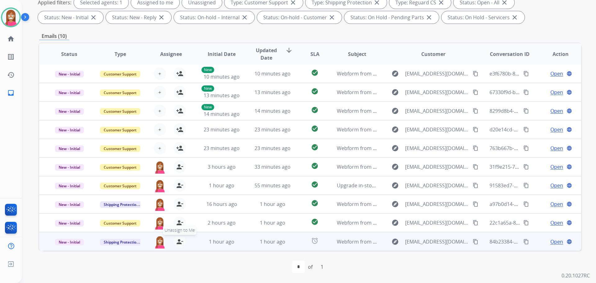
click at [179, 241] on mat-icon "person_remove" at bounding box center [179, 241] width 7 height 7
click at [179, 241] on mat-icon "person_add" at bounding box center [179, 241] width 7 height 7
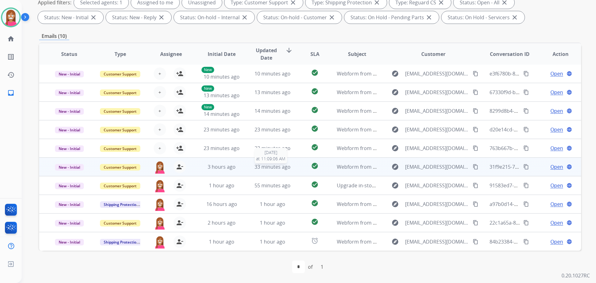
scroll to position [0, 0]
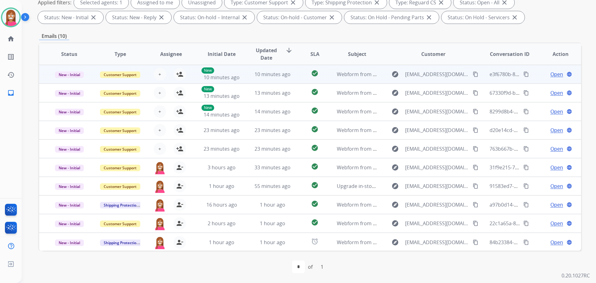
click at [244, 78] on td "10 minutes ago" at bounding box center [267, 74] width 51 height 19
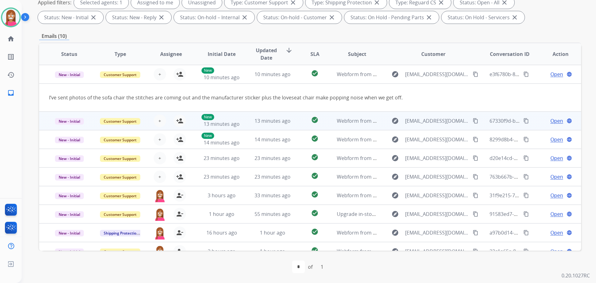
click at [294, 128] on td "check_circle" at bounding box center [310, 120] width 34 height 19
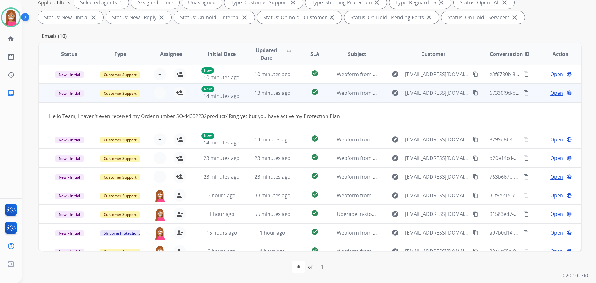
click at [473, 95] on mat-icon "content_copy" at bounding box center [476, 93] width 6 height 6
click at [179, 95] on mat-icon "person_add" at bounding box center [179, 92] width 7 height 7
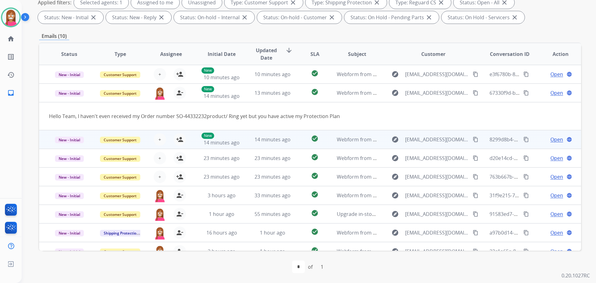
click at [245, 143] on td "14 minutes ago" at bounding box center [267, 139] width 51 height 19
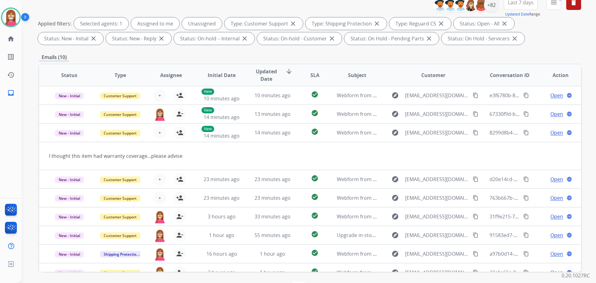
scroll to position [69, 0]
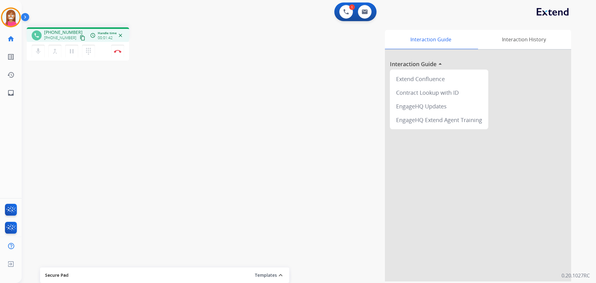
click at [80, 39] on mat-icon "content_copy" at bounding box center [83, 38] width 6 height 6
click at [7, 91] on mat-icon "inbox" at bounding box center [10, 92] width 7 height 7
select select "**********"
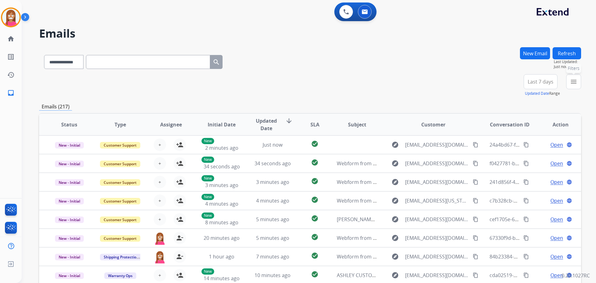
click at [568, 84] on button "menu Filters" at bounding box center [573, 81] width 15 height 15
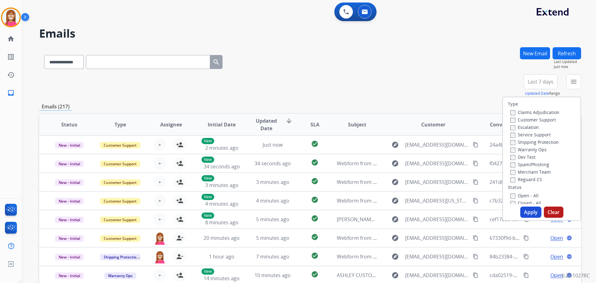
click at [463, 64] on div "**********" at bounding box center [310, 60] width 542 height 27
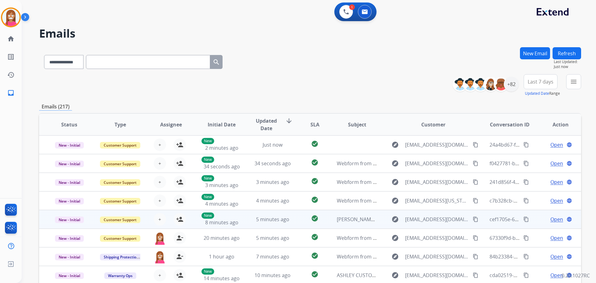
click at [553, 218] on span "Open" at bounding box center [556, 218] width 13 height 7
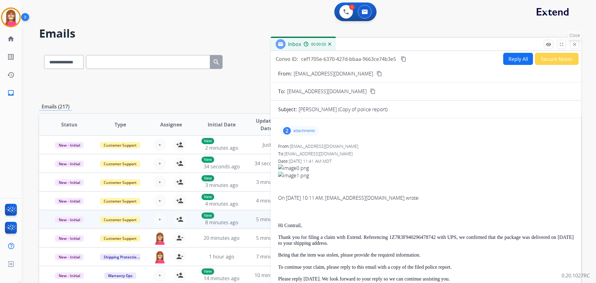
click at [575, 44] on mat-icon "close" at bounding box center [575, 45] width 6 height 6
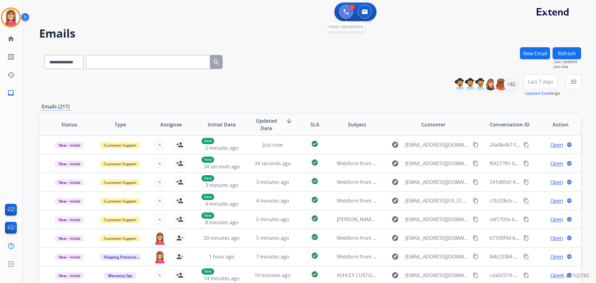
click at [342, 13] on button at bounding box center [346, 12] width 14 height 14
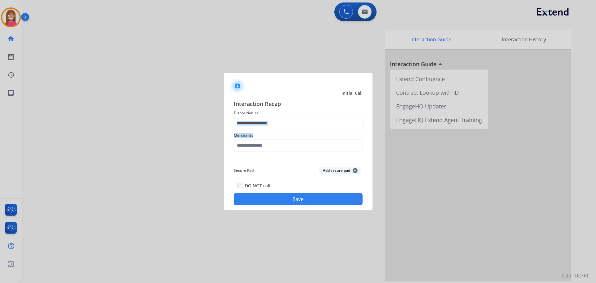
click at [256, 129] on div "Interaction Recap Disposition as Merchants Secure Pad Add secure pad + DO NOT c…" at bounding box center [298, 152] width 129 height 106
click at [245, 124] on input "text" at bounding box center [298, 123] width 129 height 12
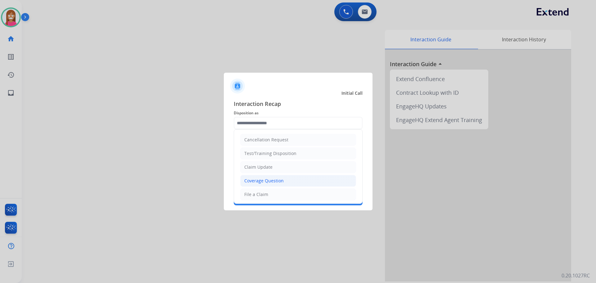
click at [253, 182] on div "Coverage Question" at bounding box center [263, 181] width 39 height 6
type input "**********"
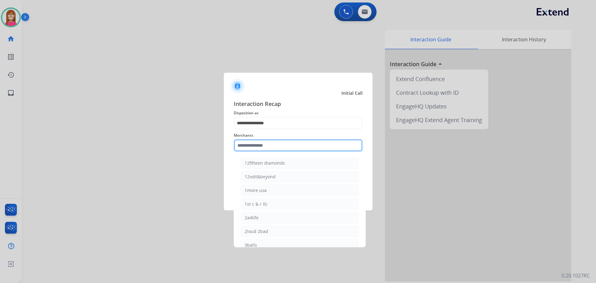
click at [244, 146] on input "text" at bounding box center [298, 145] width 129 height 12
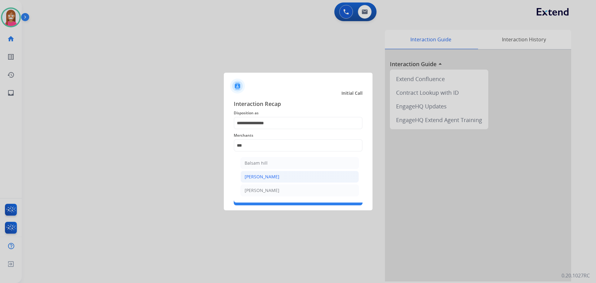
click at [258, 175] on div "Sam ash" at bounding box center [262, 177] width 35 height 6
type input "*******"
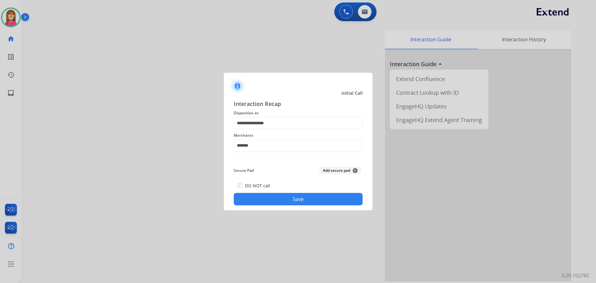
click at [271, 199] on button "Save" at bounding box center [298, 199] width 129 height 12
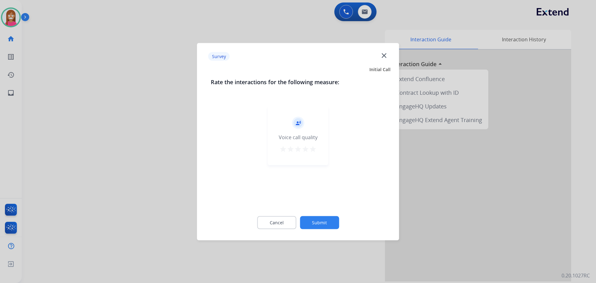
click at [388, 55] on mat-icon "close" at bounding box center [384, 55] width 8 height 8
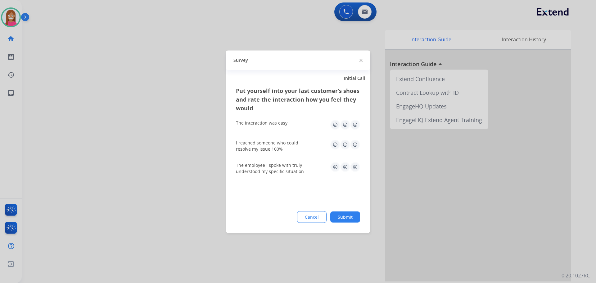
drag, startPoint x: 362, startPoint y: 61, endPoint x: 114, endPoint y: 1, distance: 254.9
click at [361, 61] on img at bounding box center [361, 60] width 3 height 3
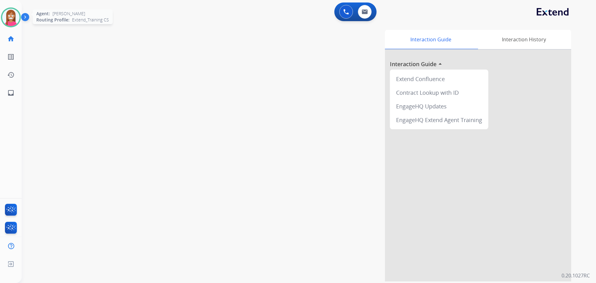
click at [15, 20] on img at bounding box center [10, 17] width 17 height 17
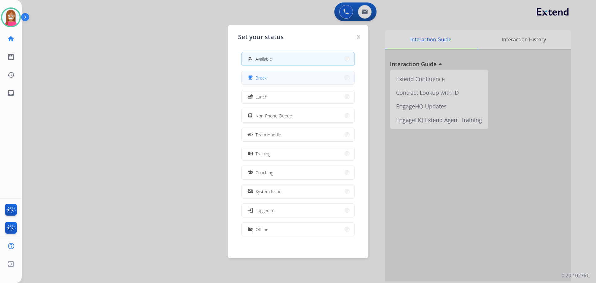
drag, startPoint x: 258, startPoint y: 83, endPoint x: 258, endPoint y: 76, distance: 6.9
click at [258, 76] on button "free_breakfast Break" at bounding box center [298, 77] width 113 height 13
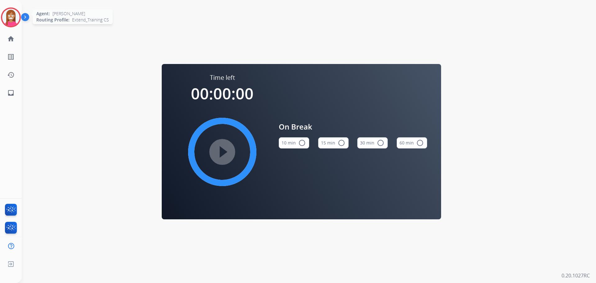
click at [6, 9] on div at bounding box center [11, 17] width 20 height 20
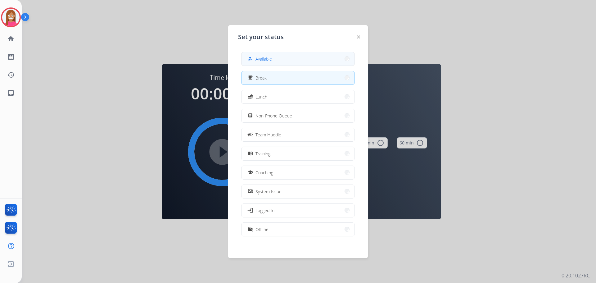
click at [248, 61] on button "how_to_reg Available" at bounding box center [298, 58] width 113 height 13
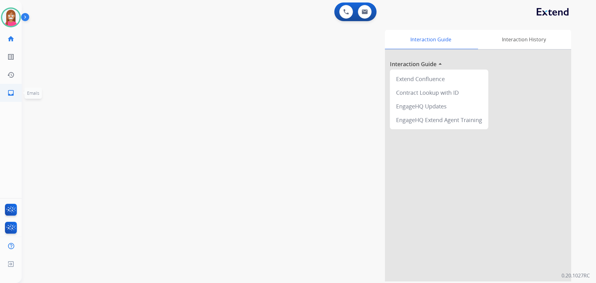
click at [17, 91] on link "inbox Emails" at bounding box center [10, 92] width 17 height 17
select select "**********"
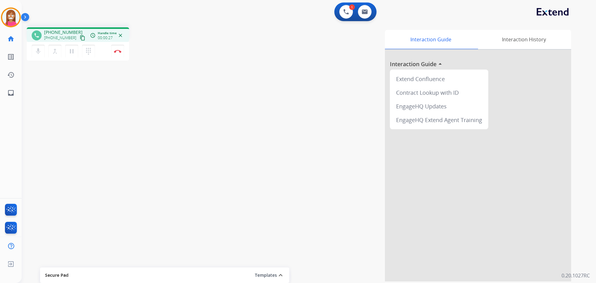
click at [80, 40] on mat-icon "content_copy" at bounding box center [83, 38] width 6 height 6
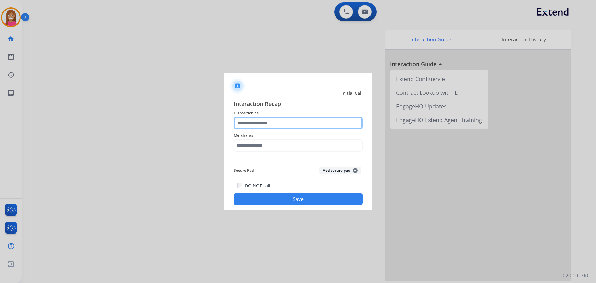
click at [262, 122] on input "text" at bounding box center [298, 123] width 129 height 12
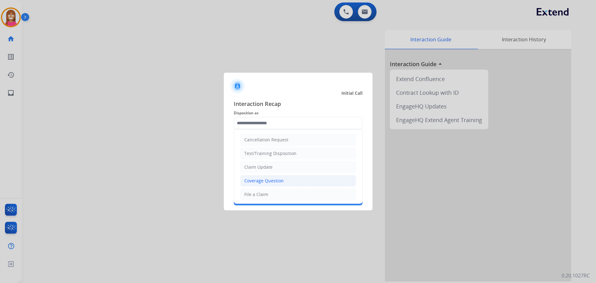
click at [253, 178] on div "Coverage Question" at bounding box center [263, 181] width 39 height 6
type input "**********"
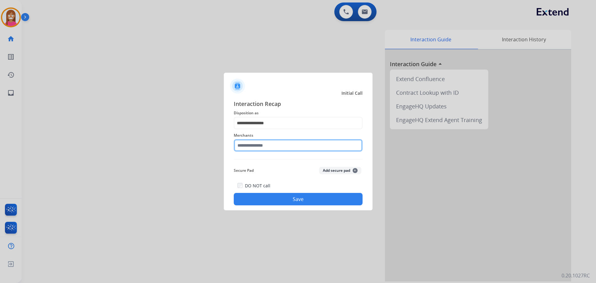
click at [239, 146] on input "text" at bounding box center [298, 145] width 129 height 12
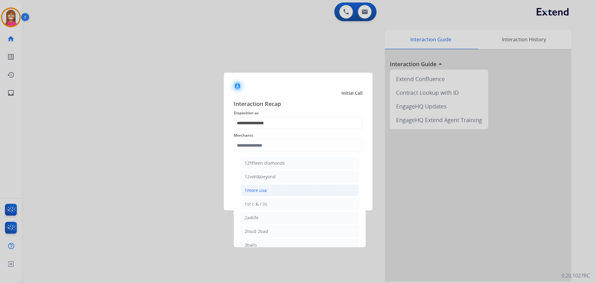
click at [259, 188] on div "1more usa" at bounding box center [256, 190] width 22 height 6
type input "*********"
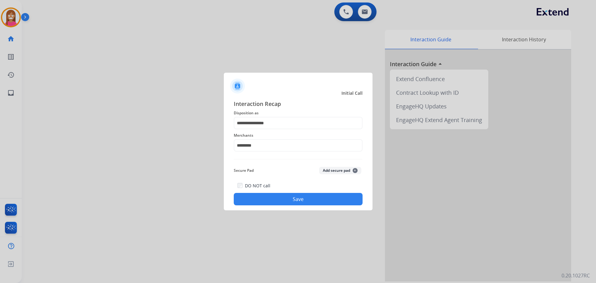
click at [263, 199] on button "Save" at bounding box center [298, 199] width 129 height 12
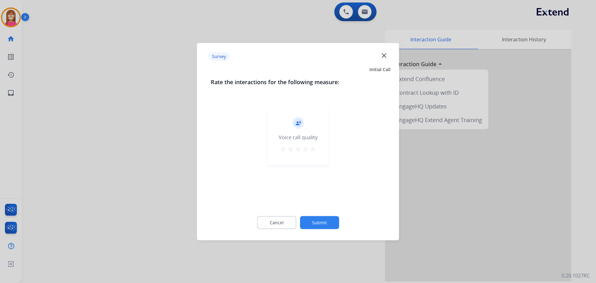
click at [382, 58] on mat-icon "close" at bounding box center [384, 55] width 8 height 8
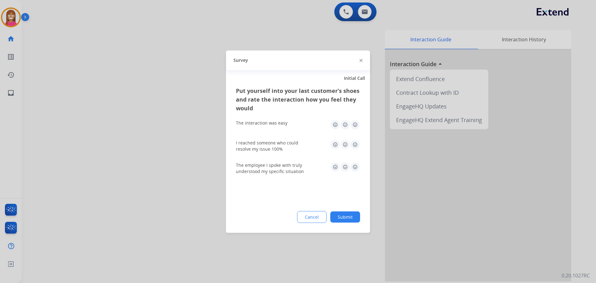
click at [361, 61] on img at bounding box center [361, 60] width 3 height 3
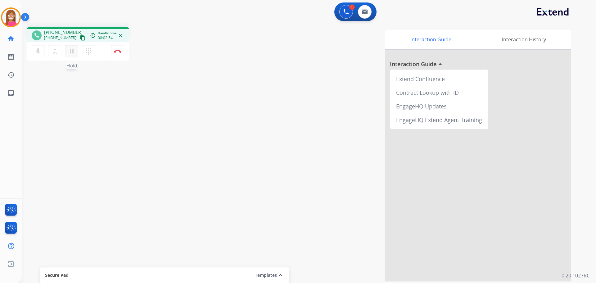
click at [71, 52] on mat-icon "pause" at bounding box center [71, 51] width 7 height 7
drag, startPoint x: 71, startPoint y: 54, endPoint x: 174, endPoint y: 87, distance: 107.3
click at [71, 54] on mat-icon "play_arrow" at bounding box center [71, 51] width 7 height 7
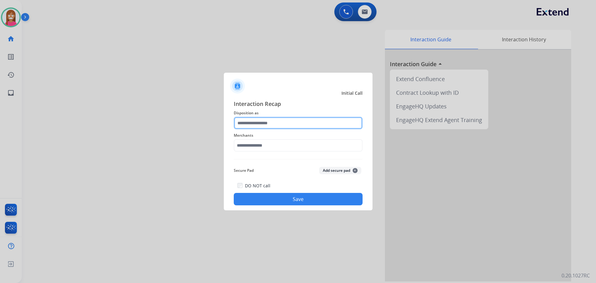
click at [278, 129] on input "text" at bounding box center [298, 123] width 129 height 12
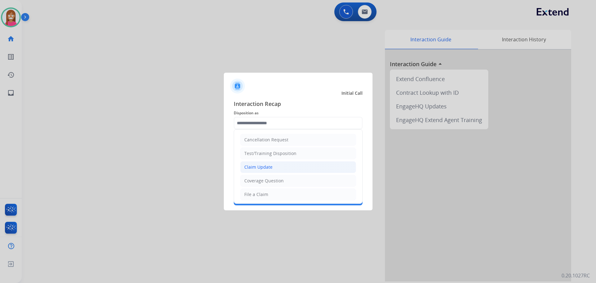
click at [264, 169] on div "Claim Update" at bounding box center [258, 167] width 28 height 6
type input "**********"
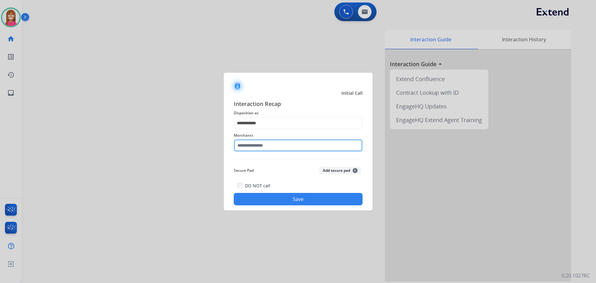
click at [256, 146] on input "text" at bounding box center [298, 145] width 129 height 12
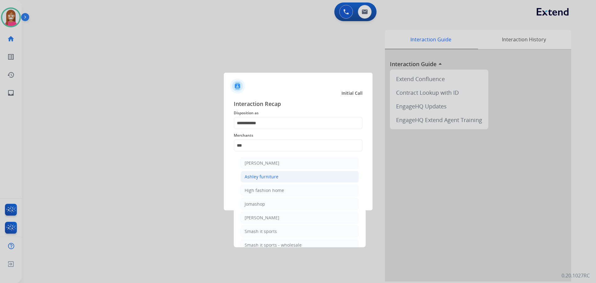
click at [247, 177] on div "Ashley furniture" at bounding box center [262, 177] width 34 height 6
type input "**********"
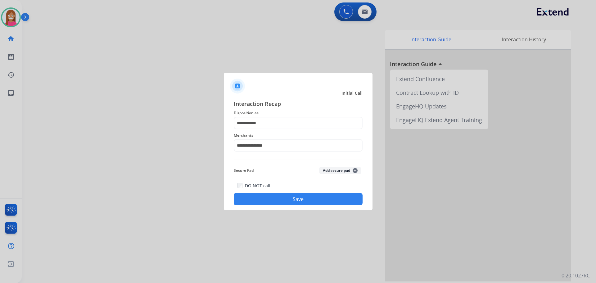
click at [278, 199] on button "Save" at bounding box center [298, 199] width 129 height 12
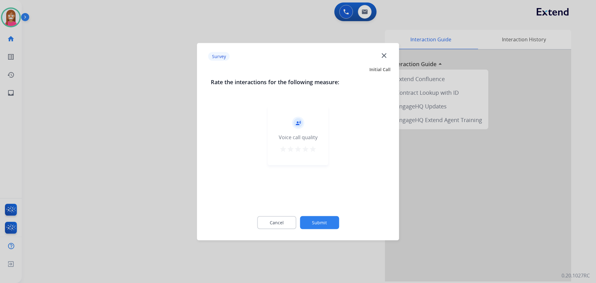
click at [383, 56] on mat-icon "close" at bounding box center [384, 55] width 8 height 8
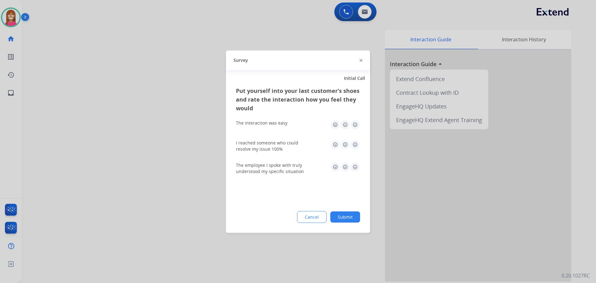
click at [361, 60] on img at bounding box center [361, 60] width 3 height 3
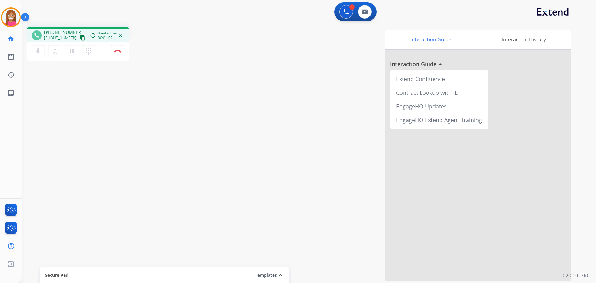
click at [79, 38] on button "content_copy" at bounding box center [82, 37] width 7 height 7
click at [7, 96] on link "inbox Emails" at bounding box center [10, 92] width 17 height 17
select select "**********"
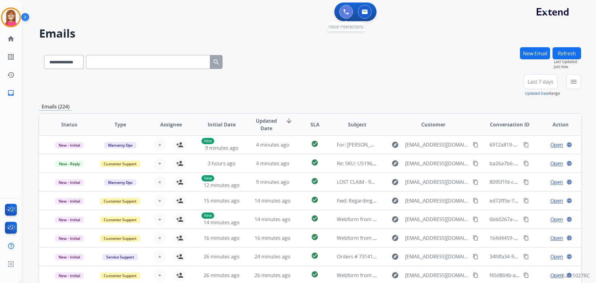
click at [347, 11] on img at bounding box center [346, 12] width 6 height 6
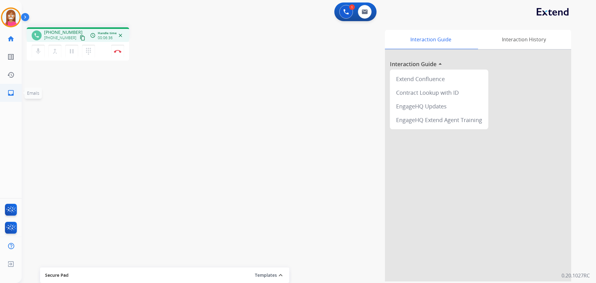
click at [14, 93] on mat-icon "inbox" at bounding box center [10, 92] width 7 height 7
select select "**********"
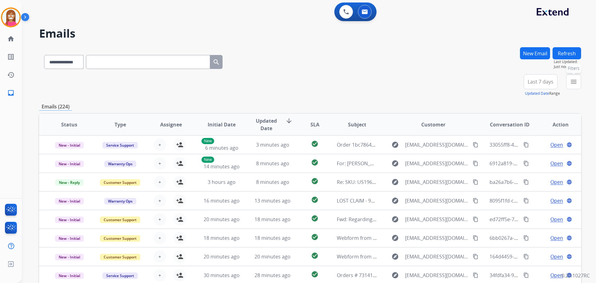
click at [571, 85] on mat-icon "menu" at bounding box center [573, 81] width 7 height 7
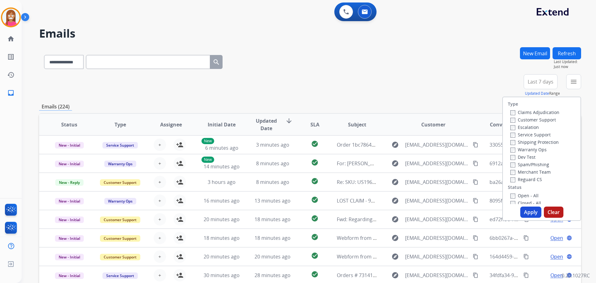
drag, startPoint x: 524, startPoint y: 120, endPoint x: 530, endPoint y: 122, distance: 6.2
click at [525, 120] on label "Customer Support" at bounding box center [533, 120] width 46 height 6
click at [527, 143] on label "Shipping Protection" at bounding box center [534, 142] width 48 height 6
click at [519, 179] on label "Reguard CS" at bounding box center [526, 179] width 32 height 6
click at [515, 194] on label "Open - All" at bounding box center [524, 195] width 28 height 6
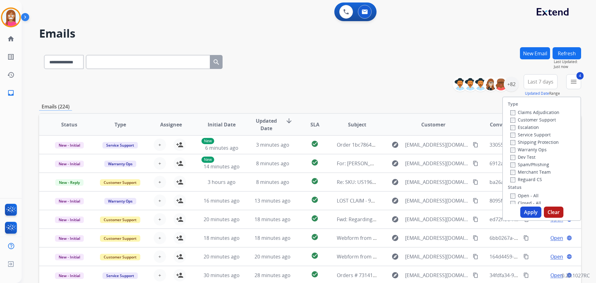
click at [526, 214] on button "Apply" at bounding box center [530, 211] width 21 height 11
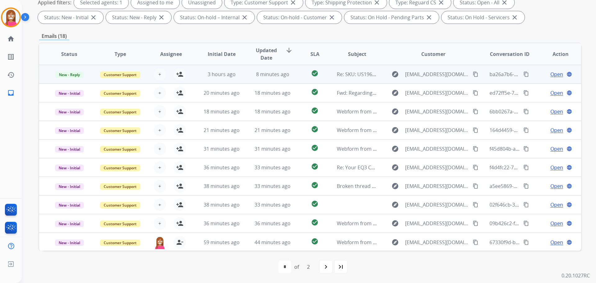
scroll to position [1, 0]
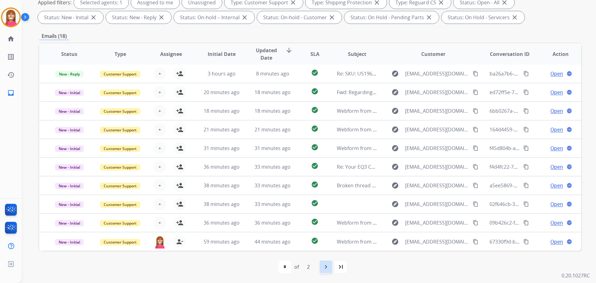
click at [325, 269] on mat-icon "navigate_next" at bounding box center [325, 266] width 7 height 7
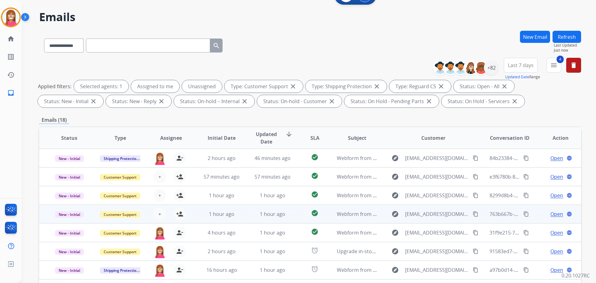
scroll to position [100, 0]
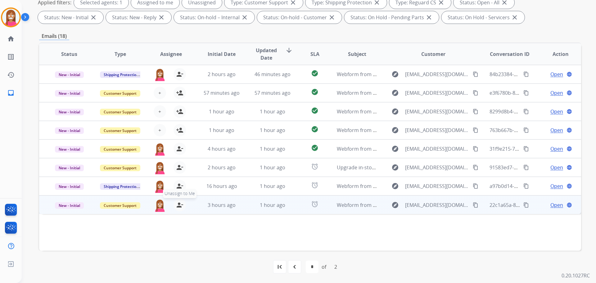
click at [179, 206] on mat-icon "person_remove" at bounding box center [179, 204] width 7 height 7
click at [179, 206] on mat-icon "person_add" at bounding box center [179, 204] width 7 height 7
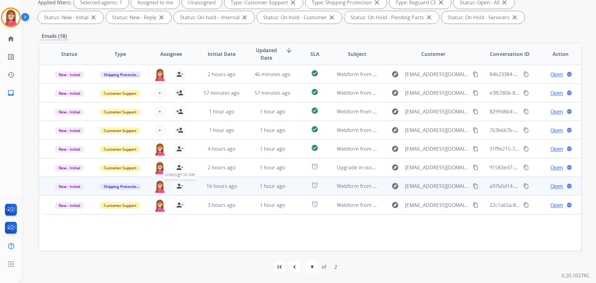
click at [179, 187] on mat-icon "person_remove" at bounding box center [179, 185] width 7 height 7
click at [179, 187] on mat-icon "person_add" at bounding box center [179, 185] width 7 height 7
click at [178, 170] on table "Status Type Assignee Initial Date Updated Date arrow_downward SLA Subject Custo…" at bounding box center [310, 128] width 542 height 171
click at [178, 170] on mat-icon "person_remove" at bounding box center [179, 167] width 7 height 7
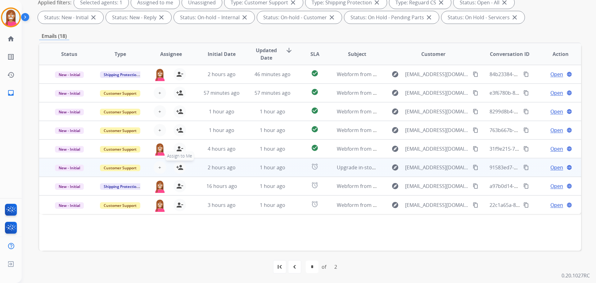
click at [179, 167] on mat-icon "person_add" at bounding box center [179, 167] width 7 height 7
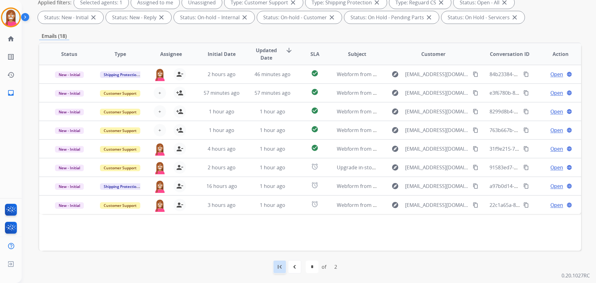
click at [278, 271] on div "first_page" at bounding box center [280, 267] width 14 height 14
select select "*"
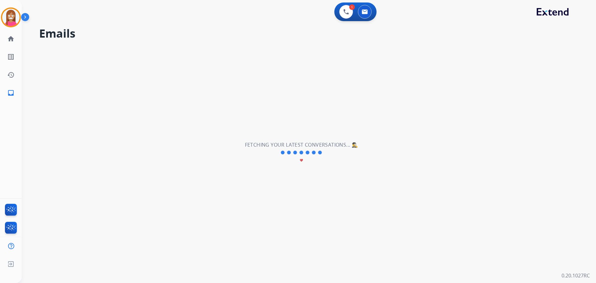
scroll to position [0, 0]
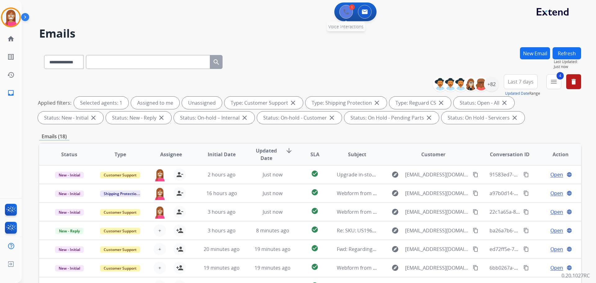
click at [341, 16] on div "1 Voice Interactions" at bounding box center [346, 12] width 19 height 14
click at [343, 14] on button at bounding box center [346, 12] width 14 height 14
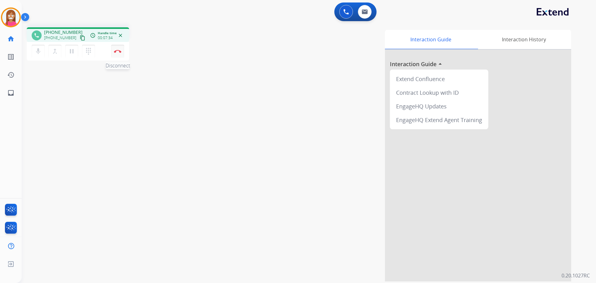
click at [116, 52] on img at bounding box center [117, 51] width 7 height 3
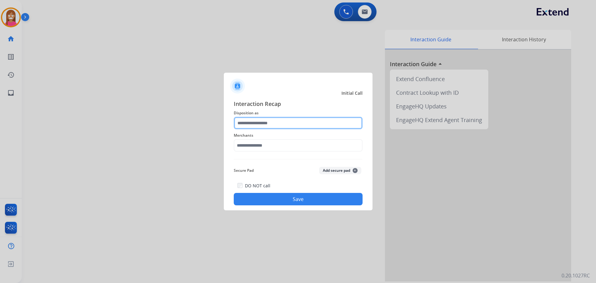
click at [256, 123] on input "text" at bounding box center [298, 123] width 129 height 12
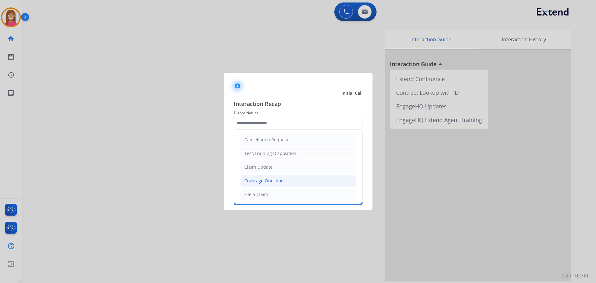
click at [259, 178] on div "Coverage Question" at bounding box center [263, 181] width 39 height 6
type input "**********"
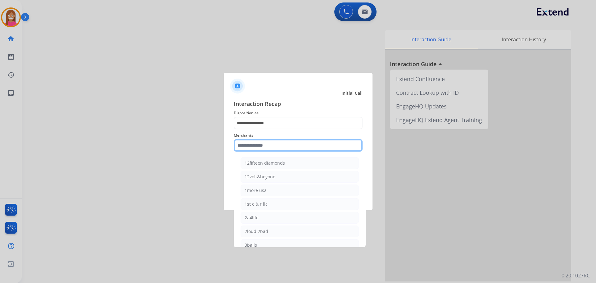
click at [252, 147] on input "text" at bounding box center [298, 145] width 129 height 12
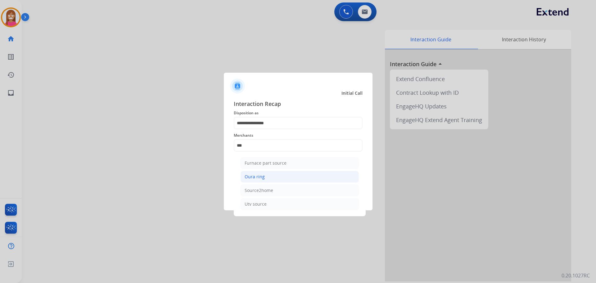
click at [254, 178] on div "Oura ring" at bounding box center [255, 177] width 20 height 6
type input "*********"
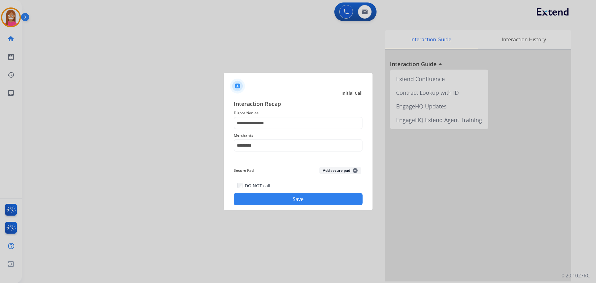
click at [267, 196] on button "Save" at bounding box center [298, 199] width 129 height 12
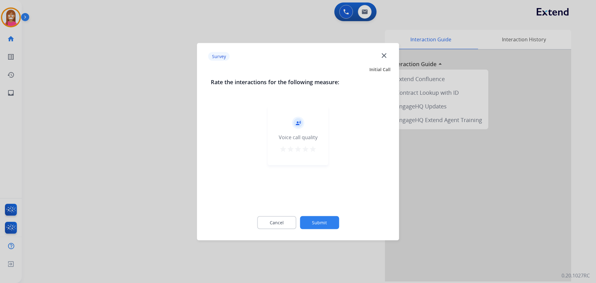
click at [385, 54] on mat-icon "close" at bounding box center [384, 55] width 8 height 8
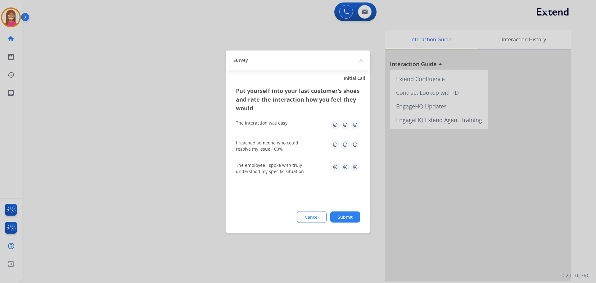
click at [361, 61] on img at bounding box center [361, 60] width 3 height 3
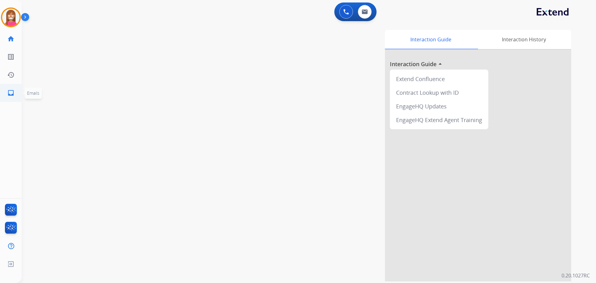
click at [7, 95] on mat-icon "inbox" at bounding box center [10, 92] width 7 height 7
select select "**********"
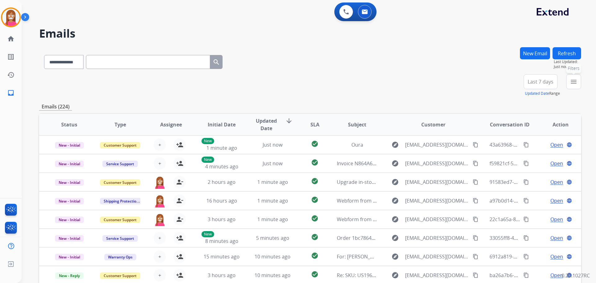
click at [569, 84] on button "menu Filters" at bounding box center [573, 81] width 15 height 15
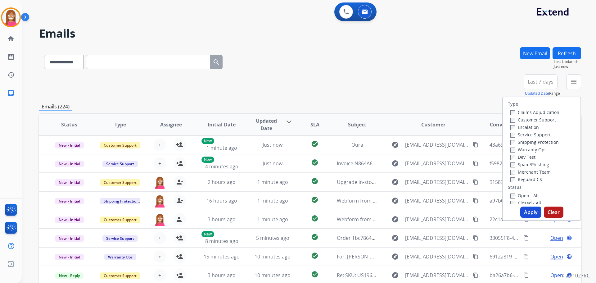
click at [513, 119] on label "Customer Support" at bounding box center [533, 120] width 46 height 6
click at [512, 143] on label "Shipping Protection" at bounding box center [534, 142] width 48 height 6
click at [518, 179] on label "Reguard CS" at bounding box center [526, 179] width 32 height 6
click at [516, 197] on label "Open - All" at bounding box center [524, 195] width 28 height 6
click at [524, 212] on button "Apply" at bounding box center [530, 211] width 21 height 11
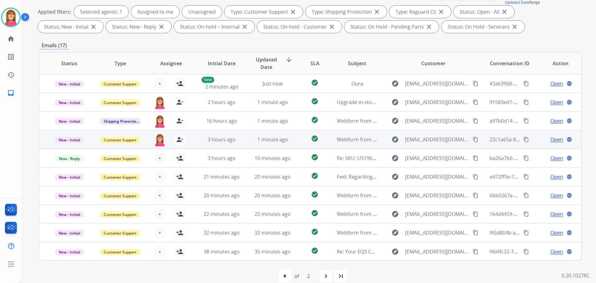
scroll to position [93, 0]
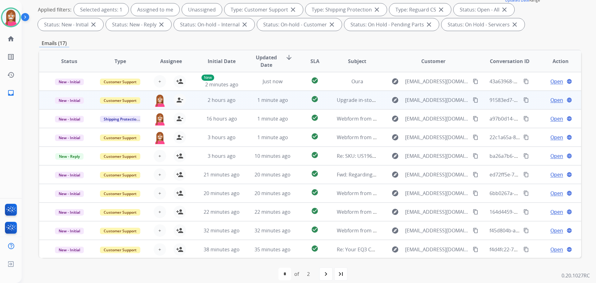
click at [235, 106] on td "2 hours ago" at bounding box center [217, 100] width 51 height 19
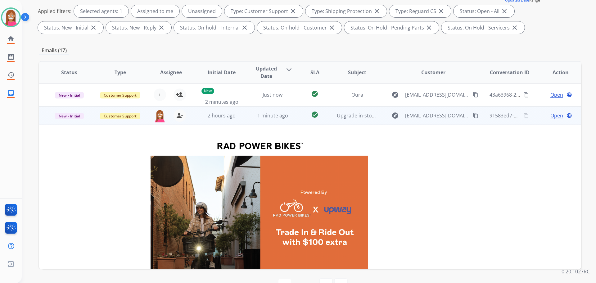
scroll to position [19, 0]
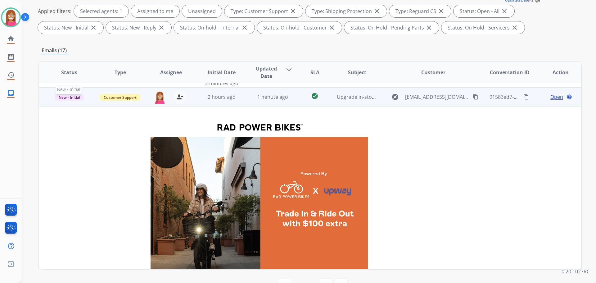
click at [71, 101] on div "New - Initial" at bounding box center [69, 97] width 41 height 16
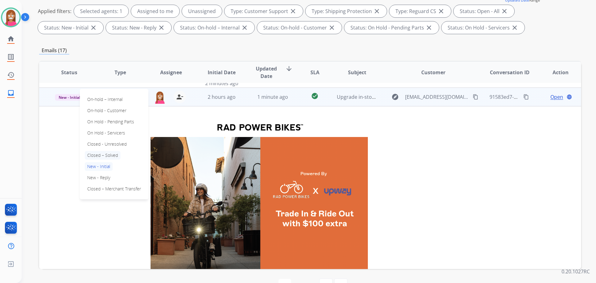
click at [103, 154] on p "Closed – Solved" at bounding box center [103, 155] width 36 height 9
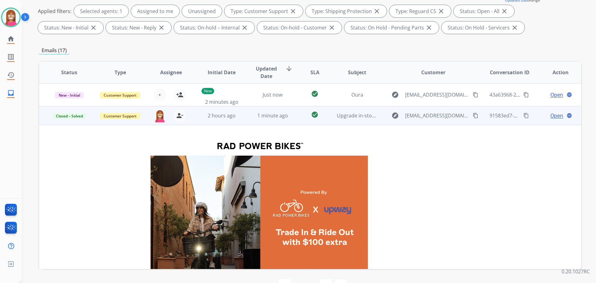
scroll to position [0, 0]
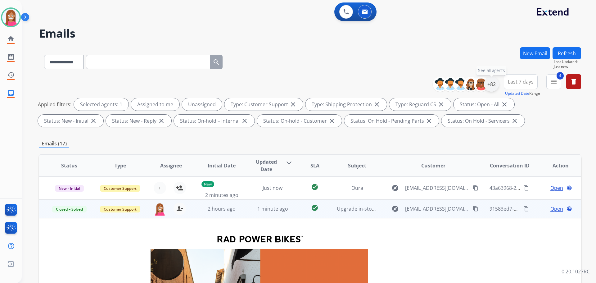
click at [489, 84] on div "+82" at bounding box center [491, 84] width 15 height 15
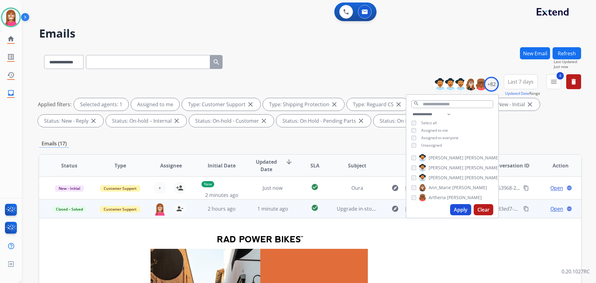
click at [459, 214] on button "Apply" at bounding box center [460, 209] width 21 height 11
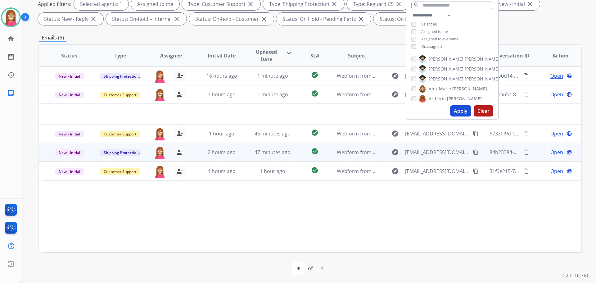
scroll to position [100, 0]
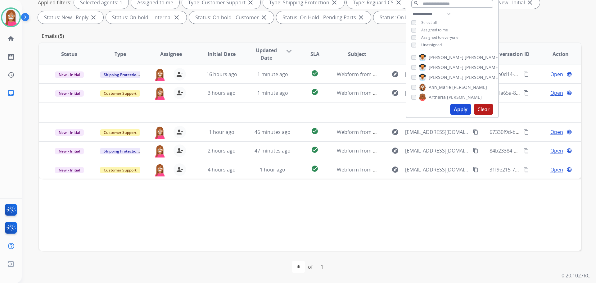
click at [232, 222] on div "Status Type Assignee Initial Date Updated Date arrow_downward SLA Subject Custo…" at bounding box center [310, 147] width 542 height 208
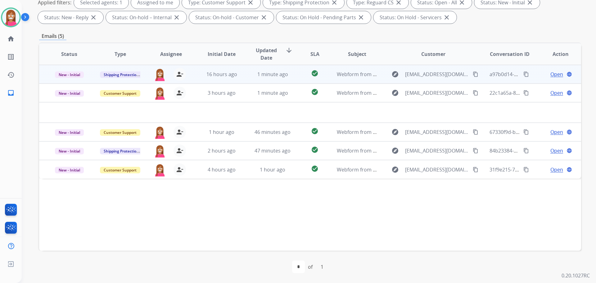
click at [244, 79] on td "1 minute ago" at bounding box center [267, 74] width 51 height 19
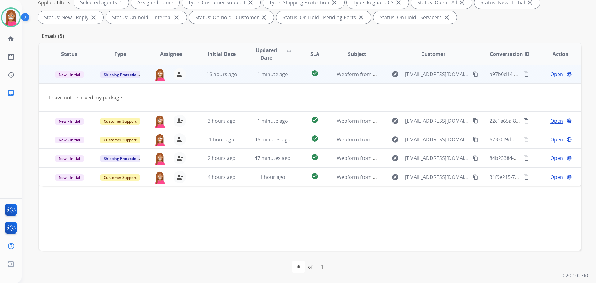
click at [550, 75] on span "Open" at bounding box center [556, 73] width 13 height 7
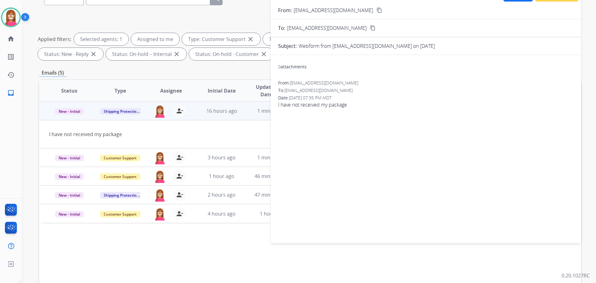
scroll to position [7, 0]
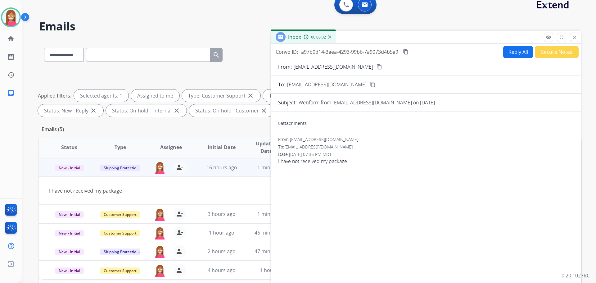
click at [377, 67] on mat-icon "content_copy" at bounding box center [380, 67] width 6 height 6
click at [518, 52] on button "Reply All" at bounding box center [518, 52] width 30 height 12
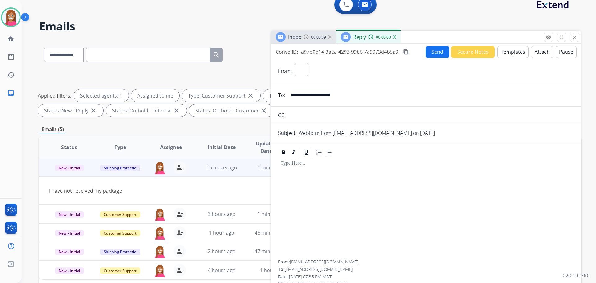
select select "**********"
click at [500, 54] on button "Templates" at bounding box center [512, 52] width 31 height 12
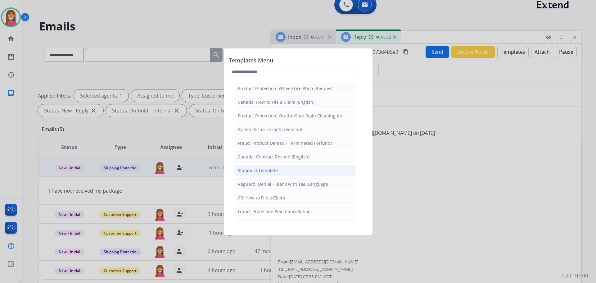
click at [281, 174] on li "Standard Template" at bounding box center [295, 171] width 122 height 12
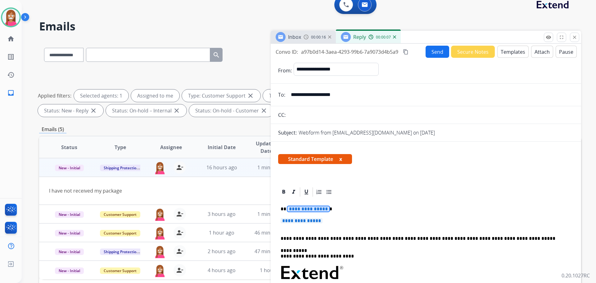
click at [293, 210] on span "**********" at bounding box center [308, 208] width 42 height 5
click at [297, 221] on span "**********" at bounding box center [302, 220] width 42 height 5
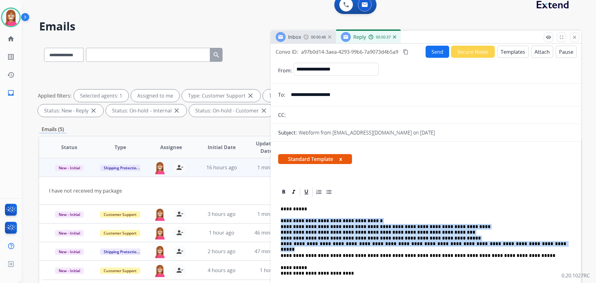
drag, startPoint x: 510, startPoint y: 244, endPoint x: 281, endPoint y: 221, distance: 229.7
click at [281, 221] on p "**********" at bounding box center [424, 232] width 286 height 29
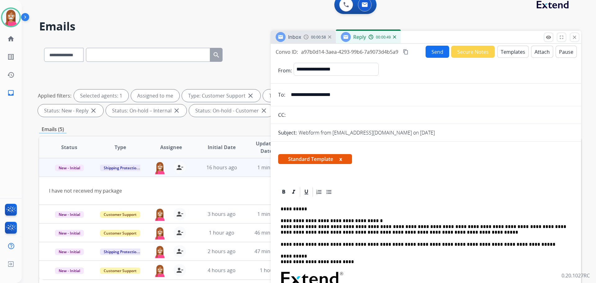
click at [430, 51] on button "Send" at bounding box center [438, 52] width 24 height 12
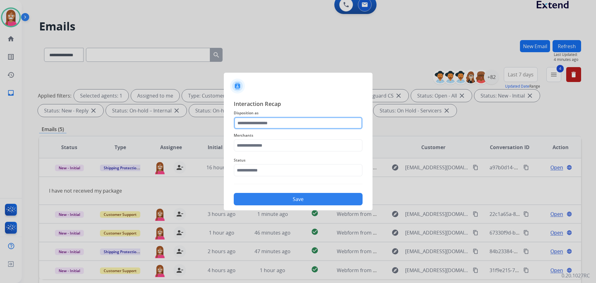
click at [245, 125] on input "text" at bounding box center [298, 123] width 129 height 12
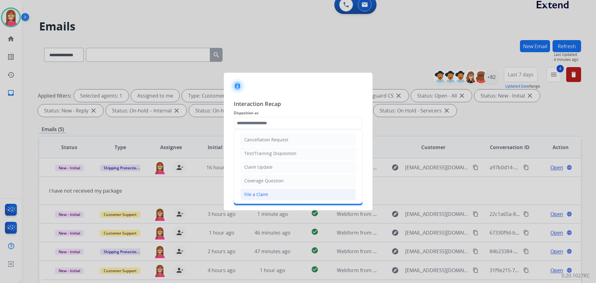
click at [252, 191] on li "File a Claim" at bounding box center [298, 194] width 116 height 12
type input "**********"
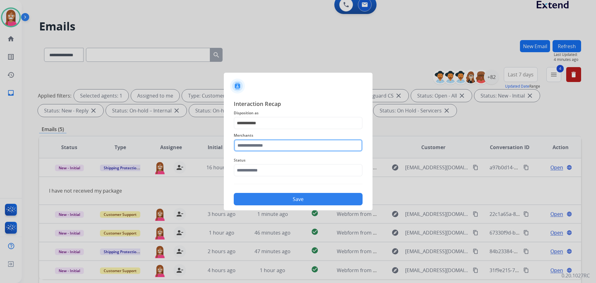
click at [249, 151] on input "text" at bounding box center [298, 145] width 129 height 12
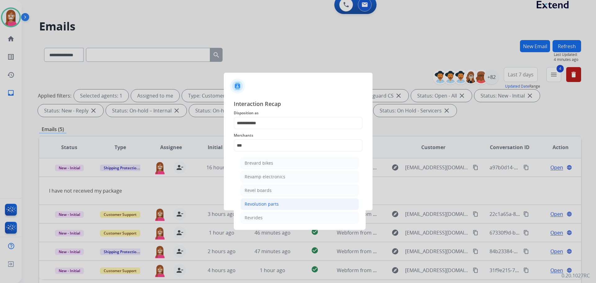
click at [255, 202] on div "Revolution parts" at bounding box center [262, 204] width 34 height 6
type input "**********"
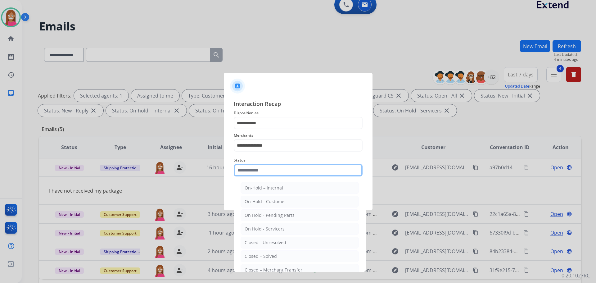
click at [248, 174] on input "text" at bounding box center [298, 170] width 129 height 12
click at [247, 258] on div "Closed – Solved" at bounding box center [261, 256] width 32 height 6
type input "**********"
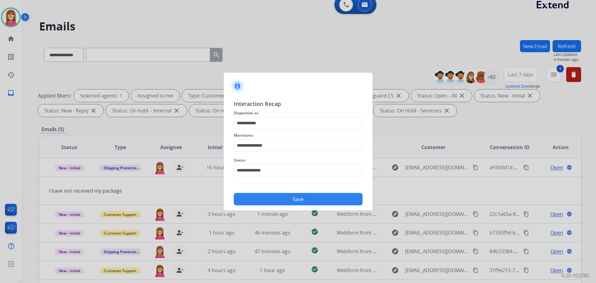
click at [269, 197] on button "Save" at bounding box center [298, 199] width 129 height 12
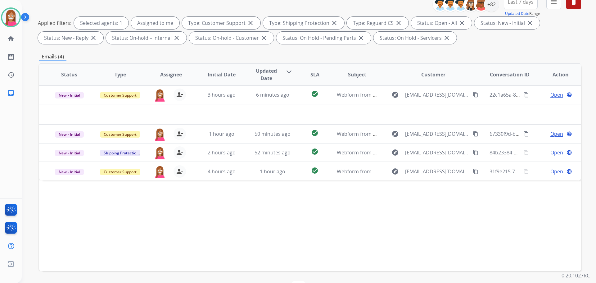
scroll to position [69, 0]
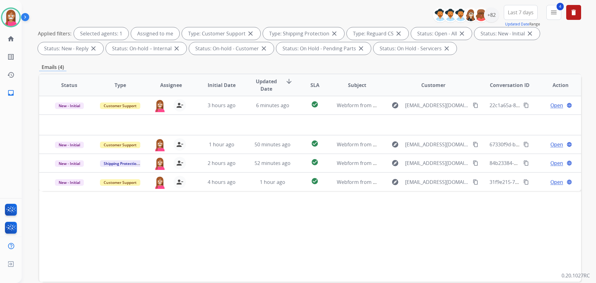
drag, startPoint x: 232, startPoint y: 117, endPoint x: 0, endPoint y: 281, distance: 284.1
click at [0, 277] on div "**********" at bounding box center [298, 141] width 596 height 283
click at [458, 256] on div "Status Type Assignee Initial Date Updated Date arrow_downward SLA Subject Custo…" at bounding box center [310, 178] width 542 height 208
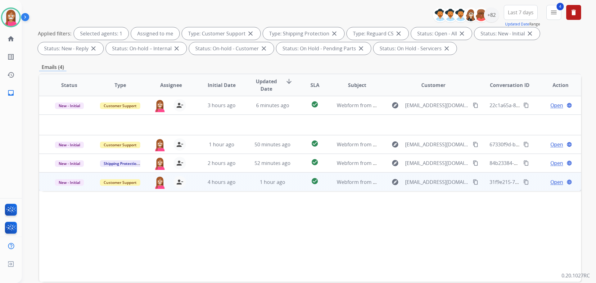
click at [240, 189] on td "4 hours ago" at bounding box center [217, 181] width 51 height 19
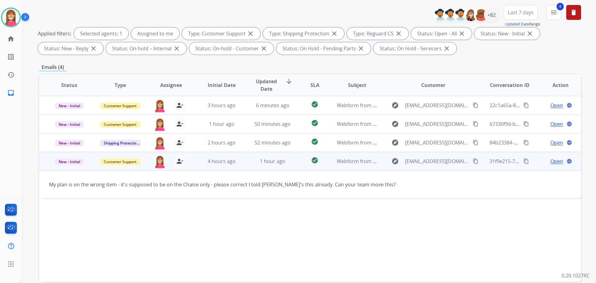
click at [551, 166] on td "Open language" at bounding box center [555, 161] width 51 height 19
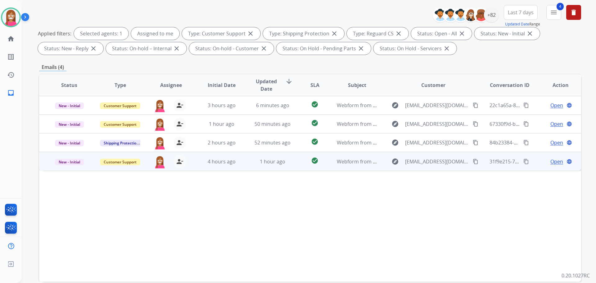
click at [550, 164] on span "Open" at bounding box center [556, 161] width 13 height 7
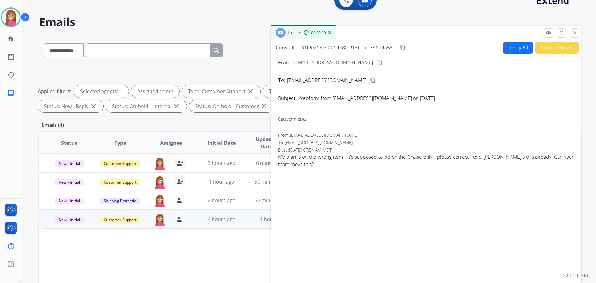
scroll to position [0, 0]
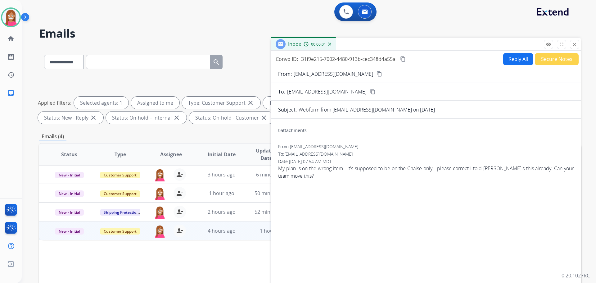
click at [510, 67] on form "From: shonnmccloud@gmail.com content_copy To: support@extend.com content_copy S…" at bounding box center [426, 184] width 310 height 239
click at [509, 61] on button "Reply All" at bounding box center [518, 59] width 30 height 12
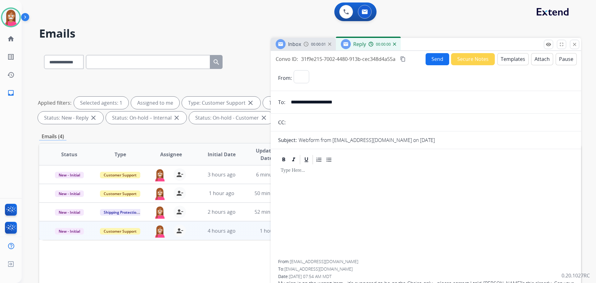
select select "**********"
click at [510, 61] on button "Templates" at bounding box center [512, 59] width 31 height 12
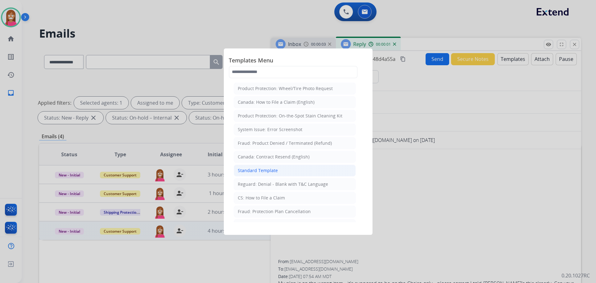
click at [248, 173] on div "Standard Template" at bounding box center [258, 170] width 40 height 6
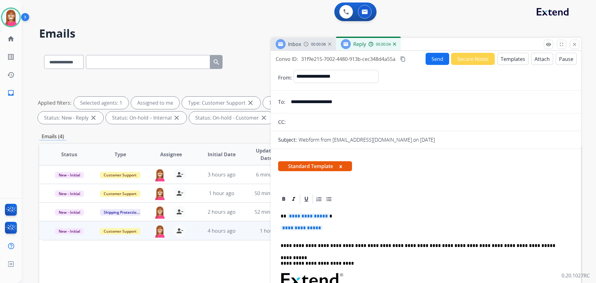
drag, startPoint x: 355, startPoint y: 106, endPoint x: 289, endPoint y: 106, distance: 65.8
click at [289, 106] on input "**********" at bounding box center [430, 102] width 287 height 12
click at [300, 219] on span "**********" at bounding box center [308, 215] width 42 height 5
click at [300, 213] on span "**********" at bounding box center [308, 215] width 42 height 5
click at [302, 227] on span "**********" at bounding box center [302, 227] width 42 height 5
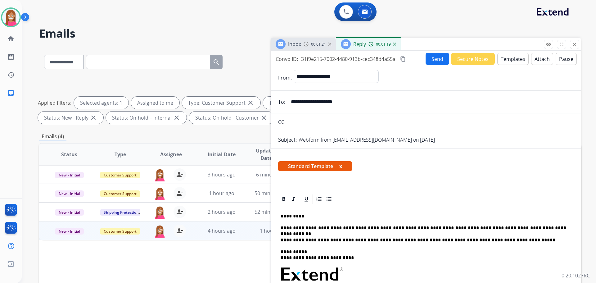
click at [433, 55] on button "Send" at bounding box center [438, 59] width 24 height 12
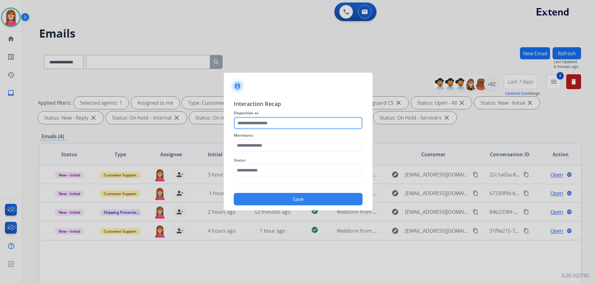
click at [242, 122] on input "text" at bounding box center [298, 123] width 129 height 12
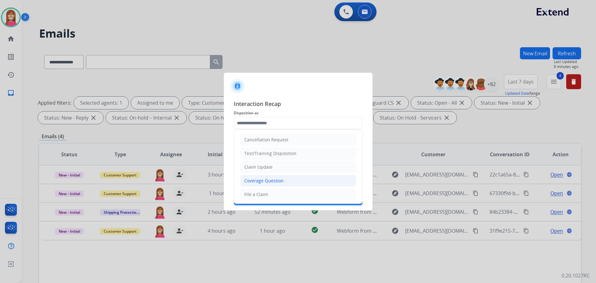
click at [265, 179] on div "Coverage Question" at bounding box center [263, 181] width 39 height 6
type input "**********"
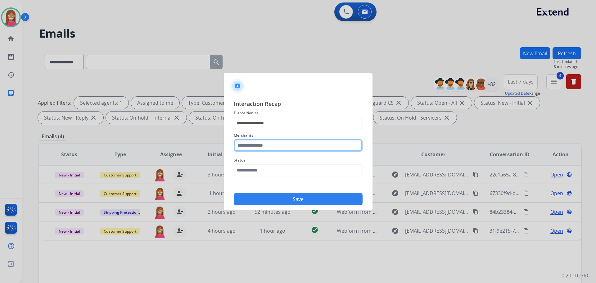
click at [250, 147] on input "text" at bounding box center [298, 145] width 129 height 12
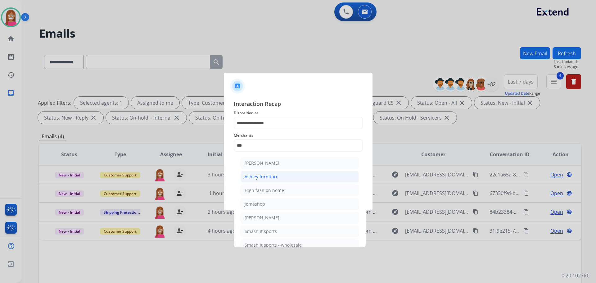
click at [274, 179] on div "Ashley furniture" at bounding box center [262, 177] width 34 height 6
type input "**********"
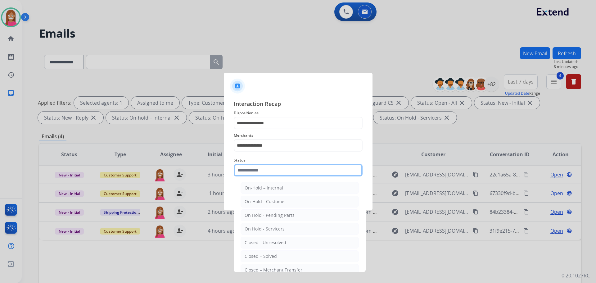
drag, startPoint x: 248, startPoint y: 170, endPoint x: 250, endPoint y: 173, distance: 3.8
click at [250, 172] on input "text" at bounding box center [298, 170] width 129 height 12
click at [272, 258] on div "Closed – Solved" at bounding box center [261, 256] width 32 height 6
type input "**********"
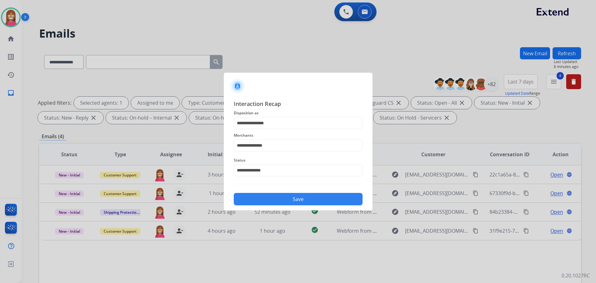
click at [264, 195] on button "Save" at bounding box center [298, 199] width 129 height 12
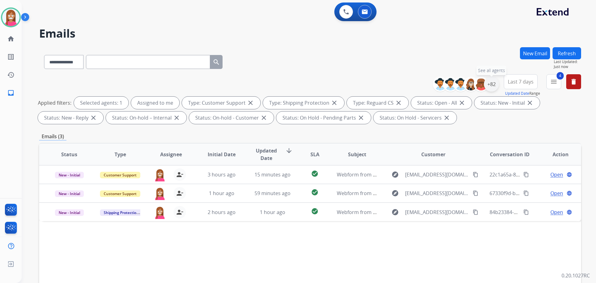
click at [491, 88] on div "+82" at bounding box center [491, 84] width 15 height 15
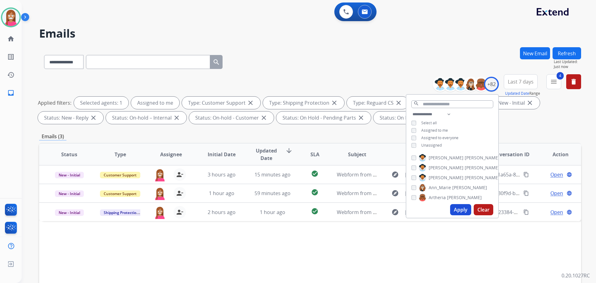
click at [416, 145] on div "Unassigned" at bounding box center [426, 145] width 30 height 5
click at [455, 206] on button "Apply" at bounding box center [460, 209] width 21 height 11
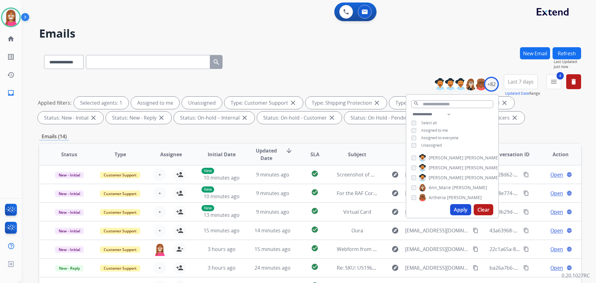
click at [280, 73] on div "**********" at bounding box center [310, 60] width 542 height 27
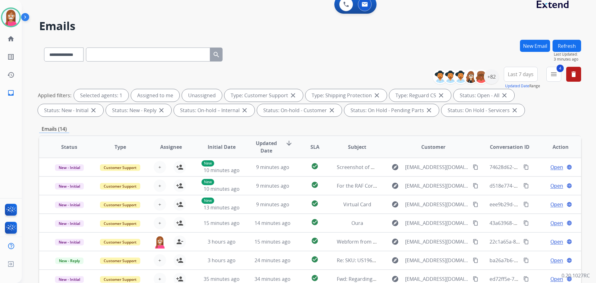
scroll to position [7, 0]
click at [573, 44] on button "Refresh" at bounding box center [567, 46] width 29 height 12
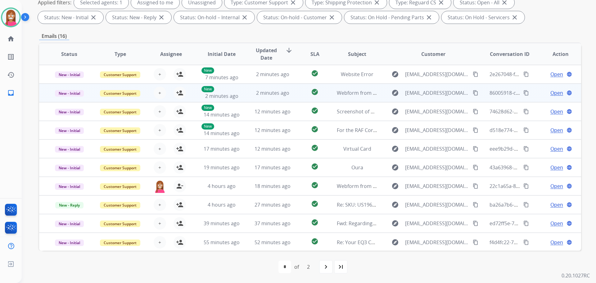
scroll to position [1, 0]
click at [247, 98] on td "2 minutes ago" at bounding box center [267, 92] width 51 height 19
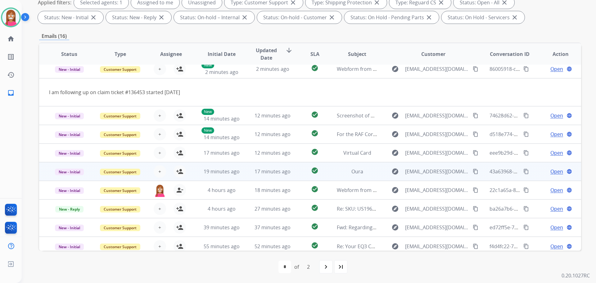
scroll to position [29, 0]
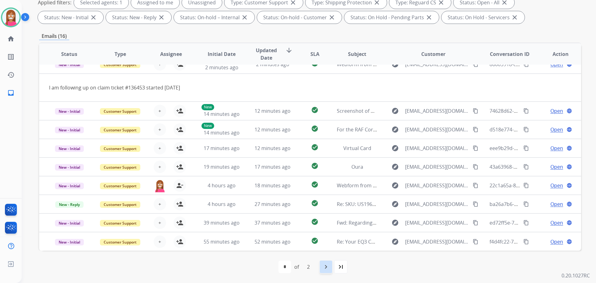
click at [326, 266] on mat-icon "navigate_next" at bounding box center [325, 266] width 7 height 7
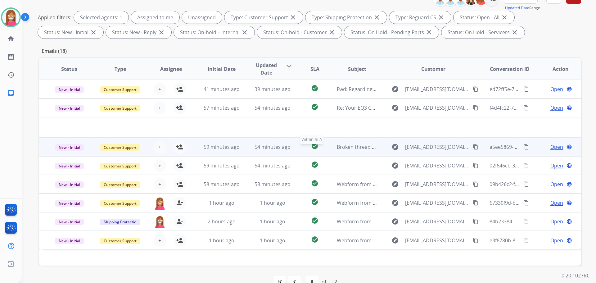
scroll to position [100, 0]
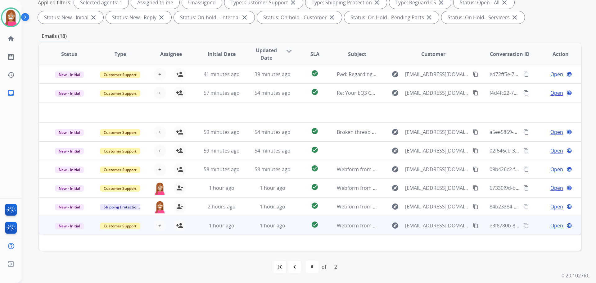
click at [246, 229] on td "1 hour ago" at bounding box center [267, 225] width 51 height 19
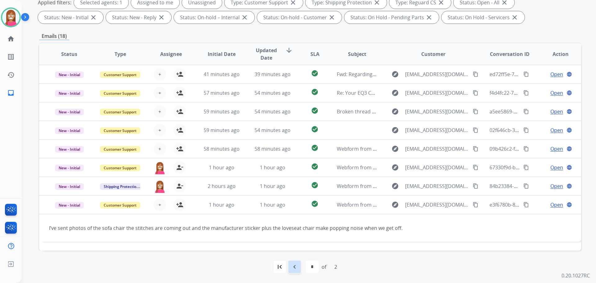
click at [294, 264] on mat-icon "navigate_before" at bounding box center [294, 266] width 7 height 7
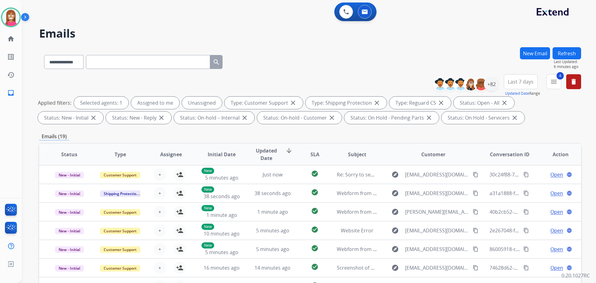
drag, startPoint x: 562, startPoint y: 52, endPoint x: 507, endPoint y: 61, distance: 55.7
click at [561, 52] on button "Refresh" at bounding box center [567, 53] width 29 height 12
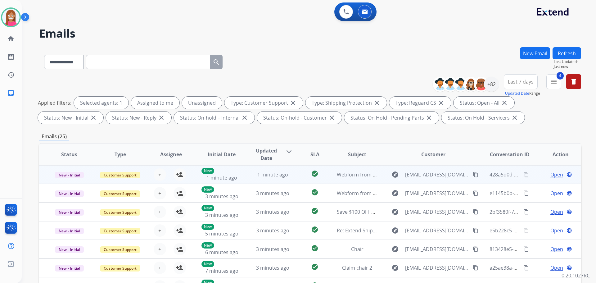
click at [244, 181] on td "1 minute ago" at bounding box center [267, 174] width 51 height 19
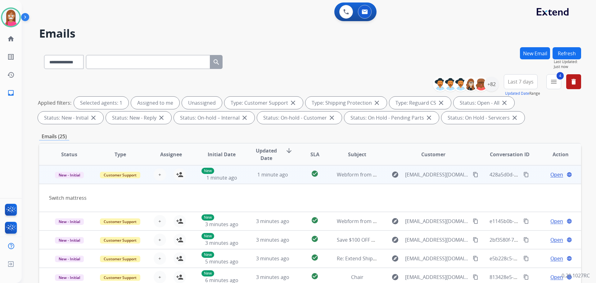
click at [473, 175] on mat-icon "content_copy" at bounding box center [476, 175] width 6 height 6
click at [182, 177] on button "person_add Assign to Me" at bounding box center [180, 174] width 12 height 12
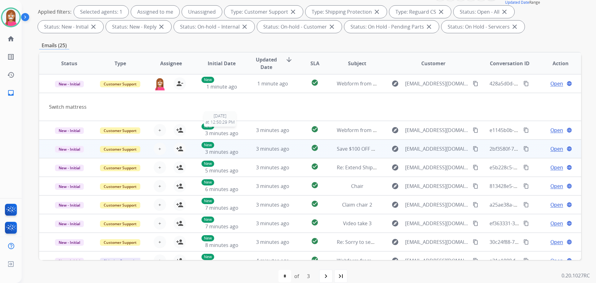
scroll to position [93, 0]
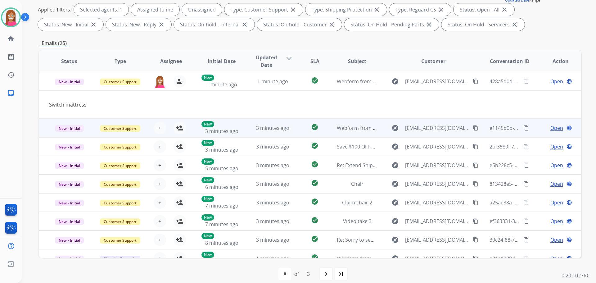
click at [245, 134] on td "3 minutes ago" at bounding box center [267, 128] width 51 height 19
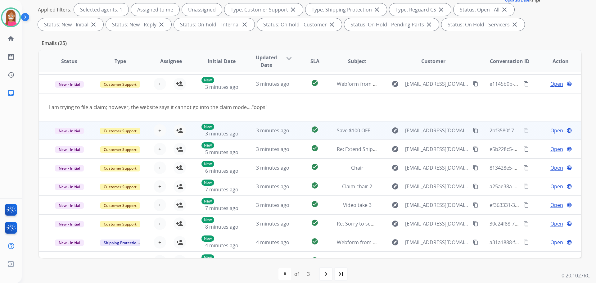
scroll to position [19, 0]
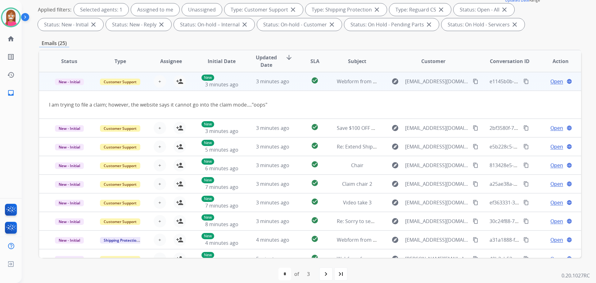
click at [473, 82] on mat-icon "content_copy" at bounding box center [476, 82] width 6 height 6
click at [181, 84] on mat-icon "person_add" at bounding box center [179, 81] width 7 height 7
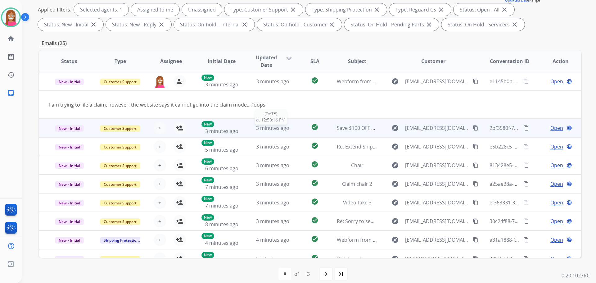
click at [288, 129] on div "3 minutes ago" at bounding box center [272, 127] width 41 height 7
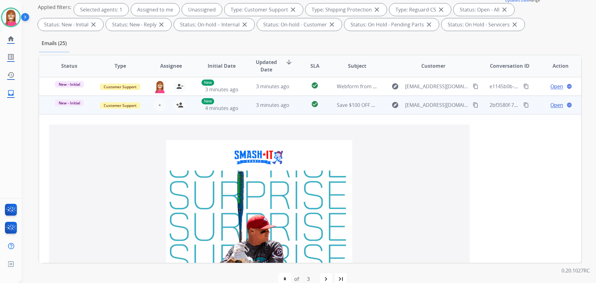
scroll to position [37, 0]
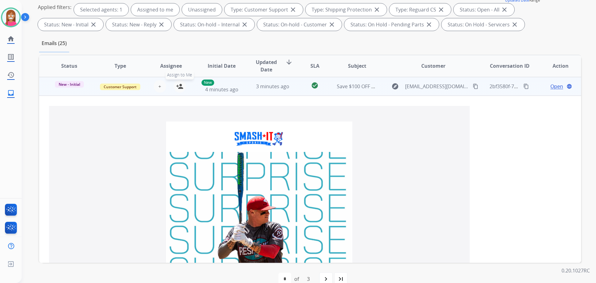
click at [180, 86] on mat-icon "person_add" at bounding box center [179, 86] width 7 height 7
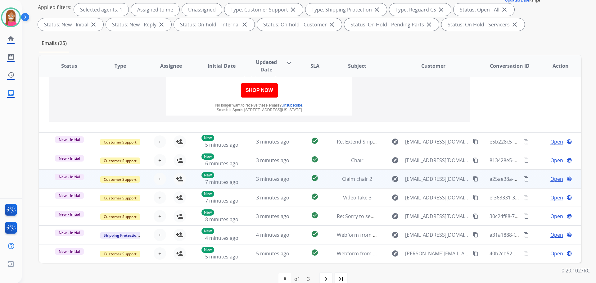
scroll to position [105, 0]
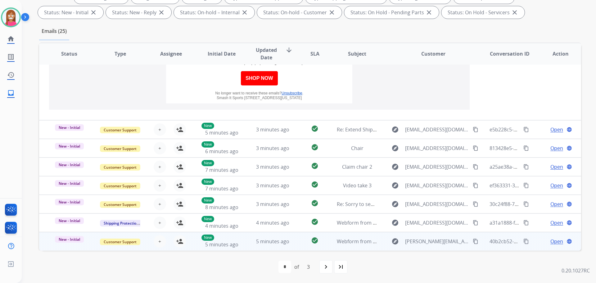
click at [279, 247] on td "5 minutes ago" at bounding box center [267, 241] width 51 height 19
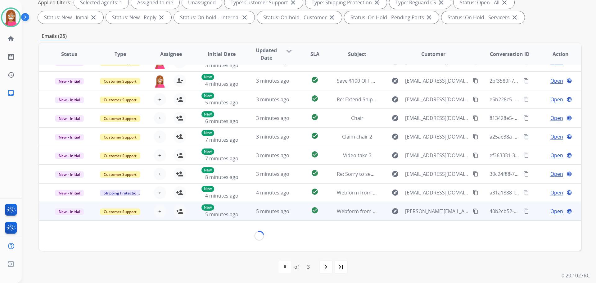
scroll to position [28, 0]
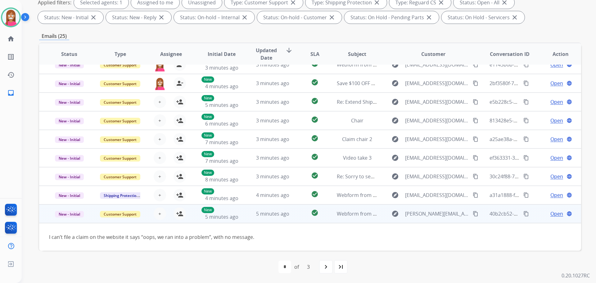
click at [473, 215] on mat-icon "content_copy" at bounding box center [476, 214] width 6 height 6
click at [180, 215] on mat-icon "person_add" at bounding box center [179, 213] width 7 height 7
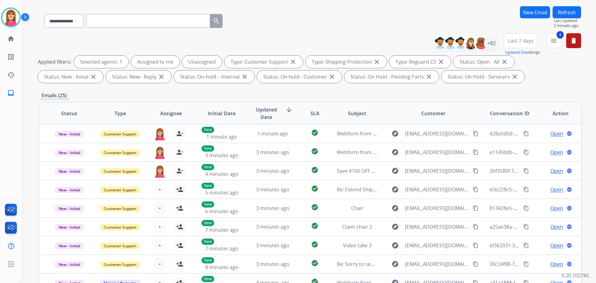
scroll to position [0, 0]
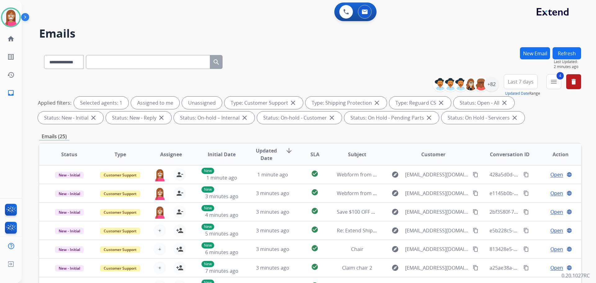
click at [563, 56] on button "Refresh" at bounding box center [567, 53] width 29 height 12
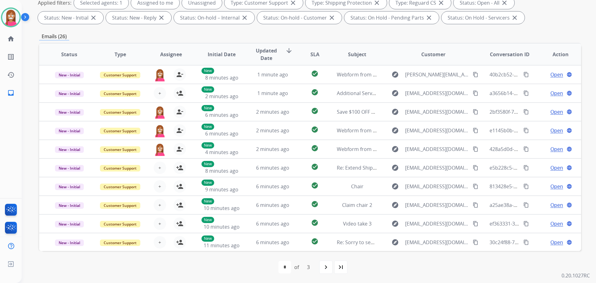
scroll to position [100, 0]
click at [338, 270] on div "last_page" at bounding box center [341, 267] width 14 height 14
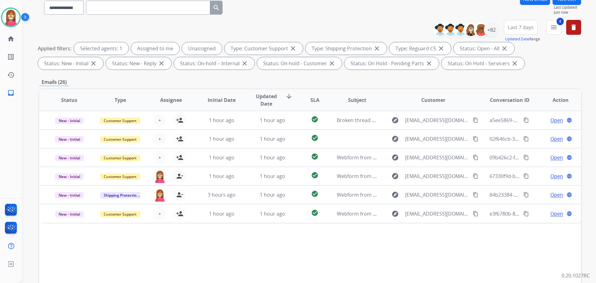
scroll to position [0, 0]
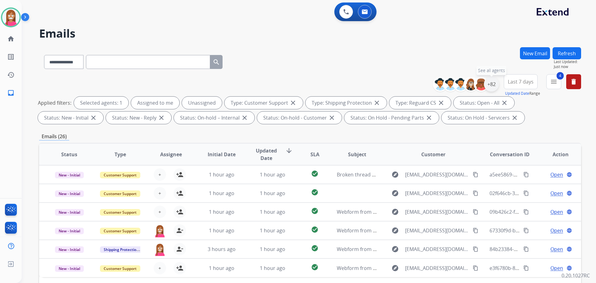
click at [490, 82] on div "+82" at bounding box center [491, 84] width 15 height 15
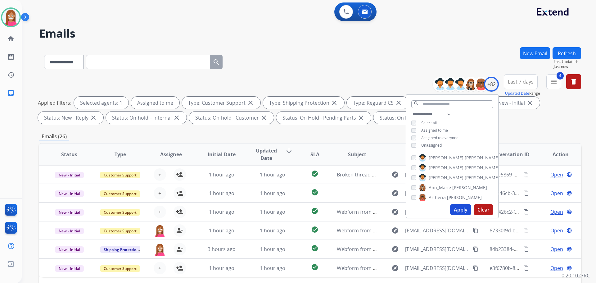
click at [461, 211] on button "Apply" at bounding box center [460, 209] width 21 height 11
select select "*"
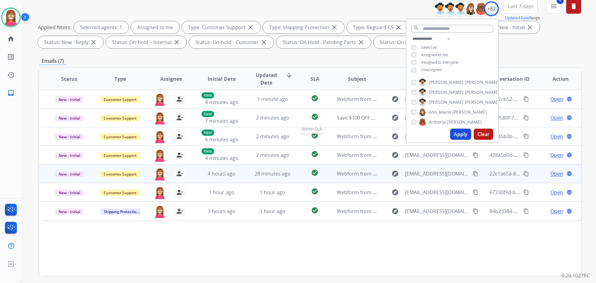
scroll to position [69, 0]
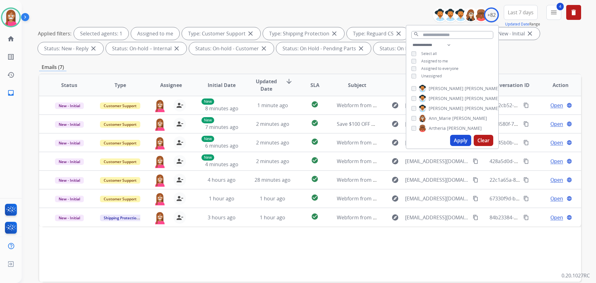
click at [402, 263] on div "Status Type Assignee Initial Date Updated Date arrow_downward SLA Subject Custo…" at bounding box center [310, 178] width 542 height 208
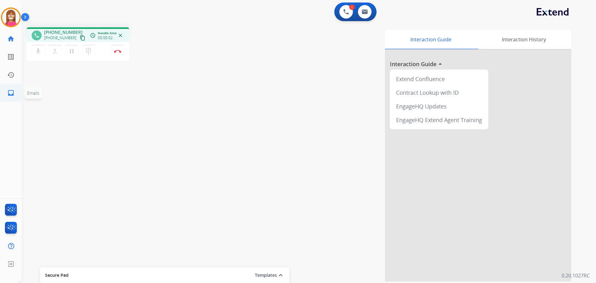
click at [17, 94] on link "inbox Emails" at bounding box center [10, 92] width 17 height 17
select select "**********"
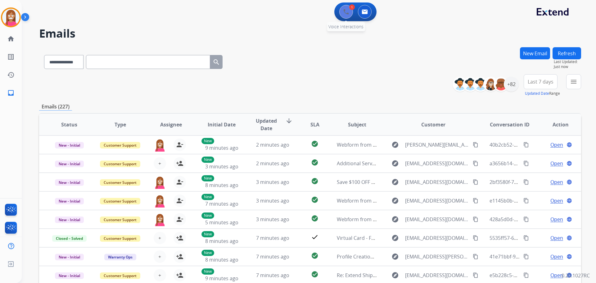
click at [347, 15] on button at bounding box center [346, 12] width 14 height 14
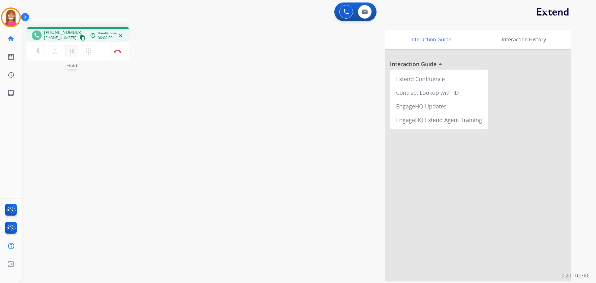
click at [76, 51] on button "pause Hold" at bounding box center [71, 51] width 13 height 13
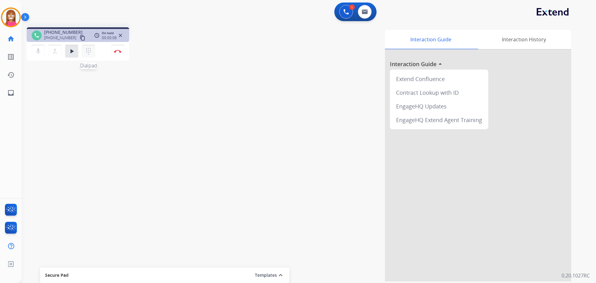
click at [89, 48] on mat-icon "dialpad" at bounding box center [88, 51] width 7 height 7
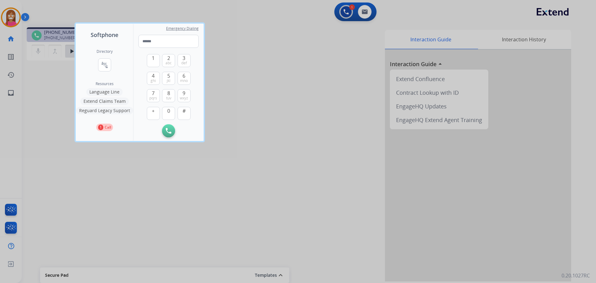
drag, startPoint x: 104, startPoint y: 92, endPoint x: 106, endPoint y: 88, distance: 4.6
click at [104, 88] on div "Directory connect_without_contact Resource Directory Resources Language Line Ex…" at bounding box center [104, 90] width 57 height 102
click at [114, 91] on button "Language Line" at bounding box center [104, 91] width 36 height 7
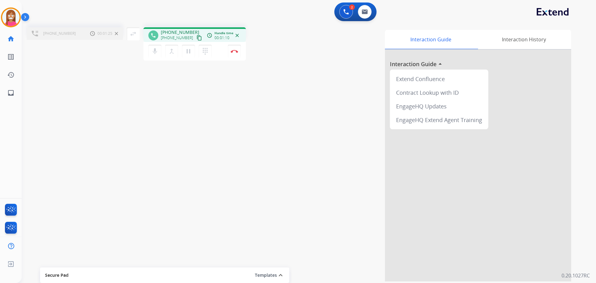
click at [341, 73] on div "Interaction Guide Interaction History Interaction Guide arrow_drop_up Extend Co…" at bounding box center [409, 155] width 323 height 251
click at [166, 54] on button "merge_type Bridge" at bounding box center [171, 51] width 13 height 13
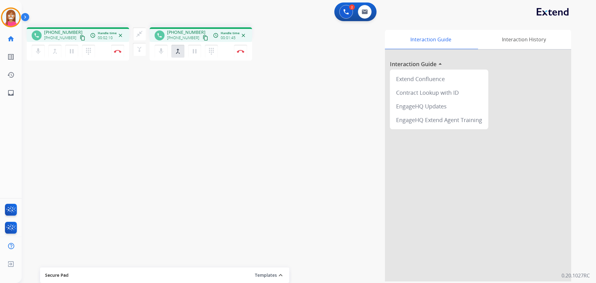
click at [80, 39] on mat-icon "content_copy" at bounding box center [83, 38] width 6 height 6
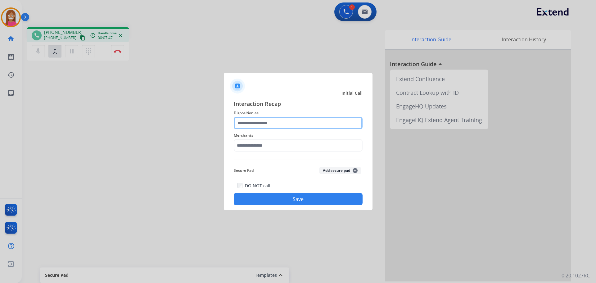
click at [246, 125] on input "text" at bounding box center [298, 123] width 129 height 12
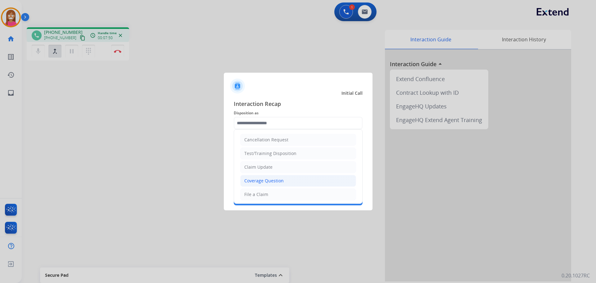
click at [251, 182] on div "Coverage Question" at bounding box center [263, 181] width 39 height 6
type input "**********"
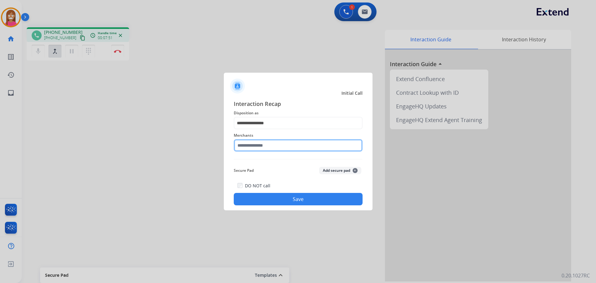
click at [245, 146] on input "text" at bounding box center [298, 145] width 129 height 12
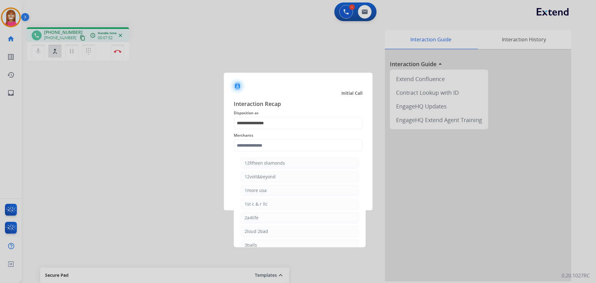
click at [264, 174] on div "12volt&beyond" at bounding box center [260, 177] width 31 height 6
type input "**********"
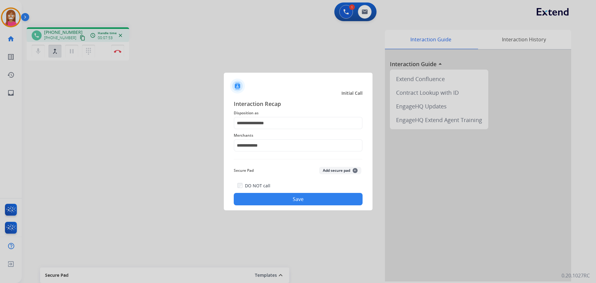
click at [260, 195] on button "Save" at bounding box center [298, 199] width 129 height 12
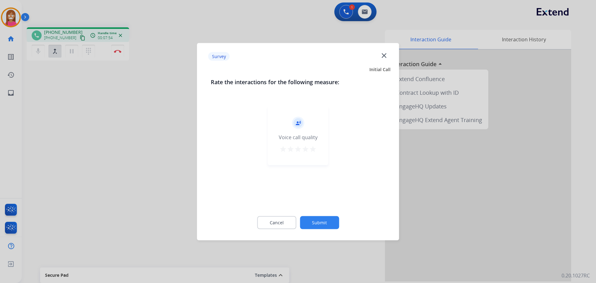
click at [379, 58] on div "Survey close" at bounding box center [298, 57] width 195 height 20
click at [382, 57] on mat-icon "close" at bounding box center [384, 55] width 8 height 8
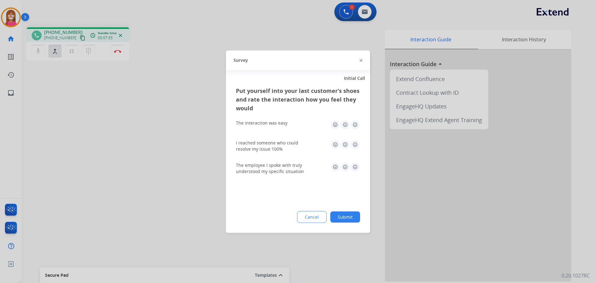
click at [359, 61] on div "Survey" at bounding box center [298, 60] width 144 height 20
click at [360, 61] on img at bounding box center [361, 60] width 3 height 3
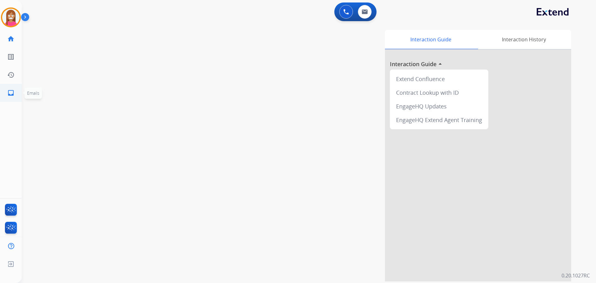
click at [6, 89] on link "inbox Emails" at bounding box center [10, 92] width 17 height 17
select select "**********"
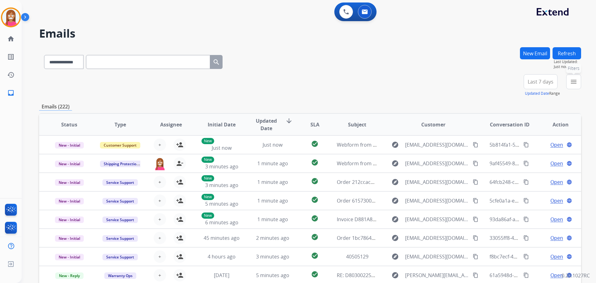
click at [571, 87] on button "menu Filters" at bounding box center [573, 81] width 15 height 15
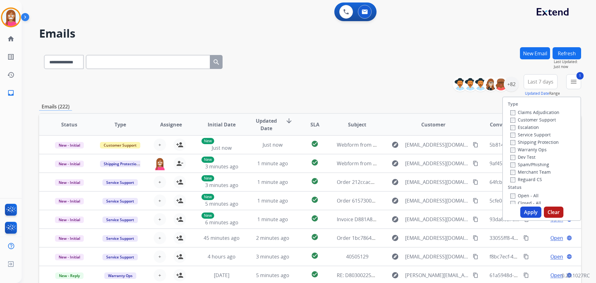
click at [513, 144] on label "Shipping Protection" at bounding box center [534, 142] width 48 height 6
click at [519, 178] on label "Reguard CS" at bounding box center [526, 179] width 32 height 6
click at [523, 194] on label "Open - All" at bounding box center [524, 195] width 28 height 6
click at [529, 213] on button "Apply" at bounding box center [530, 211] width 21 height 11
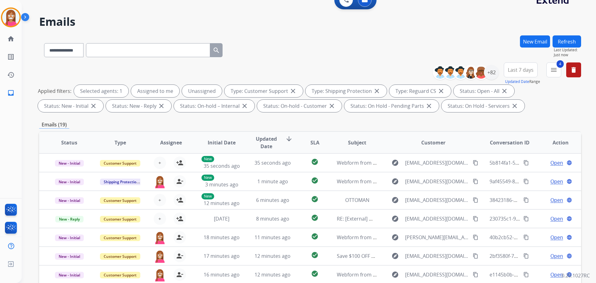
scroll to position [62, 0]
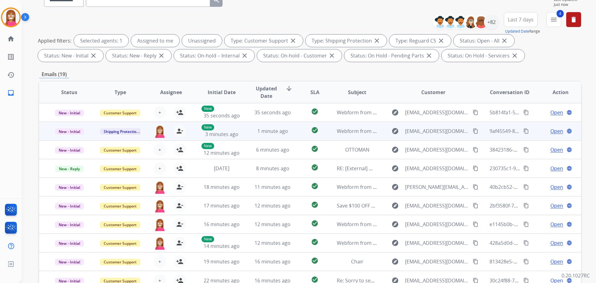
click at [242, 137] on td "1 minute ago" at bounding box center [267, 131] width 51 height 19
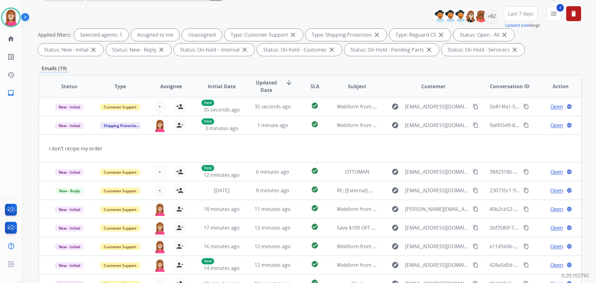
scroll to position [38, 0]
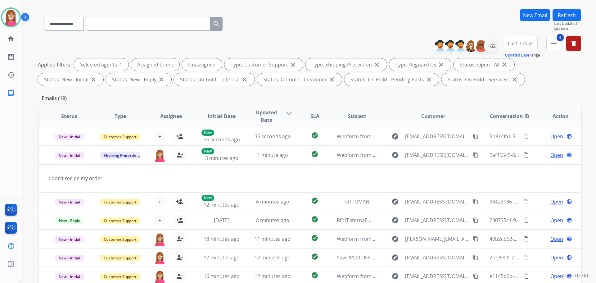
click at [557, 14] on button "Refresh" at bounding box center [567, 15] width 29 height 12
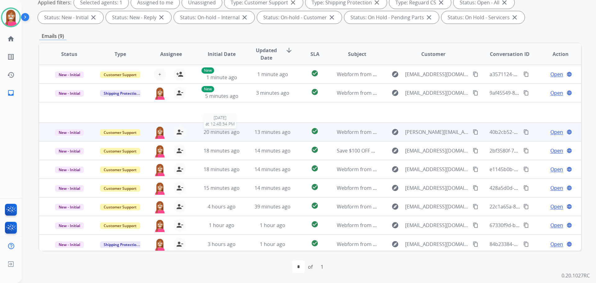
scroll to position [2, 0]
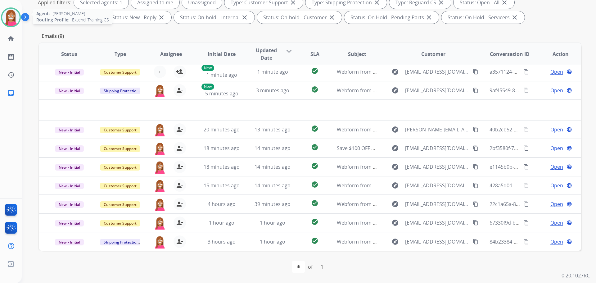
click at [11, 20] on img at bounding box center [10, 17] width 17 height 17
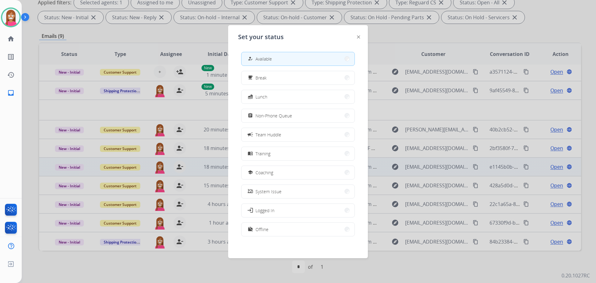
click at [262, 169] on button "school Coaching" at bounding box center [298, 172] width 113 height 13
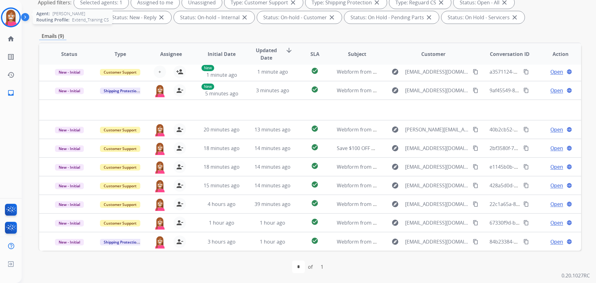
drag, startPoint x: 1, startPoint y: 15, endPoint x: 5, endPoint y: 16, distance: 4.4
click at [2, 15] on div "Christopher Coaching Edit Avatar Agent: Christopher Routing Profile: Extend_Tra…" at bounding box center [11, 17] width 22 height 20
click at [12, 17] on img at bounding box center [10, 17] width 17 height 17
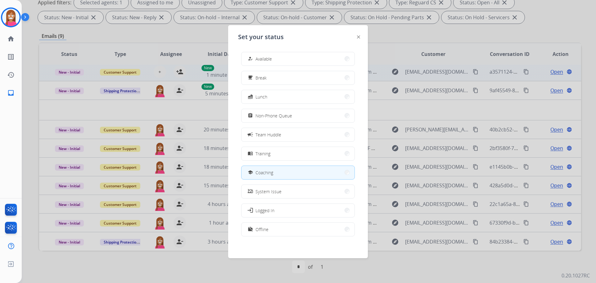
drag, startPoint x: 264, startPoint y: 61, endPoint x: 217, endPoint y: 76, distance: 49.2
click at [261, 60] on span "Available" at bounding box center [264, 59] width 16 height 7
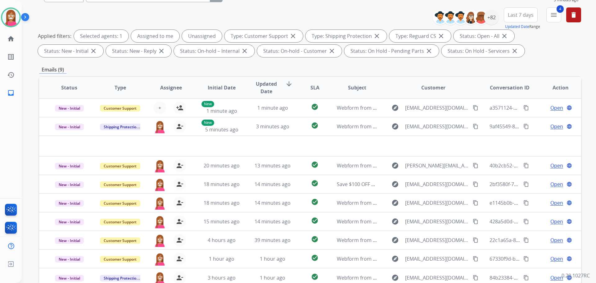
scroll to position [7, 0]
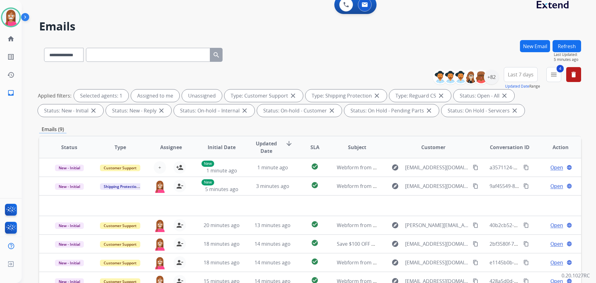
click at [557, 44] on button "Refresh" at bounding box center [567, 46] width 29 height 12
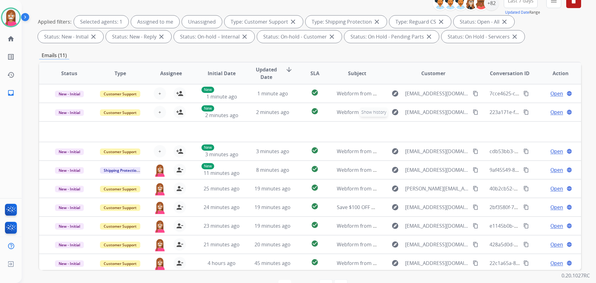
scroll to position [38, 0]
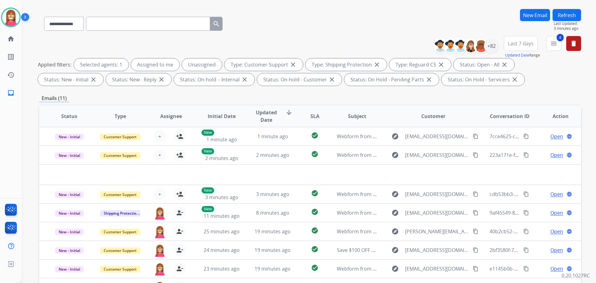
click at [566, 17] on button "Refresh" at bounding box center [567, 15] width 29 height 12
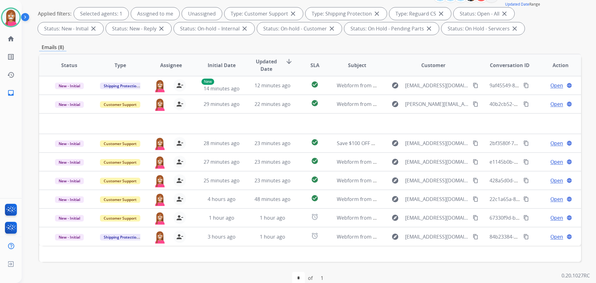
scroll to position [100, 0]
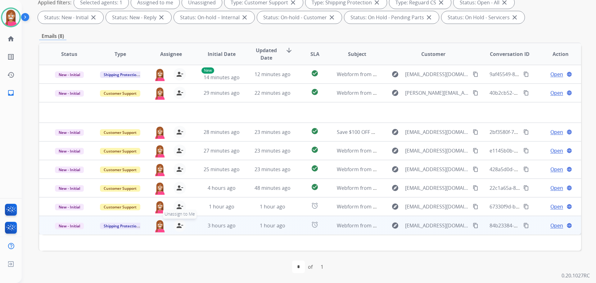
click at [180, 225] on mat-icon "person_remove" at bounding box center [179, 225] width 7 height 7
click at [180, 225] on mat-icon "person_add" at bounding box center [179, 225] width 7 height 7
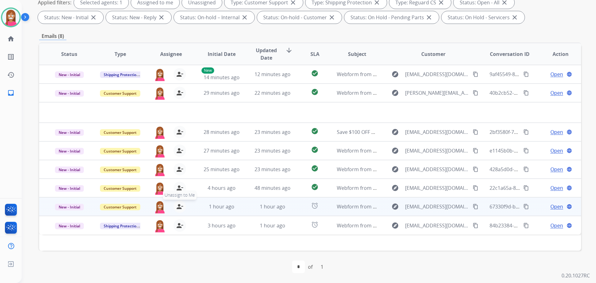
click at [178, 209] on mat-icon "person_remove" at bounding box center [179, 206] width 7 height 7
click at [178, 209] on mat-icon "person_add" at bounding box center [179, 206] width 7 height 7
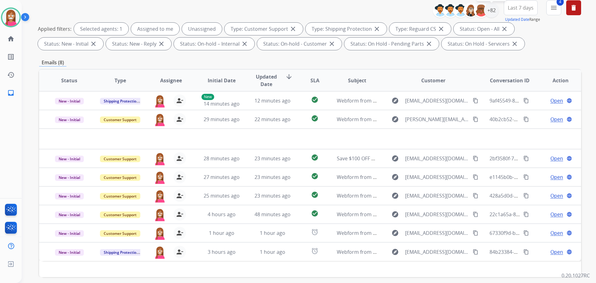
scroll to position [0, 0]
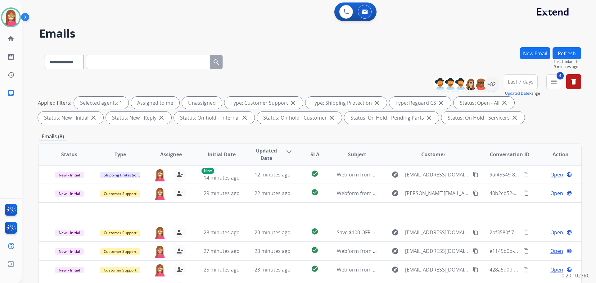
click at [566, 58] on button "Refresh" at bounding box center [567, 53] width 29 height 12
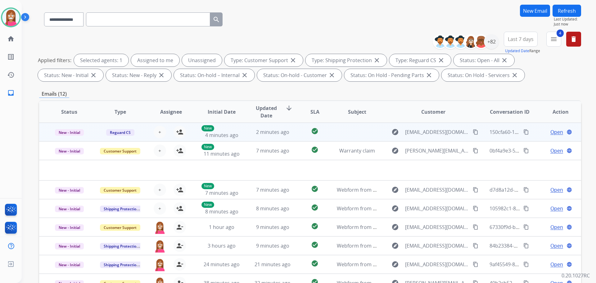
scroll to position [93, 0]
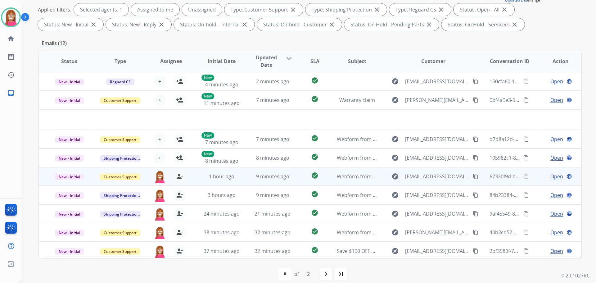
click at [232, 182] on td "1 hour ago" at bounding box center [217, 176] width 51 height 19
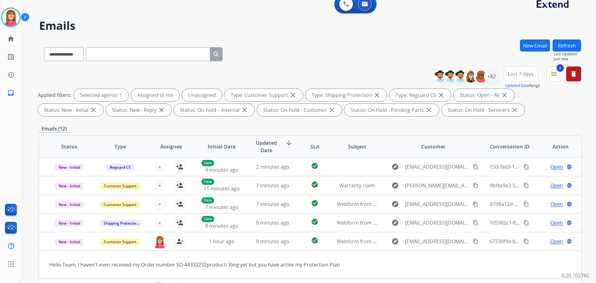
scroll to position [0, 0]
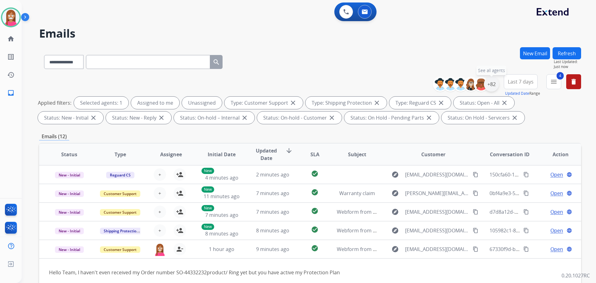
drag, startPoint x: 493, startPoint y: 87, endPoint x: 485, endPoint y: 90, distance: 8.2
click at [493, 87] on div "+82" at bounding box center [491, 84] width 15 height 15
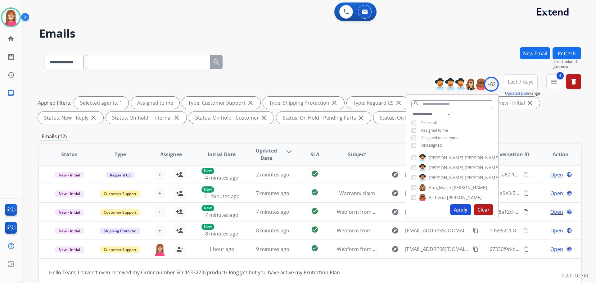
click at [452, 208] on button "Apply" at bounding box center [460, 209] width 21 height 11
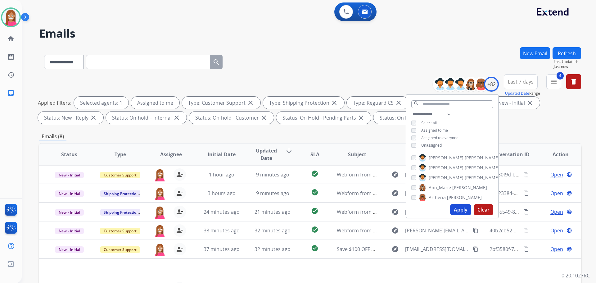
click at [292, 49] on div "**********" at bounding box center [310, 60] width 542 height 27
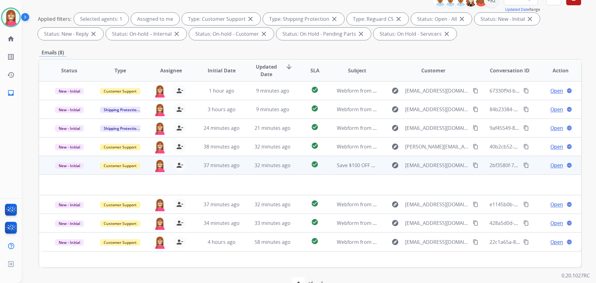
scroll to position [100, 0]
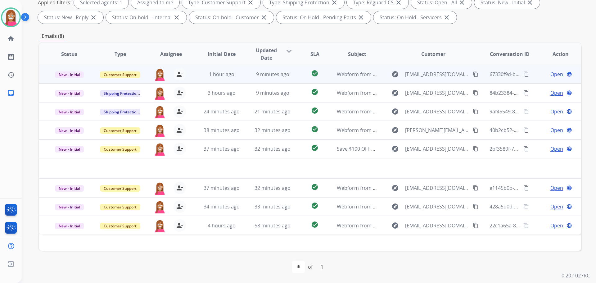
click at [245, 79] on td "9 minutes ago" at bounding box center [267, 74] width 51 height 19
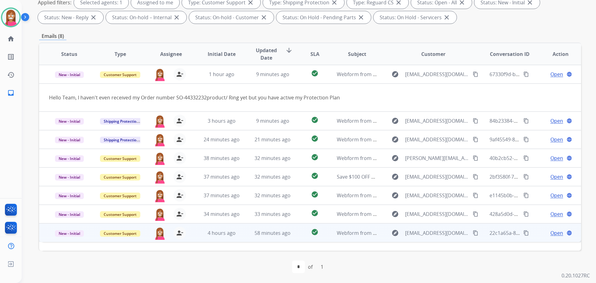
click at [247, 237] on td "58 minutes ago" at bounding box center [267, 232] width 51 height 19
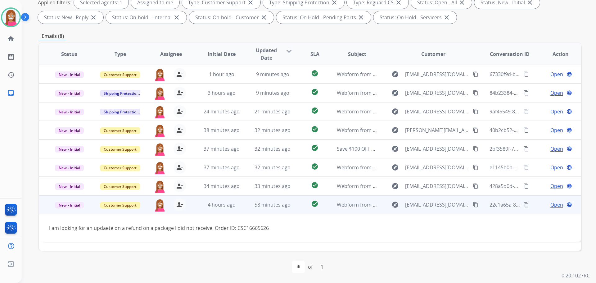
click at [473, 206] on mat-icon "content_copy" at bounding box center [476, 205] width 6 height 6
click at [550, 207] on span "Open" at bounding box center [556, 204] width 13 height 7
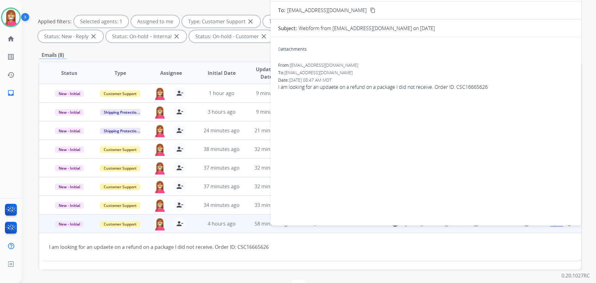
scroll to position [38, 0]
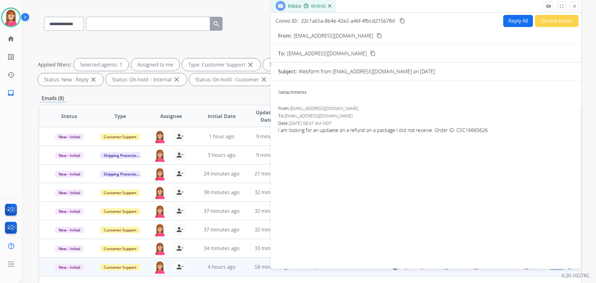
click at [541, 23] on button "Secure Notes" at bounding box center [557, 21] width 44 height 12
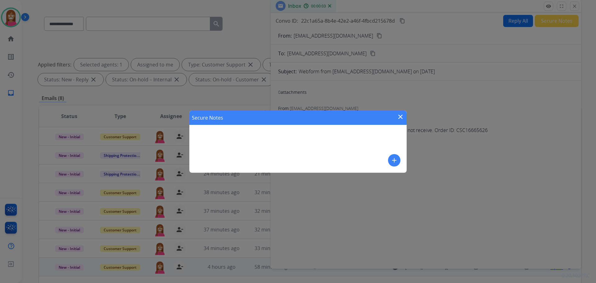
click at [396, 160] on mat-icon "add" at bounding box center [394, 159] width 7 height 7
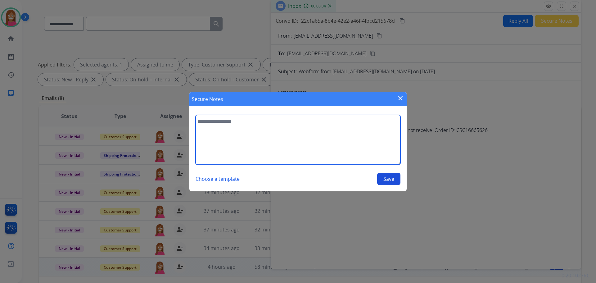
drag, startPoint x: 307, startPoint y: 137, endPoint x: 308, endPoint y: 141, distance: 4.7
click at [308, 141] on textarea at bounding box center [298, 140] width 205 height 50
type textarea "**********"
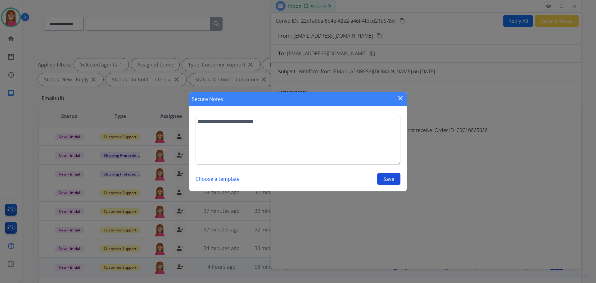
click at [392, 178] on button "Save" at bounding box center [388, 179] width 23 height 12
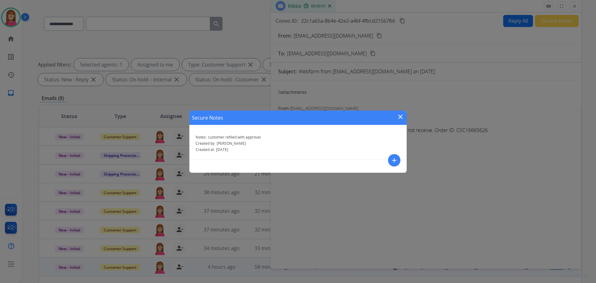
click at [401, 115] on mat-icon "close" at bounding box center [400, 116] width 7 height 7
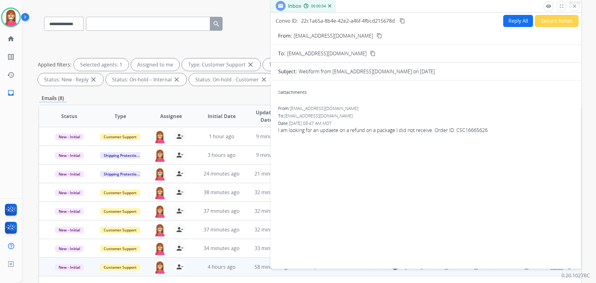
click at [572, 8] on mat-icon "close" at bounding box center [575, 6] width 6 height 6
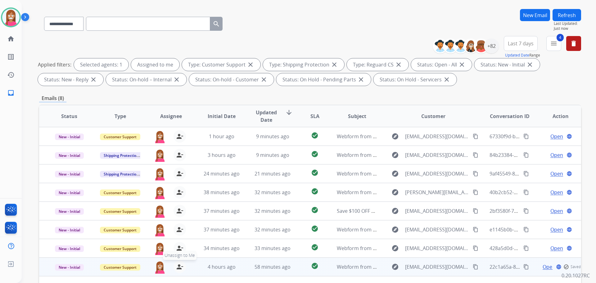
scroll to position [69, 0]
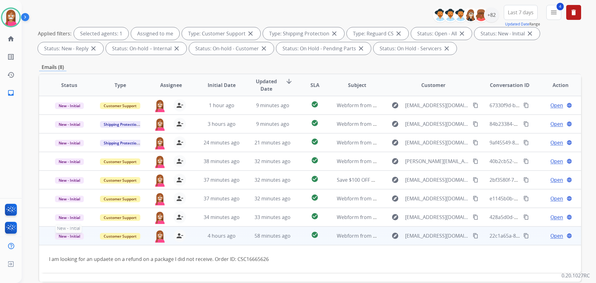
click at [60, 238] on span "New - Initial" at bounding box center [69, 236] width 29 height 7
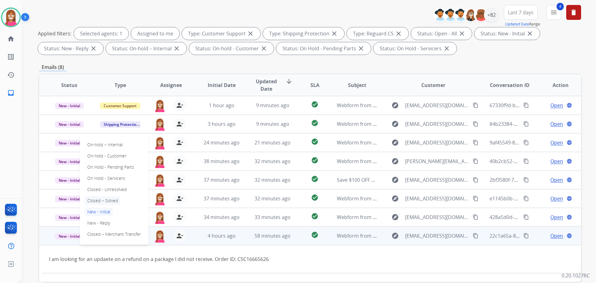
click at [97, 202] on p "Closed – Solved" at bounding box center [103, 200] width 36 height 9
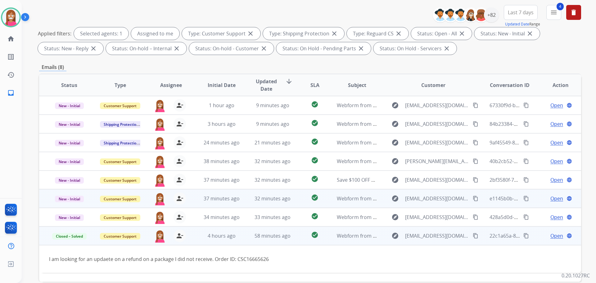
click at [246, 205] on td "32 minutes ago" at bounding box center [267, 198] width 51 height 19
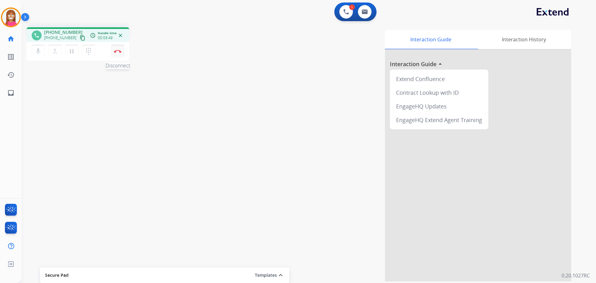
click at [119, 53] on button "Disconnect" at bounding box center [117, 51] width 13 height 13
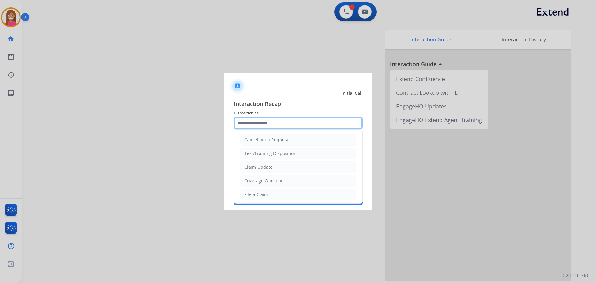
click at [251, 122] on input "text" at bounding box center [298, 123] width 129 height 12
click at [253, 168] on div "Claim Update" at bounding box center [258, 167] width 28 height 6
type input "**********"
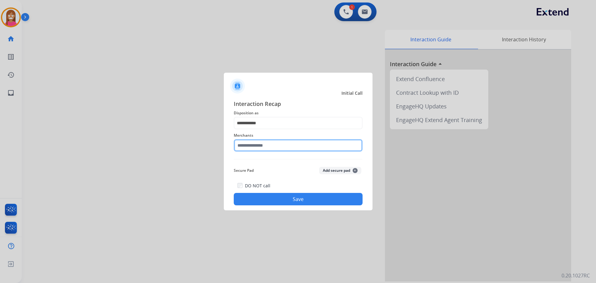
click at [248, 146] on input "text" at bounding box center [298, 145] width 129 height 12
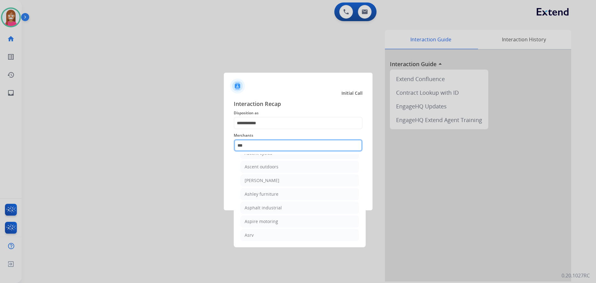
scroll to position [10, 0]
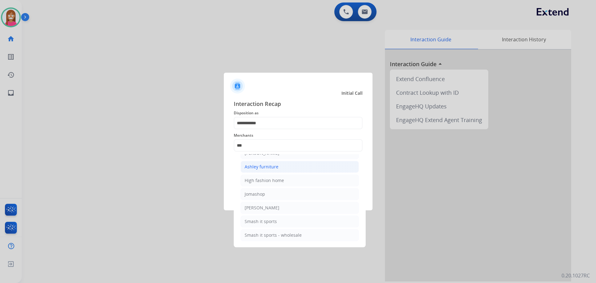
click at [288, 163] on li "Ashley furniture" at bounding box center [300, 167] width 118 height 12
type input "**********"
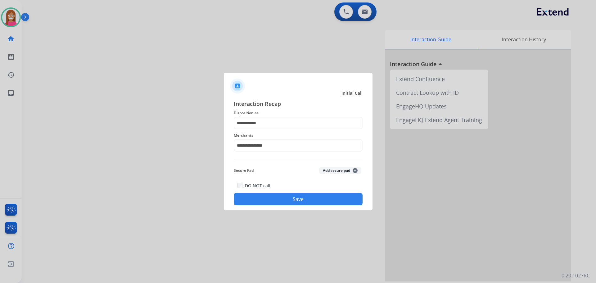
click at [289, 192] on div "DO NOT call Save" at bounding box center [298, 194] width 129 height 24
click at [288, 196] on button "Save" at bounding box center [298, 199] width 129 height 12
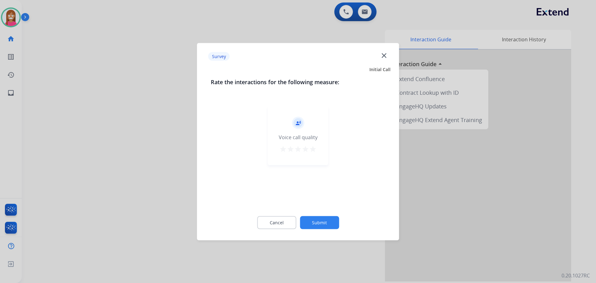
click at [386, 55] on mat-icon "close" at bounding box center [384, 55] width 8 height 8
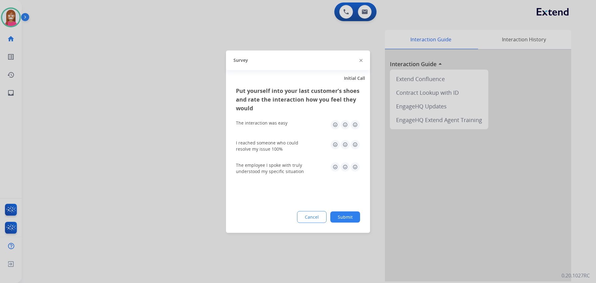
click at [363, 61] on div "Survey" at bounding box center [298, 60] width 144 height 20
click at [362, 59] on img at bounding box center [361, 60] width 3 height 3
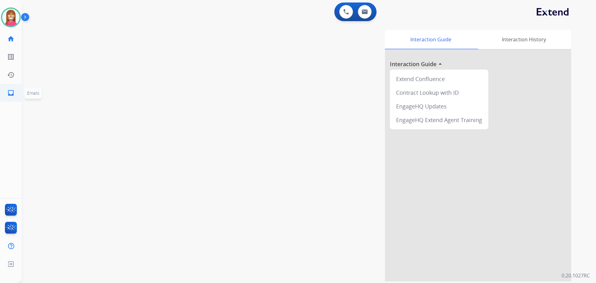
click at [6, 92] on link "inbox Emails" at bounding box center [10, 92] width 17 height 17
select select "**********"
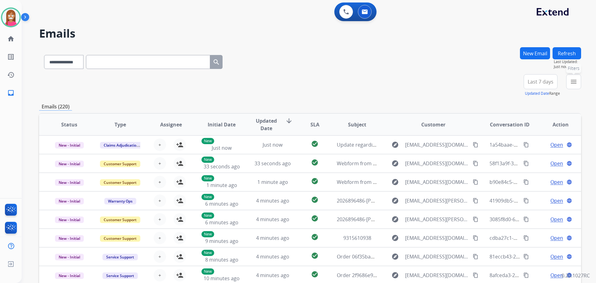
click at [571, 83] on mat-icon "menu" at bounding box center [573, 81] width 7 height 7
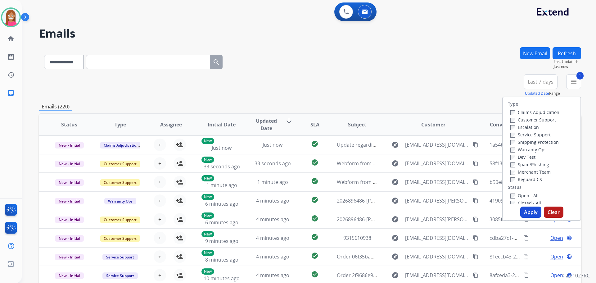
click at [523, 138] on div "Shipping Protection" at bounding box center [534, 141] width 49 height 7
click at [523, 140] on label "Shipping Protection" at bounding box center [534, 142] width 48 height 6
click at [515, 180] on label "Reguard CS" at bounding box center [526, 179] width 32 height 6
click at [519, 186] on div "Type Claims Adjudication Customer Support Escalation Service Support Shipping P…" at bounding box center [542, 150] width 78 height 107
click at [523, 196] on label "Open - All" at bounding box center [524, 195] width 28 height 6
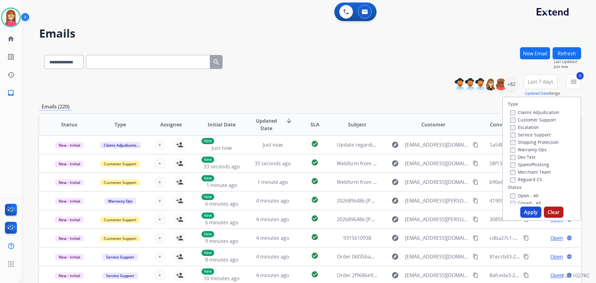
click at [524, 212] on button "Apply" at bounding box center [530, 211] width 21 height 11
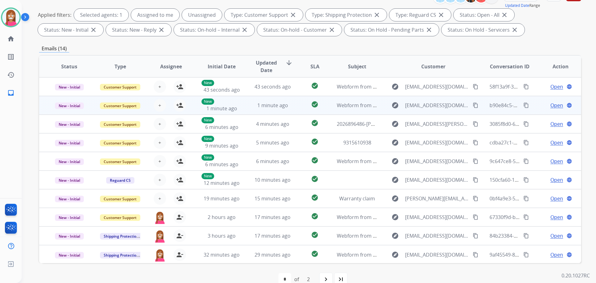
scroll to position [100, 0]
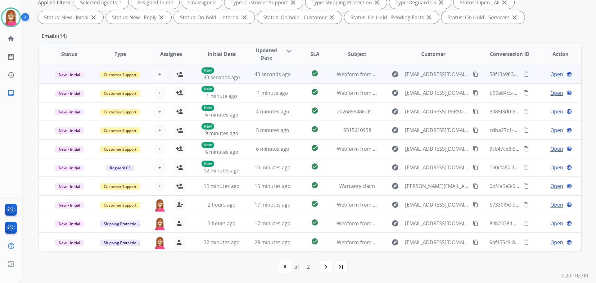
click at [242, 78] on td "43 seconds ago" at bounding box center [267, 74] width 51 height 19
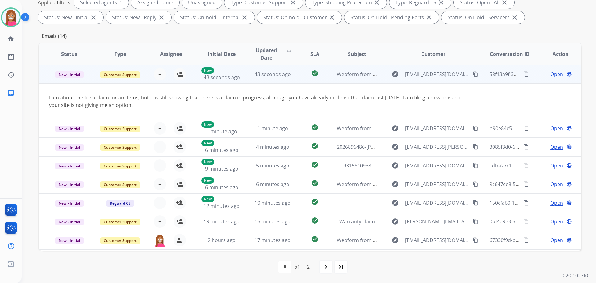
click at [242, 78] on td "43 seconds ago" at bounding box center [267, 74] width 51 height 19
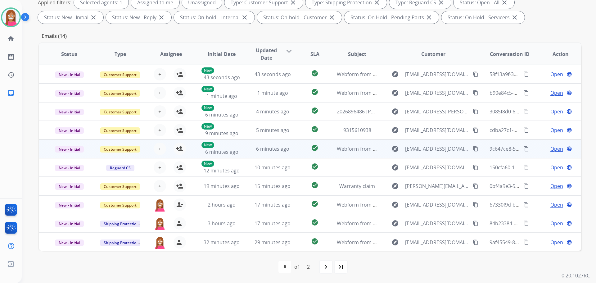
scroll to position [1, 0]
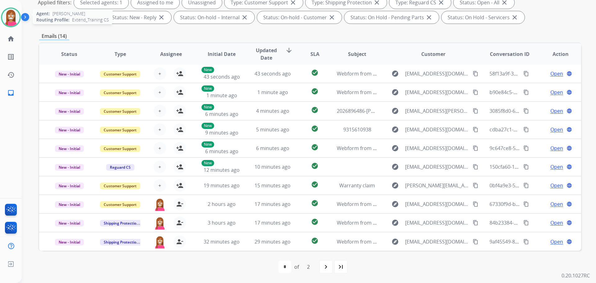
click at [11, 25] on img at bounding box center [10, 17] width 17 height 17
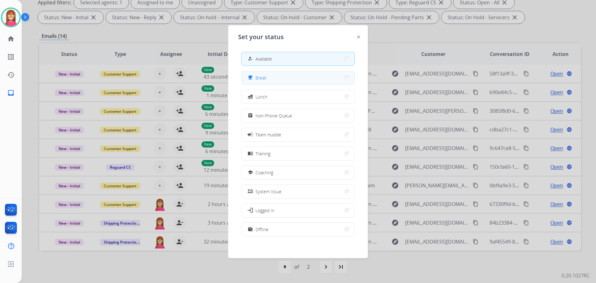
click at [277, 77] on button "free_breakfast Break" at bounding box center [298, 77] width 113 height 13
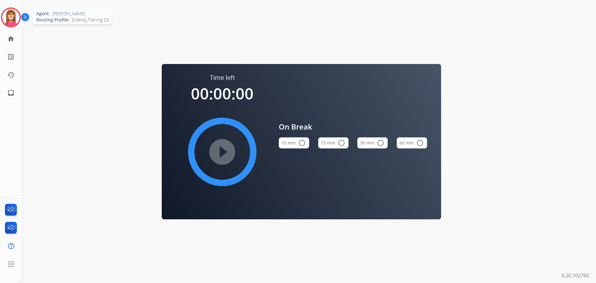
click at [7, 15] on img at bounding box center [10, 17] width 17 height 17
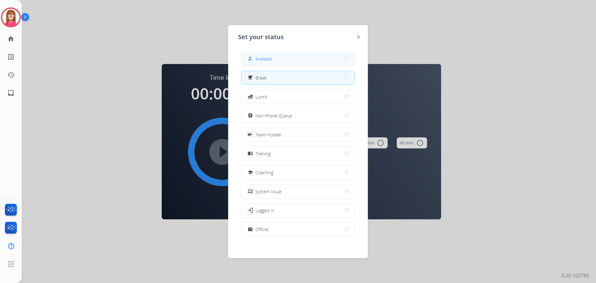
click at [266, 55] on button "how_to_reg Available" at bounding box center [298, 58] width 113 height 13
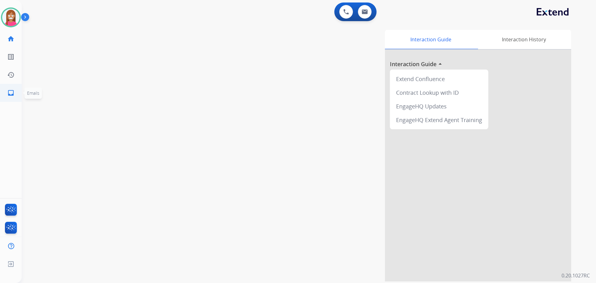
click at [12, 95] on mat-icon "inbox" at bounding box center [10, 92] width 7 height 7
select select "**********"
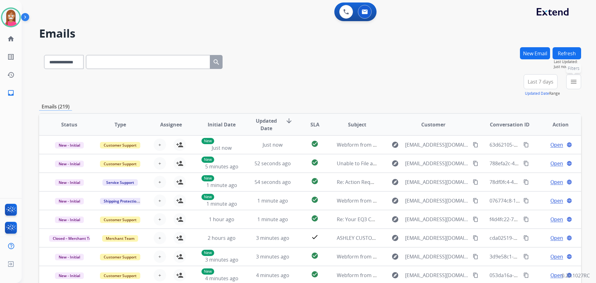
click at [570, 84] on button "menu Filters" at bounding box center [573, 81] width 15 height 15
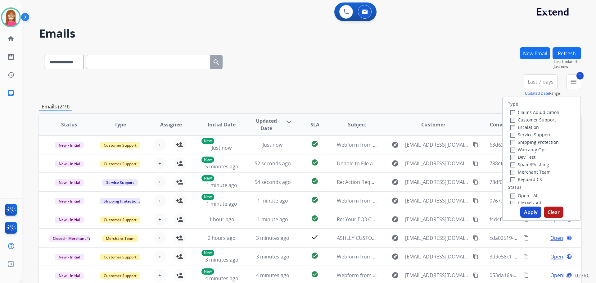
click at [520, 140] on label "Shipping Protection" at bounding box center [534, 142] width 48 height 6
click at [524, 180] on label "Reguard CS" at bounding box center [526, 179] width 32 height 6
click at [517, 197] on label "Open - All" at bounding box center [524, 195] width 28 height 6
click at [529, 209] on button "Apply" at bounding box center [530, 211] width 21 height 11
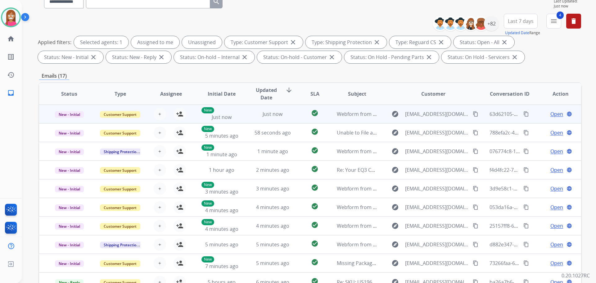
scroll to position [31, 0]
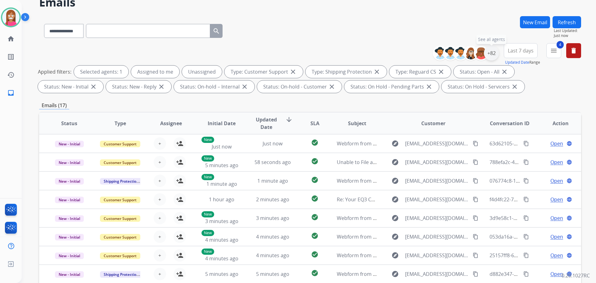
click at [494, 56] on div "+82" at bounding box center [491, 53] width 15 height 15
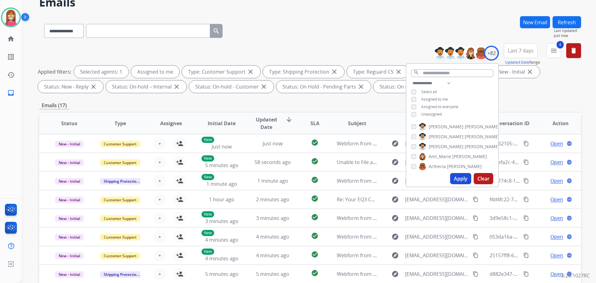
click at [452, 179] on button "Apply" at bounding box center [460, 178] width 21 height 11
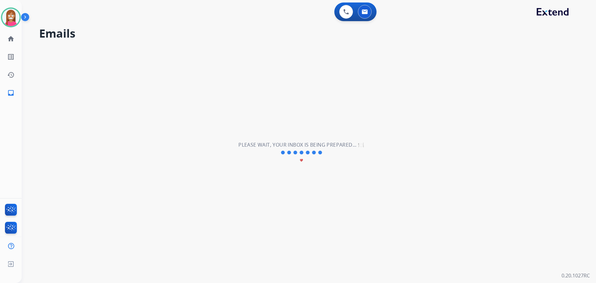
scroll to position [0, 0]
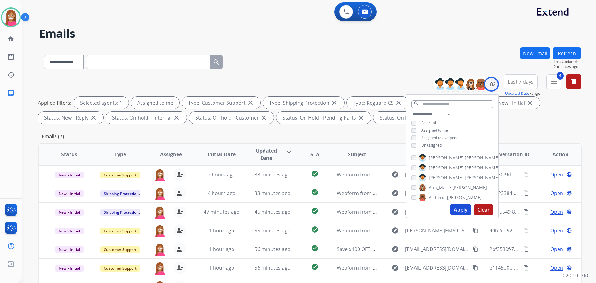
click at [303, 41] on div "**********" at bounding box center [301, 163] width 559 height 283
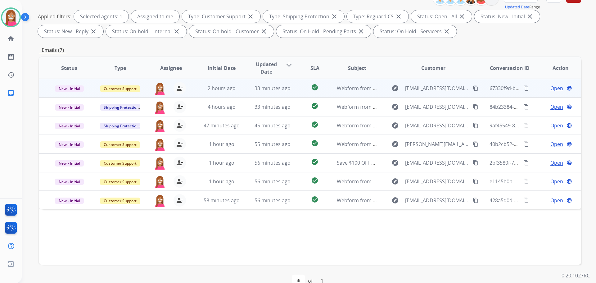
scroll to position [100, 0]
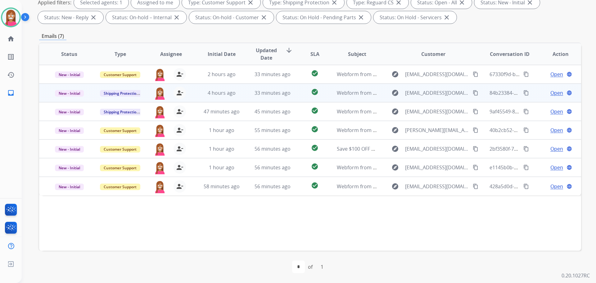
click at [244, 99] on td "33 minutes ago" at bounding box center [267, 93] width 51 height 19
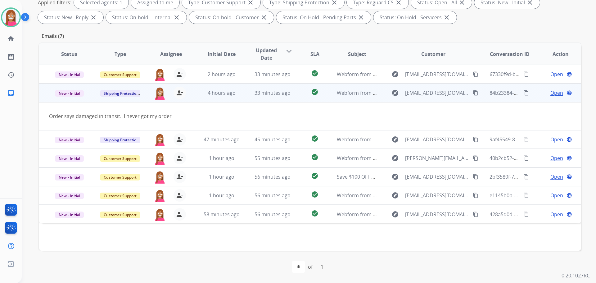
click at [473, 91] on mat-icon "content_copy" at bounding box center [476, 93] width 6 height 6
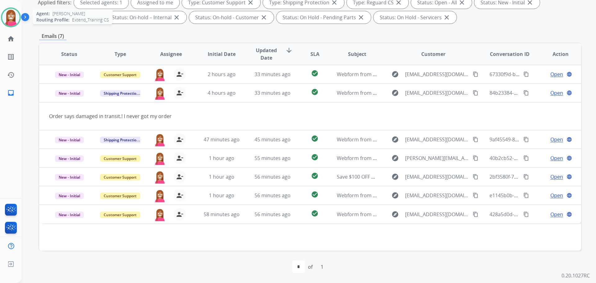
click at [7, 19] on img at bounding box center [10, 17] width 17 height 17
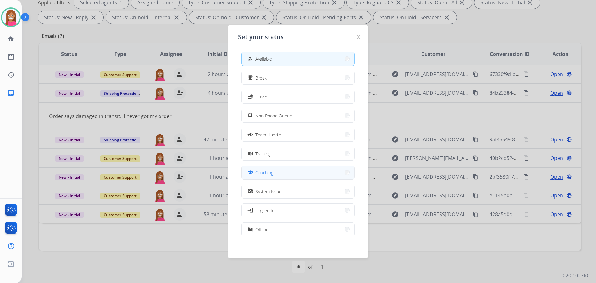
click at [286, 170] on button "school Coaching" at bounding box center [298, 172] width 113 height 13
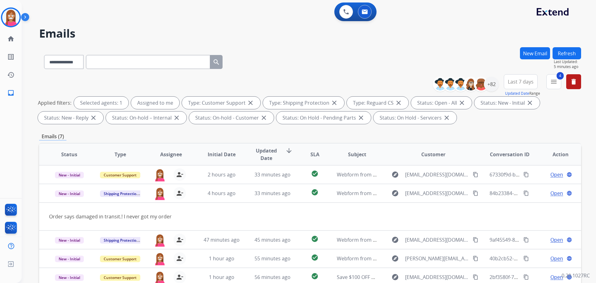
select select "**********"
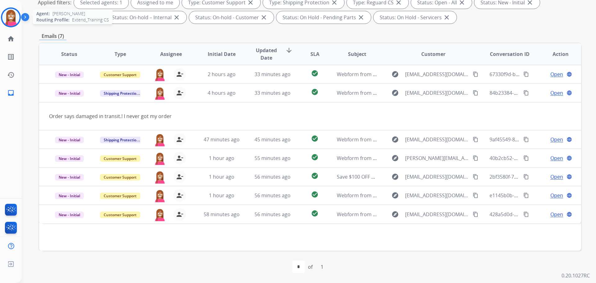
click at [10, 19] on img at bounding box center [10, 17] width 17 height 17
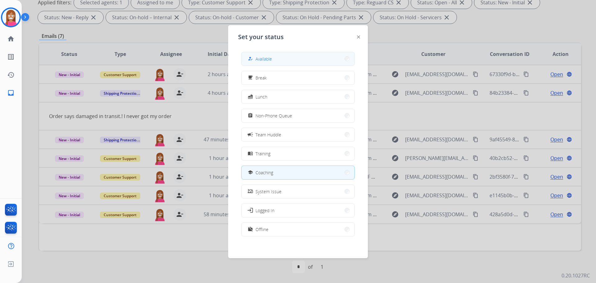
click at [249, 58] on div "how_to_reg" at bounding box center [251, 58] width 9 height 7
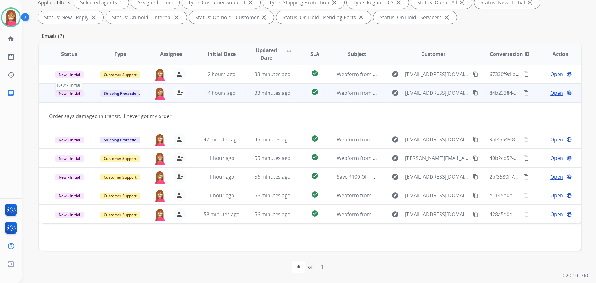
click at [70, 96] on span "New - Initial" at bounding box center [69, 93] width 29 height 7
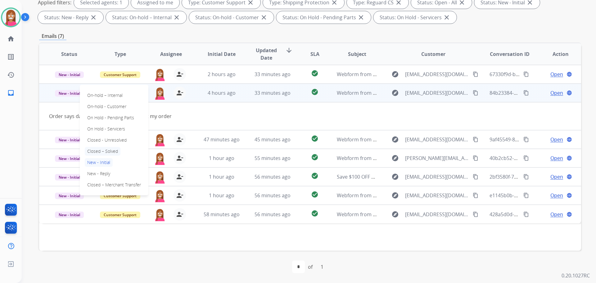
click at [108, 148] on p "Closed – Solved" at bounding box center [103, 151] width 36 height 9
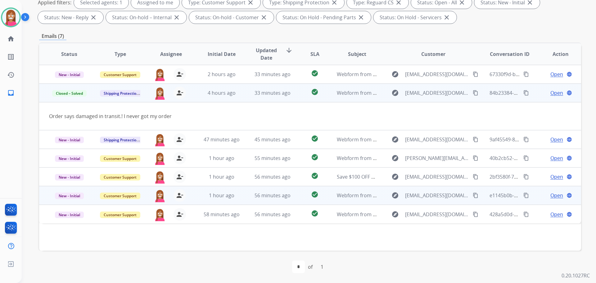
click at [253, 202] on td "56 minutes ago" at bounding box center [267, 195] width 51 height 19
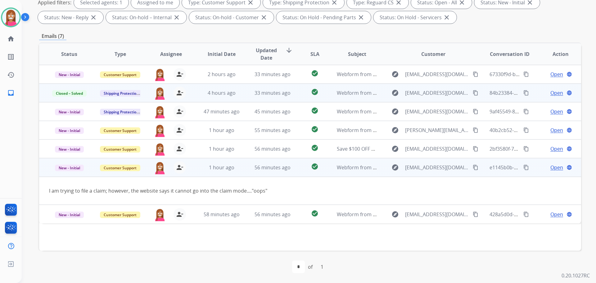
drag, startPoint x: 463, startPoint y: 168, endPoint x: 510, endPoint y: 167, distance: 46.9
click at [472, 168] on button "content_copy" at bounding box center [475, 167] width 7 height 7
click at [550, 169] on span "Open" at bounding box center [556, 167] width 13 height 7
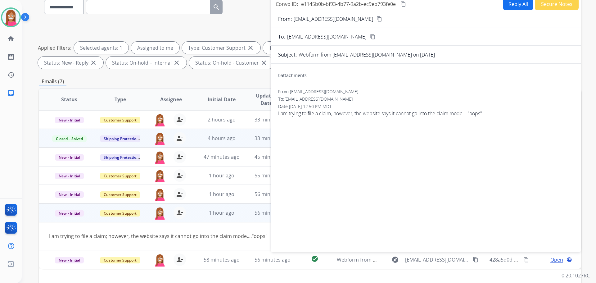
scroll to position [38, 0]
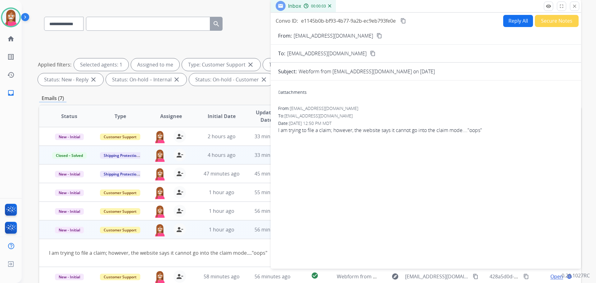
click at [508, 23] on button "Reply All" at bounding box center [518, 21] width 30 height 12
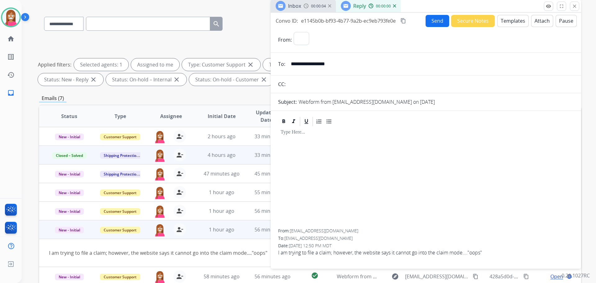
select select "**********"
click at [508, 23] on button "Templates" at bounding box center [512, 21] width 31 height 12
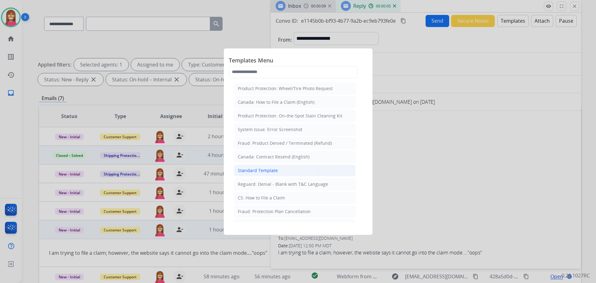
click at [264, 170] on div "Standard Template" at bounding box center [258, 170] width 40 height 6
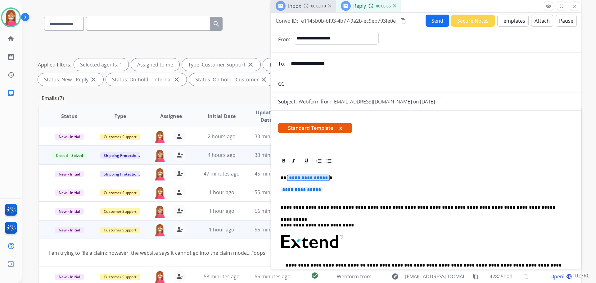
click at [300, 179] on span "**********" at bounding box center [308, 177] width 42 height 5
click at [302, 191] on span "**********" at bounding box center [302, 189] width 42 height 5
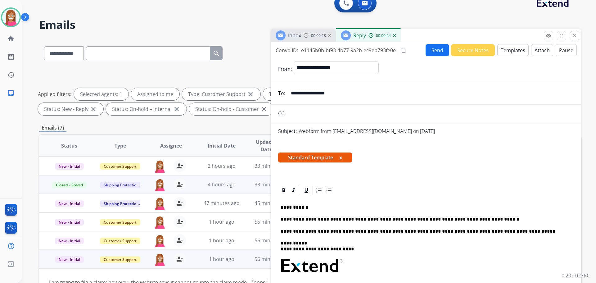
scroll to position [7, 0]
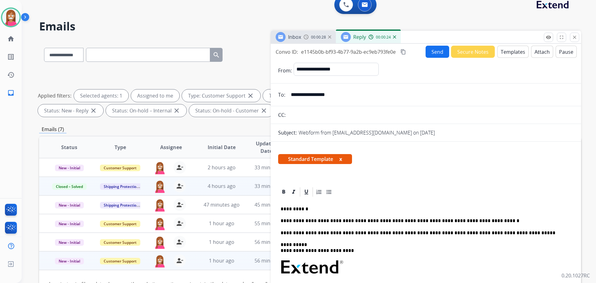
click at [441, 55] on button "Send" at bounding box center [438, 52] width 24 height 12
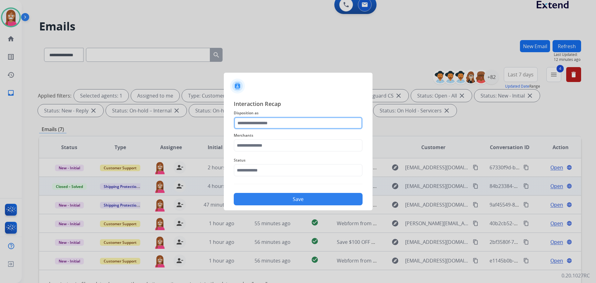
click at [246, 128] on input "text" at bounding box center [298, 123] width 129 height 12
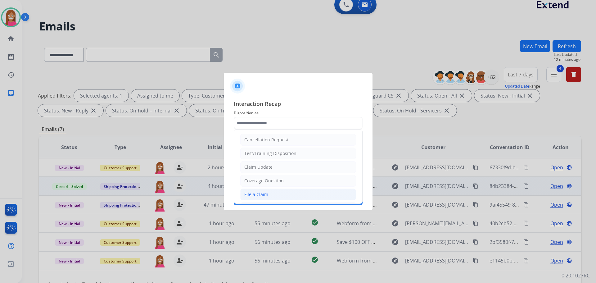
click at [252, 191] on li "File a Claim" at bounding box center [298, 194] width 116 height 12
type input "**********"
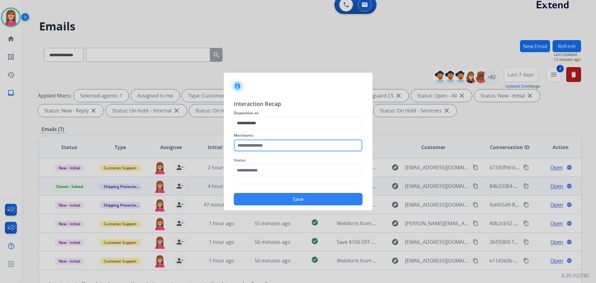
click at [262, 146] on input "text" at bounding box center [298, 145] width 129 height 12
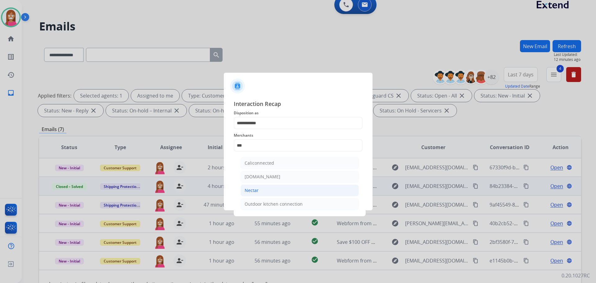
click at [251, 195] on li "Nectar" at bounding box center [300, 190] width 118 height 12
type input "******"
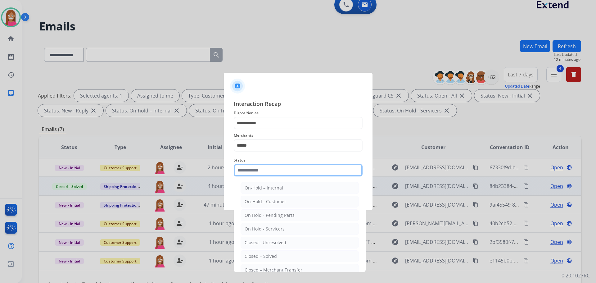
drag, startPoint x: 256, startPoint y: 172, endPoint x: 252, endPoint y: 194, distance: 22.3
click at [254, 174] on input "text" at bounding box center [298, 170] width 129 height 12
click at [259, 257] on div "Closed – Solved" at bounding box center [261, 256] width 32 height 6
type input "**********"
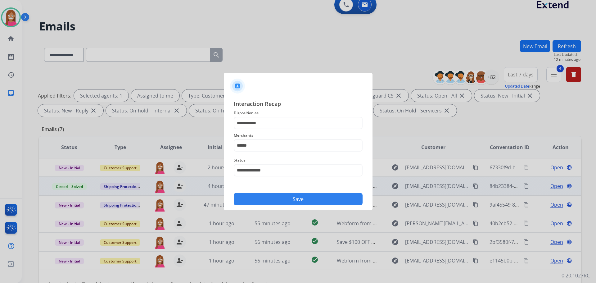
click at [254, 201] on button "Save" at bounding box center [298, 199] width 129 height 12
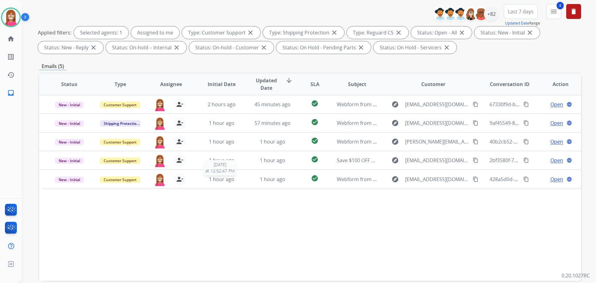
scroll to position [100, 0]
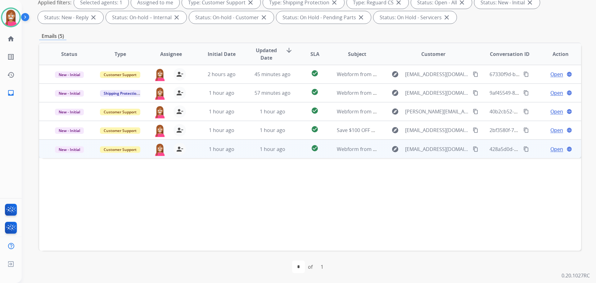
click at [238, 154] on td "1 hour ago" at bounding box center [217, 148] width 51 height 19
click at [473, 151] on mat-icon "content_copy" at bounding box center [476, 149] width 6 height 6
click at [551, 148] on span "Open" at bounding box center [556, 148] width 13 height 7
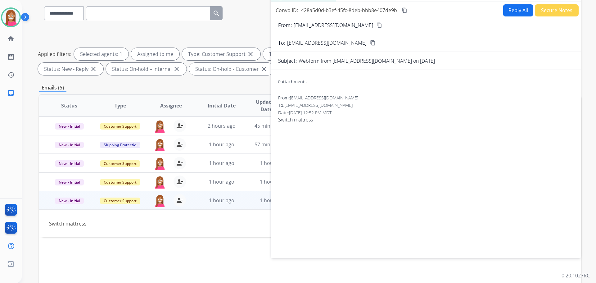
scroll to position [38, 0]
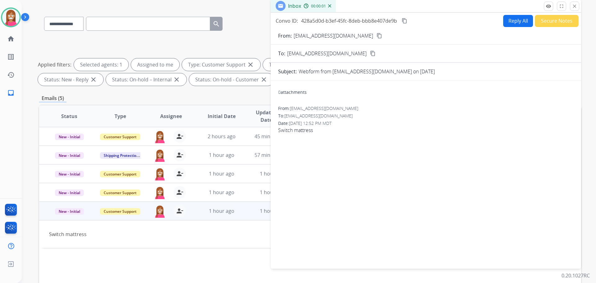
click at [514, 19] on button "Reply All" at bounding box center [518, 21] width 30 height 12
select select "**********"
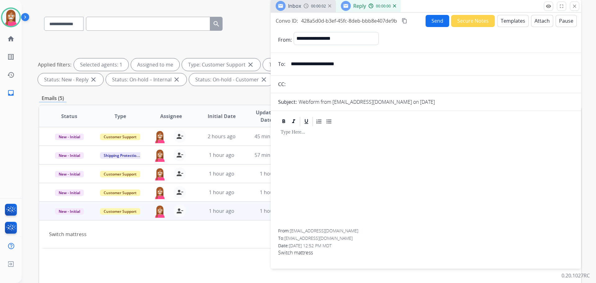
click at [514, 19] on button "Templates" at bounding box center [512, 21] width 31 height 12
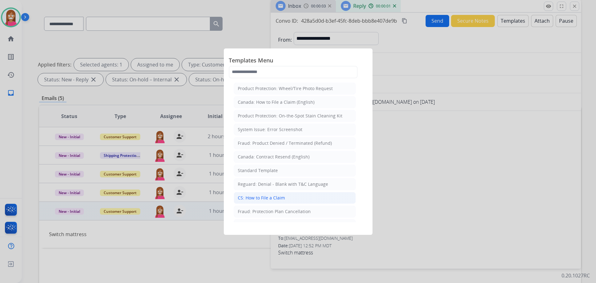
click at [246, 198] on div "CS: How to File a Claim" at bounding box center [261, 198] width 47 height 6
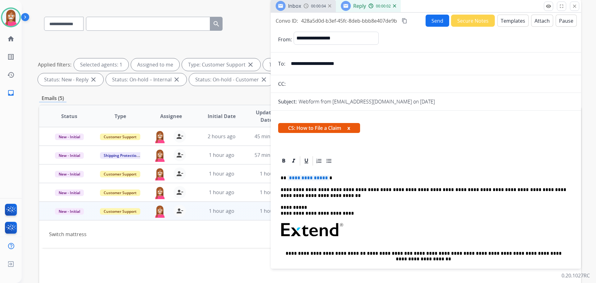
click at [307, 178] on span "**********" at bounding box center [308, 177] width 42 height 5
click at [429, 21] on button "Send" at bounding box center [438, 21] width 24 height 12
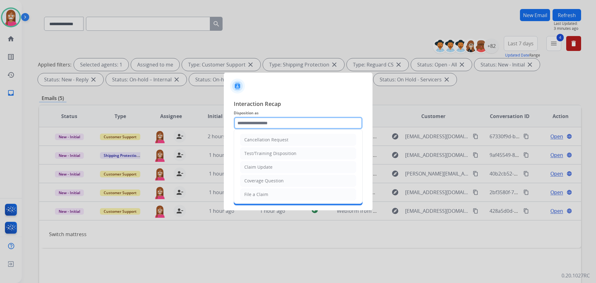
click at [250, 123] on input "text" at bounding box center [298, 123] width 129 height 12
click at [251, 192] on div "File a Claim" at bounding box center [256, 194] width 24 height 6
type input "**********"
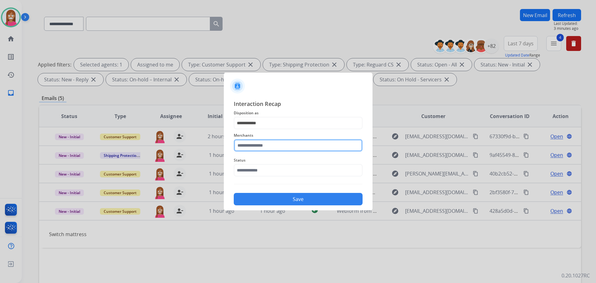
click at [253, 146] on input "text" at bounding box center [298, 145] width 129 height 12
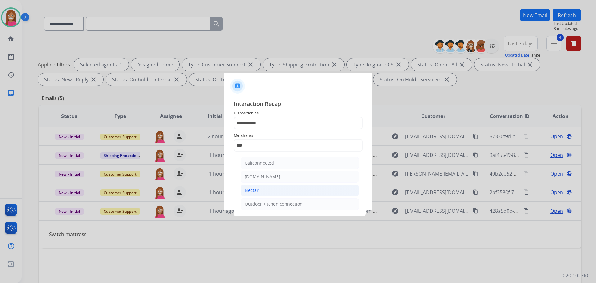
click at [254, 191] on div "Nectar" at bounding box center [252, 190] width 14 height 6
type input "******"
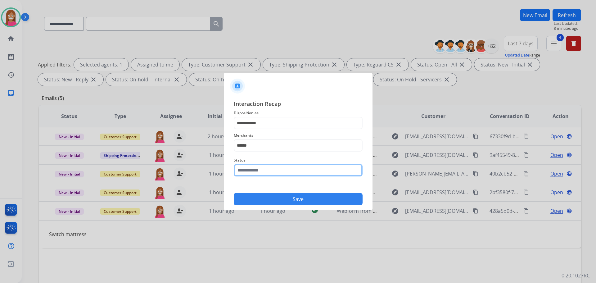
click at [255, 172] on input "text" at bounding box center [298, 170] width 129 height 12
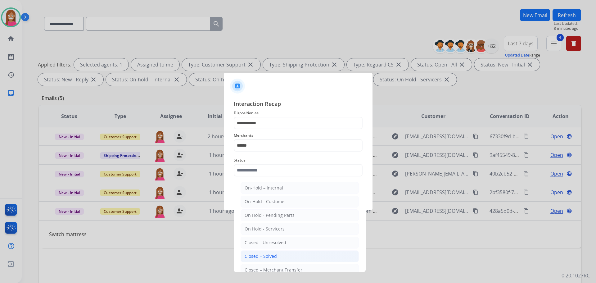
click at [261, 252] on li "Closed – Solved" at bounding box center [300, 256] width 118 height 12
type input "**********"
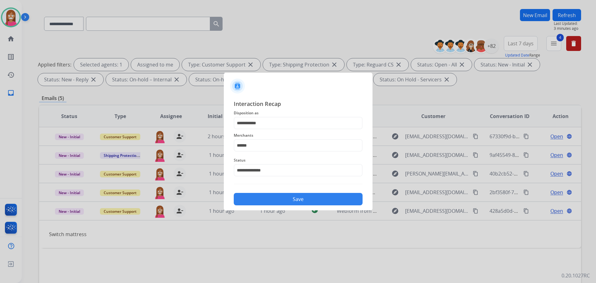
click at [264, 204] on button "Save" at bounding box center [298, 199] width 129 height 12
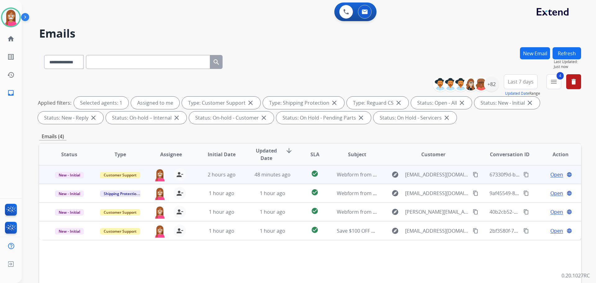
click at [295, 179] on td "check_circle" at bounding box center [310, 174] width 34 height 19
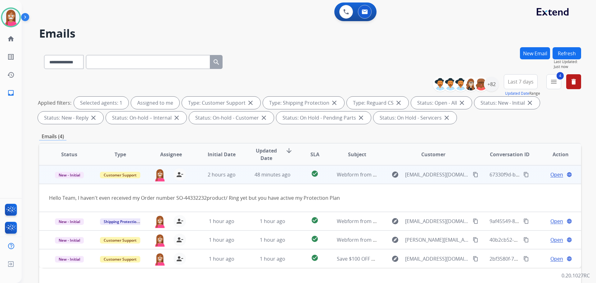
click at [554, 174] on span "Open" at bounding box center [556, 174] width 13 height 7
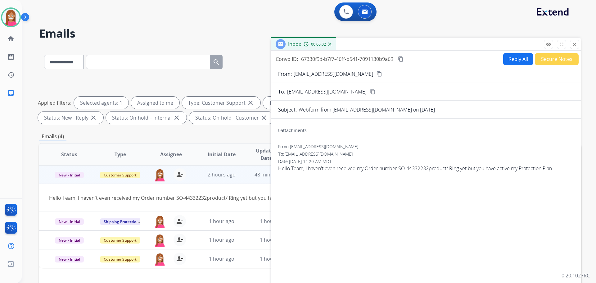
click at [377, 75] on mat-icon "content_copy" at bounding box center [380, 74] width 6 height 6
click at [510, 60] on button "Reply All" at bounding box center [518, 59] width 30 height 12
select select "**********"
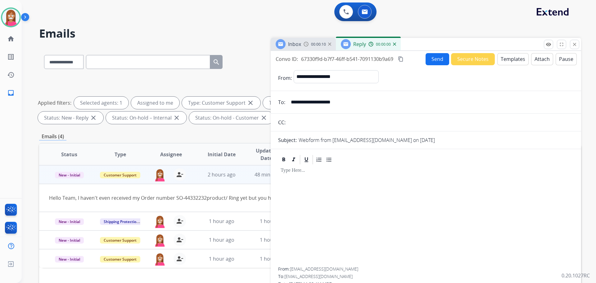
click at [508, 60] on button "Templates" at bounding box center [512, 59] width 31 height 12
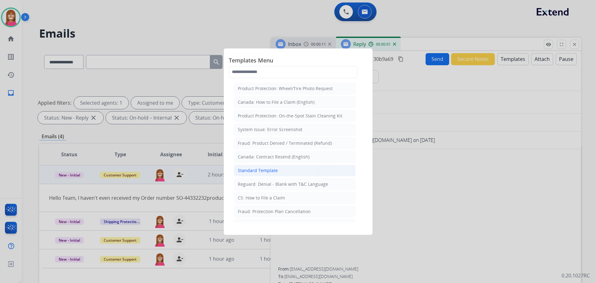
click at [267, 170] on div "Standard Template" at bounding box center [258, 170] width 40 height 6
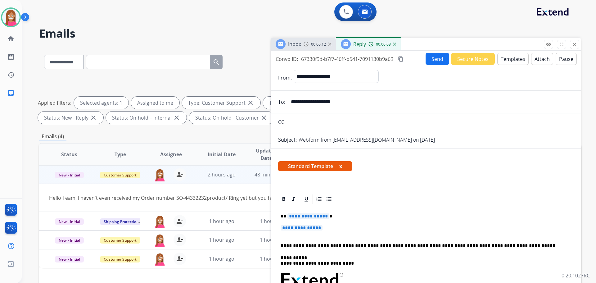
click at [302, 228] on span "**********" at bounding box center [302, 227] width 42 height 5
click at [299, 217] on span "**********" at bounding box center [308, 215] width 42 height 5
click at [311, 228] on span "**********" at bounding box center [302, 227] width 42 height 5
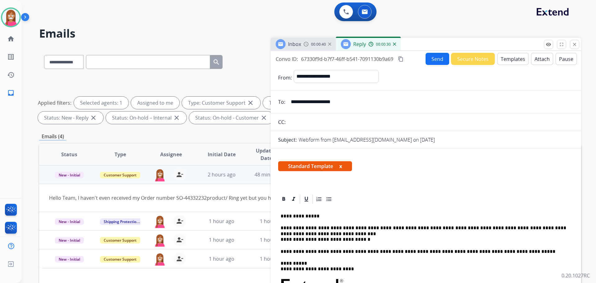
click at [287, 230] on p "**********" at bounding box center [424, 233] width 286 height 17
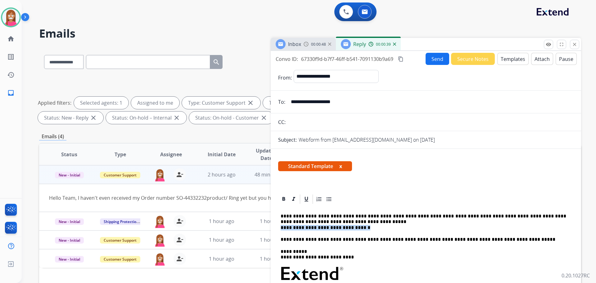
drag, startPoint x: 357, startPoint y: 229, endPoint x: 280, endPoint y: 229, distance: 77.3
click at [344, 221] on p "**********" at bounding box center [424, 221] width 286 height 17
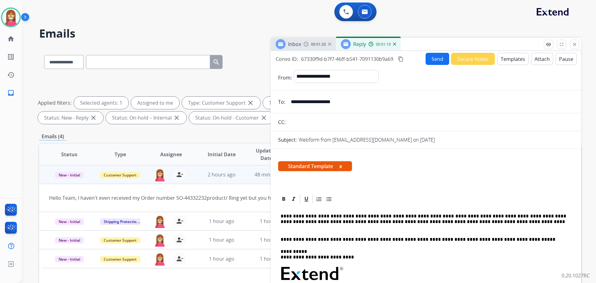
click at [436, 57] on button "Send" at bounding box center [438, 59] width 24 height 12
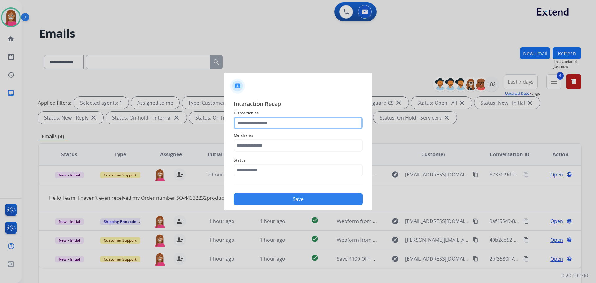
click at [262, 124] on input "text" at bounding box center [298, 123] width 129 height 12
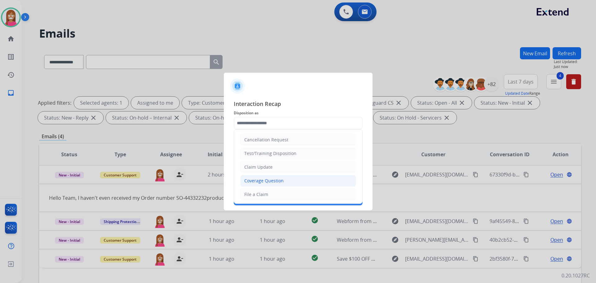
click at [254, 181] on div "Coverage Question" at bounding box center [263, 181] width 39 height 6
type input "**********"
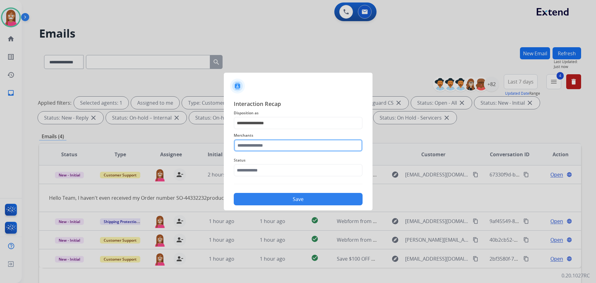
click at [253, 152] on input "text" at bounding box center [298, 145] width 129 height 12
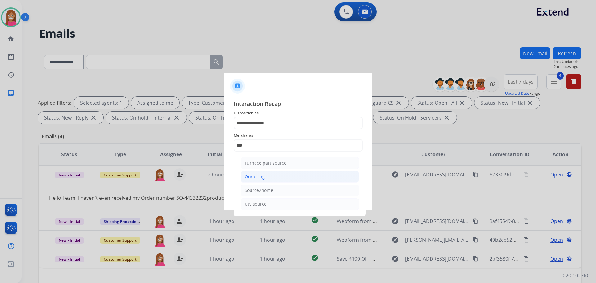
click at [284, 173] on li "Oura ring" at bounding box center [300, 177] width 118 height 12
type input "*********"
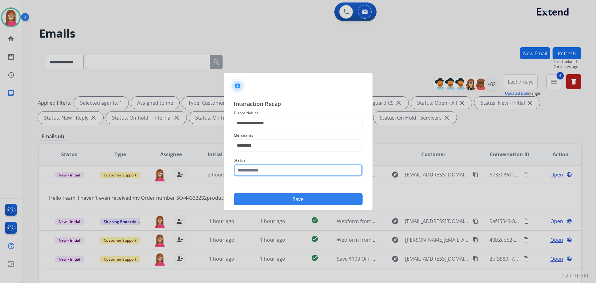
click at [276, 172] on input "text" at bounding box center [298, 170] width 129 height 12
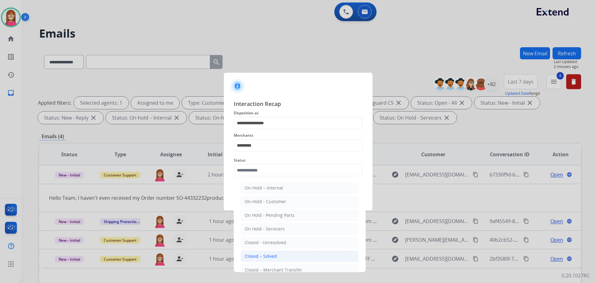
click at [265, 258] on div "Closed – Solved" at bounding box center [261, 256] width 32 height 6
type input "**********"
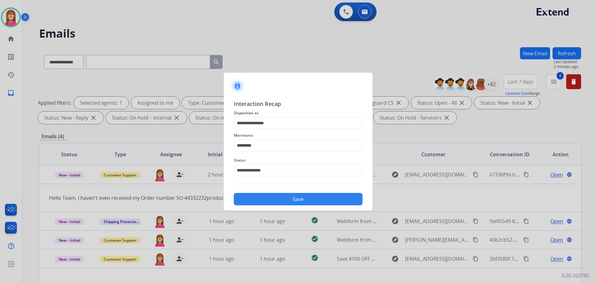
drag, startPoint x: 274, startPoint y: 199, endPoint x: 272, endPoint y: 214, distance: 15.0
click at [274, 199] on button "Save" at bounding box center [298, 199] width 129 height 12
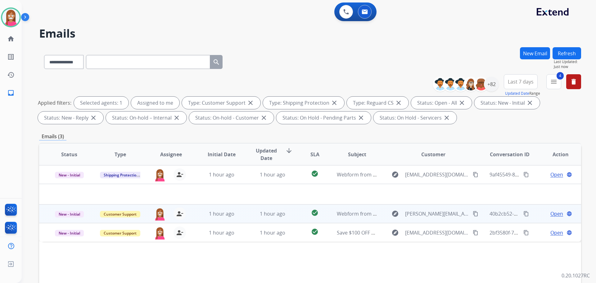
click at [240, 219] on td "1 hour ago" at bounding box center [217, 213] width 51 height 19
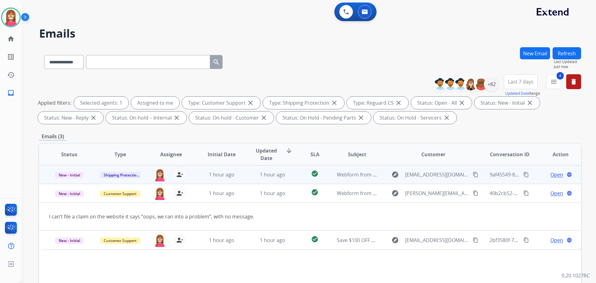
click at [255, 181] on td "1 hour ago" at bounding box center [267, 174] width 51 height 19
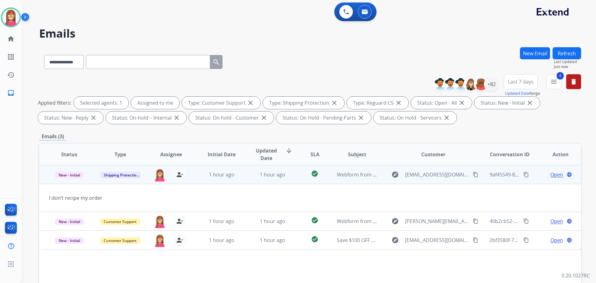
click at [473, 174] on mat-icon "content_copy" at bounding box center [476, 175] width 6 height 6
click at [550, 176] on span "Open" at bounding box center [556, 174] width 13 height 7
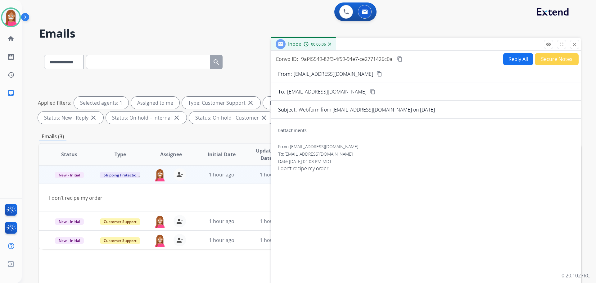
click at [512, 58] on button "Reply All" at bounding box center [518, 59] width 30 height 12
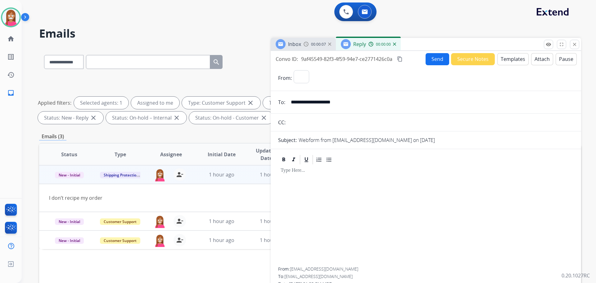
select select "**********"
click at [505, 60] on button "Templates" at bounding box center [512, 59] width 31 height 12
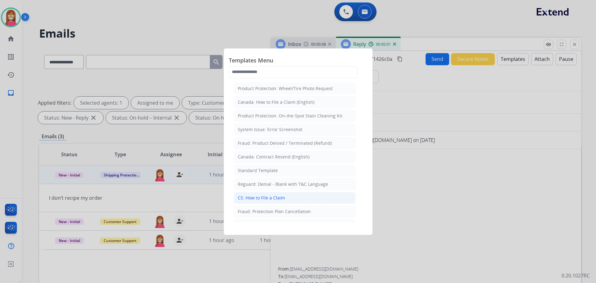
click at [274, 197] on div "CS: How to File a Claim" at bounding box center [261, 198] width 47 height 6
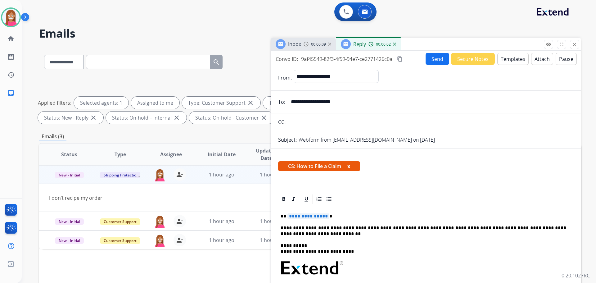
click at [297, 219] on p "**********" at bounding box center [424, 216] width 286 height 6
click at [428, 60] on button "Send" at bounding box center [438, 59] width 24 height 12
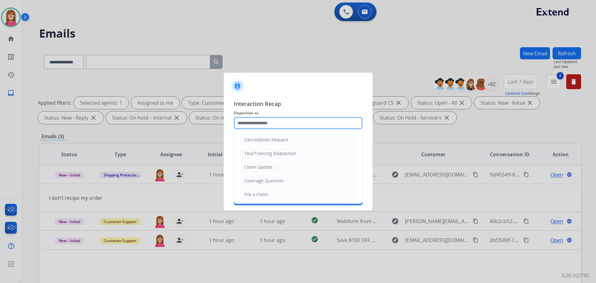
click at [250, 127] on input "text" at bounding box center [298, 123] width 129 height 12
click at [248, 191] on div "File a Claim" at bounding box center [256, 194] width 24 height 6
type input "**********"
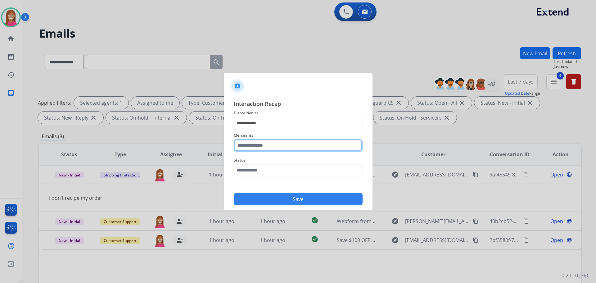
click at [246, 149] on input "text" at bounding box center [298, 145] width 129 height 12
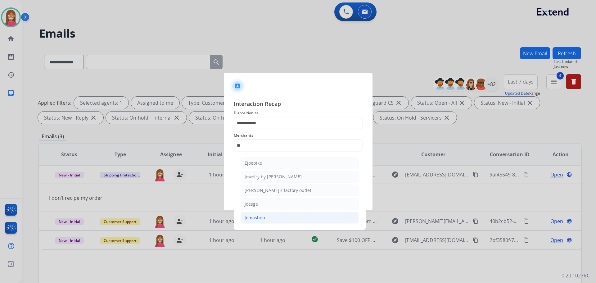
click at [255, 218] on div "Jomashop" at bounding box center [255, 218] width 20 height 6
type input "********"
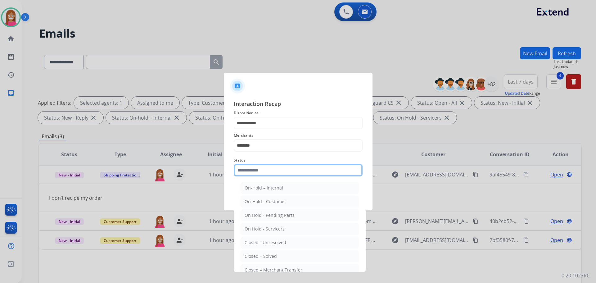
click at [255, 171] on input "text" at bounding box center [298, 170] width 129 height 12
click at [261, 251] on li "Closed – Solved" at bounding box center [300, 256] width 118 height 12
type input "**********"
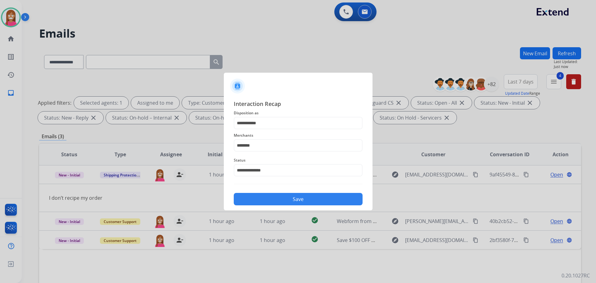
click at [265, 201] on button "Save" at bounding box center [298, 199] width 129 height 12
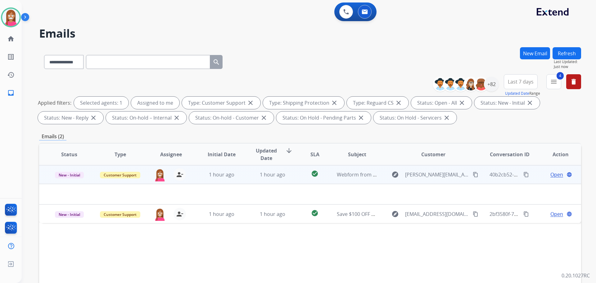
click at [242, 179] on td "1 hour ago" at bounding box center [267, 174] width 51 height 19
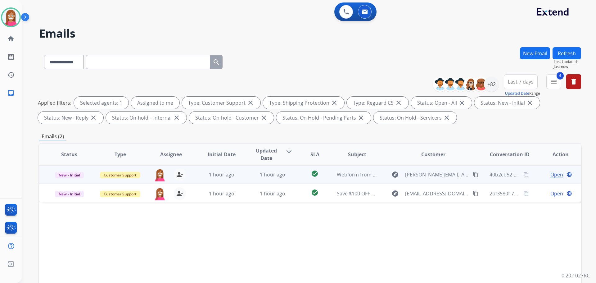
click at [238, 180] on td "1 hour ago" at bounding box center [217, 174] width 51 height 19
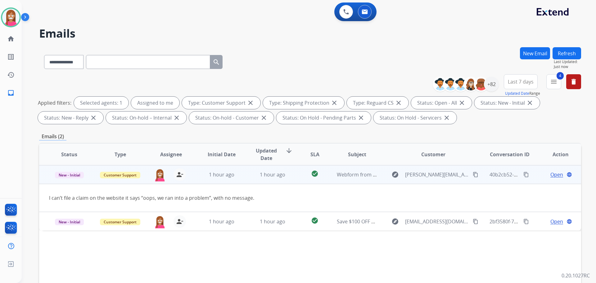
click at [553, 173] on span "Open" at bounding box center [556, 174] width 13 height 7
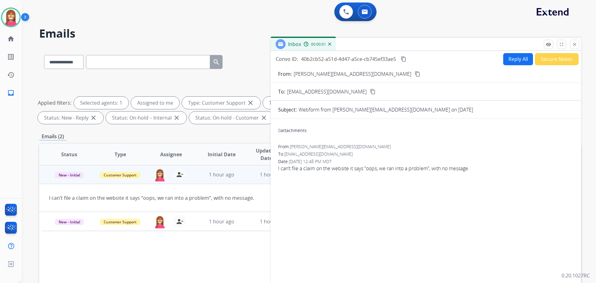
click at [524, 60] on button "Reply All" at bounding box center [518, 59] width 30 height 12
select select "**********"
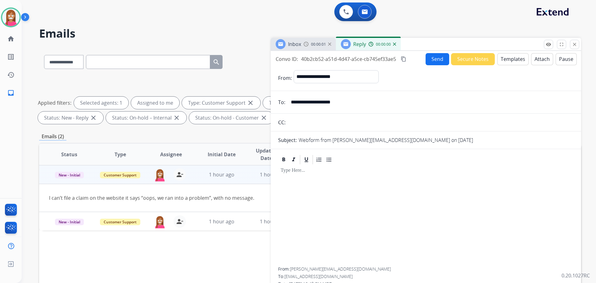
click at [513, 59] on button "Templates" at bounding box center [512, 59] width 31 height 12
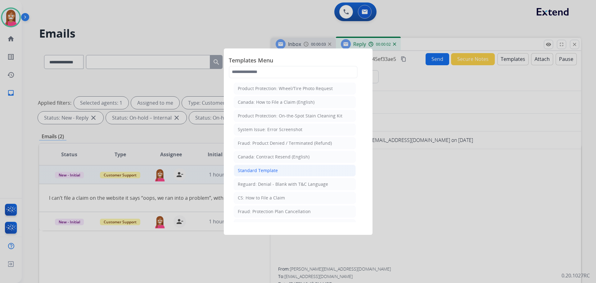
click at [257, 168] on div "Standard Template" at bounding box center [258, 170] width 40 height 6
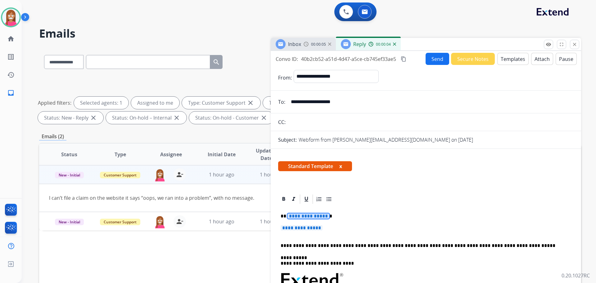
click at [294, 215] on span "**********" at bounding box center [308, 215] width 42 height 5
click at [302, 228] on span "**********" at bounding box center [302, 227] width 42 height 5
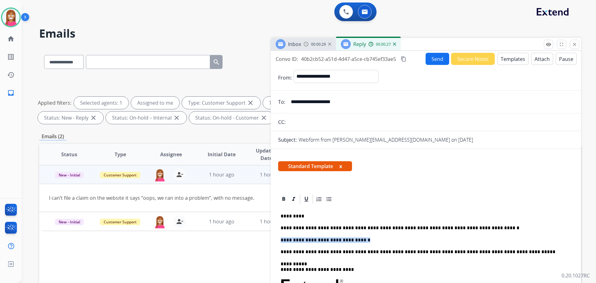
drag, startPoint x: 357, startPoint y: 240, endPoint x: 280, endPoint y: 239, distance: 76.4
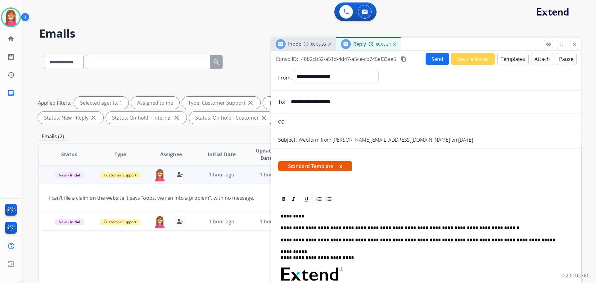
click at [434, 62] on button "Send" at bounding box center [438, 59] width 24 height 12
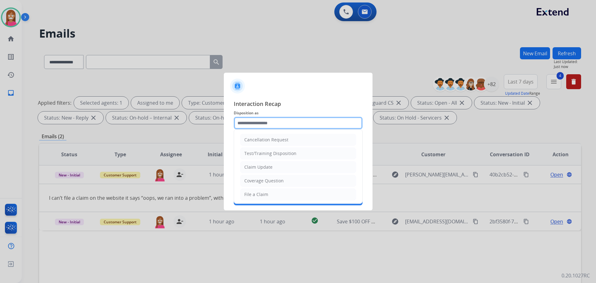
click at [247, 124] on input "text" at bounding box center [298, 123] width 129 height 12
click at [251, 198] on li "File a Claim" at bounding box center [298, 194] width 116 height 12
type input "**********"
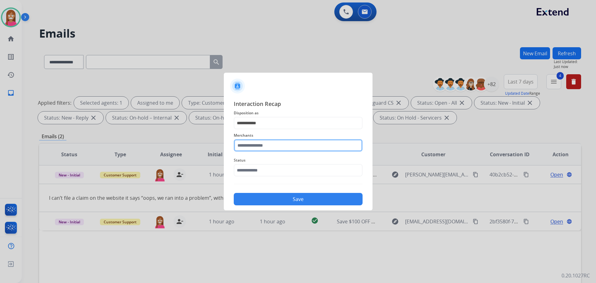
click at [258, 148] on input "text" at bounding box center [298, 145] width 129 height 12
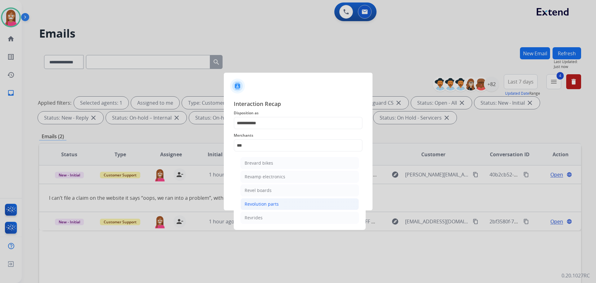
click at [267, 207] on li "Revolution parts" at bounding box center [300, 204] width 118 height 12
type input "**********"
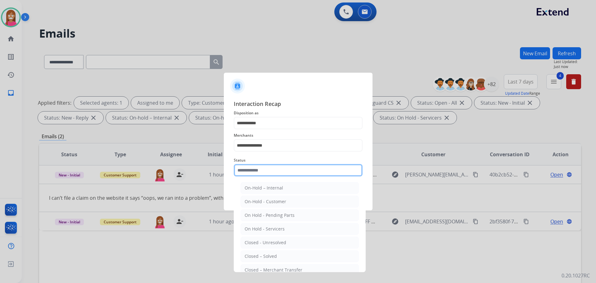
click at [258, 170] on input "text" at bounding box center [298, 170] width 129 height 12
click at [262, 256] on div "Closed – Solved" at bounding box center [261, 256] width 32 height 6
type input "**********"
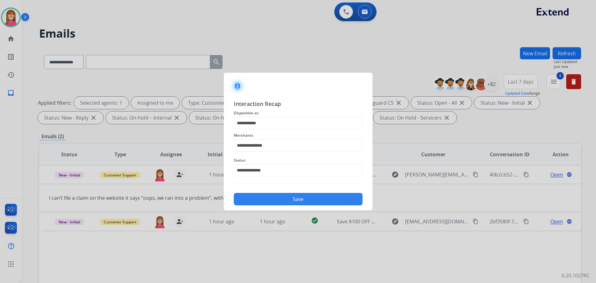
click at [274, 198] on button "Save" at bounding box center [298, 199] width 129 height 12
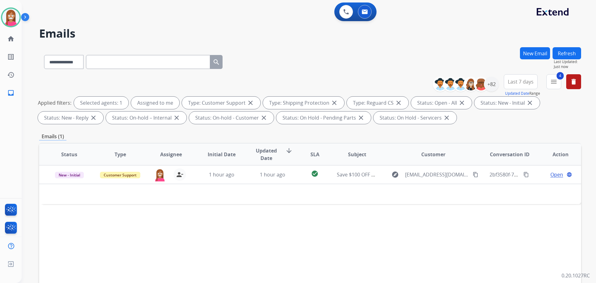
scroll to position [31, 0]
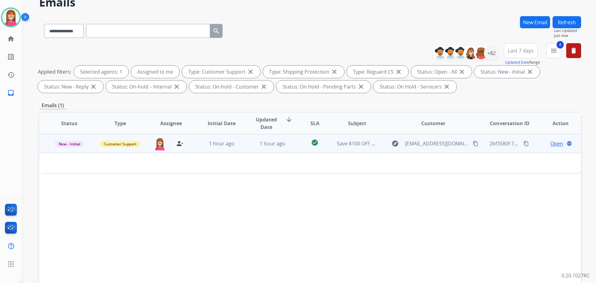
click at [245, 151] on td "1 hour ago" at bounding box center [267, 143] width 51 height 19
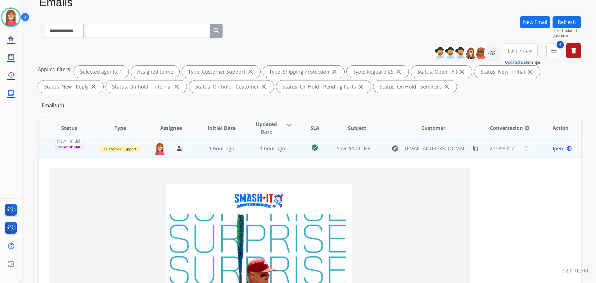
click at [63, 147] on span "New - Initial" at bounding box center [69, 146] width 29 height 7
click at [98, 206] on p "Closed – Solved" at bounding box center [103, 206] width 36 height 9
click at [564, 25] on button "Refresh" at bounding box center [567, 22] width 29 height 12
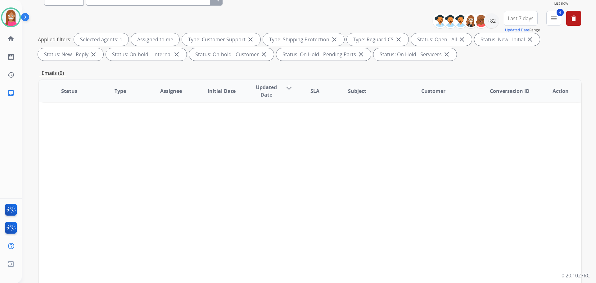
scroll to position [93, 0]
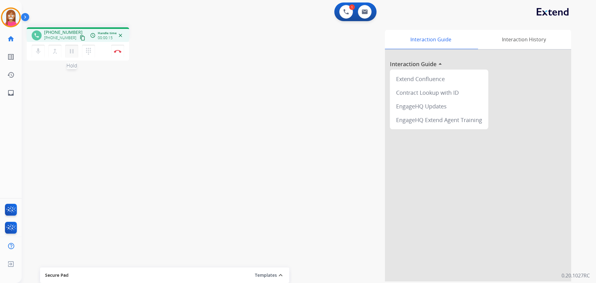
click at [70, 52] on mat-icon "pause" at bounding box center [71, 51] width 7 height 7
click at [85, 53] on mat-icon "dialpad" at bounding box center [88, 51] width 7 height 7
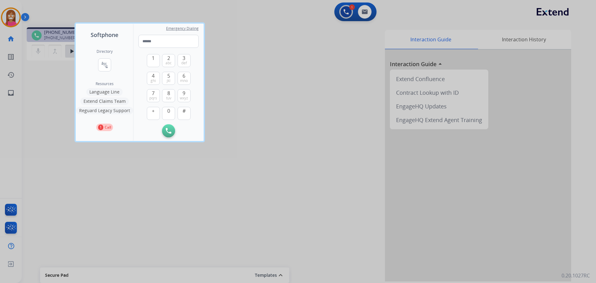
click at [110, 90] on button "Language Line" at bounding box center [104, 91] width 36 height 7
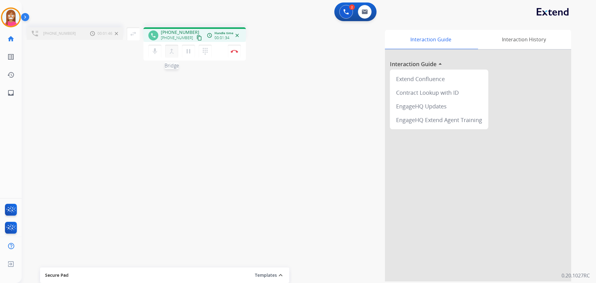
click at [170, 56] on button "merge_type Bridge" at bounding box center [171, 51] width 13 height 13
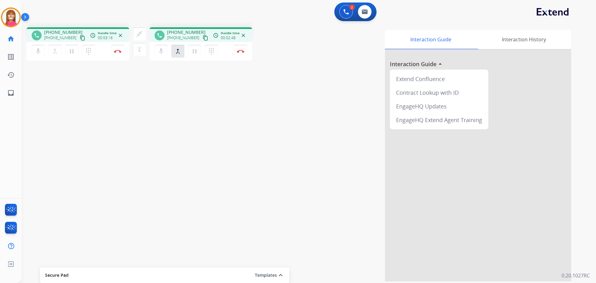
click at [80, 39] on mat-icon "content_copy" at bounding box center [83, 38] width 6 height 6
click at [120, 54] on button "Disconnect" at bounding box center [117, 51] width 13 height 13
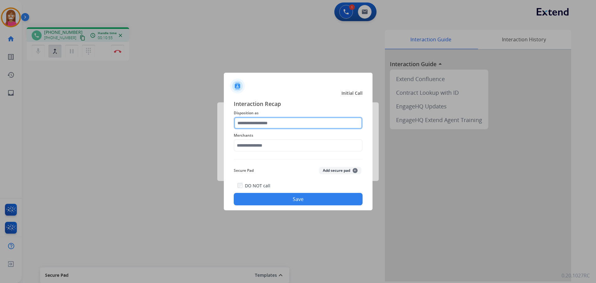
click at [249, 125] on input "text" at bounding box center [298, 123] width 129 height 12
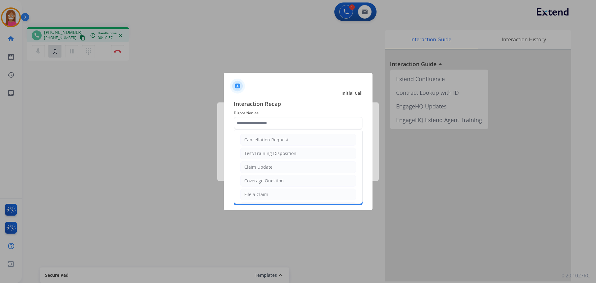
drag, startPoint x: 256, startPoint y: 184, endPoint x: 256, endPoint y: 172, distance: 12.4
click at [256, 184] on li "Coverage Question" at bounding box center [298, 181] width 116 height 12
type input "**********"
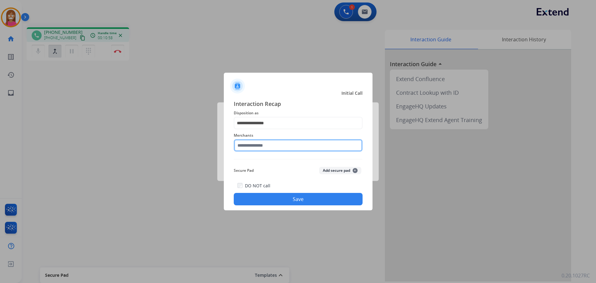
click at [256, 144] on input "text" at bounding box center [298, 145] width 129 height 12
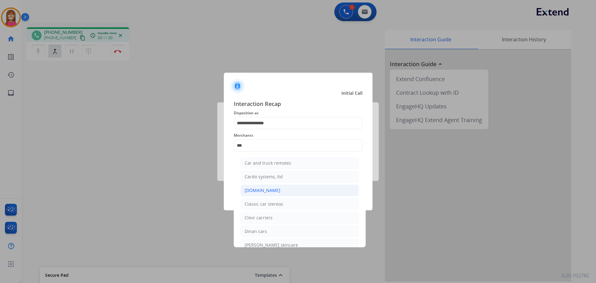
click at [254, 192] on div "Carparts.com" at bounding box center [263, 190] width 36 height 6
type input "**********"
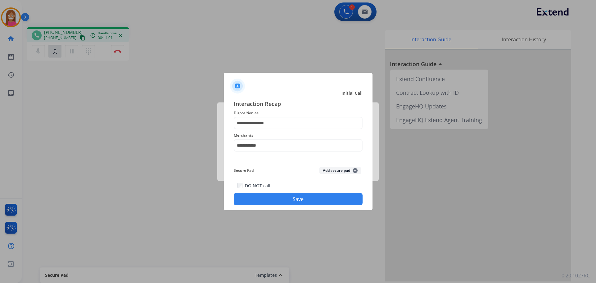
click at [258, 201] on button "Save" at bounding box center [298, 199] width 129 height 12
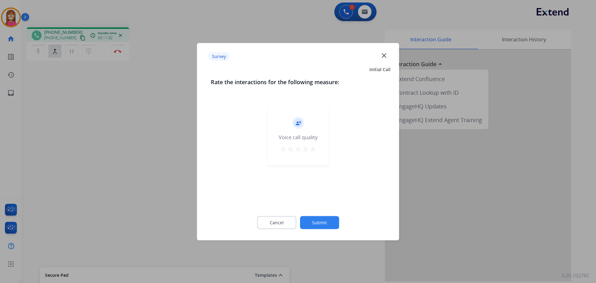
click at [385, 51] on div "Survey close" at bounding box center [298, 57] width 195 height 20
click at [385, 55] on mat-icon "close" at bounding box center [384, 55] width 8 height 8
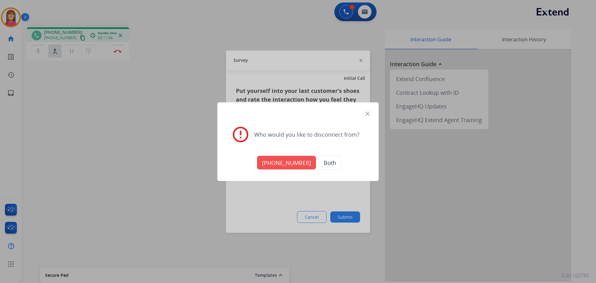
click at [368, 113] on mat-icon "close" at bounding box center [367, 113] width 7 height 7
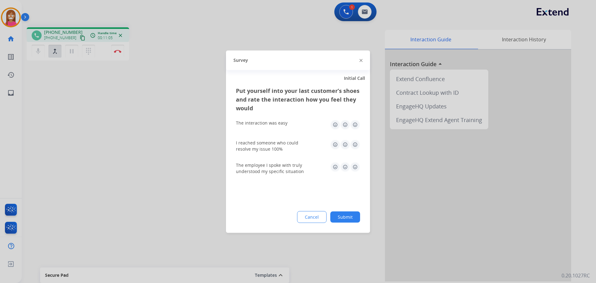
click at [360, 58] on div at bounding box center [361, 60] width 3 height 7
click at [360, 63] on div at bounding box center [361, 60] width 3 height 7
click at [361, 61] on img at bounding box center [361, 60] width 3 height 3
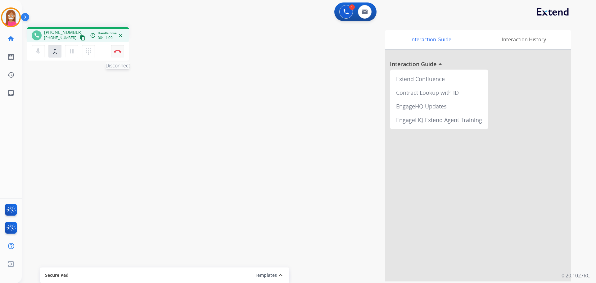
click at [114, 50] on button "Disconnect" at bounding box center [117, 51] width 13 height 13
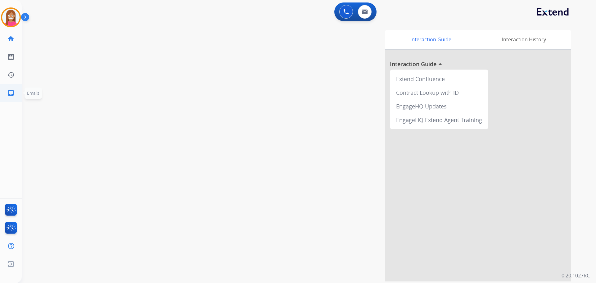
click at [11, 97] on link "inbox Emails" at bounding box center [10, 92] width 17 height 17
select select "**********"
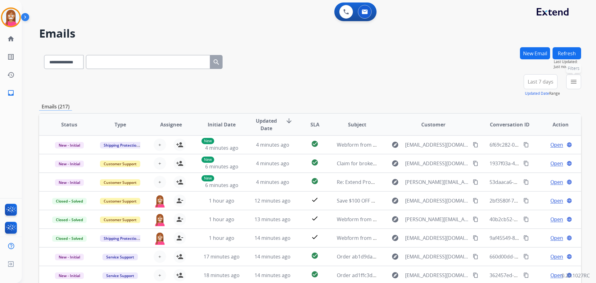
click at [573, 84] on mat-icon "menu" at bounding box center [573, 81] width 7 height 7
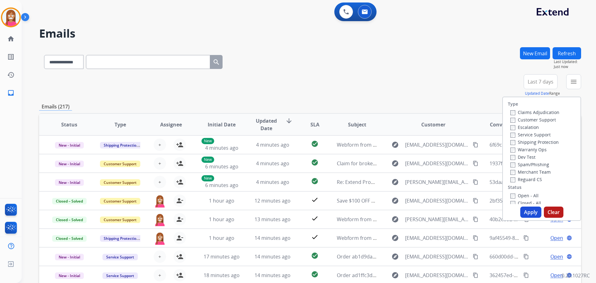
click at [530, 119] on label "Customer Support" at bounding box center [533, 120] width 46 height 6
click at [532, 142] on label "Shipping Protection" at bounding box center [534, 142] width 48 height 6
click at [516, 182] on label "Reguard CS" at bounding box center [526, 179] width 32 height 6
click at [514, 196] on label "Open - All" at bounding box center [524, 195] width 28 height 6
click at [526, 213] on button "Apply" at bounding box center [530, 211] width 21 height 11
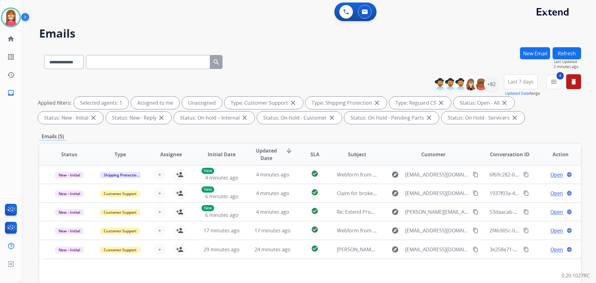
click at [564, 55] on button "Refresh" at bounding box center [567, 53] width 29 height 12
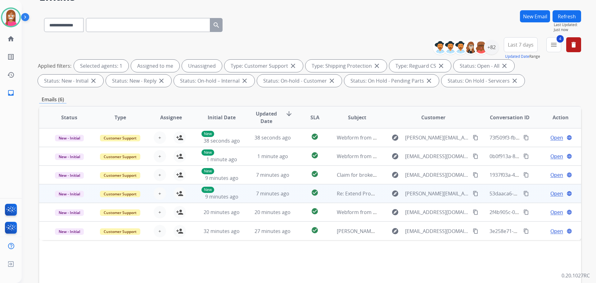
scroll to position [31, 0]
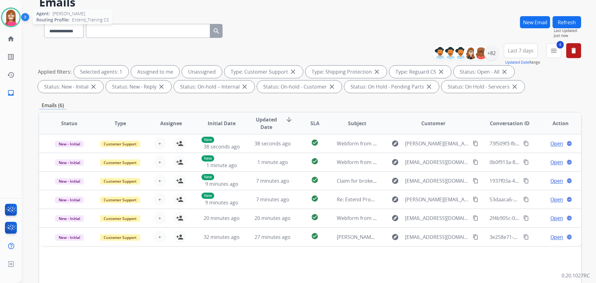
click at [5, 11] on img at bounding box center [10, 17] width 17 height 17
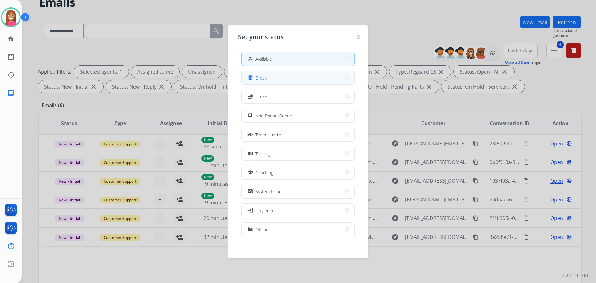
click at [272, 76] on button "free_breakfast Break" at bounding box center [298, 77] width 113 height 13
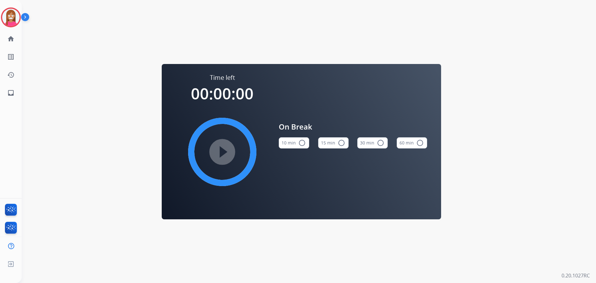
click at [0, 14] on div "Christopher Break Edit Avatar Agent: Christopher Routing Profile: Extend_Traini…" at bounding box center [11, 17] width 22 height 20
click at [7, 16] on img at bounding box center [10, 17] width 17 height 17
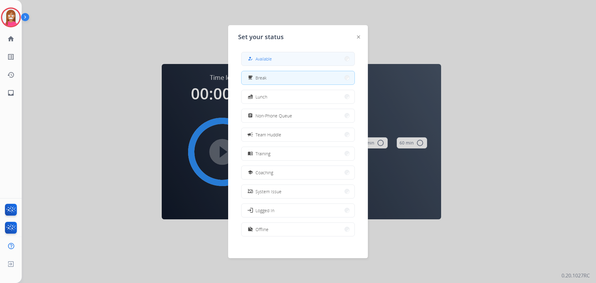
click at [258, 64] on button "how_to_reg Available" at bounding box center [298, 58] width 113 height 13
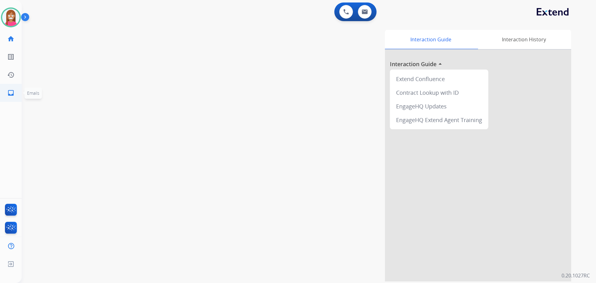
click at [11, 94] on mat-icon "inbox" at bounding box center [10, 92] width 7 height 7
select select "**********"
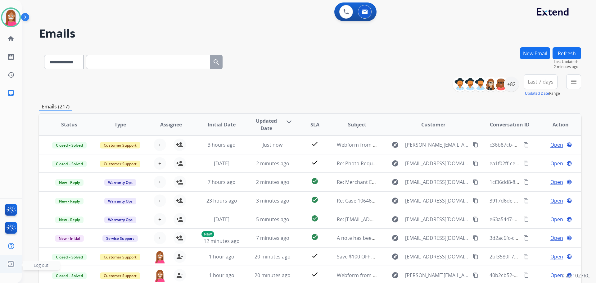
click at [10, 265] on img at bounding box center [10, 264] width 11 height 12
